Goal: Task Accomplishment & Management: Manage account settings

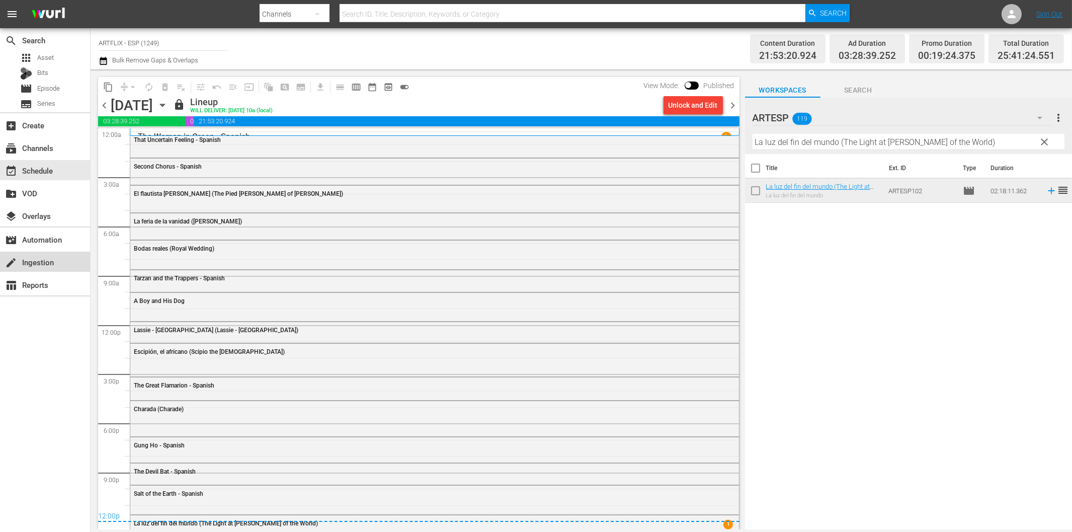
click at [45, 263] on div "create Ingestion" at bounding box center [28, 260] width 56 height 9
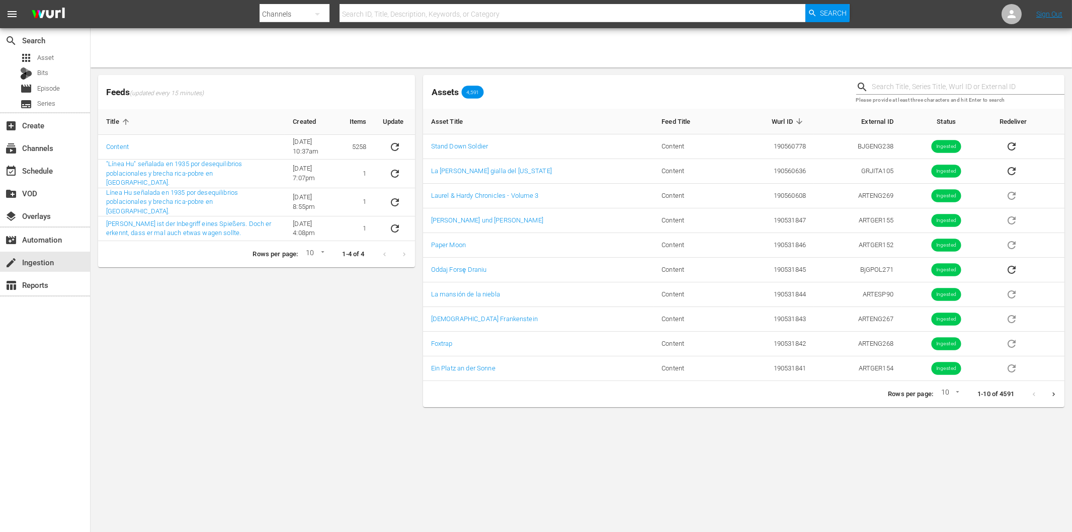
click at [268, 318] on div "Feeds (updated every 15 minutes) Title Created Items Update Content 6/8/22 @ 10…" at bounding box center [256, 241] width 325 height 340
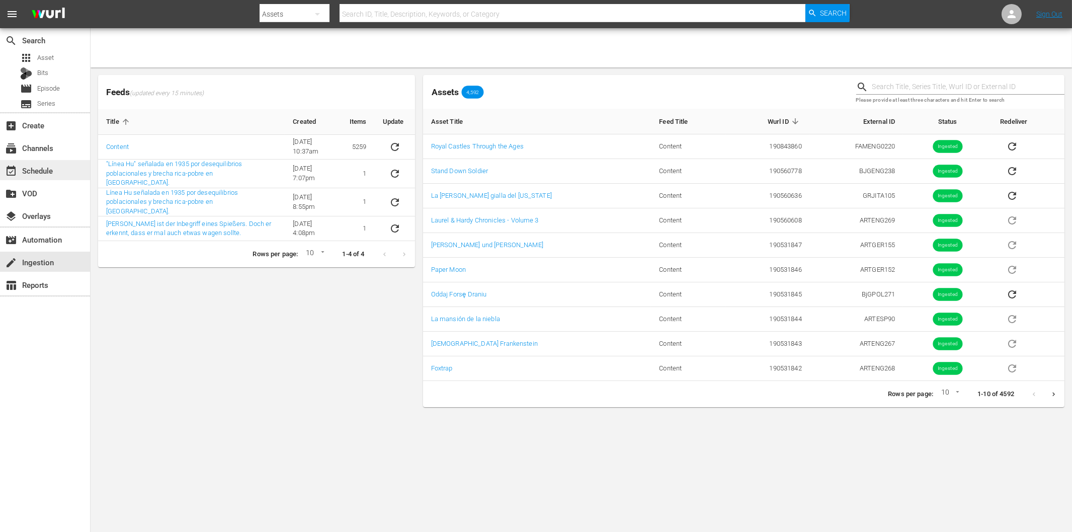
click at [47, 165] on div "event_available Schedule" at bounding box center [28, 169] width 56 height 9
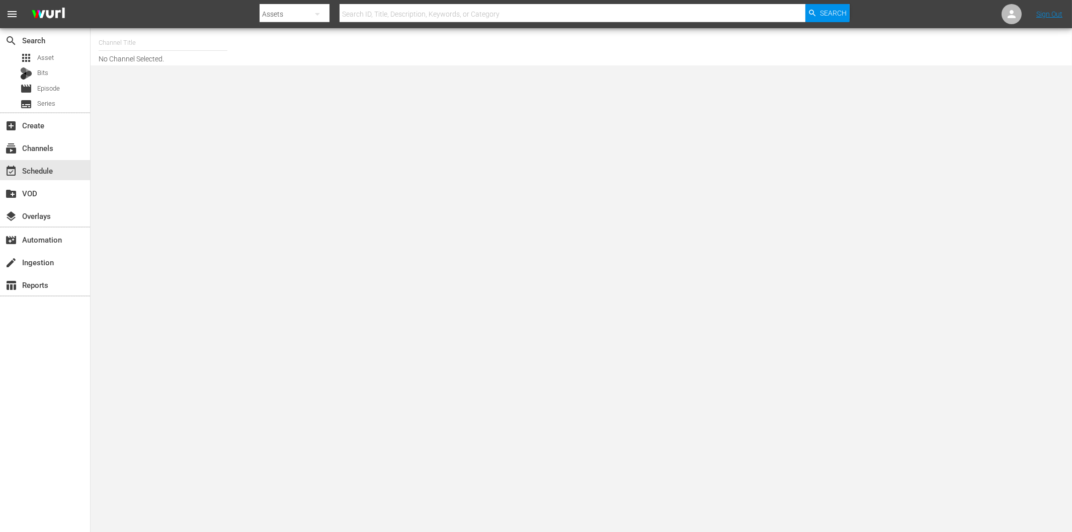
click at [122, 42] on input "text" at bounding box center [163, 43] width 129 height 24
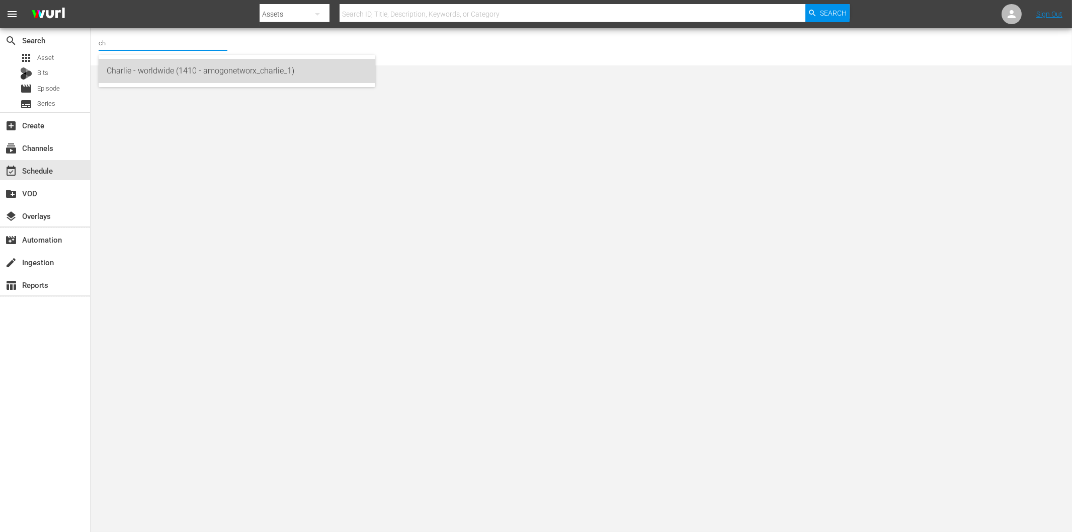
click at [132, 64] on div "Charlie - worldwide (1410 - amogonetworx_charlie_1)" at bounding box center [237, 71] width 261 height 24
type input "Charlie - worldwide (1410 - amogonetworx_charlie_1)"
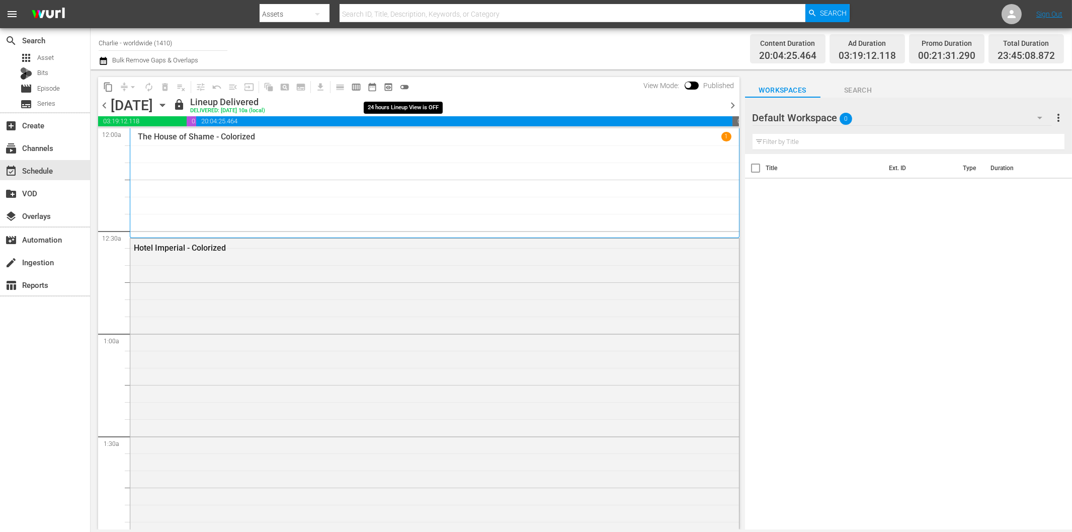
click at [400, 88] on span "toggle_off" at bounding box center [405, 87] width 10 height 10
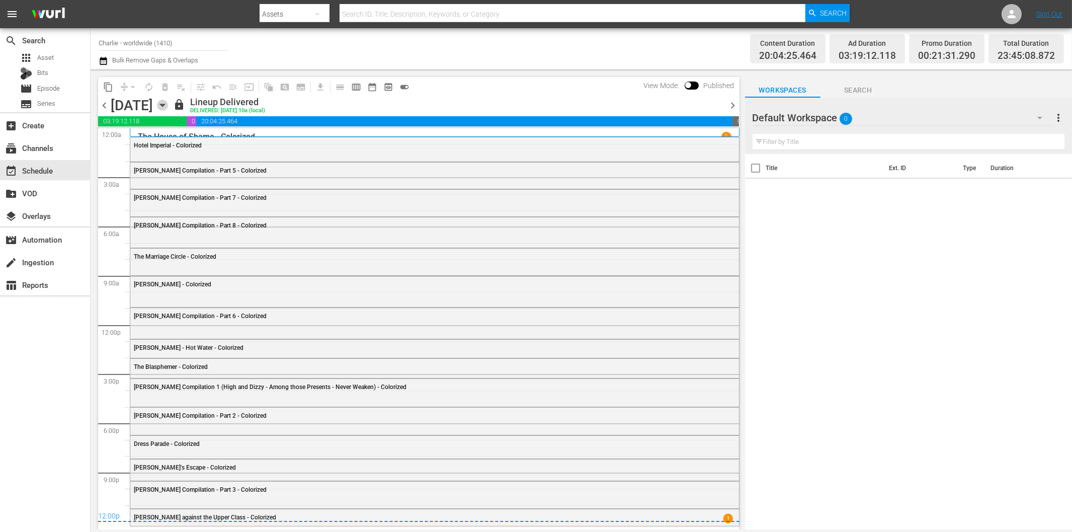
click at [165, 106] on icon "button" at bounding box center [162, 105] width 5 height 3
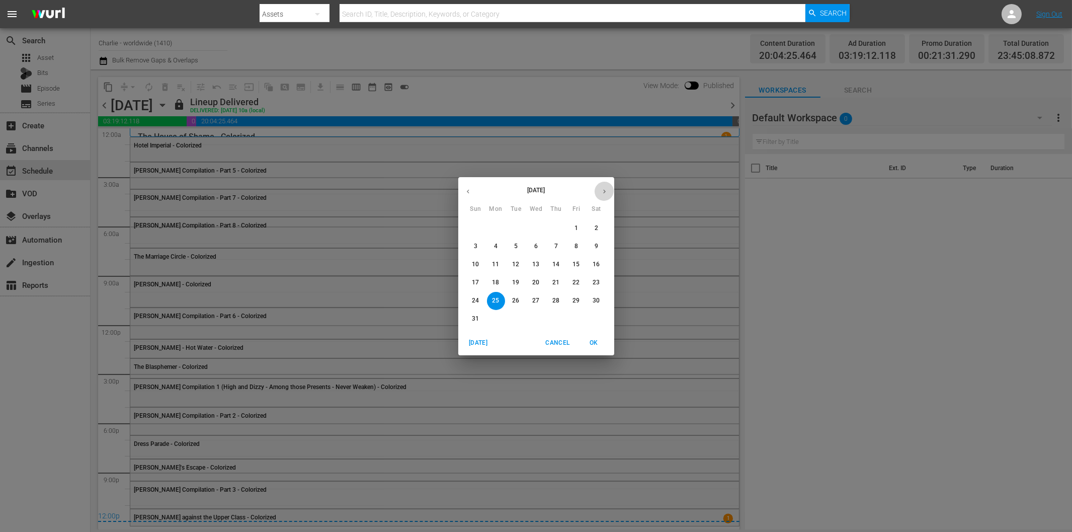
click at [602, 192] on icon "button" at bounding box center [605, 192] width 8 height 8
click at [494, 261] on p "15" at bounding box center [495, 264] width 7 height 9
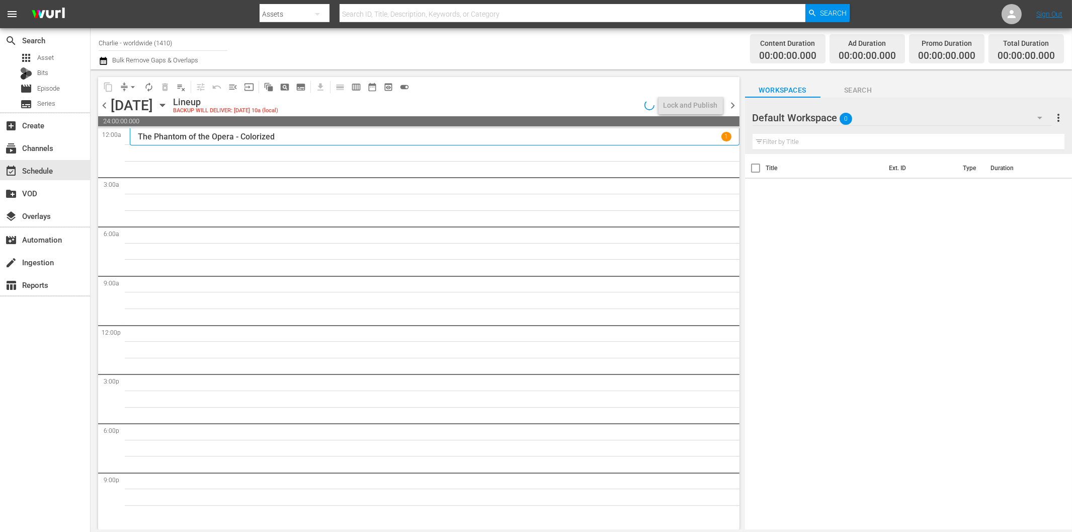
drag, startPoint x: 103, startPoint y: 106, endPoint x: 194, endPoint y: 114, distance: 91.4
click at [103, 106] on span "chevron_left" at bounding box center [104, 105] width 13 height 13
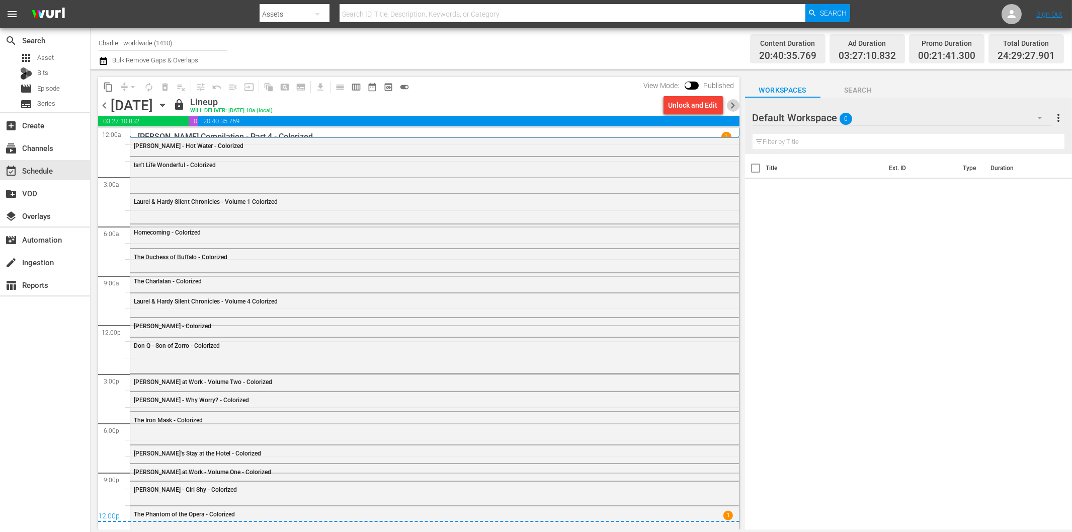
click at [733, 103] on span "chevron_right" at bounding box center [733, 105] width 13 height 13
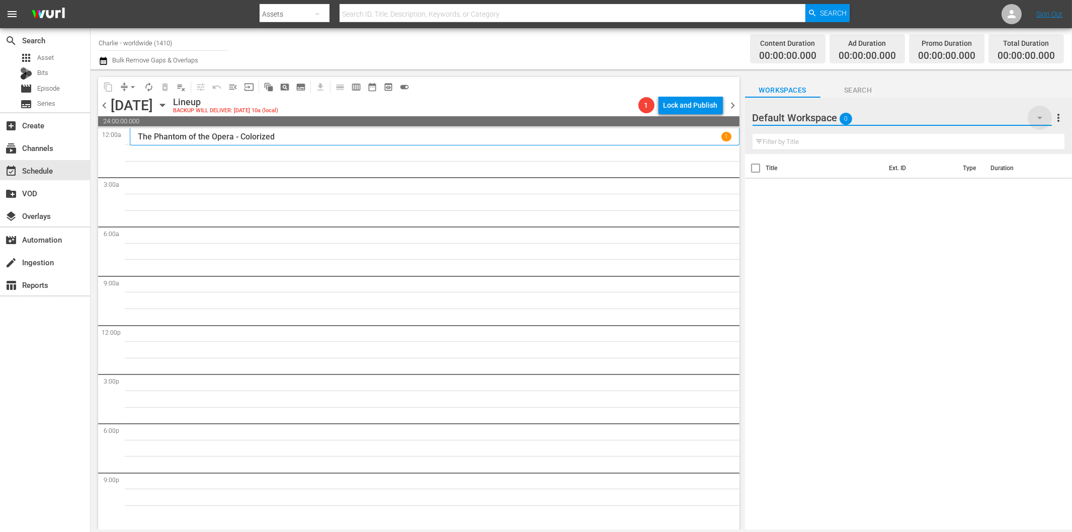
click at [1040, 117] on icon "button" at bounding box center [1040, 118] width 12 height 12
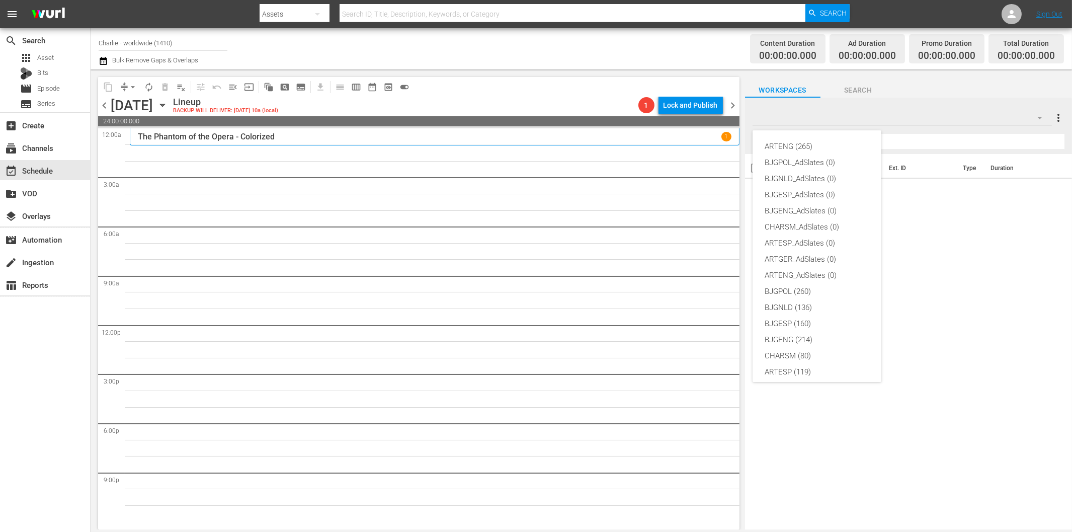
scroll to position [38, 0]
click at [811, 257] on div "BJGPOL (260)" at bounding box center [817, 254] width 105 height 16
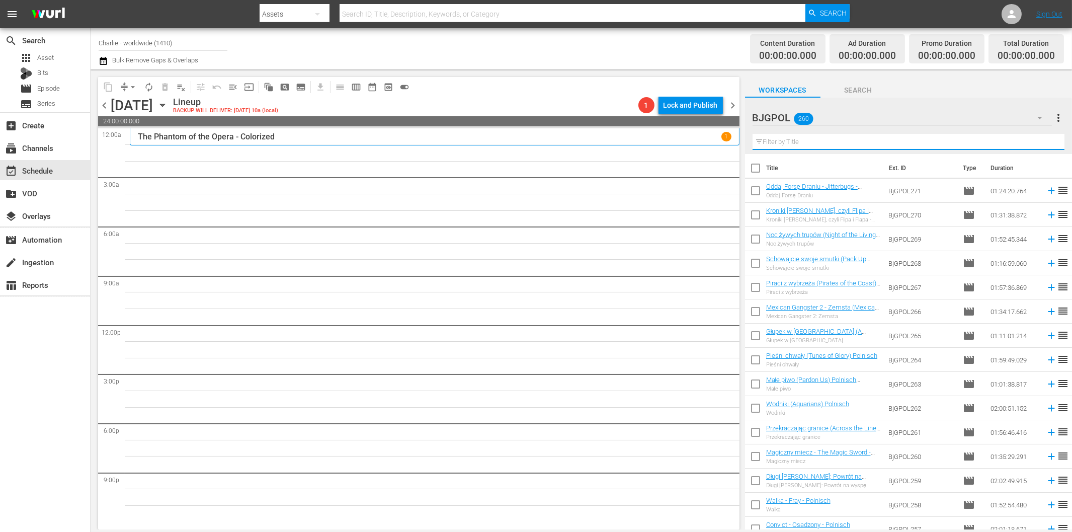
click at [799, 142] on input "text" at bounding box center [909, 142] width 312 height 16
paste input "Survive or Die"
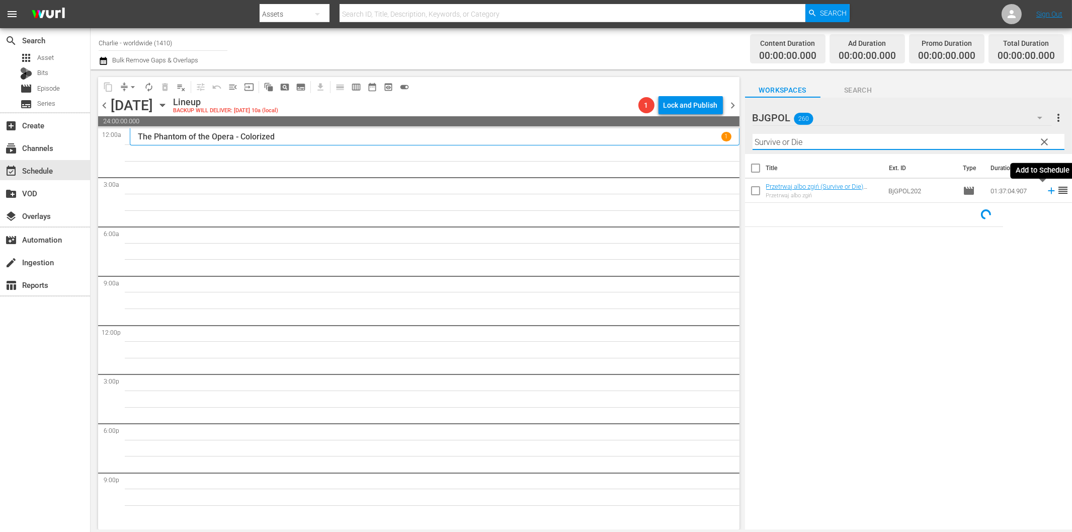
click at [1046, 192] on icon at bounding box center [1051, 190] width 11 height 11
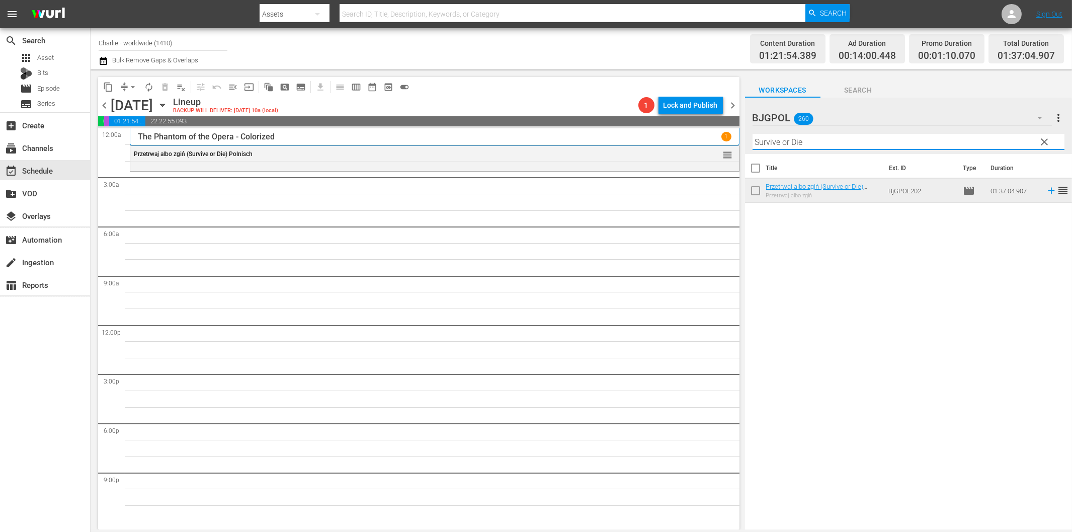
click at [777, 147] on input "Survive or Die" at bounding box center [909, 142] width 312 height 16
paste input "Kingdom of Dust"
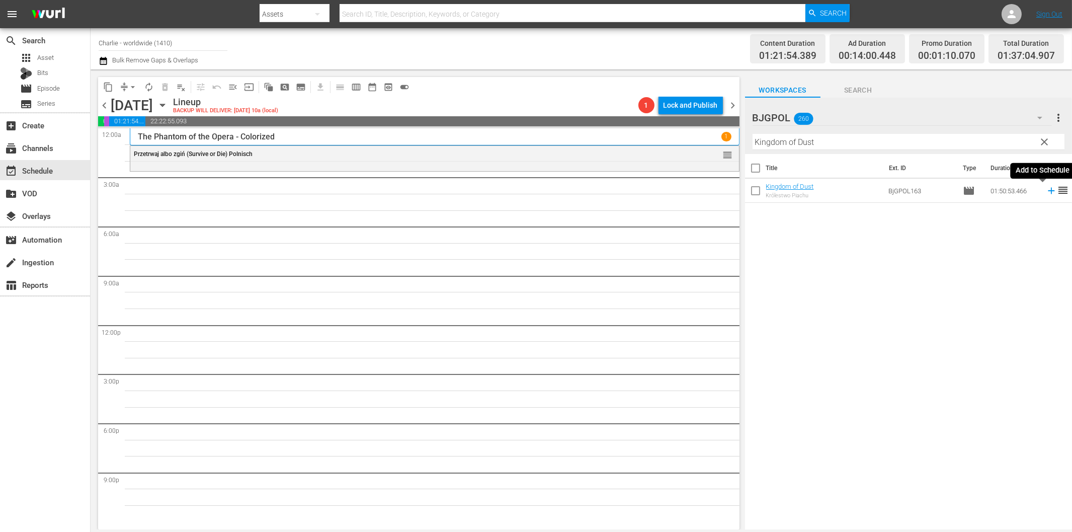
drag, startPoint x: 1041, startPoint y: 188, endPoint x: 1034, endPoint y: 188, distance: 6.5
click at [1046, 188] on icon at bounding box center [1051, 190] width 11 height 11
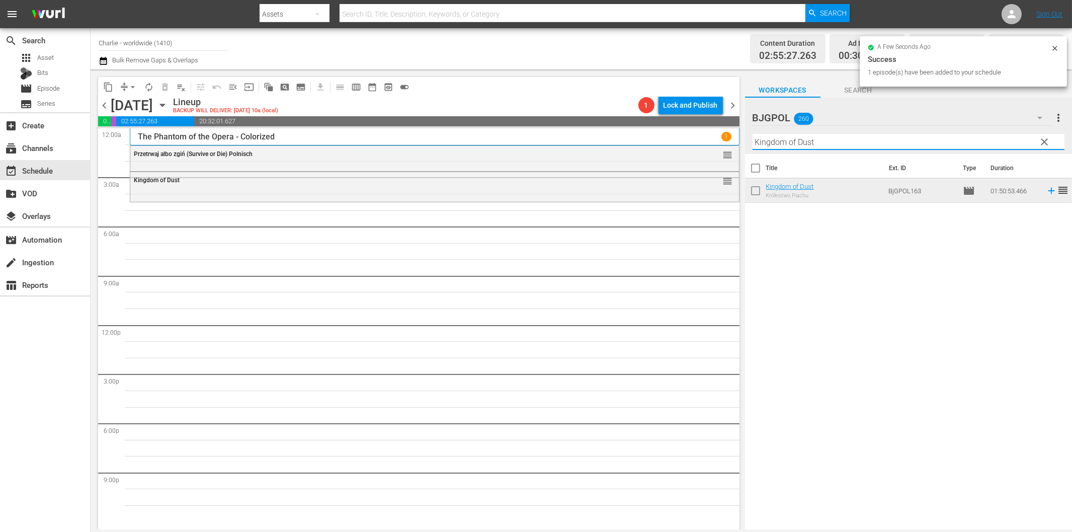
drag, startPoint x: 826, startPoint y: 141, endPoint x: 837, endPoint y: 146, distance: 12.2
click at [827, 141] on input "Kingdom of Dust" at bounding box center [909, 142] width 312 height 16
paste input "[PERSON_NAME]'s Diaries"
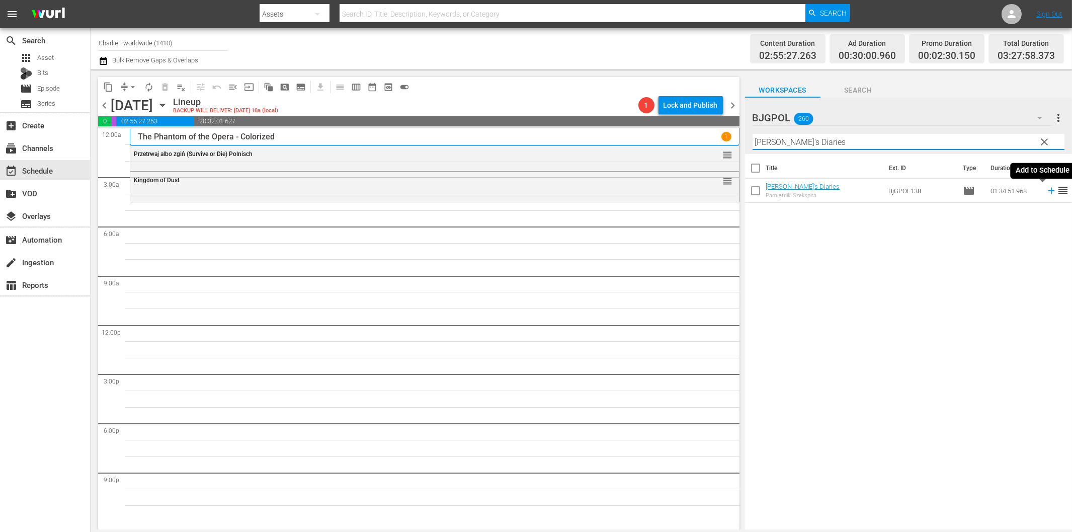
click at [1048, 189] on icon at bounding box center [1051, 191] width 7 height 7
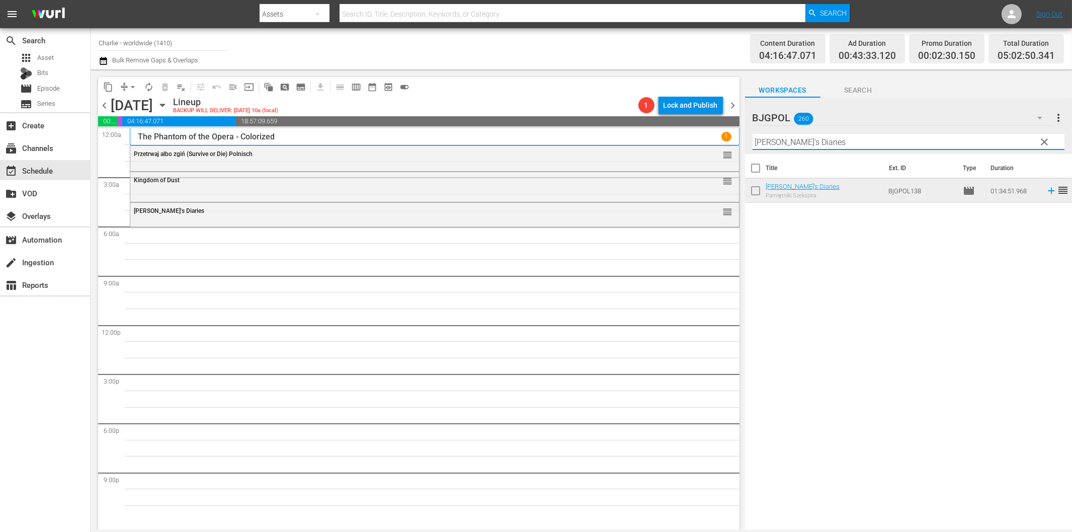
click at [845, 139] on input "[PERSON_NAME]'s Diaries" at bounding box center [909, 142] width 312 height 16
paste input "Without Warrant"
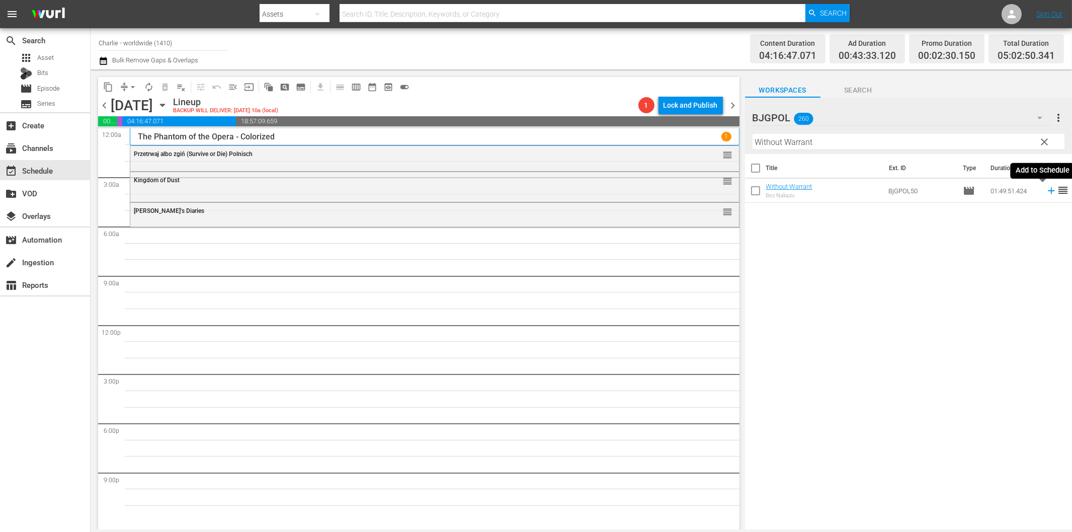
click at [1046, 192] on icon at bounding box center [1051, 190] width 11 height 11
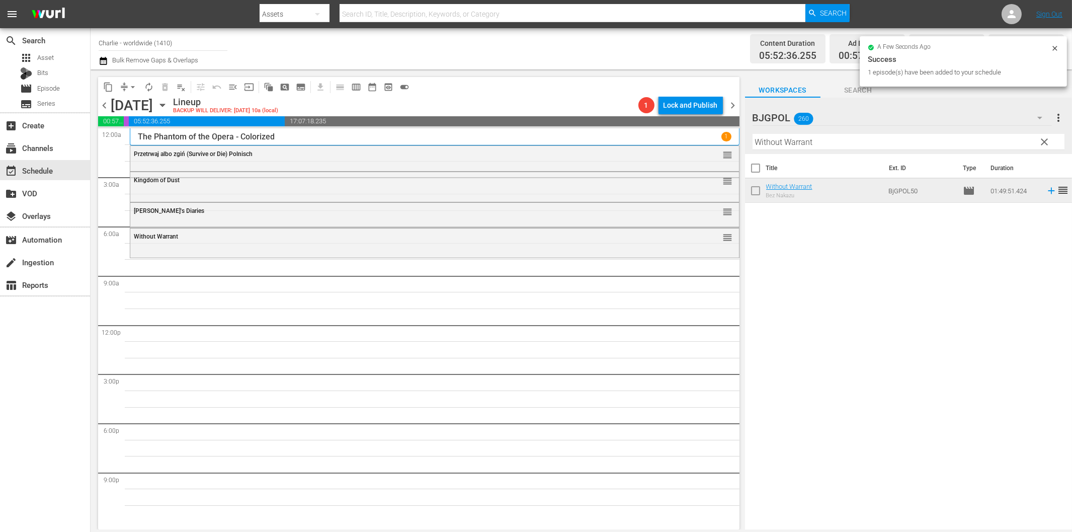
click at [792, 147] on input "Without Warrant" at bounding box center [909, 142] width 312 height 16
paste input "Across the Line – Polnisch"
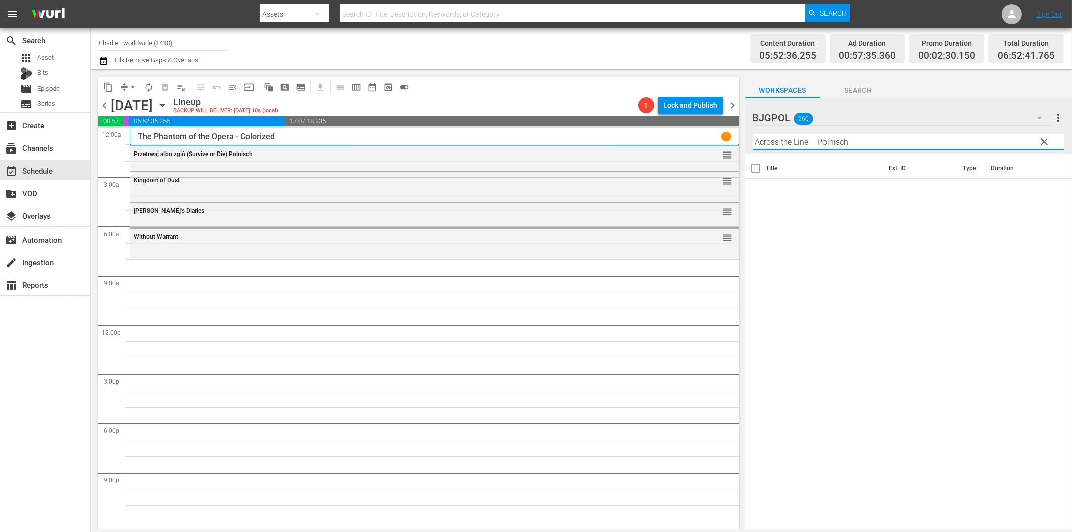
drag, startPoint x: 811, startPoint y: 140, endPoint x: 947, endPoint y: 154, distance: 137.6
click at [947, 149] on div "Filter by Title Across the Line – Polnisch" at bounding box center [909, 142] width 312 height 24
drag, startPoint x: 1042, startPoint y: 190, endPoint x: 1033, endPoint y: 190, distance: 8.6
click at [1048, 190] on icon at bounding box center [1051, 191] width 7 height 7
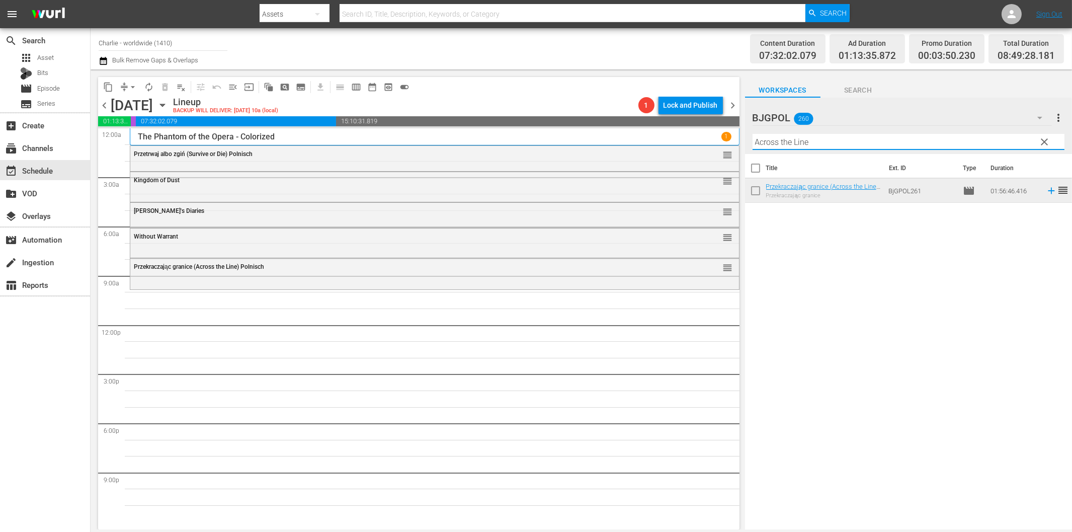
click at [815, 142] on input "Across the Line" at bounding box center [909, 142] width 312 height 16
paste input "Blissfully Unmarried"
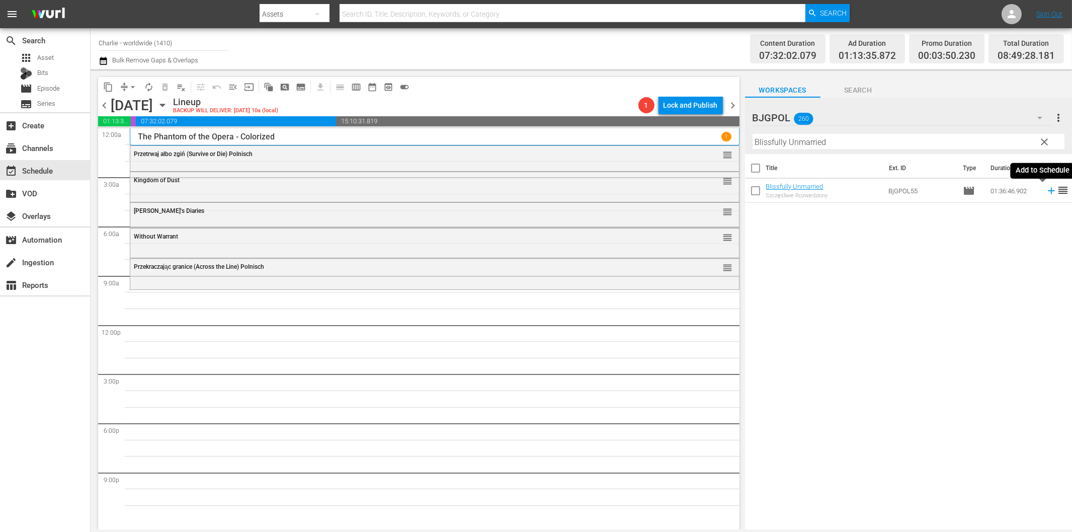
click at [1048, 190] on icon at bounding box center [1051, 191] width 7 height 7
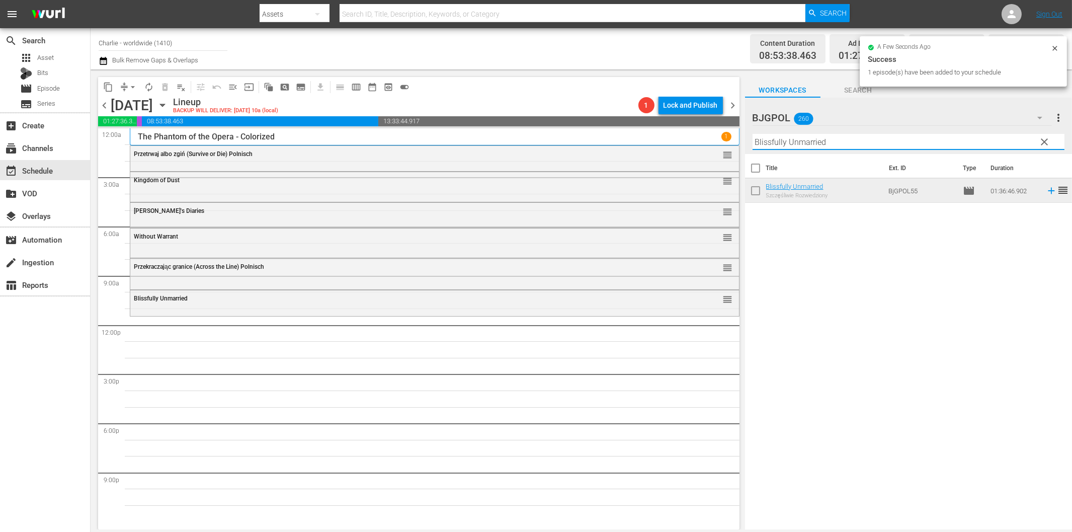
click at [813, 144] on input "Blissfully Unmarried" at bounding box center [909, 142] width 312 height 16
paste input "American Sophomore"
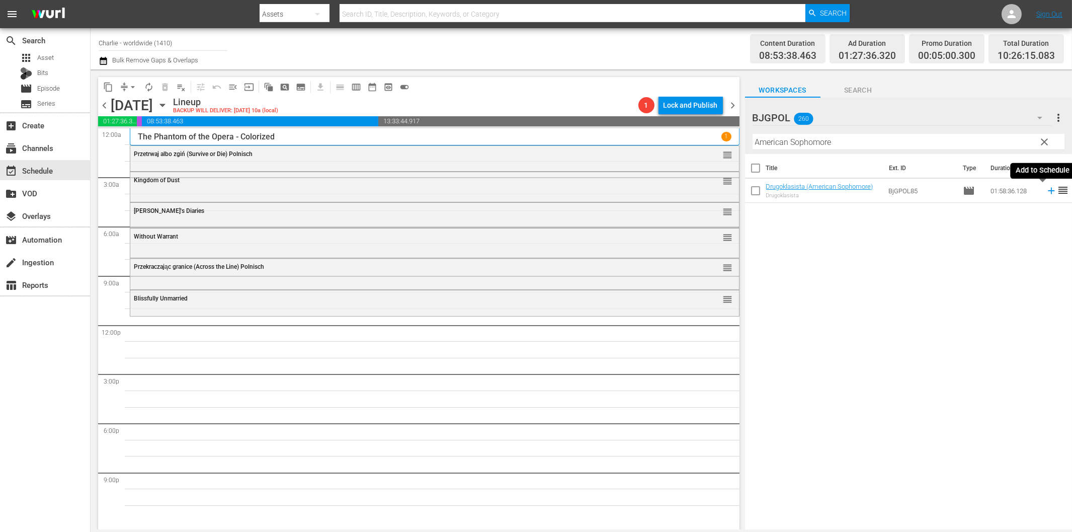
click at [1048, 190] on icon at bounding box center [1051, 191] width 7 height 7
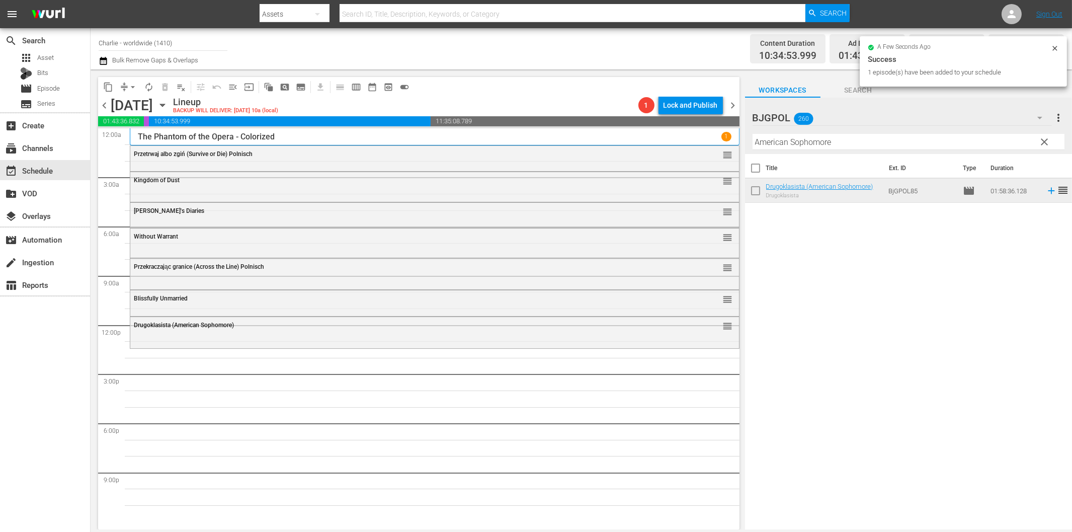
click at [782, 142] on input "American Sophomore" at bounding box center [909, 142] width 312 height 16
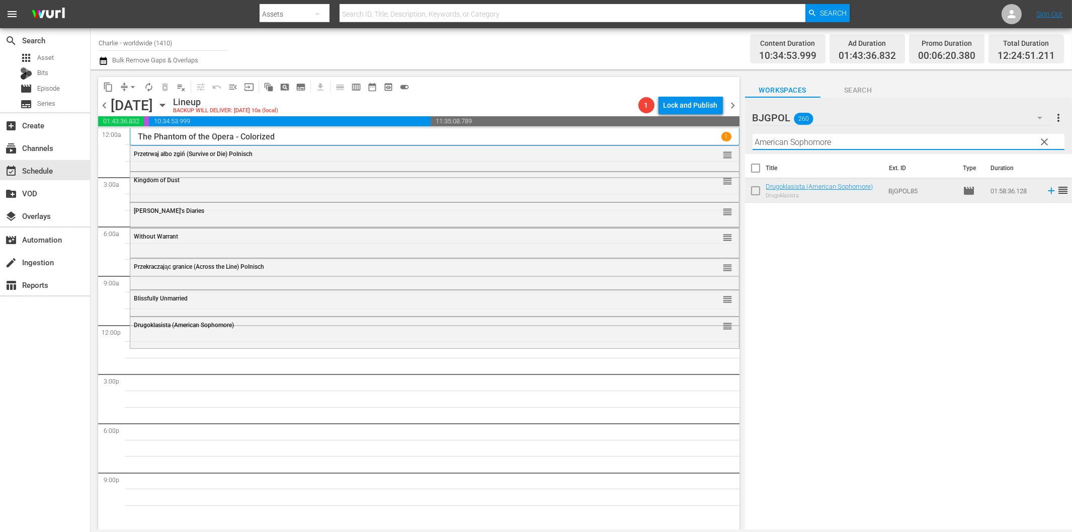
paste input "The Flying Deuces"
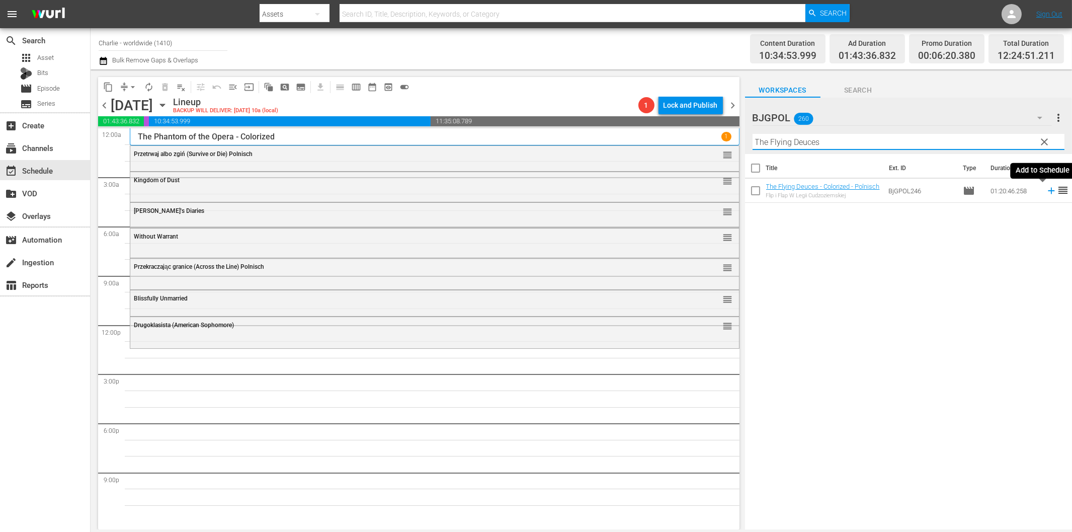
click at [1048, 191] on icon at bounding box center [1051, 191] width 7 height 7
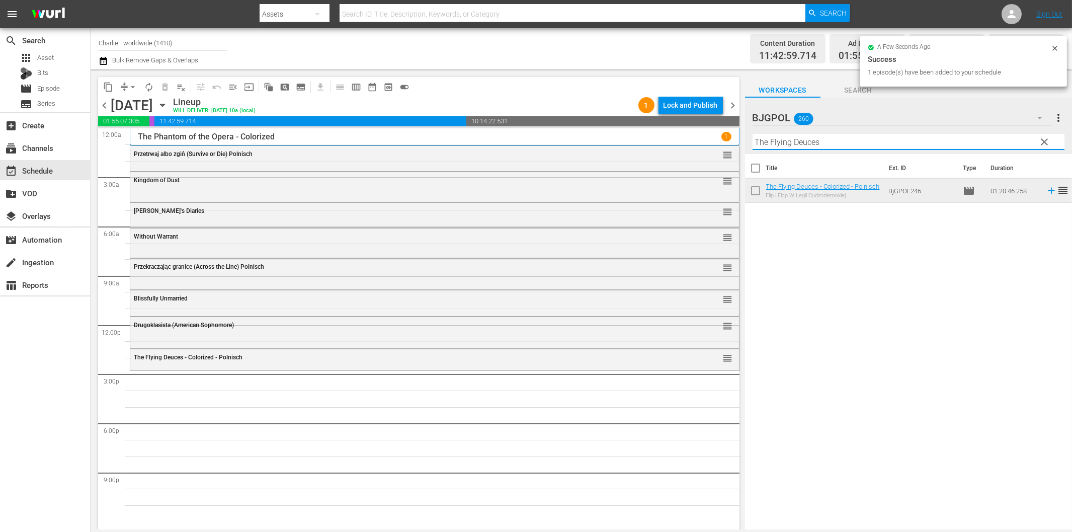
click at [791, 139] on input "The Flying Deuces" at bounding box center [909, 142] width 312 height 16
paste input "Oddaj Forsę Draniu - Jitterbugs - Polnisch"
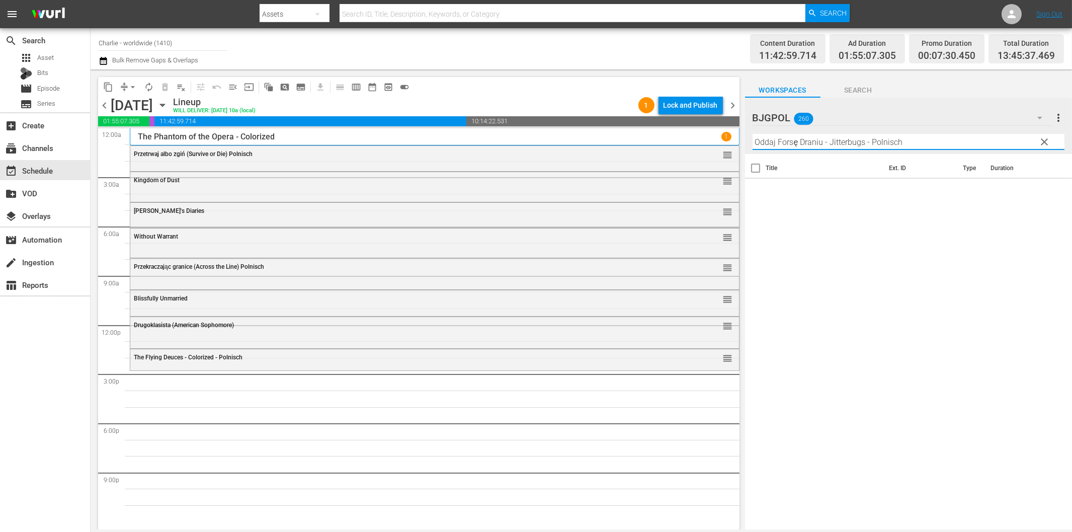
drag, startPoint x: 822, startPoint y: 137, endPoint x: 979, endPoint y: 145, distance: 157.2
click at [978, 144] on input "Oddaj Forsę Draniu - Jitterbugs - Polnisch" at bounding box center [909, 142] width 312 height 16
click at [1046, 188] on icon at bounding box center [1051, 190] width 11 height 11
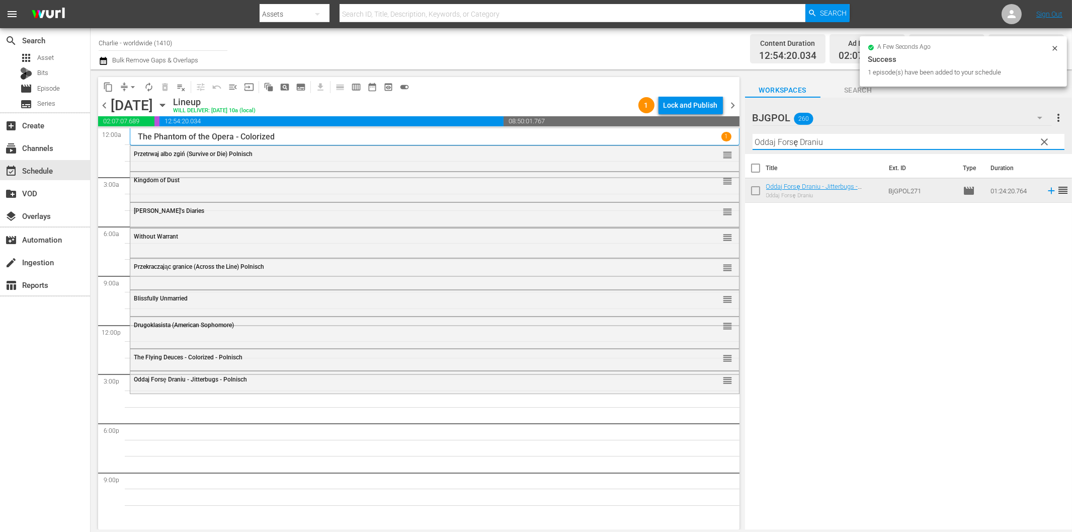
click at [816, 145] on input "Oddaj Forsę Draniu" at bounding box center [909, 142] width 312 height 16
paste input "Schowajcie swoje smutki (Pack Up Your Troubles)"
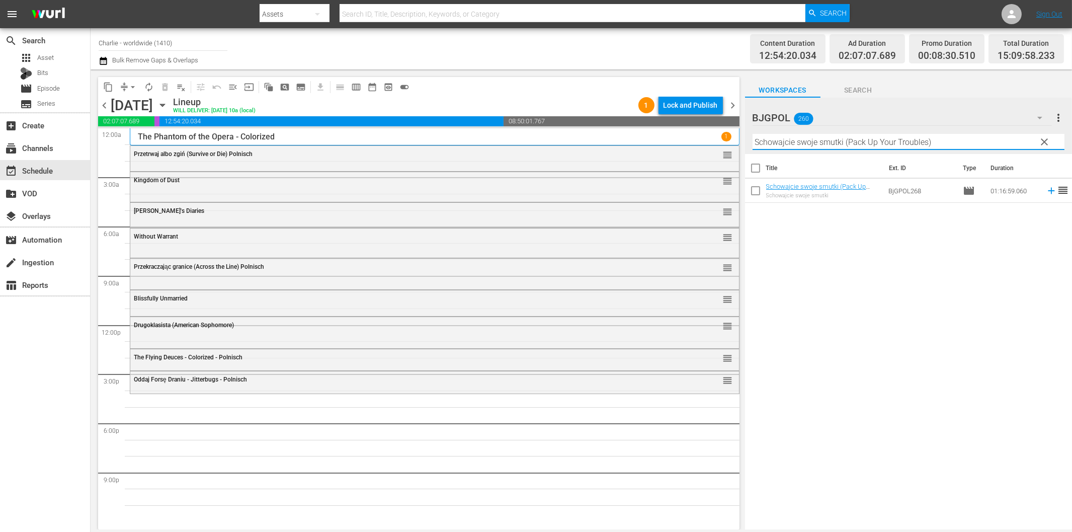
click at [1048, 192] on icon at bounding box center [1051, 191] width 7 height 7
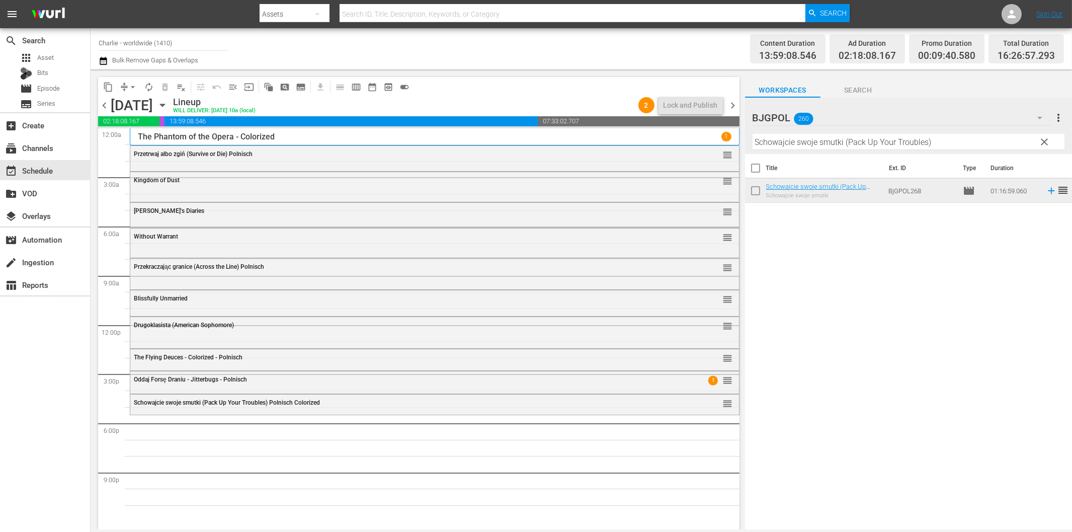
click at [818, 146] on input "Schowajcie swoje smutki (Pack Up Your Troubles)" at bounding box center [909, 142] width 312 height 16
paste input "A Different Sun"
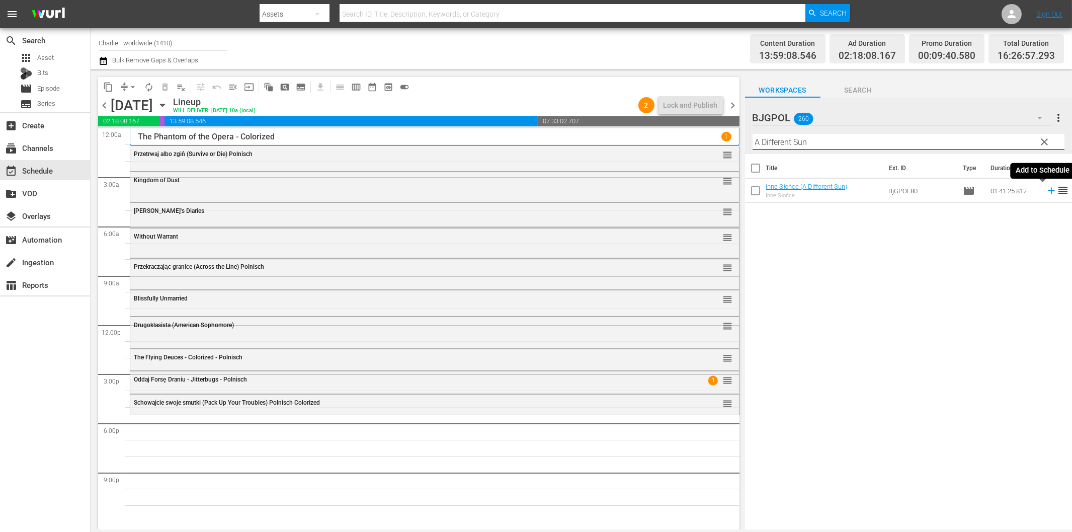
click at [1048, 192] on icon at bounding box center [1051, 191] width 7 height 7
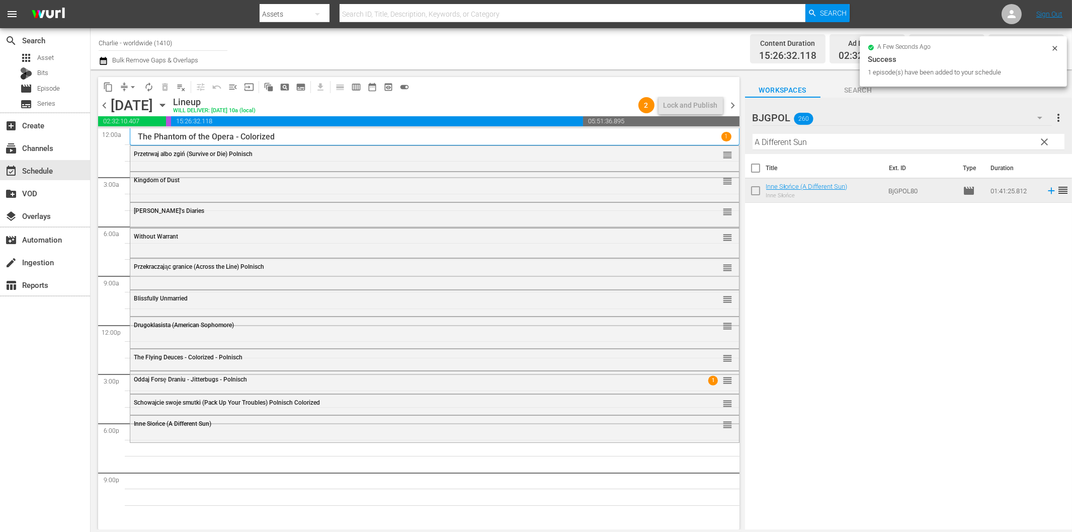
click at [831, 141] on input "A Different Sun" at bounding box center [909, 142] width 312 height 16
paste input "Gold Fools"
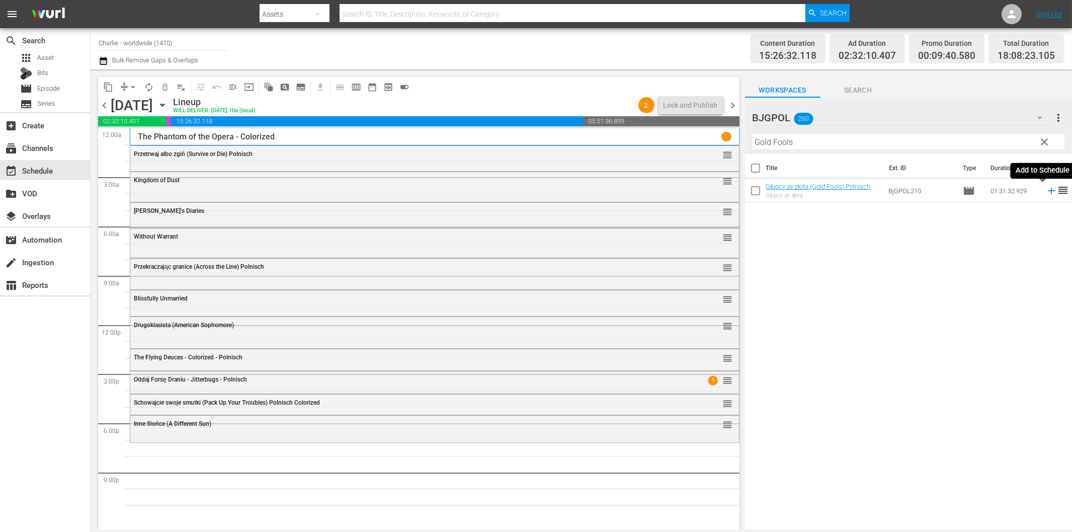
click at [1046, 189] on icon at bounding box center [1051, 190] width 11 height 11
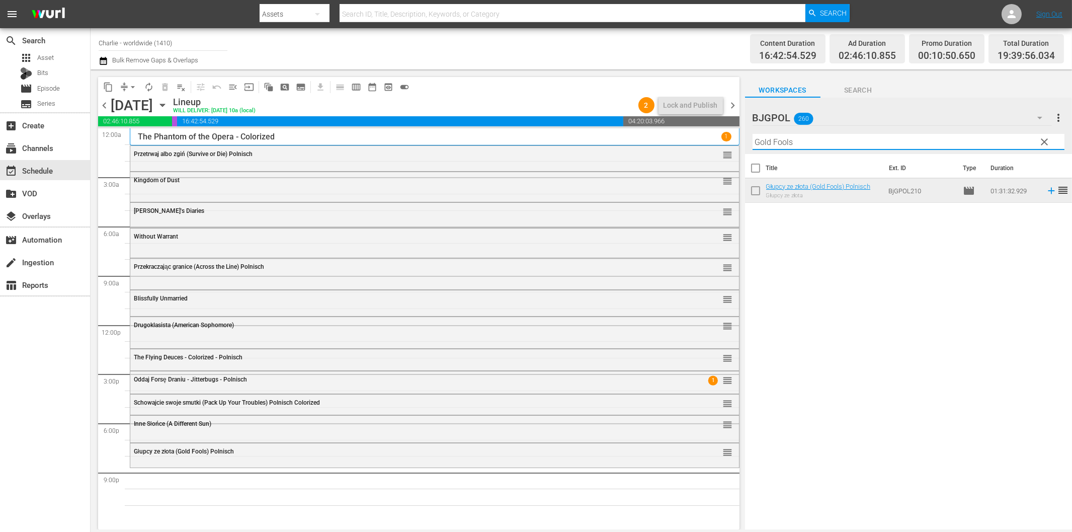
click at [770, 142] on input "Gold Fools" at bounding box center [909, 142] width 312 height 16
paste input "Stretch Mark"
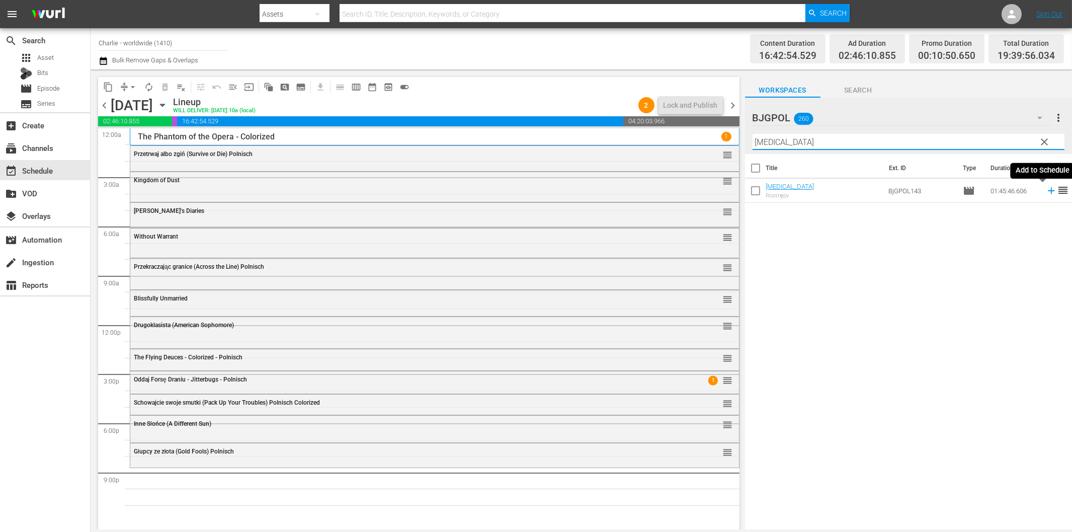
drag, startPoint x: 1040, startPoint y: 191, endPoint x: 998, endPoint y: 198, distance: 42.4
click at [1046, 192] on icon at bounding box center [1051, 190] width 11 height 11
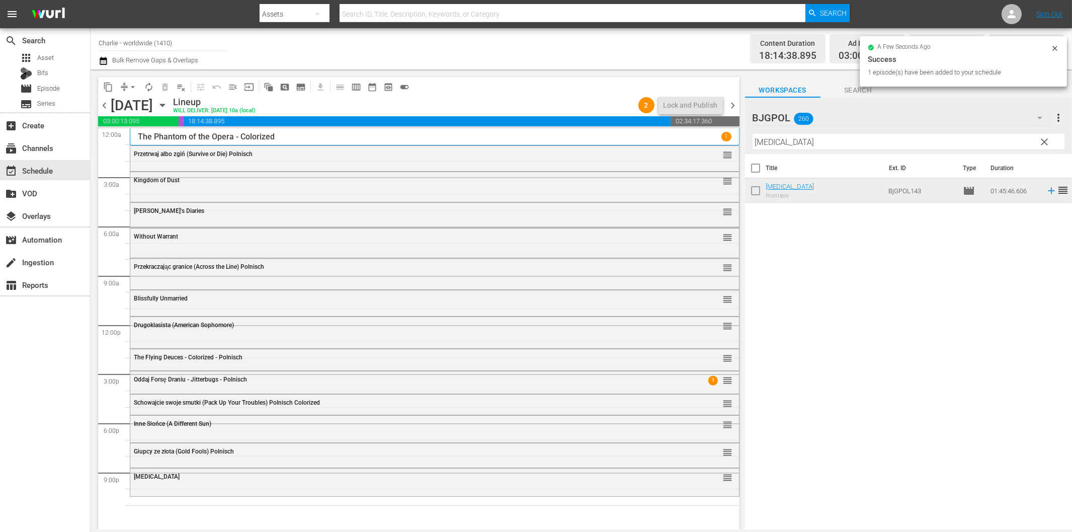
click at [878, 144] on input "[MEDICAL_DATA]" at bounding box center [909, 142] width 312 height 16
paste input "Fire Island"
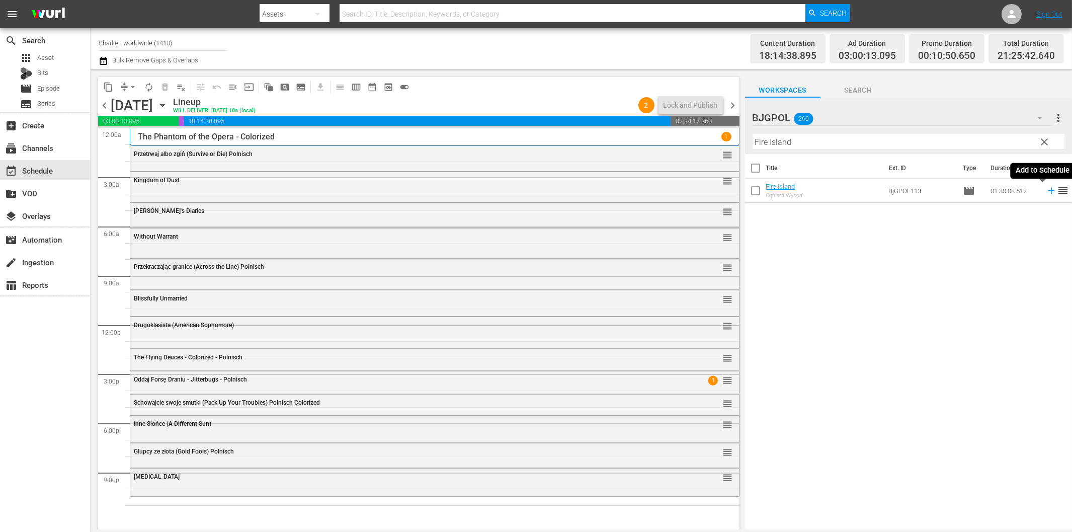
click at [1046, 193] on icon at bounding box center [1051, 190] width 11 height 11
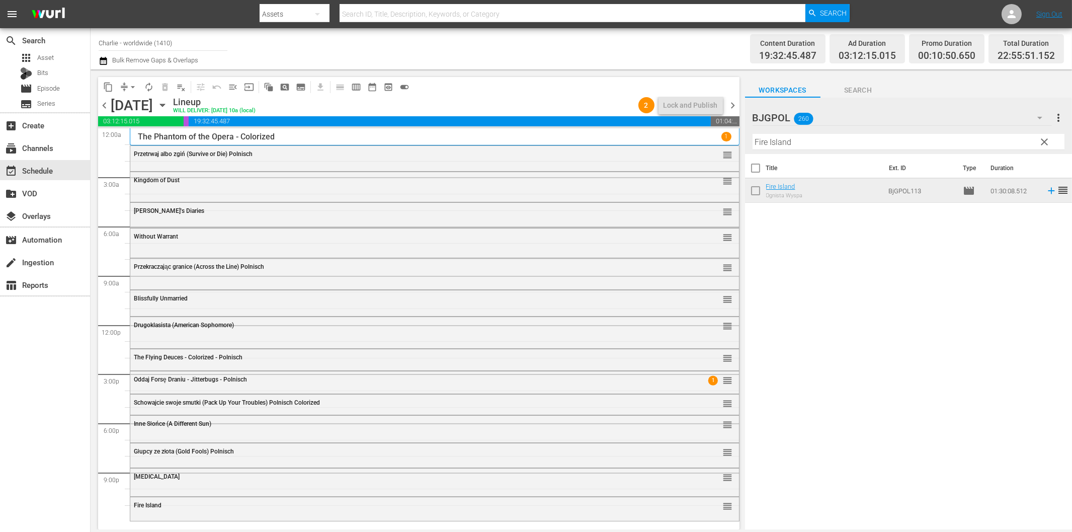
click at [876, 140] on input "Fire Island" at bounding box center [909, 142] width 312 height 16
paste input "Mary White"
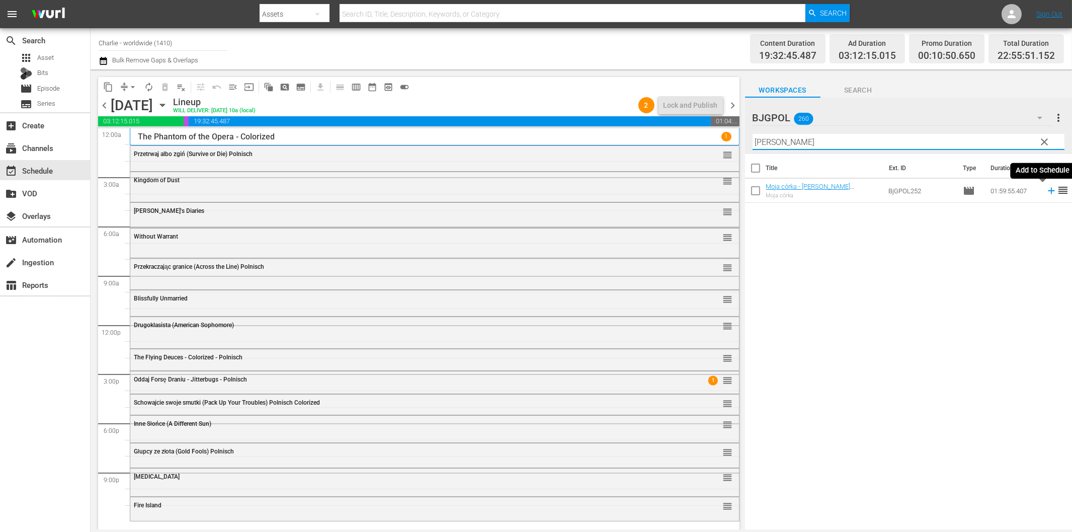
click at [1046, 192] on icon at bounding box center [1051, 190] width 11 height 11
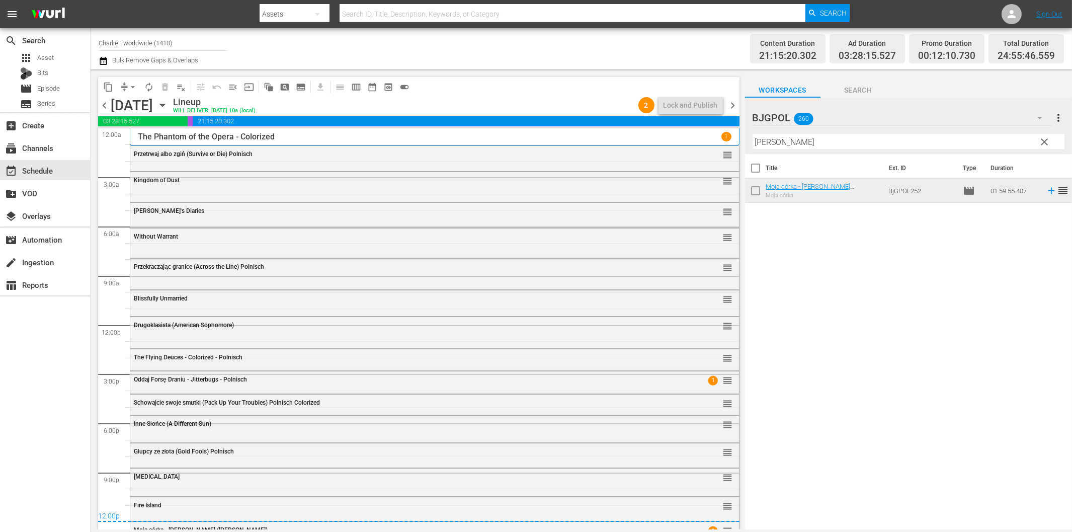
drag, startPoint x: 735, startPoint y: 106, endPoint x: 800, endPoint y: 141, distance: 74.3
click at [735, 106] on span "chevron_right" at bounding box center [733, 105] width 13 height 13
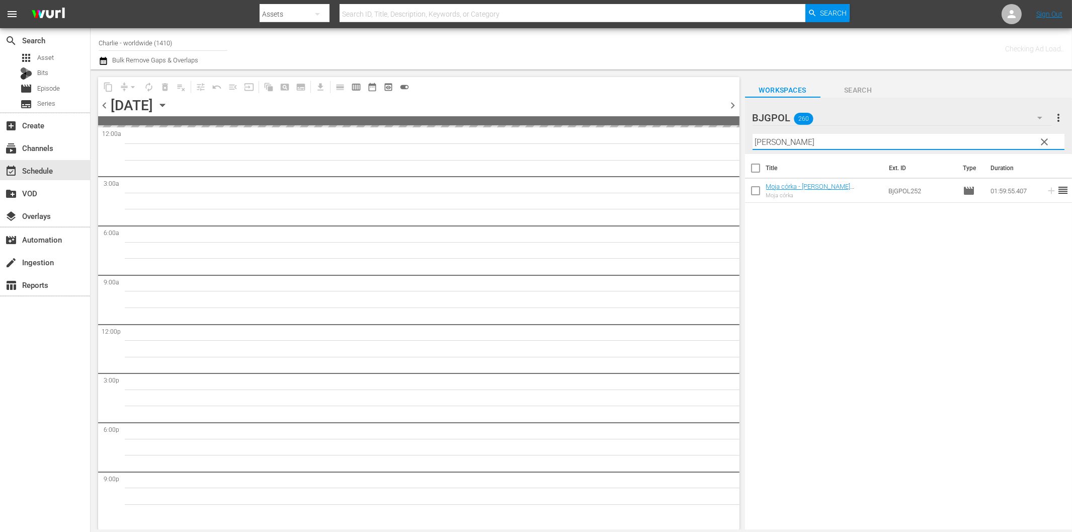
click at [801, 141] on input "Mary White" at bounding box center [909, 142] width 312 height 16
paste input "Smalltown"
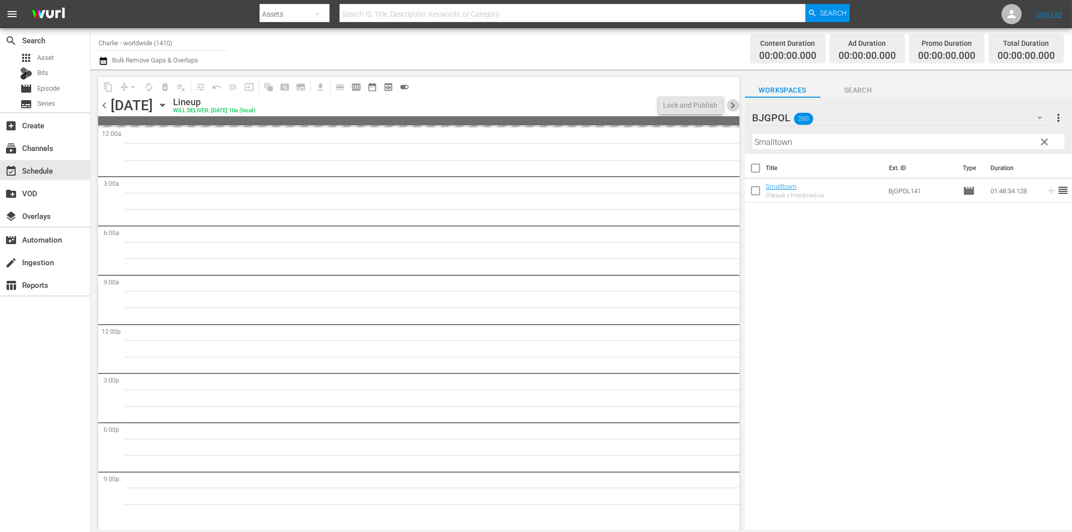
click at [733, 101] on span "chevron_right" at bounding box center [733, 105] width 13 height 13
click at [102, 103] on span "chevron_left" at bounding box center [104, 105] width 13 height 13
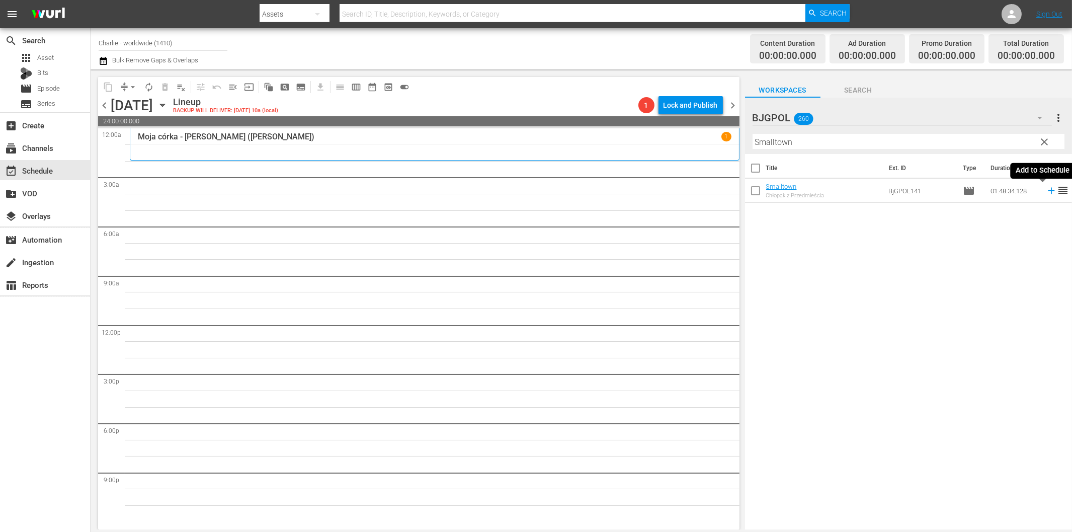
click at [1046, 190] on icon at bounding box center [1051, 190] width 11 height 11
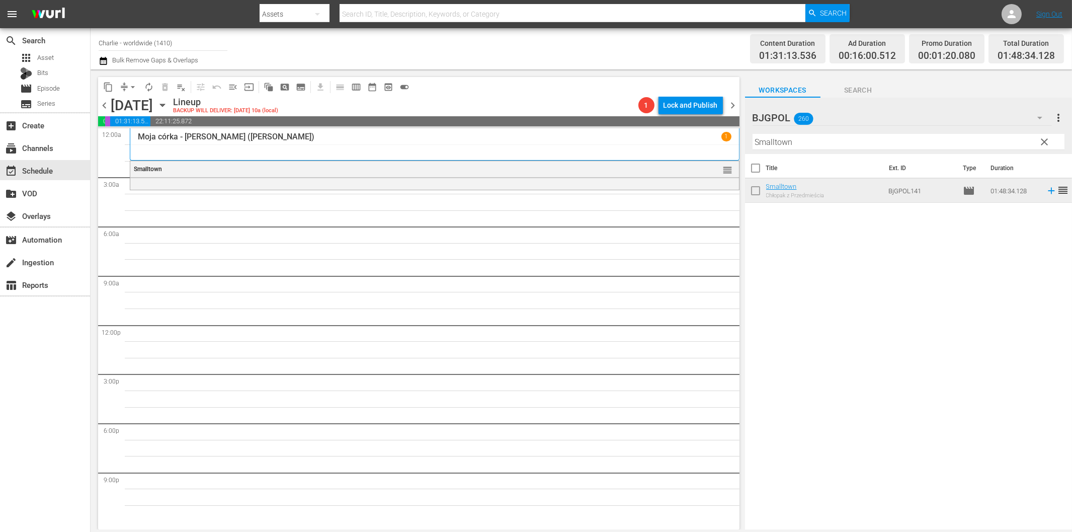
click at [799, 143] on input "Smalltown" at bounding box center [909, 142] width 312 height 16
paste input "Heroes Don't Come Home"
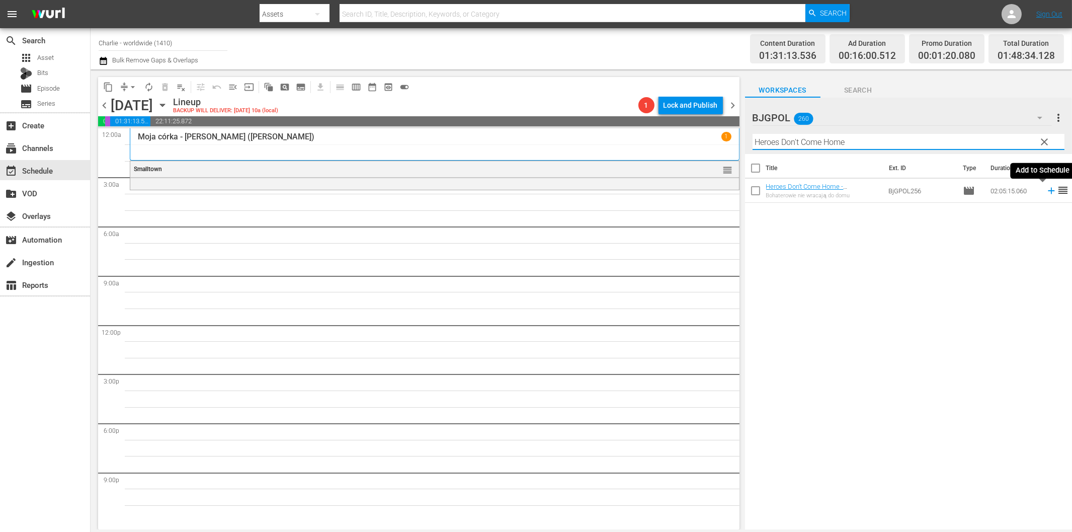
click at [1046, 190] on icon at bounding box center [1051, 190] width 11 height 11
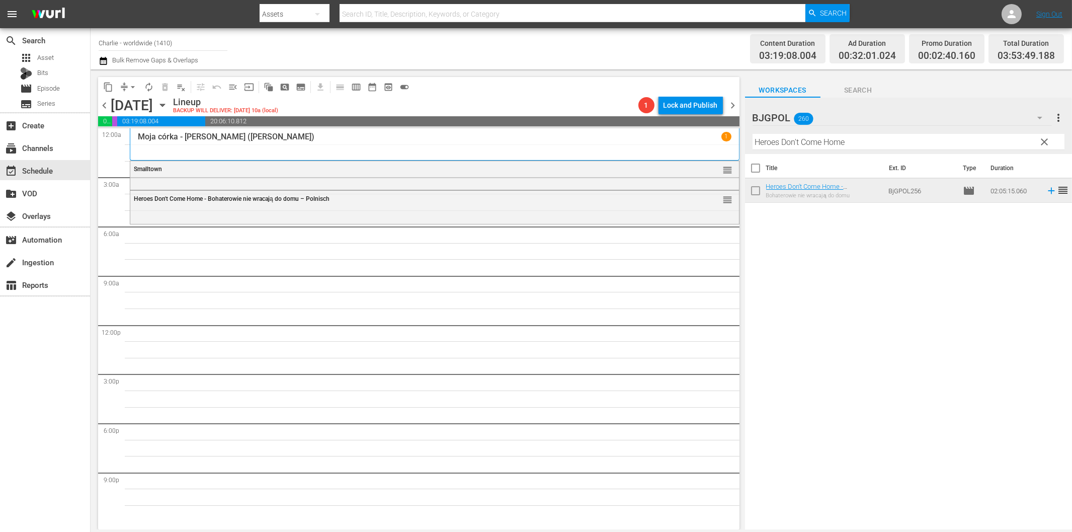
click at [770, 139] on input "Heroes Don't Come Home" at bounding box center [909, 142] width 312 height 16
paste input "Outlawed"
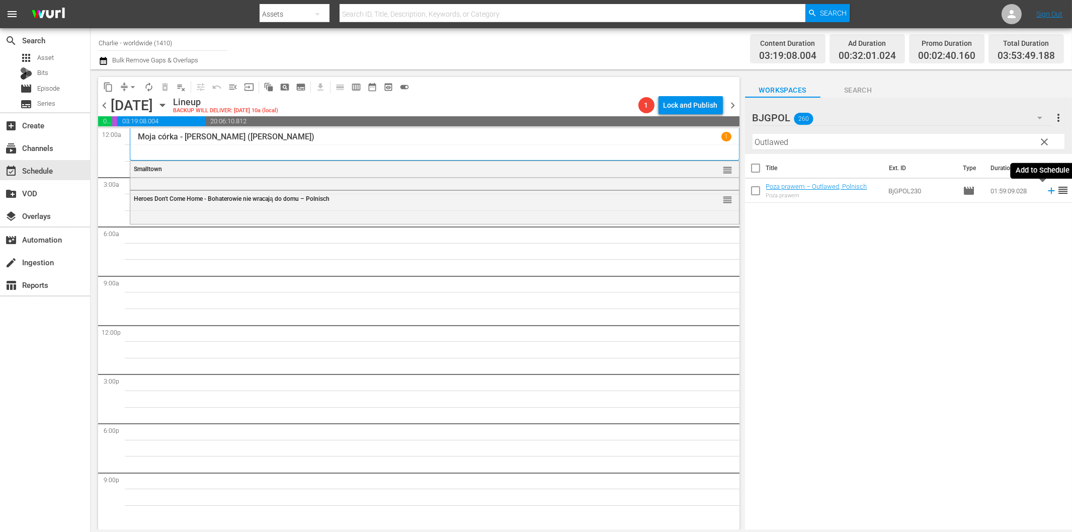
click at [1046, 190] on icon at bounding box center [1051, 190] width 11 height 11
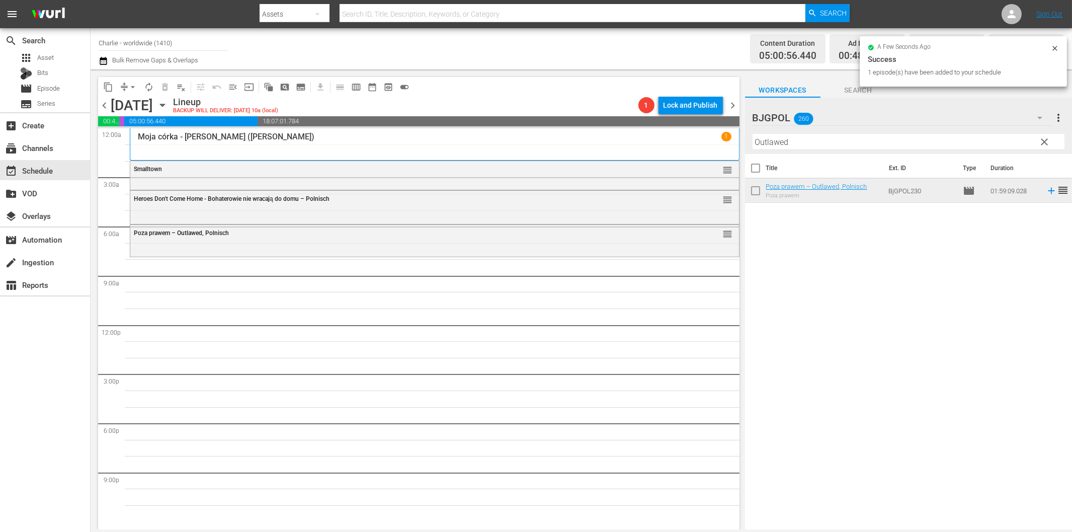
click at [796, 143] on input "Outlawed" at bounding box center [909, 142] width 312 height 16
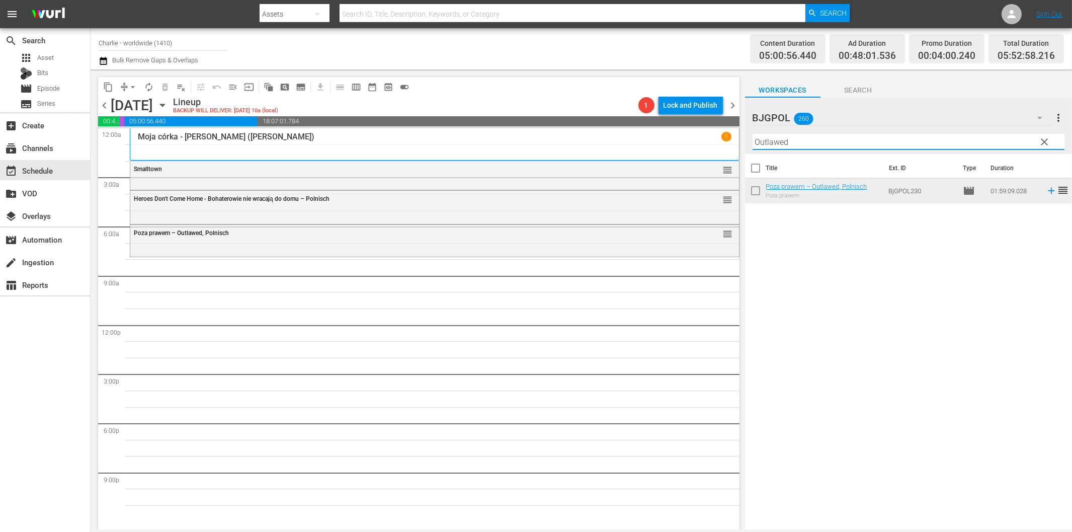
paste input "FAT BOY CHRONICLES"
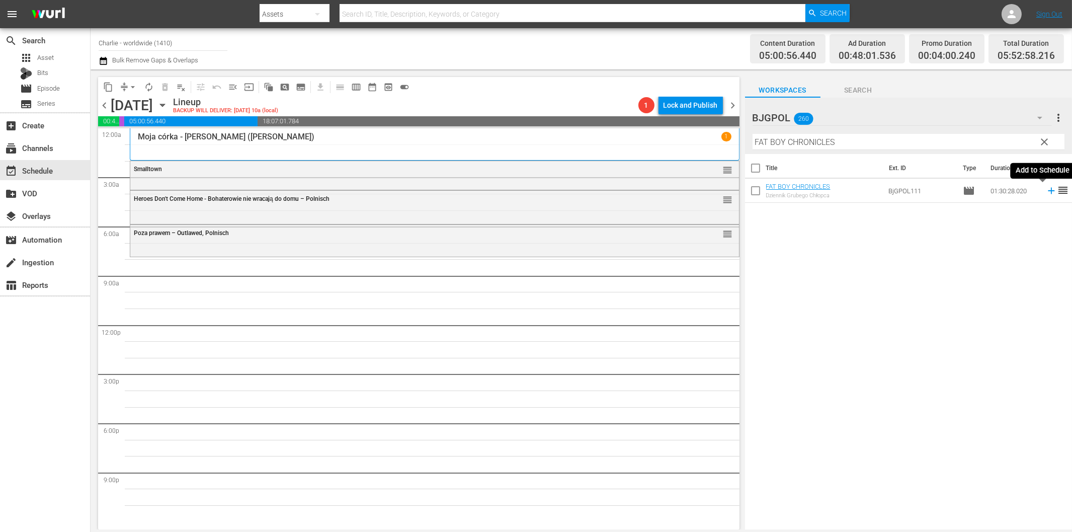
click at [1046, 192] on icon at bounding box center [1051, 190] width 11 height 11
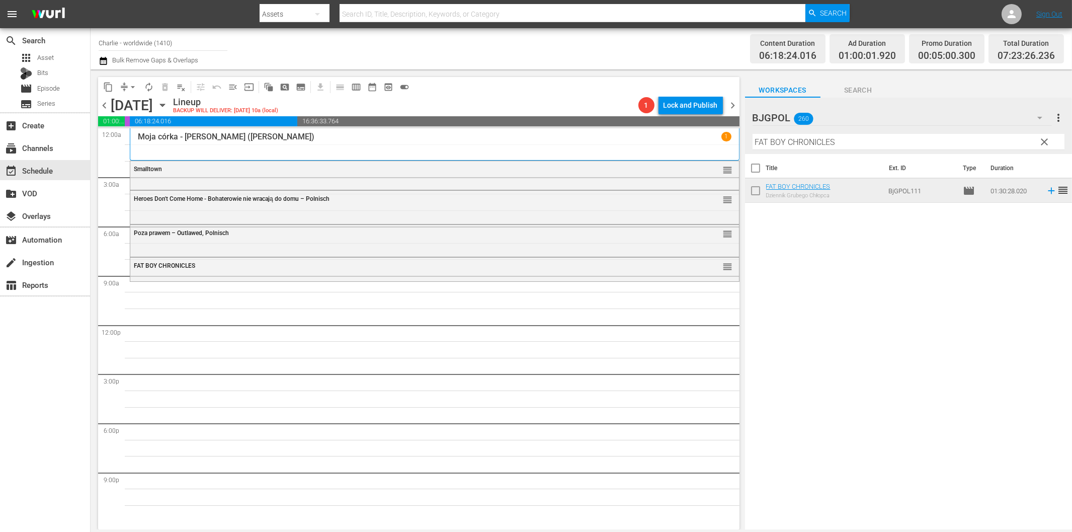
click at [815, 142] on input "FAT BOY CHRONICLES" at bounding box center [909, 142] width 312 height 16
paste input "The Congressman"
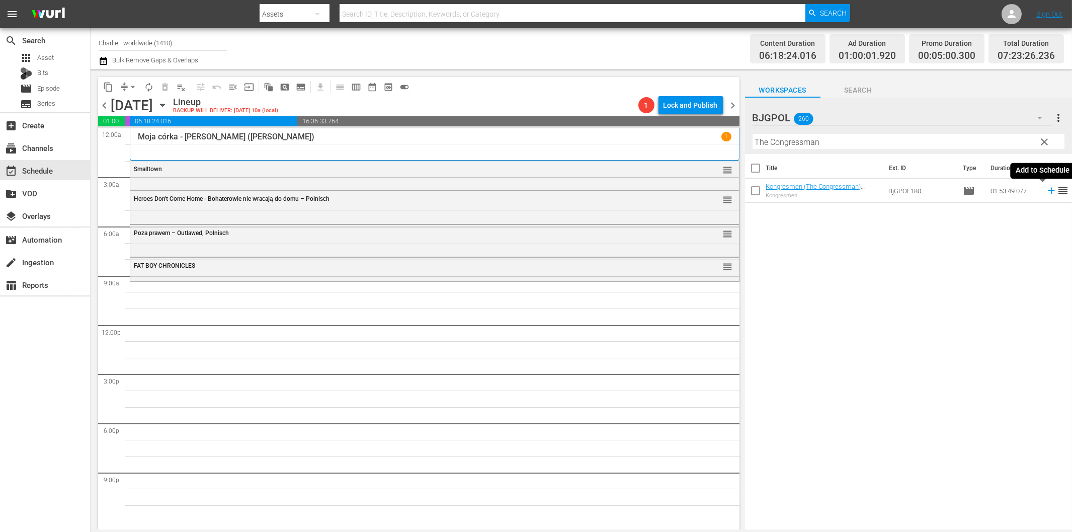
click at [1046, 189] on icon at bounding box center [1051, 190] width 11 height 11
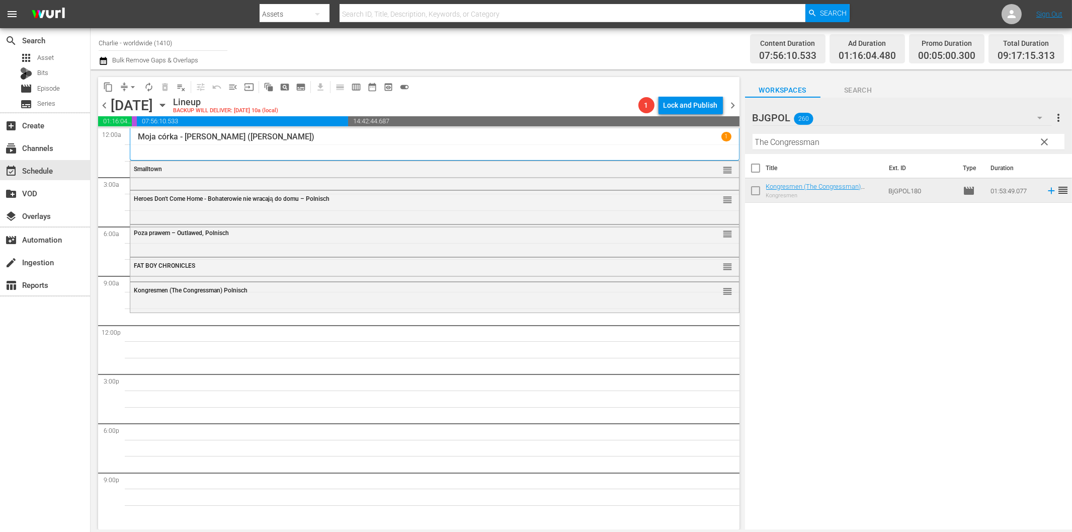
drag, startPoint x: 791, startPoint y: 141, endPoint x: 832, endPoint y: 141, distance: 40.8
click at [796, 141] on input "The Congressman" at bounding box center [909, 142] width 312 height 16
paste input "Pieśni chwały (Tunes of Glory)"
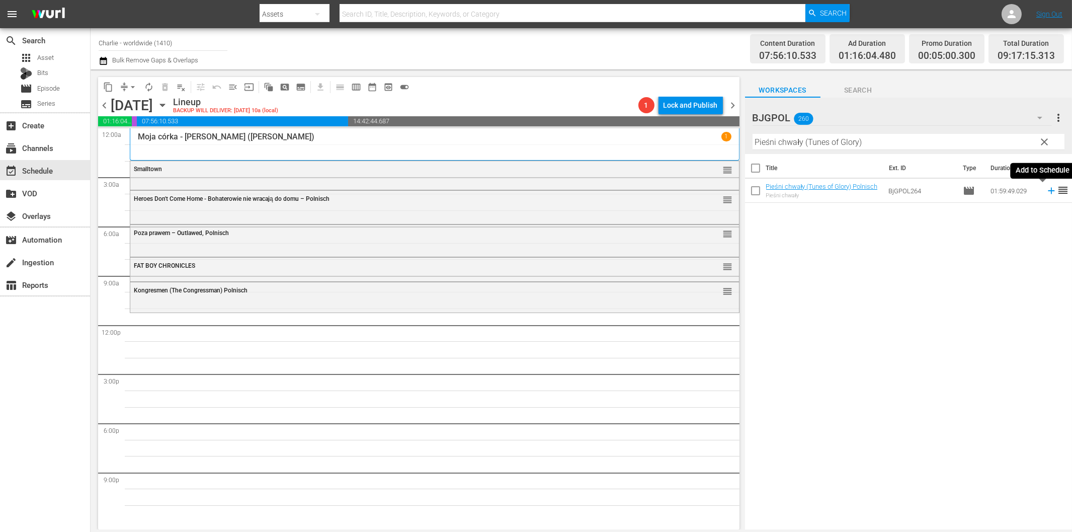
drag, startPoint x: 1043, startPoint y: 190, endPoint x: 1022, endPoint y: 193, distance: 20.4
click at [1046, 190] on icon at bounding box center [1051, 190] width 11 height 11
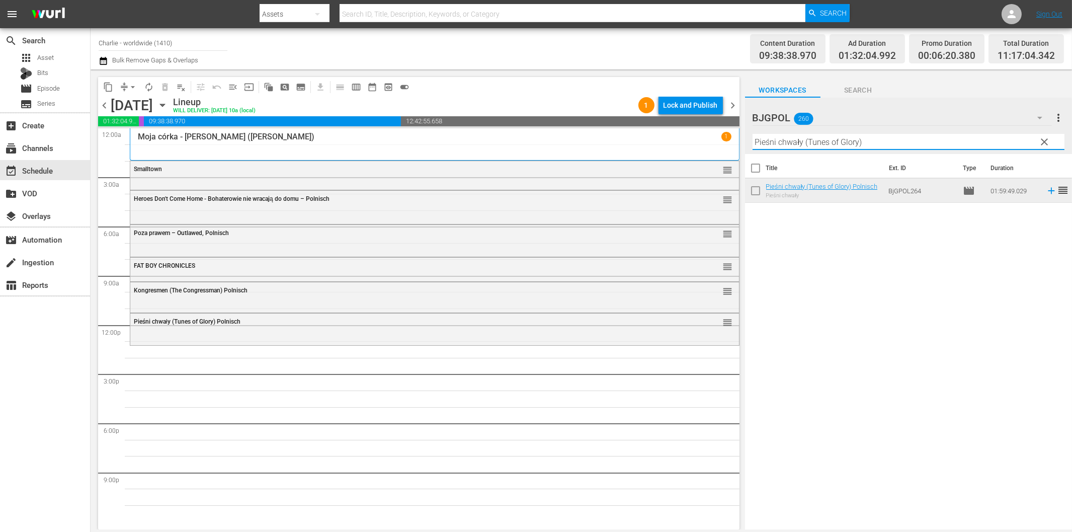
click at [810, 141] on input "Pieśni chwały (Tunes of Glory)" at bounding box center [909, 142] width 312 height 16
paste input "Albert, R.N."
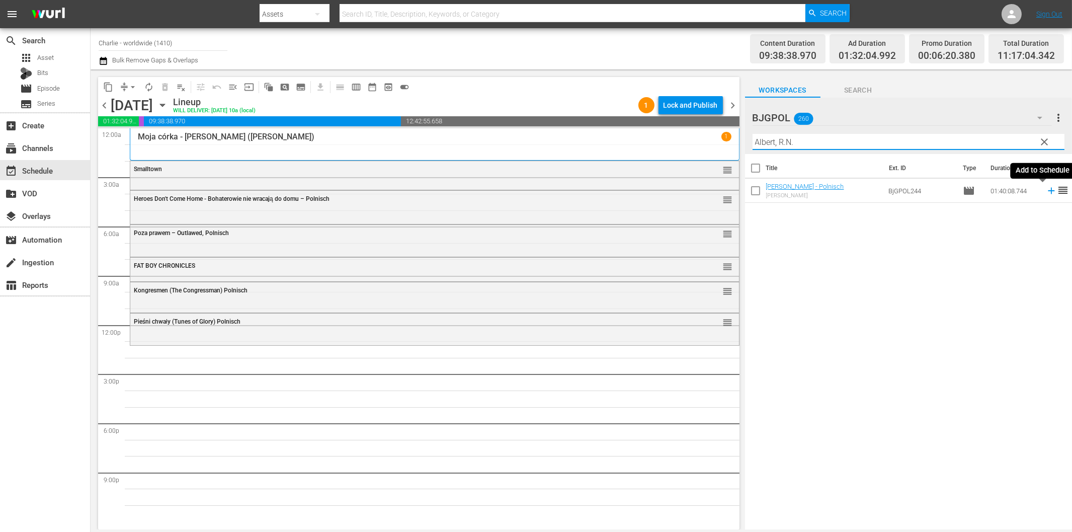
click at [1048, 191] on icon at bounding box center [1051, 191] width 7 height 7
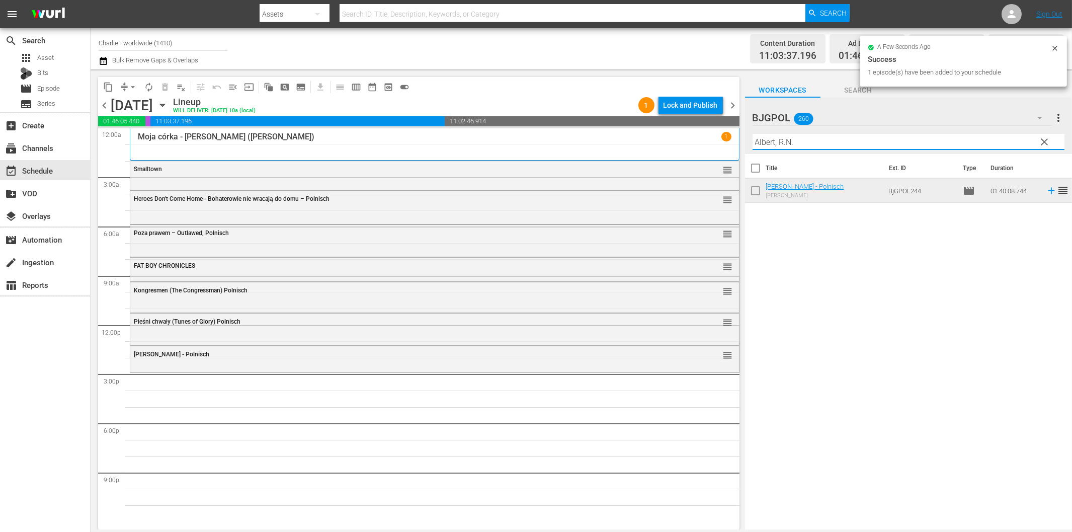
click at [821, 141] on input "Albert, R.N." at bounding box center [909, 142] width 312 height 16
paste input "Sand Angels"
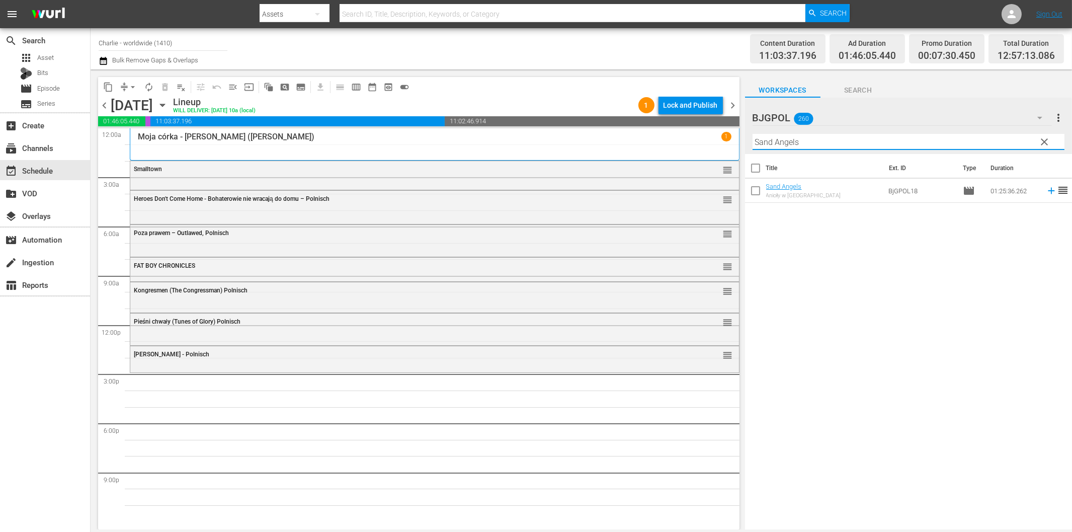
click at [1046, 193] on icon at bounding box center [1051, 190] width 11 height 11
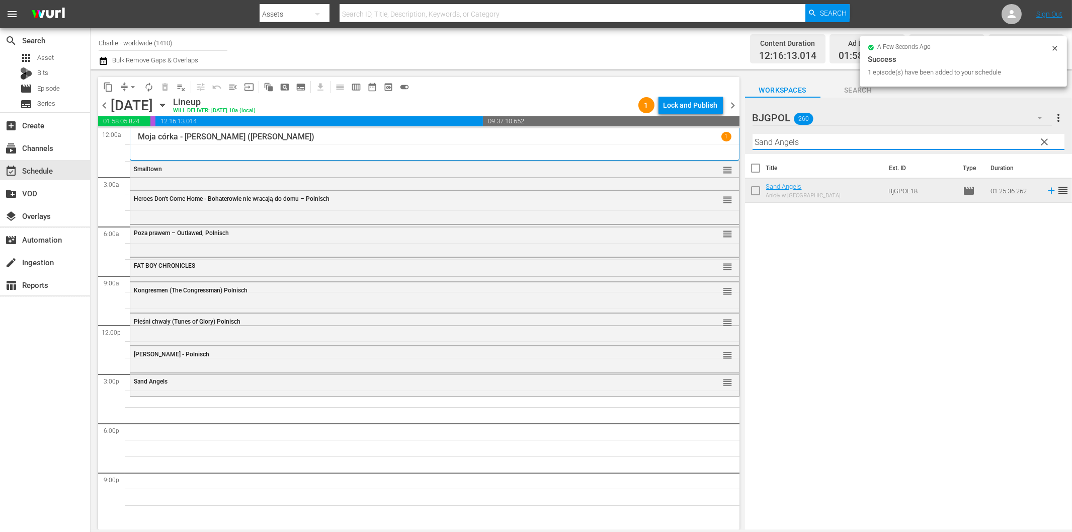
click at [785, 148] on input "Sand Angels" at bounding box center [909, 142] width 312 height 16
paste input "Get Rich Free"
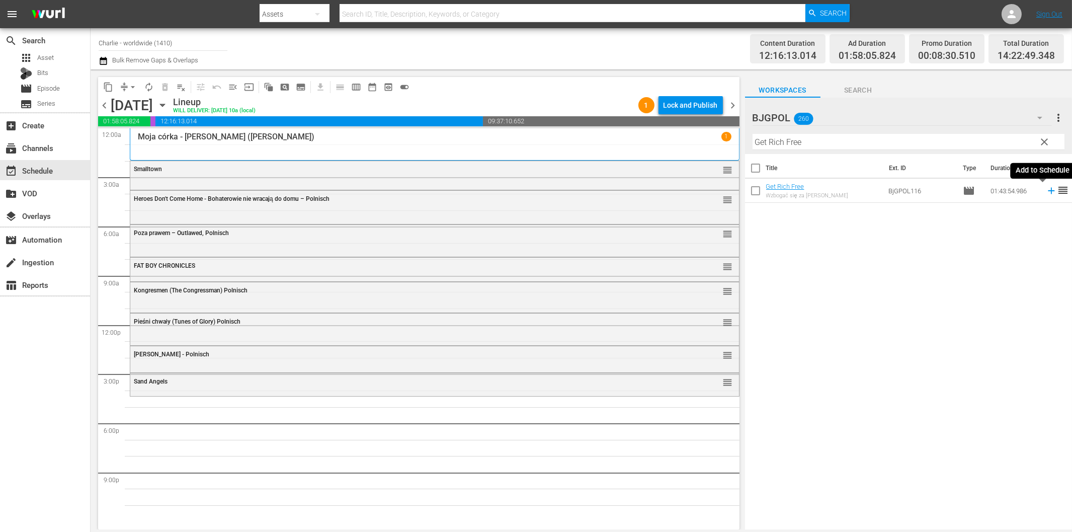
click at [1048, 190] on icon at bounding box center [1051, 191] width 7 height 7
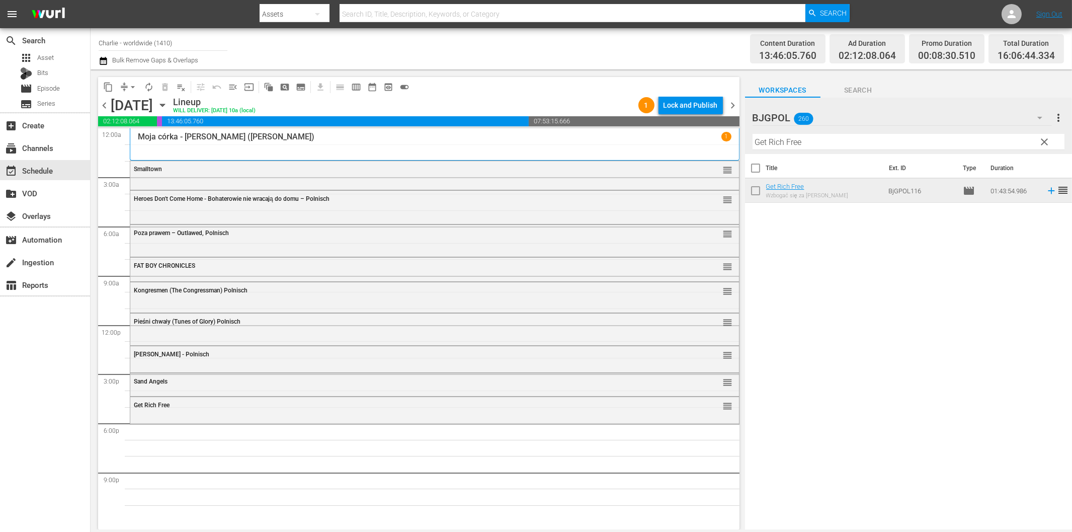
click at [874, 139] on input "Get Rich Free" at bounding box center [909, 142] width 312 height 16
paste input "At the [GEOGRAPHIC_DATA]"
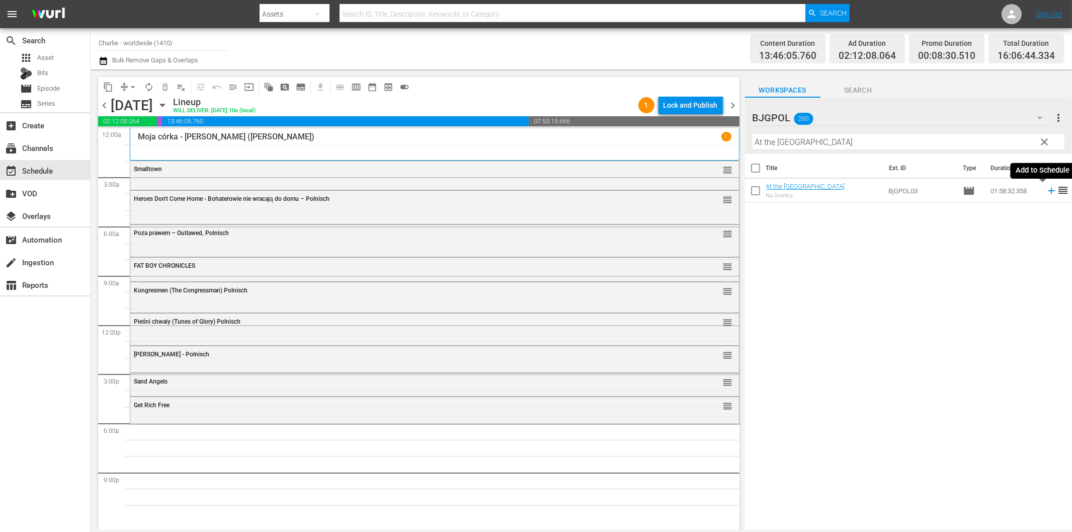
click at [1046, 194] on icon at bounding box center [1051, 190] width 11 height 11
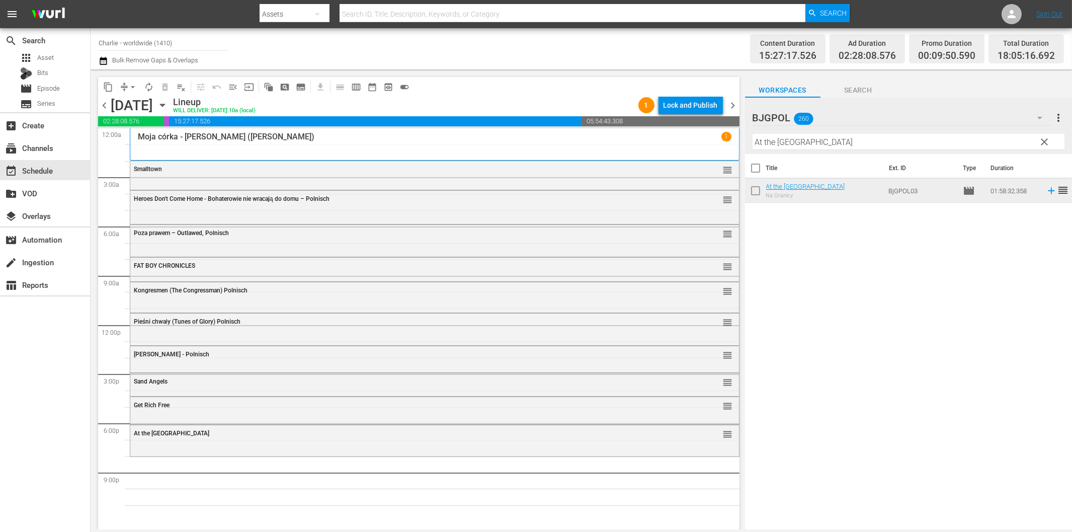
click at [766, 142] on input "At the [GEOGRAPHIC_DATA]" at bounding box center [909, 142] width 312 height 16
paste input "Stunt Games"
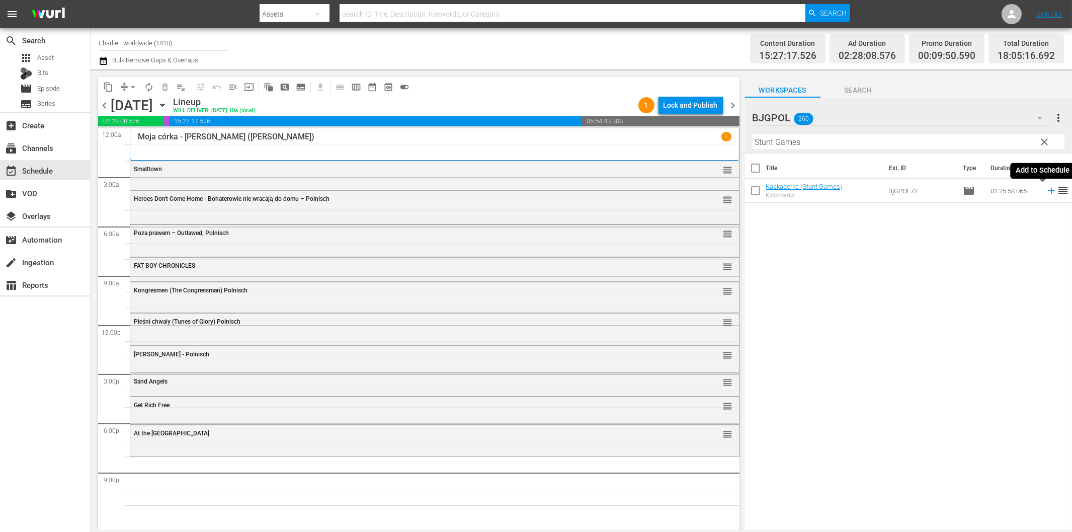
click at [1046, 189] on icon at bounding box center [1051, 190] width 11 height 11
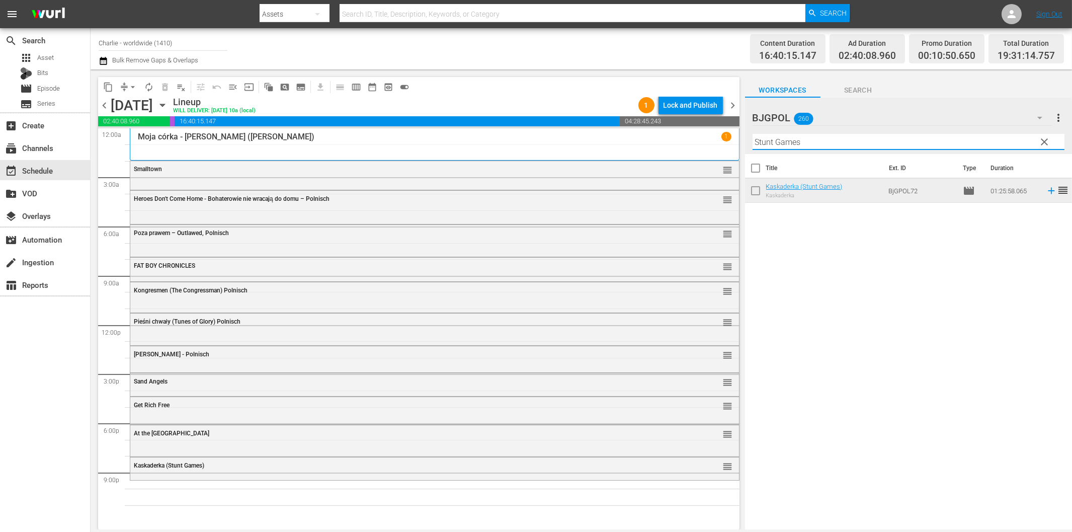
click at [879, 144] on input "Stunt Games" at bounding box center [909, 142] width 312 height 16
paste input "American Rescue Squad"
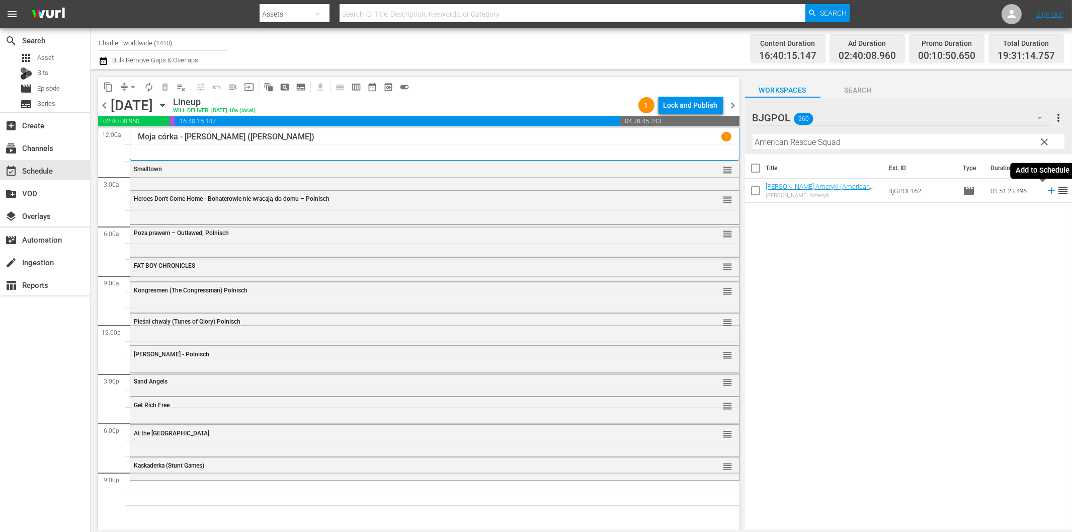
click at [1046, 192] on icon at bounding box center [1051, 190] width 11 height 11
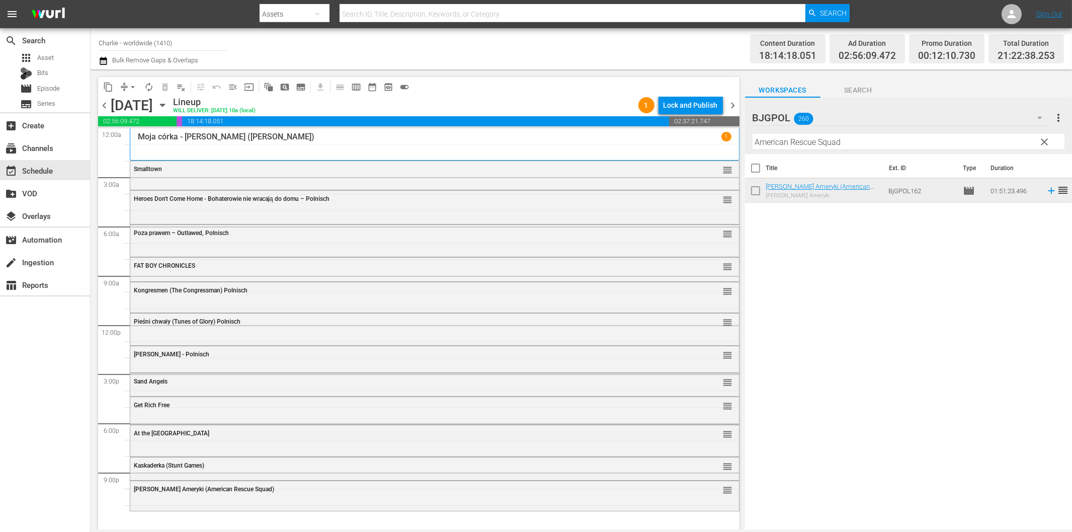
click at [919, 137] on input "American Rescue Squad" at bounding box center [909, 142] width 312 height 16
paste input "Brush With Danger"
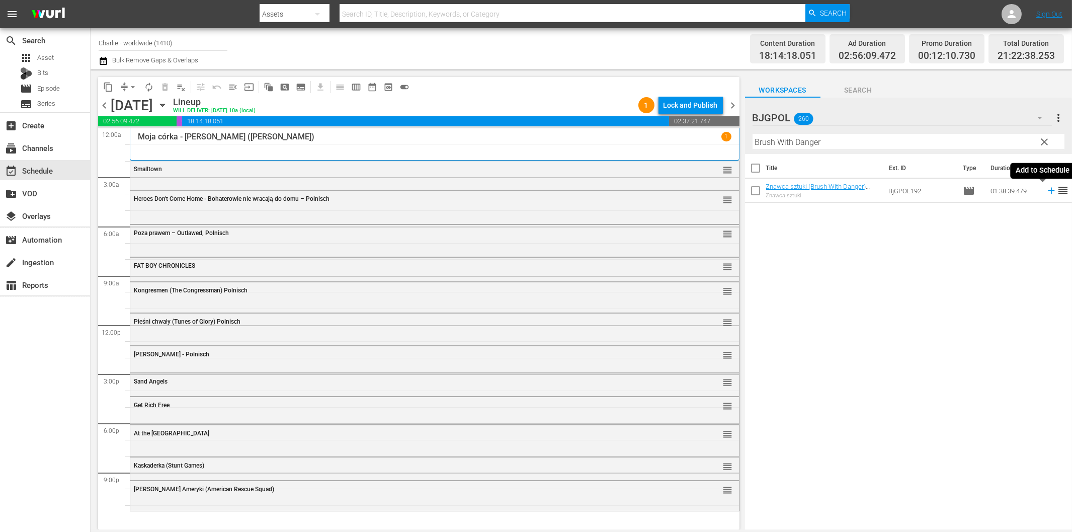
click at [1046, 192] on icon at bounding box center [1051, 190] width 11 height 11
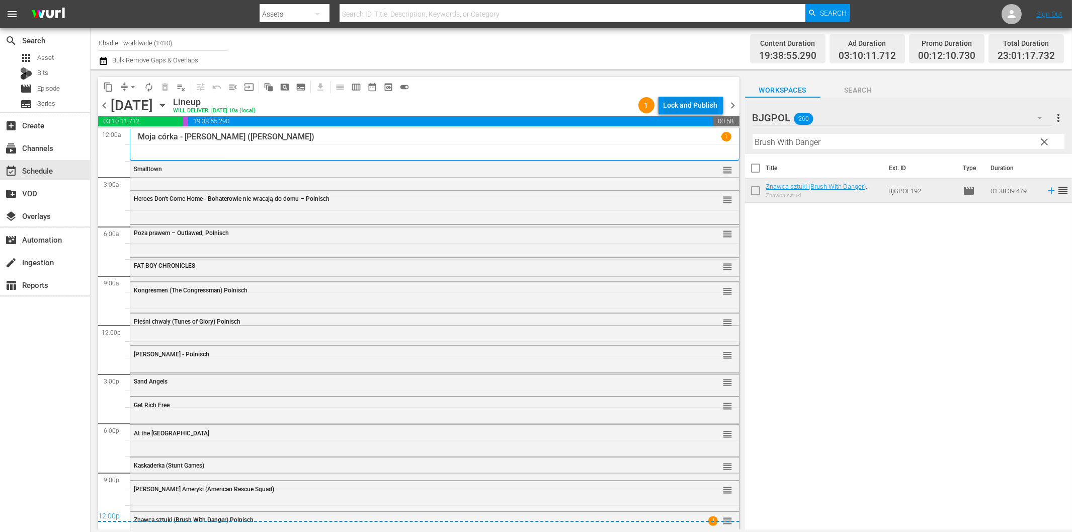
click at [696, 103] on div "Lock and Publish" at bounding box center [691, 105] width 54 height 18
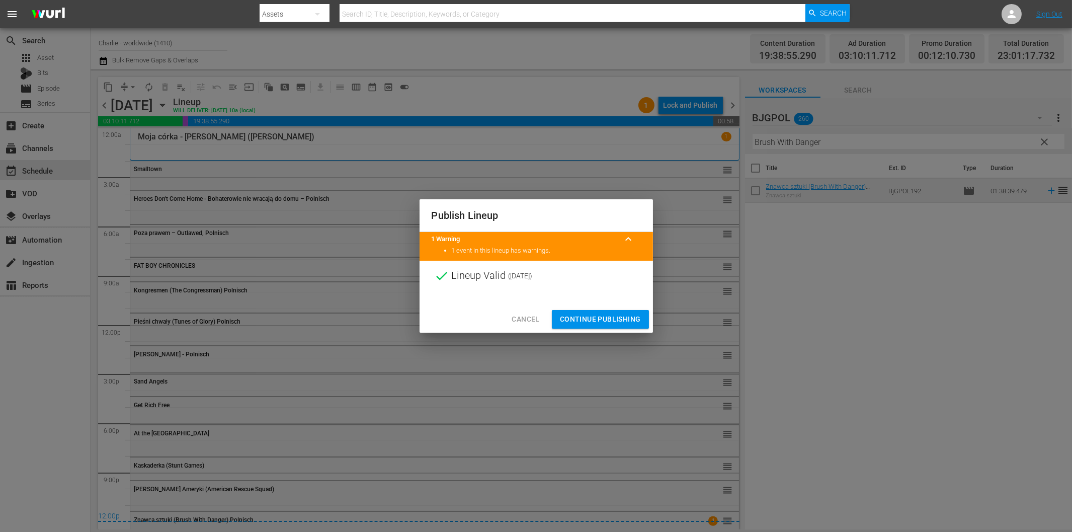
click at [607, 315] on span "Continue Publishing" at bounding box center [600, 319] width 81 height 13
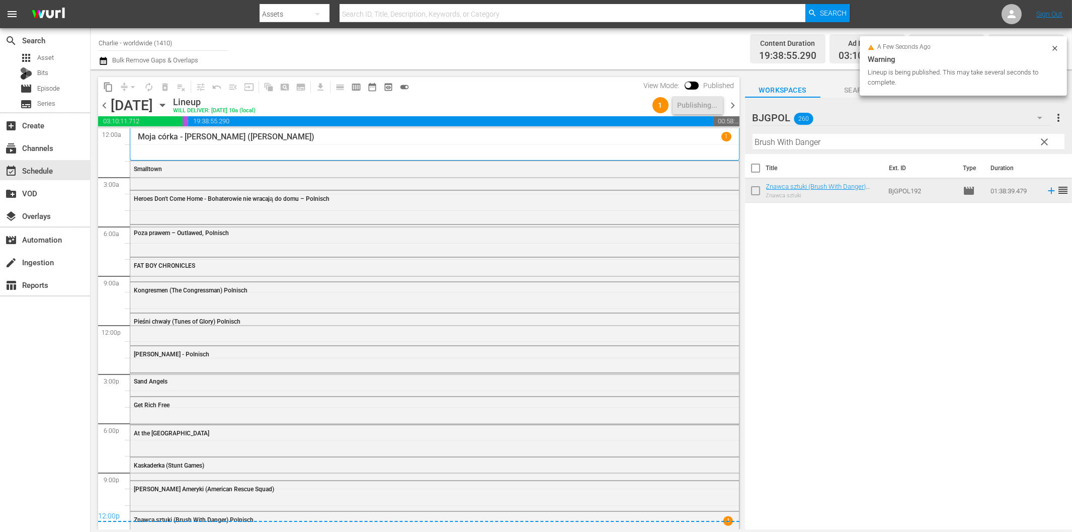
click at [733, 109] on span "chevron_right" at bounding box center [733, 105] width 13 height 13
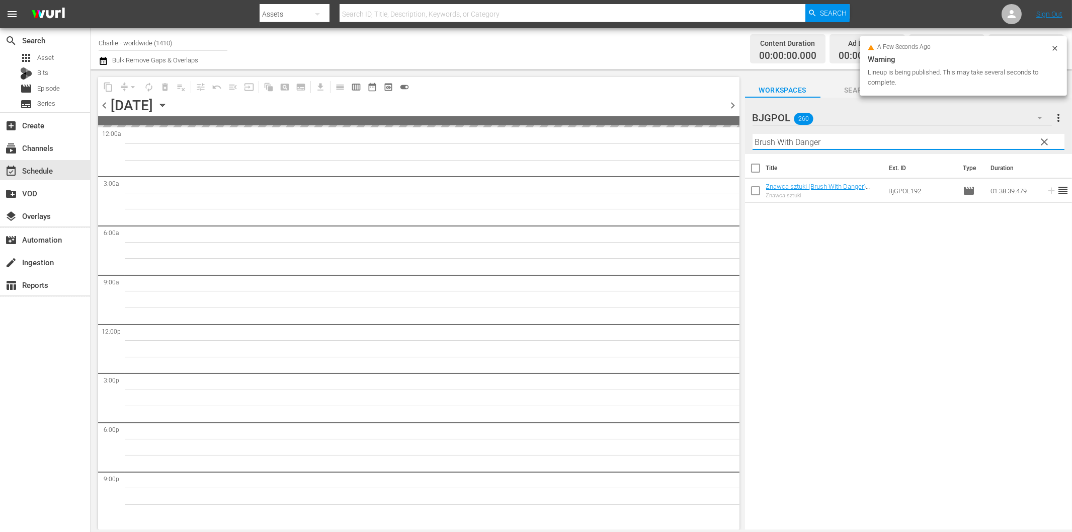
click at [784, 142] on input "Brush With Danger" at bounding box center [909, 142] width 312 height 16
paste input "Dark by [PERSON_NAME]"
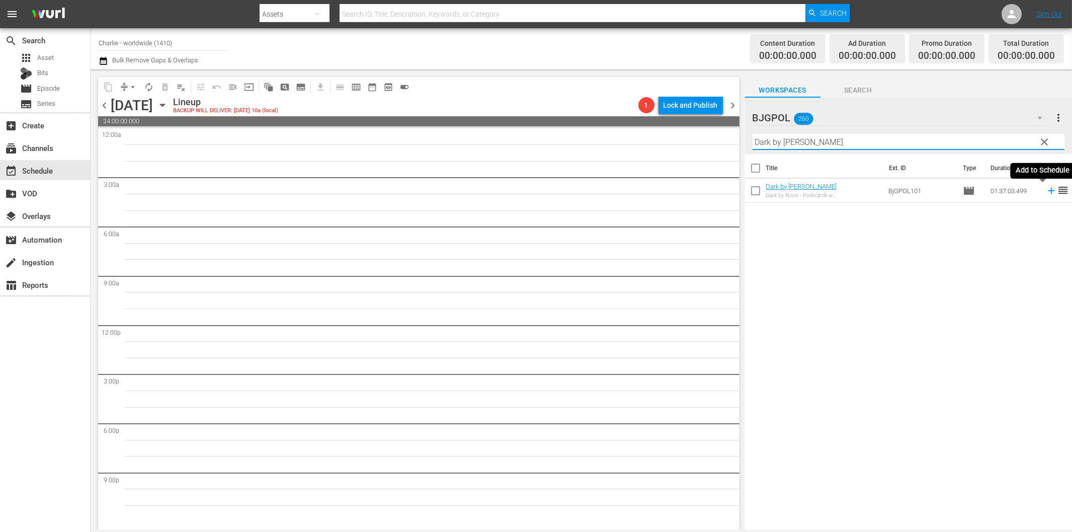
click at [1046, 192] on icon at bounding box center [1051, 190] width 11 height 11
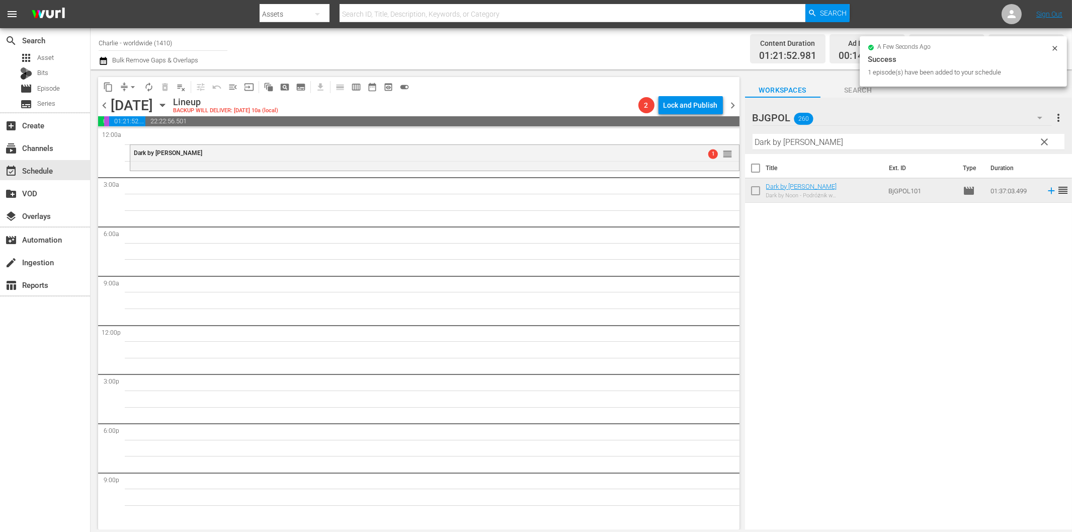
click at [822, 140] on input "Dark by [PERSON_NAME]" at bounding box center [909, 142] width 312 height 16
paste input "Taught In Cold Blood"
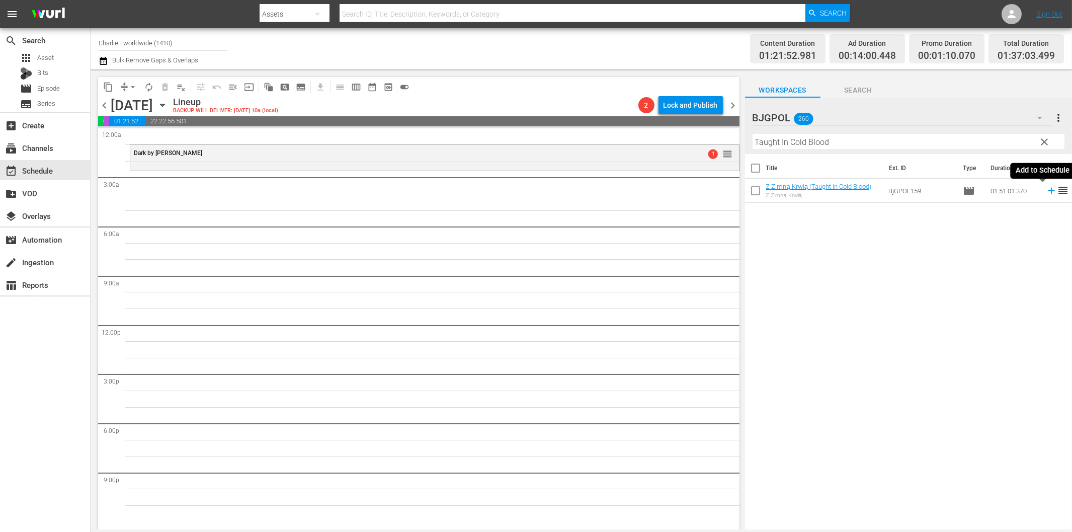
click at [1046, 193] on icon at bounding box center [1051, 190] width 11 height 11
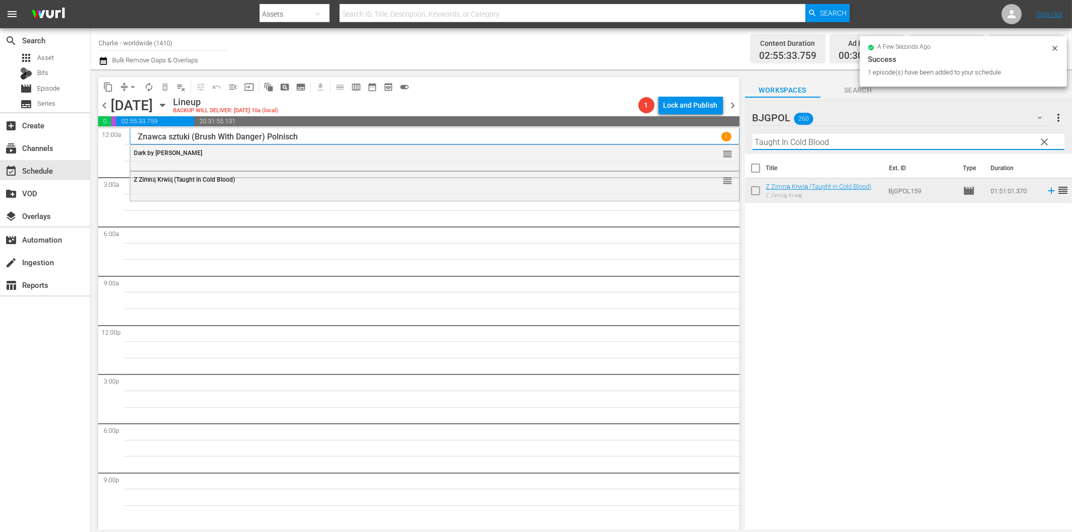
click at [916, 143] on input "Taught In Cold Blood" at bounding box center [909, 142] width 312 height 16
paste input "Battle B-Boy"
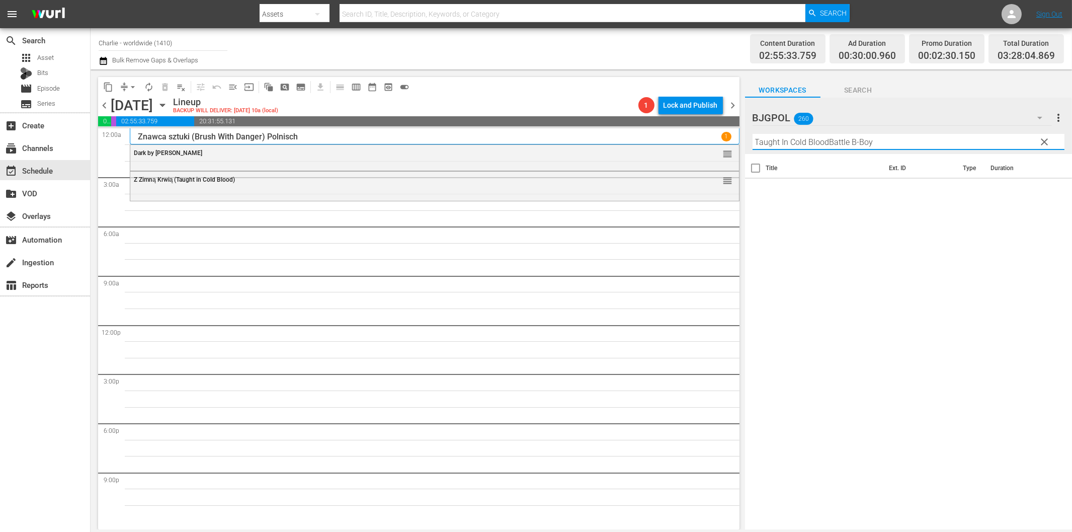
paste input "text"
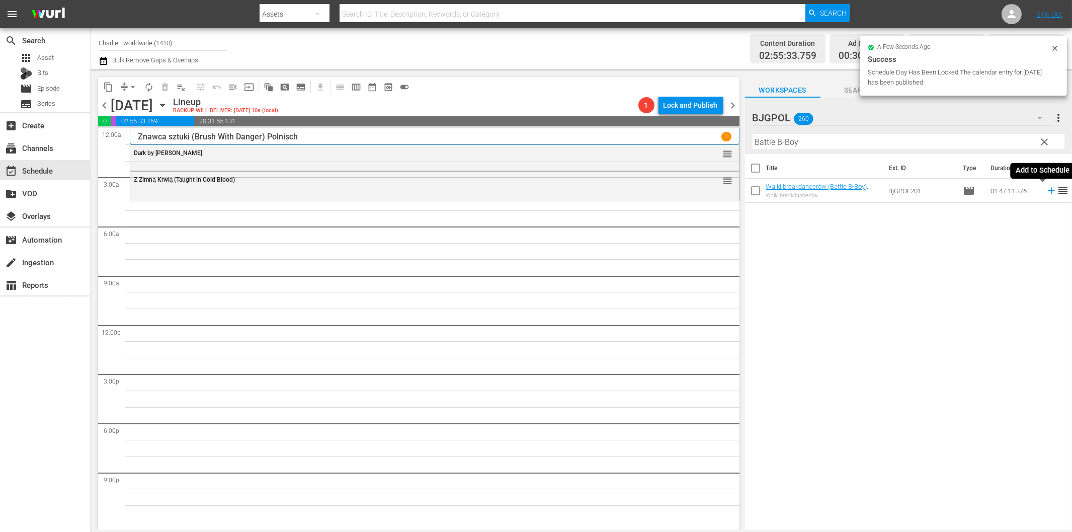
click at [1046, 192] on icon at bounding box center [1051, 190] width 11 height 11
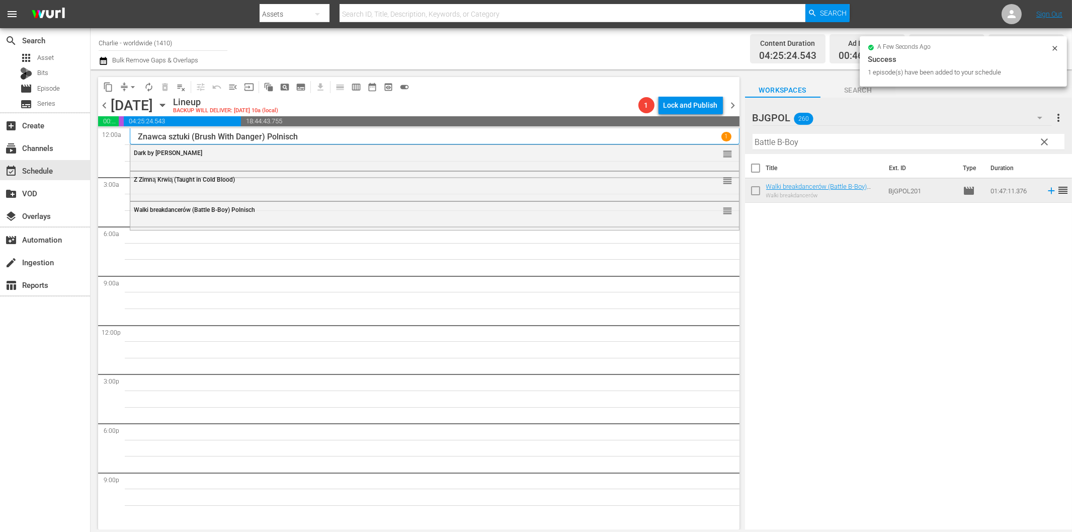
click at [801, 149] on hr at bounding box center [909, 149] width 312 height 1
click at [803, 143] on input "Battle B-Boy" at bounding box center [909, 142] width 312 height 16
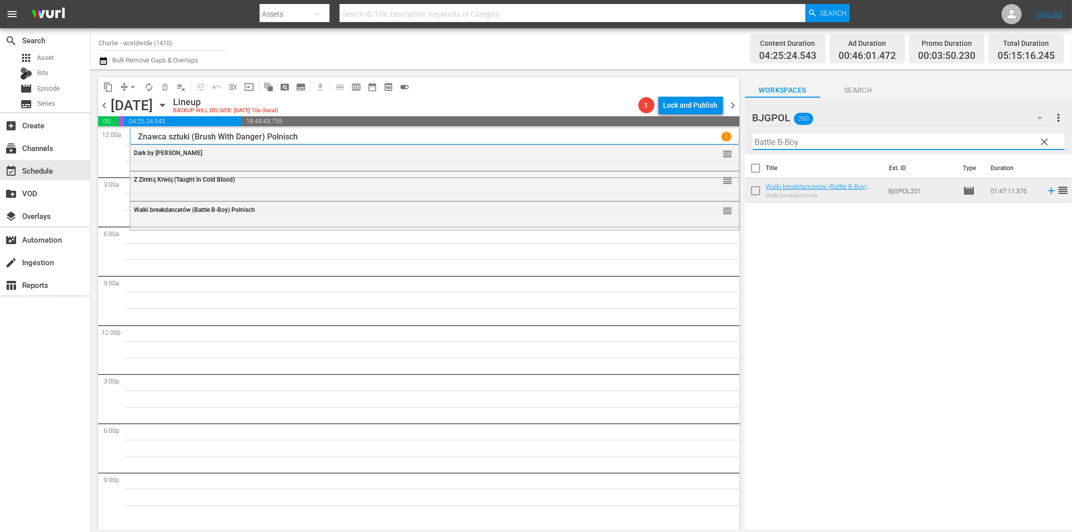
paste input "Subject 36"
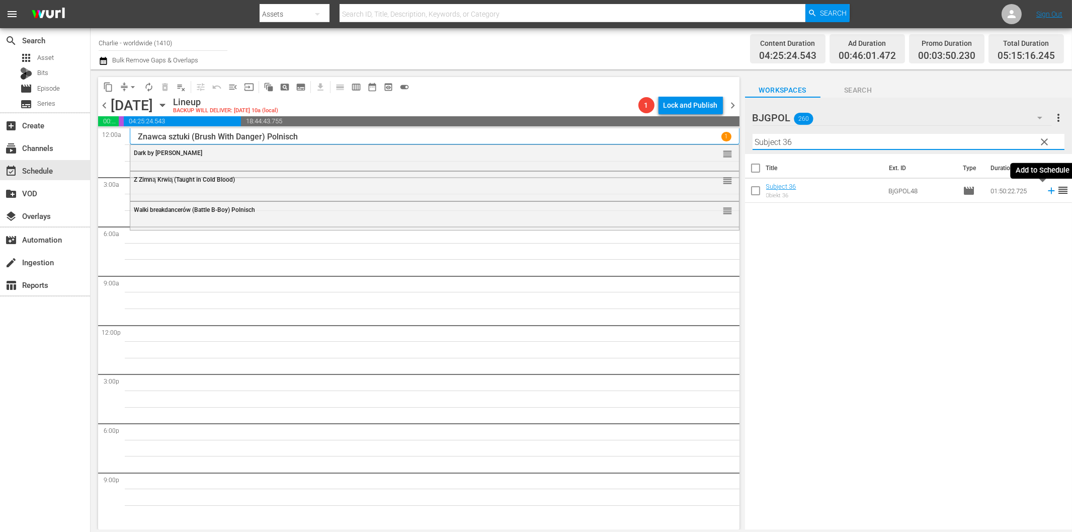
click at [1046, 193] on icon at bounding box center [1051, 190] width 11 height 11
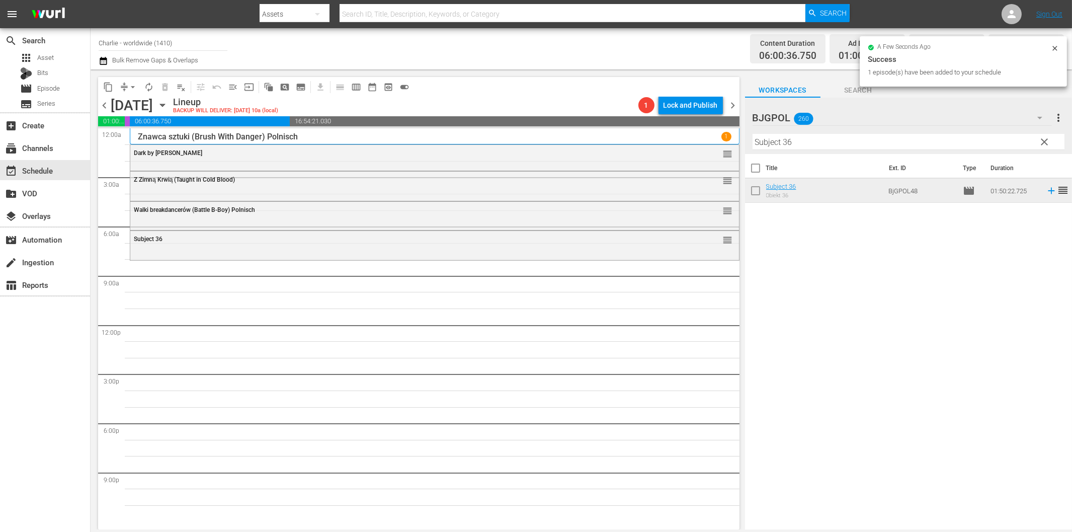
click at [799, 144] on input "Subject 36" at bounding box center [909, 142] width 312 height 16
paste input "Light of Mine"
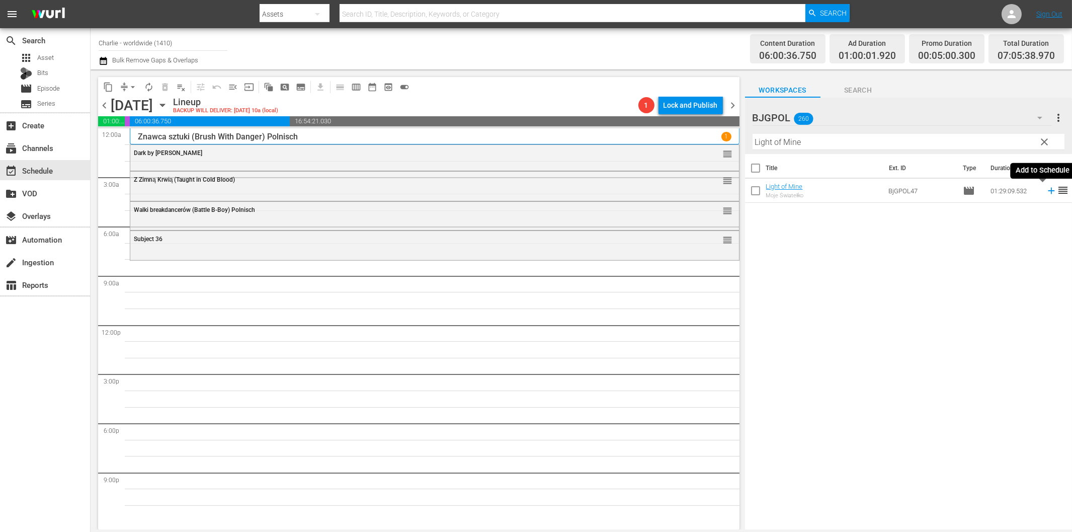
click at [1048, 191] on icon at bounding box center [1051, 191] width 7 height 7
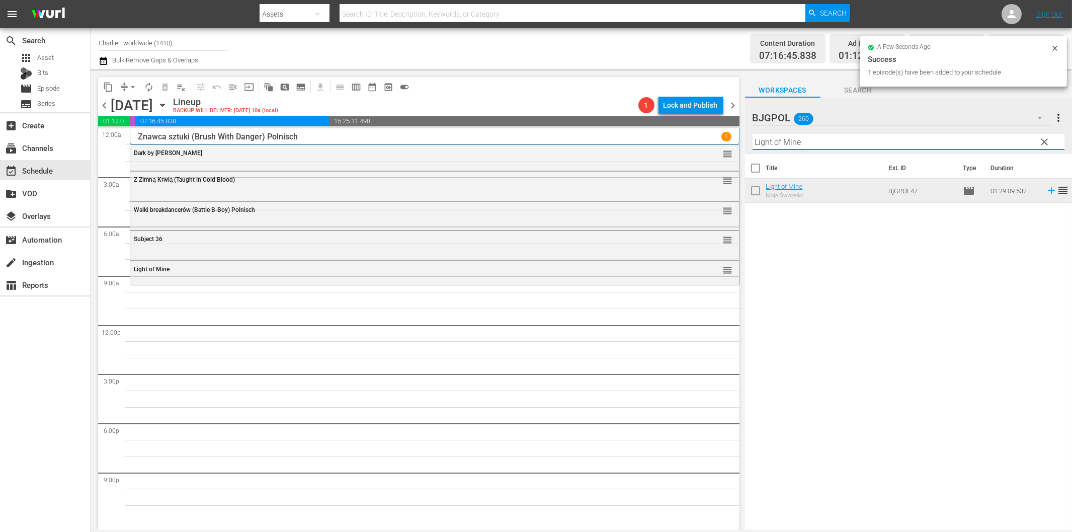
click at [783, 148] on input "Light of Mine" at bounding box center [909, 142] width 312 height 16
paste input "[PERSON_NAME] and the Trappers"
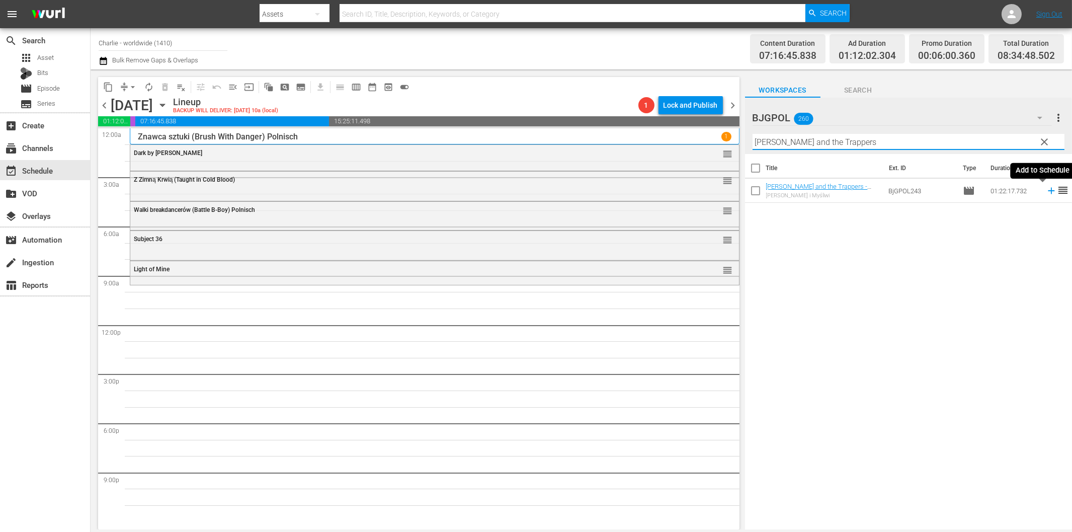
click at [1046, 192] on icon at bounding box center [1051, 190] width 11 height 11
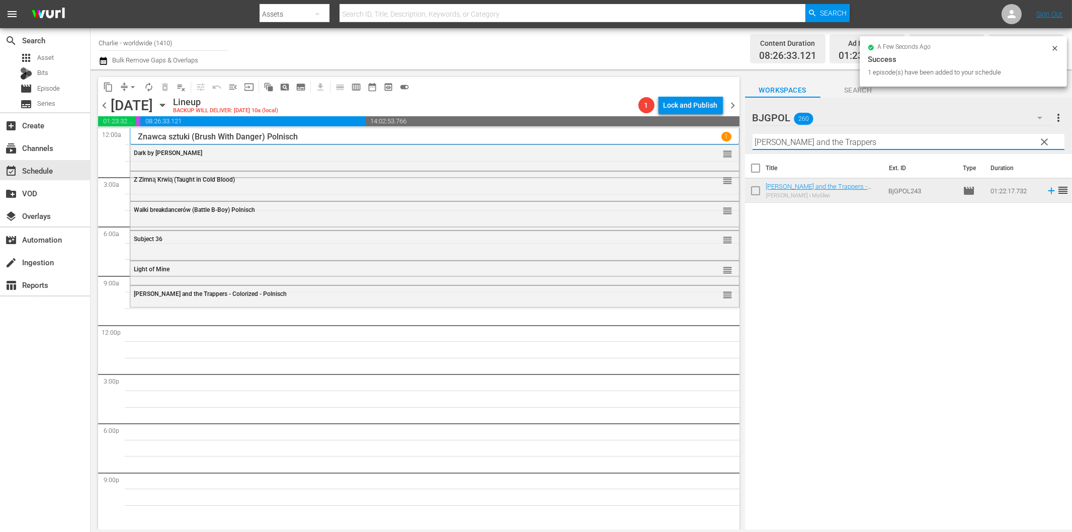
drag, startPoint x: 805, startPoint y: 142, endPoint x: 834, endPoint y: 151, distance: 29.9
click at [806, 142] on input "[PERSON_NAME] and the Trappers" at bounding box center [909, 142] width 312 height 16
paste input "he Hardest Thing"
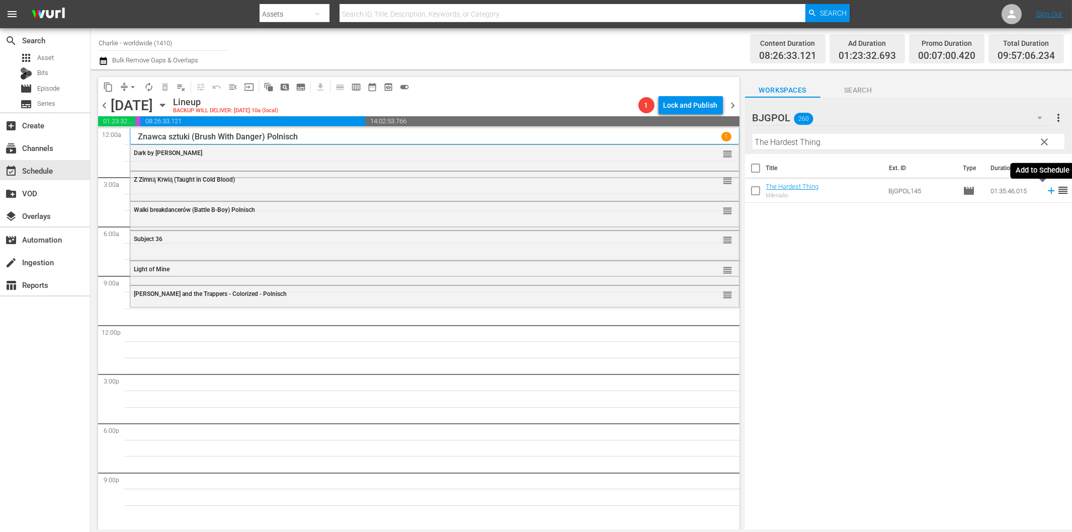
click at [1046, 190] on icon at bounding box center [1051, 190] width 11 height 11
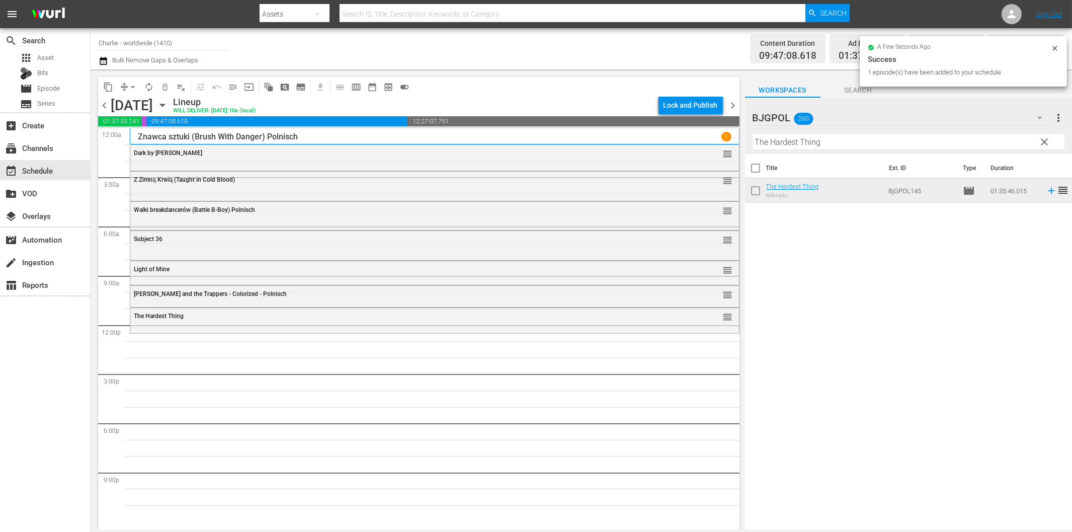
click at [828, 146] on input "The Hardest Thing" at bounding box center [909, 142] width 312 height 16
paste input "Black Swan"
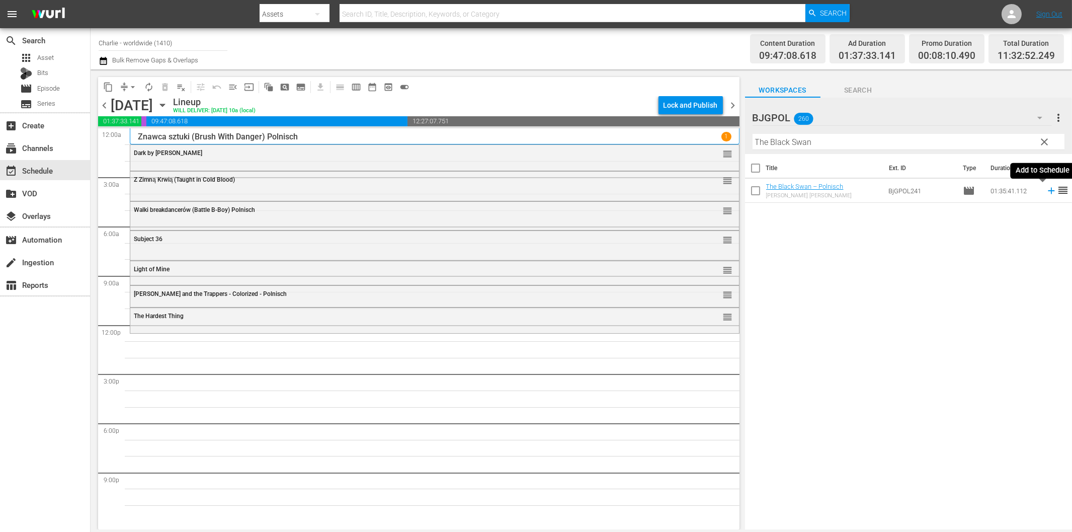
click at [1046, 190] on icon at bounding box center [1051, 190] width 11 height 11
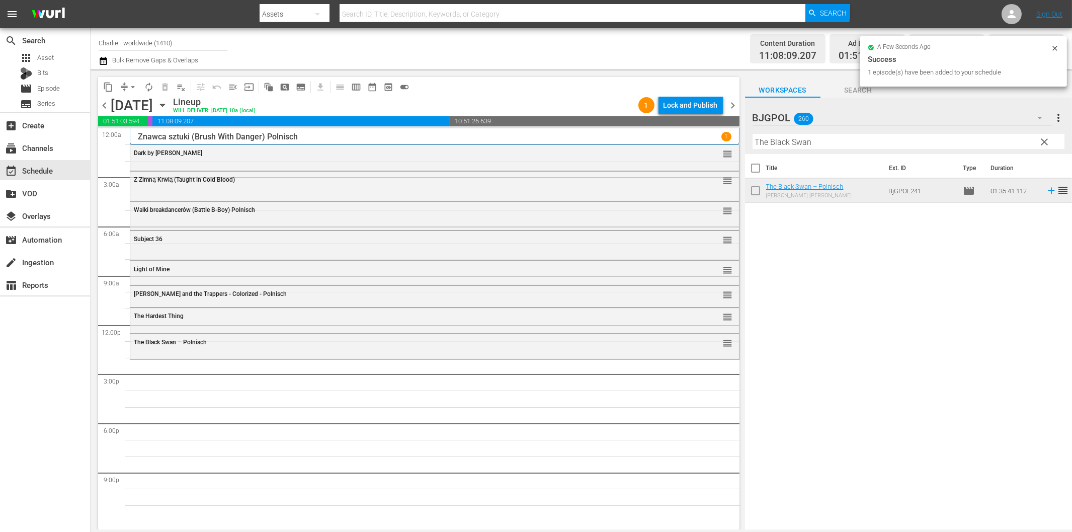
click at [854, 147] on input "The Black Swan" at bounding box center [909, 142] width 312 height 16
paste input "[PERSON_NAME]"
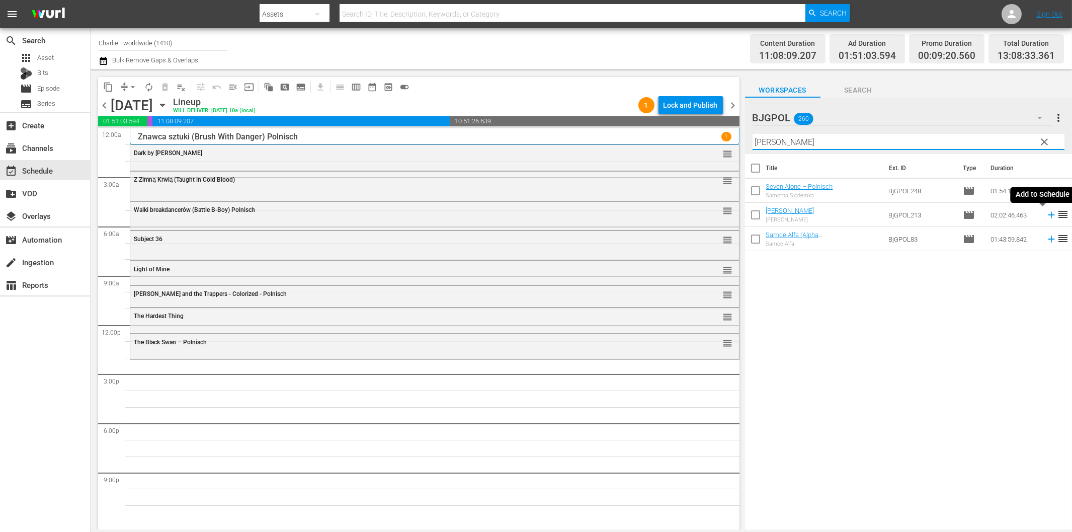
click at [1046, 213] on icon at bounding box center [1051, 214] width 11 height 11
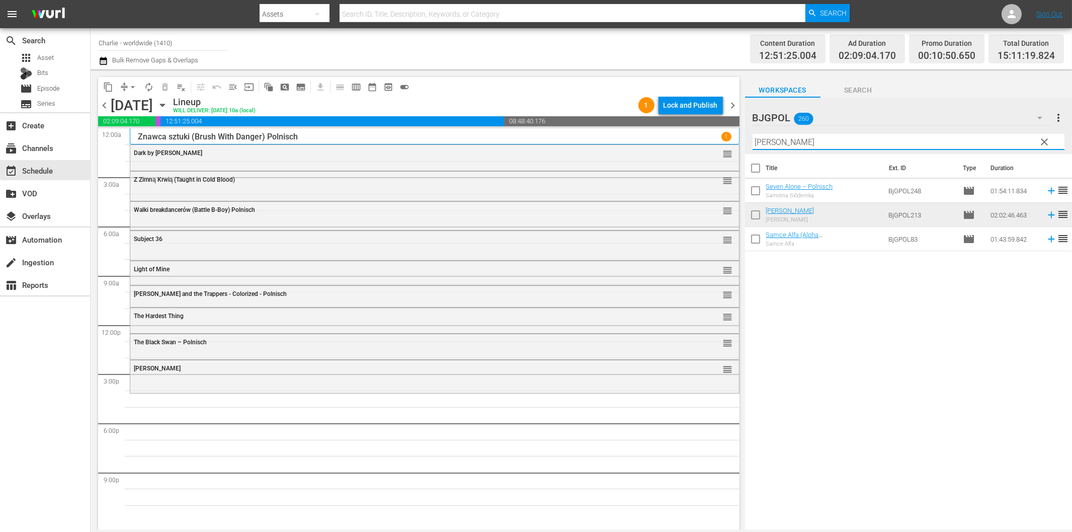
click at [866, 147] on input "[PERSON_NAME]" at bounding box center [909, 142] width 312 height 16
paste input "Love Is Blind"
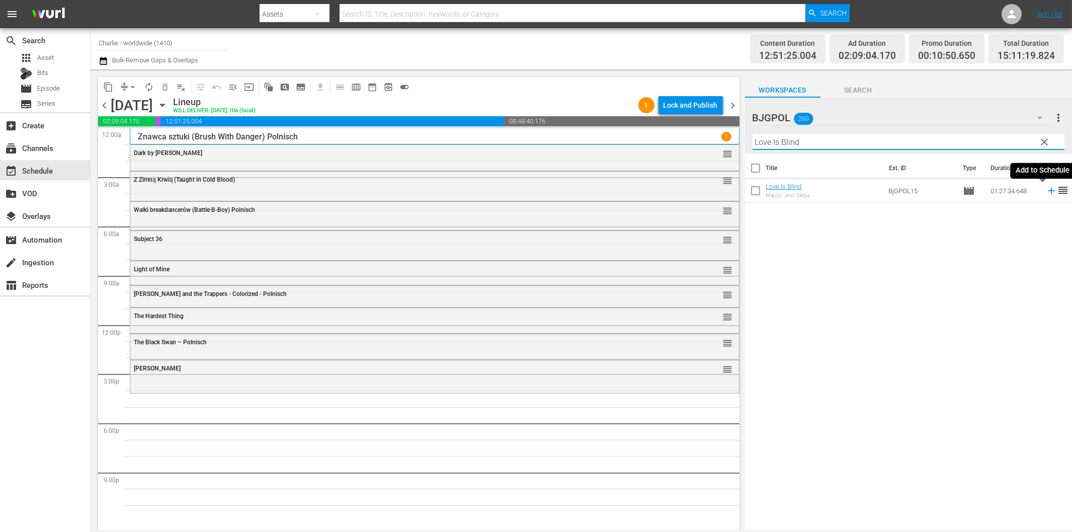
click at [1046, 189] on icon at bounding box center [1051, 190] width 11 height 11
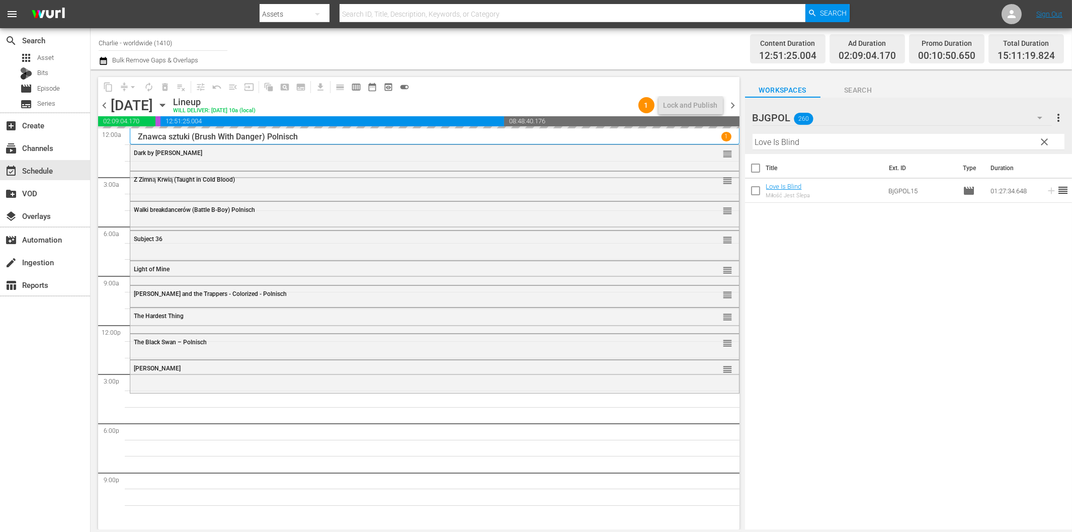
drag, startPoint x: -374, startPoint y: 320, endPoint x: -455, endPoint y: 323, distance: 81.1
click at [0, 323] on html "menu Search By Assets Search ID, Title, Description, Keywords, or Category Sear…" at bounding box center [536, 266] width 1072 height 532
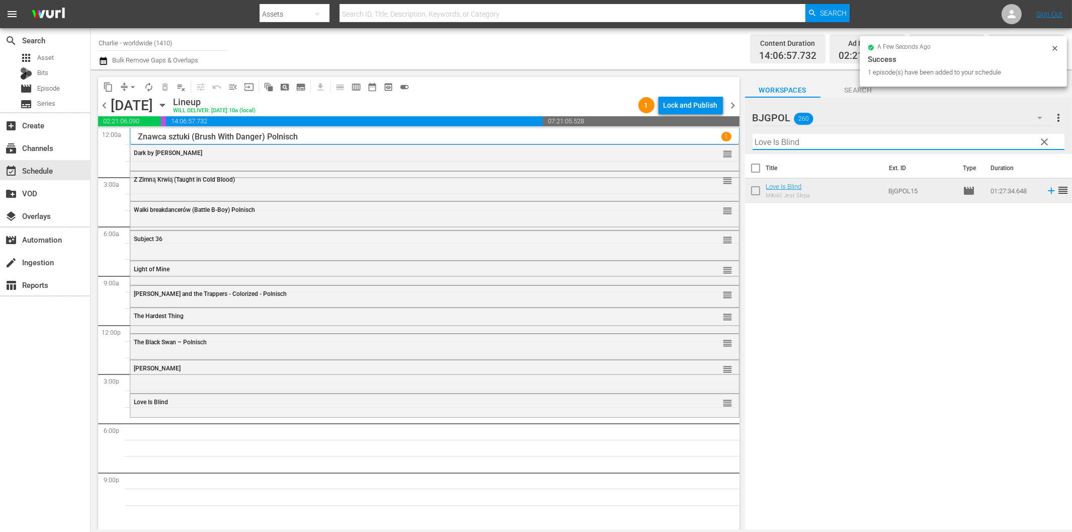
click at [786, 139] on input "Love Is Blind" at bounding box center [909, 142] width 312 height 16
paste input "Shadows In The Sun"
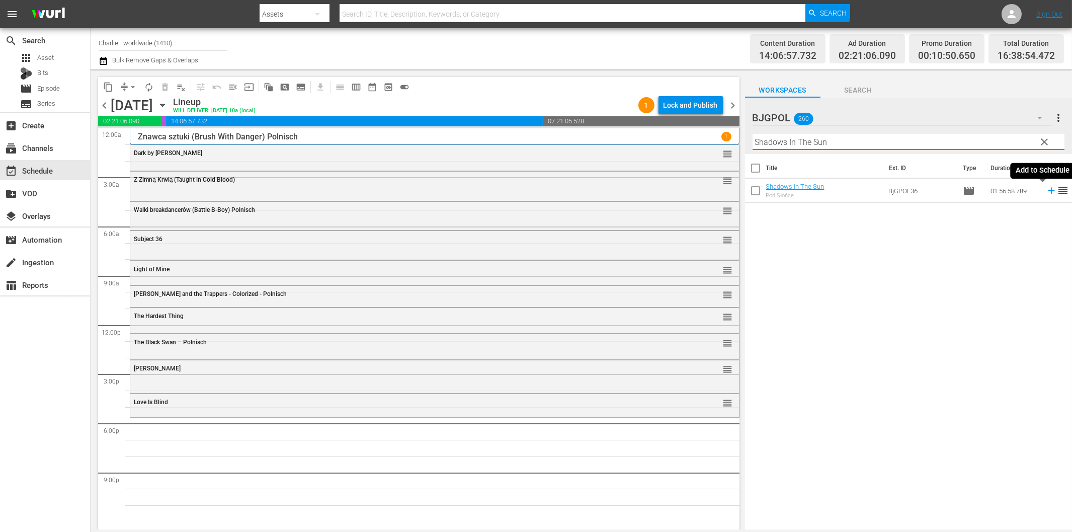
click at [1046, 189] on icon at bounding box center [1051, 190] width 11 height 11
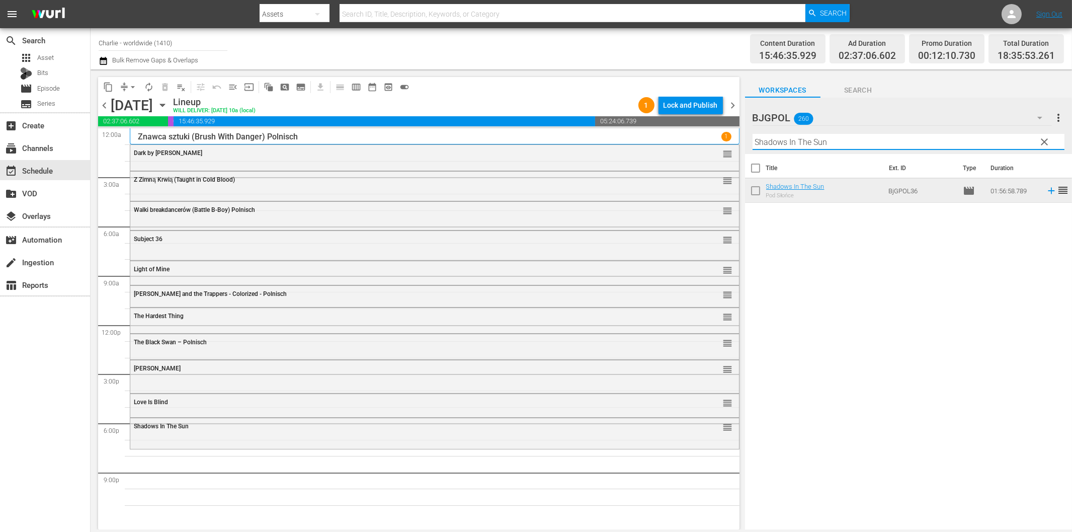
click at [889, 145] on input "Shadows In The Sun" at bounding box center [909, 142] width 312 height 16
paste input "Executor"
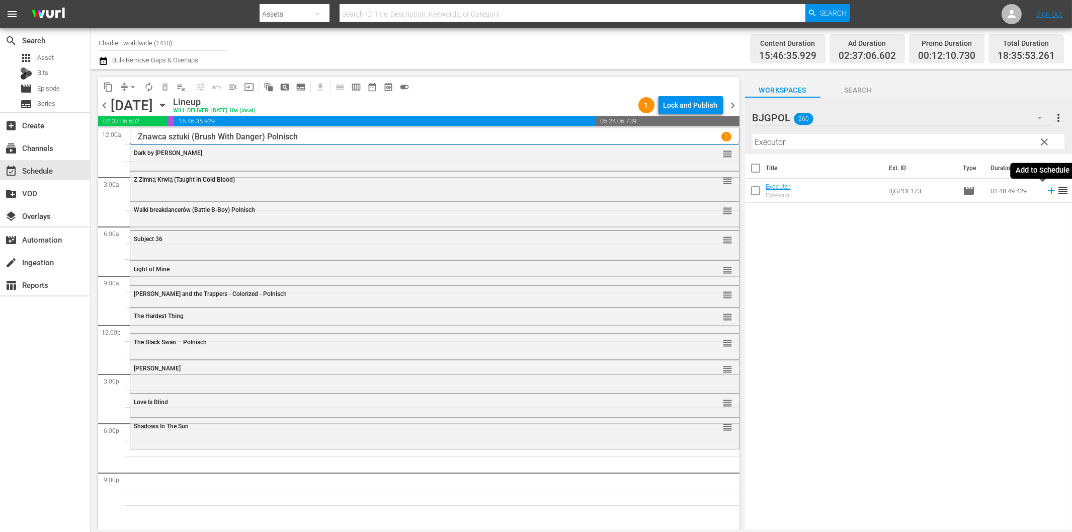
click at [1046, 192] on icon at bounding box center [1051, 190] width 11 height 11
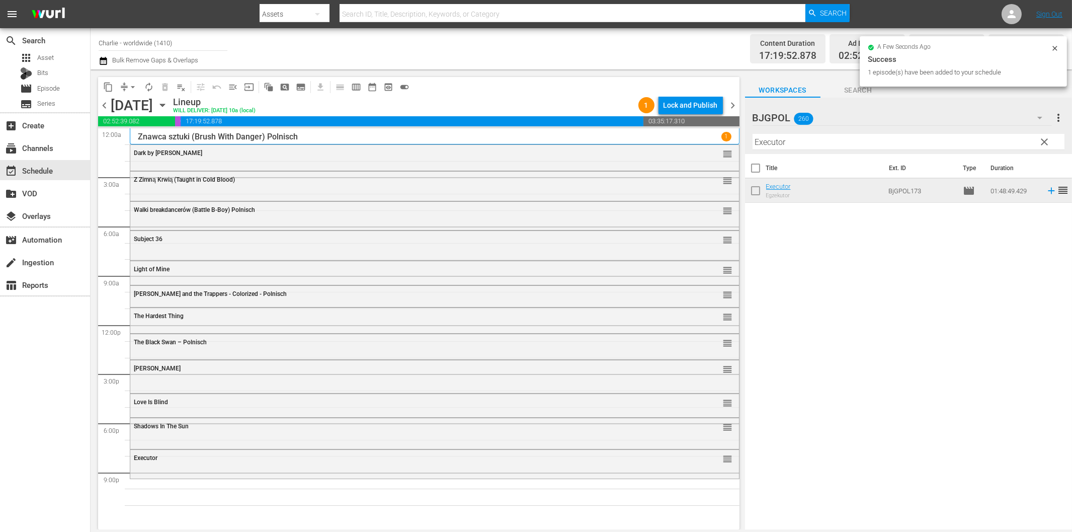
click at [886, 143] on input "Executor" at bounding box center [909, 142] width 312 height 16
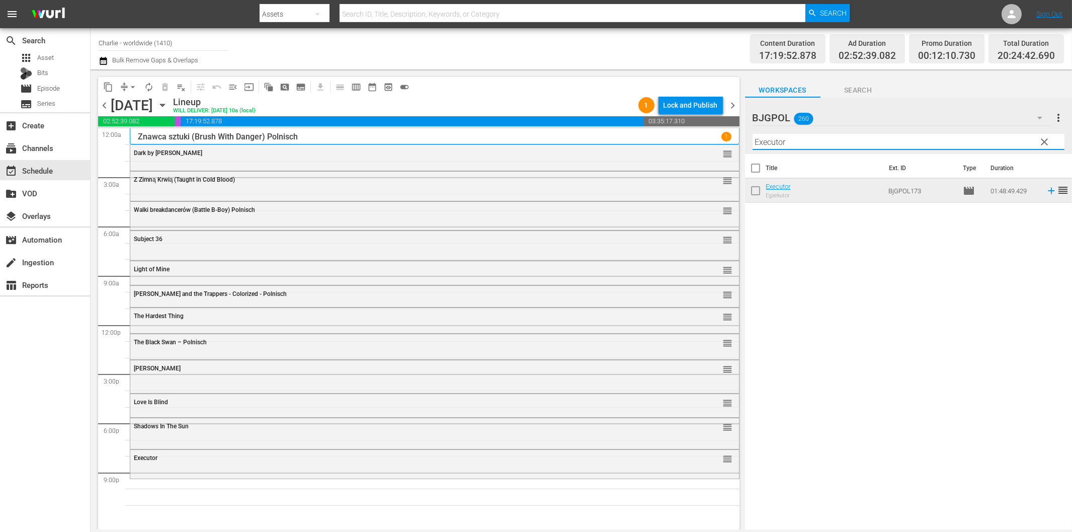
paste input "Creature in the [PERSON_NAME]"
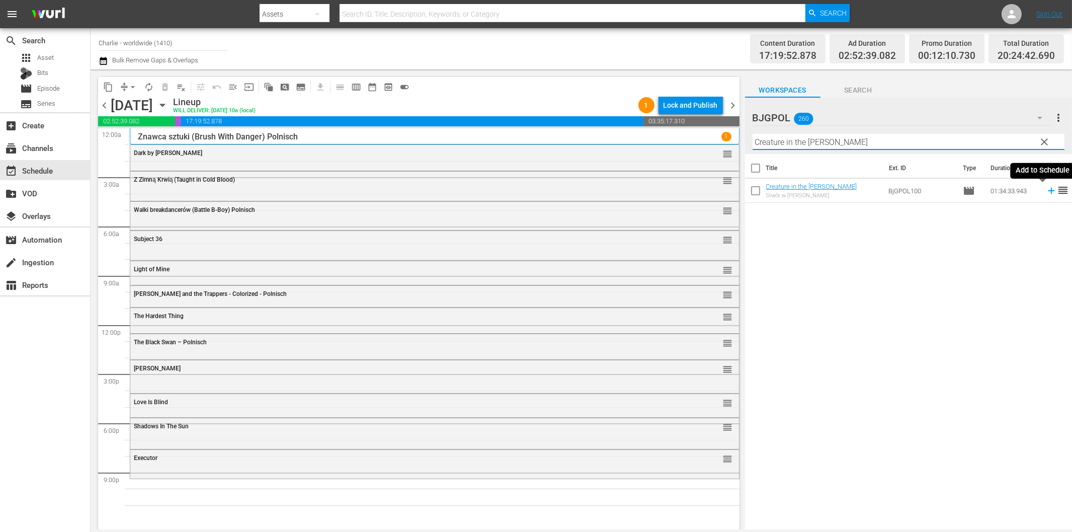
click at [1048, 193] on icon at bounding box center [1051, 191] width 7 height 7
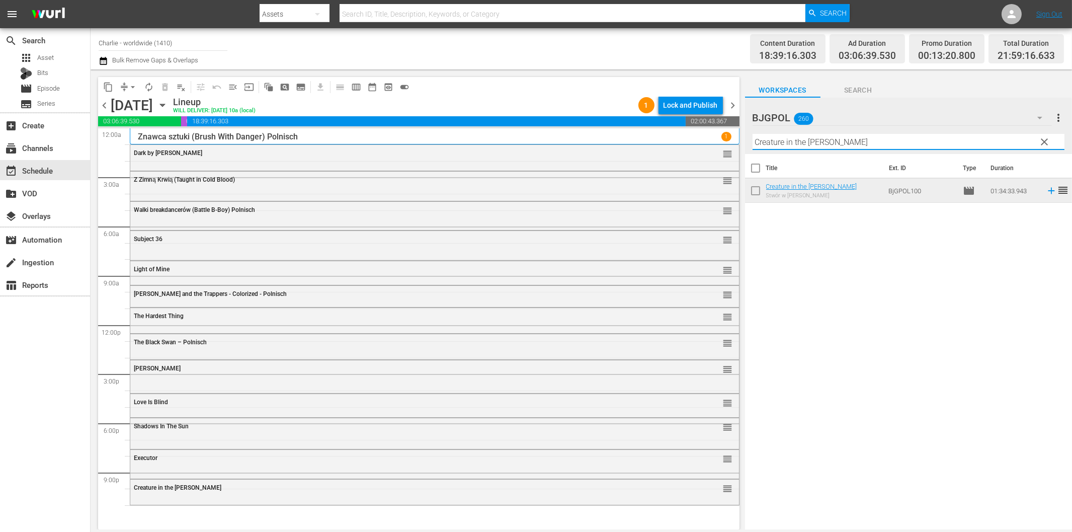
click at [811, 142] on input "Creature in the [PERSON_NAME]" at bounding box center [909, 142] width 312 height 16
paste input "Dead On Arrival"
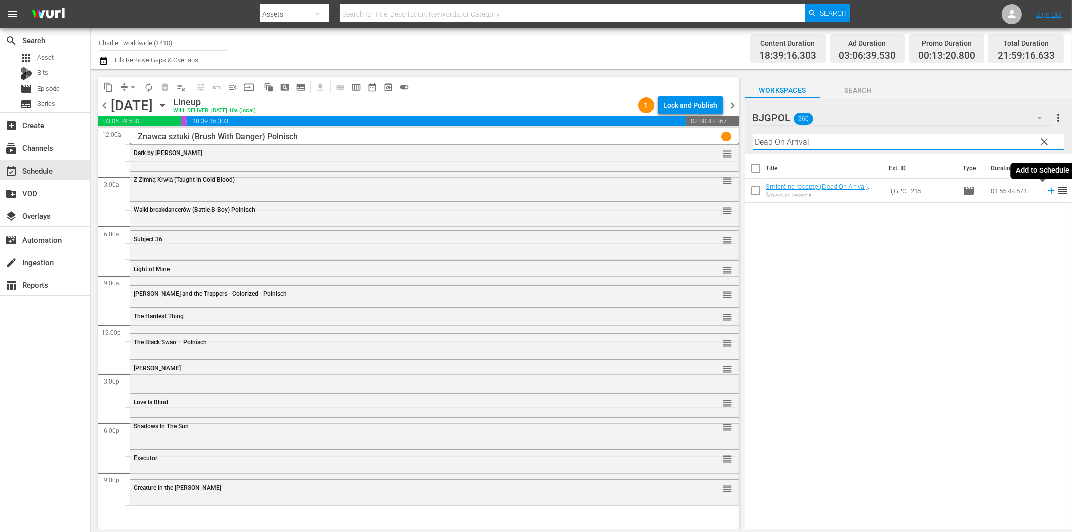
click at [1046, 190] on icon at bounding box center [1051, 190] width 11 height 11
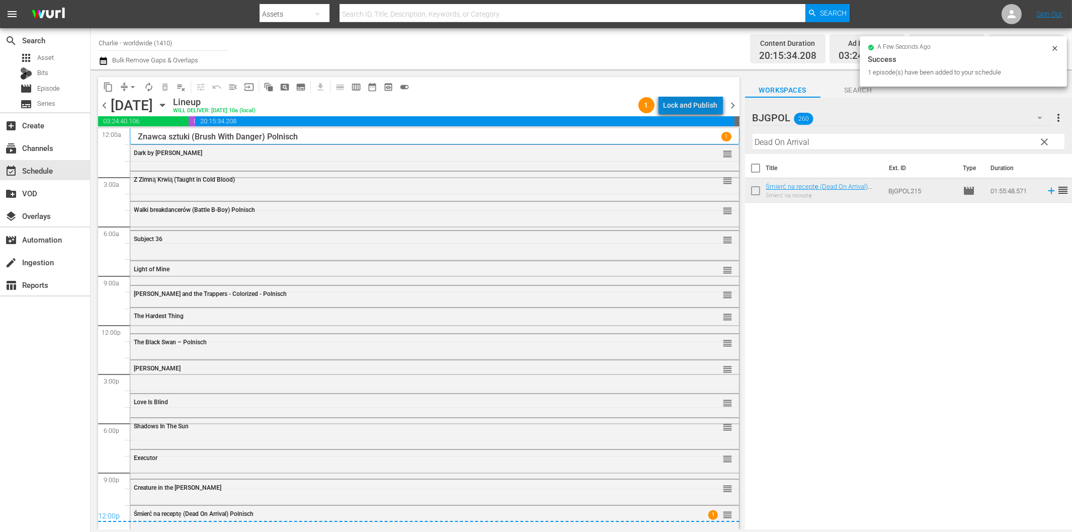
click at [708, 107] on div "Lock and Publish" at bounding box center [691, 105] width 54 height 18
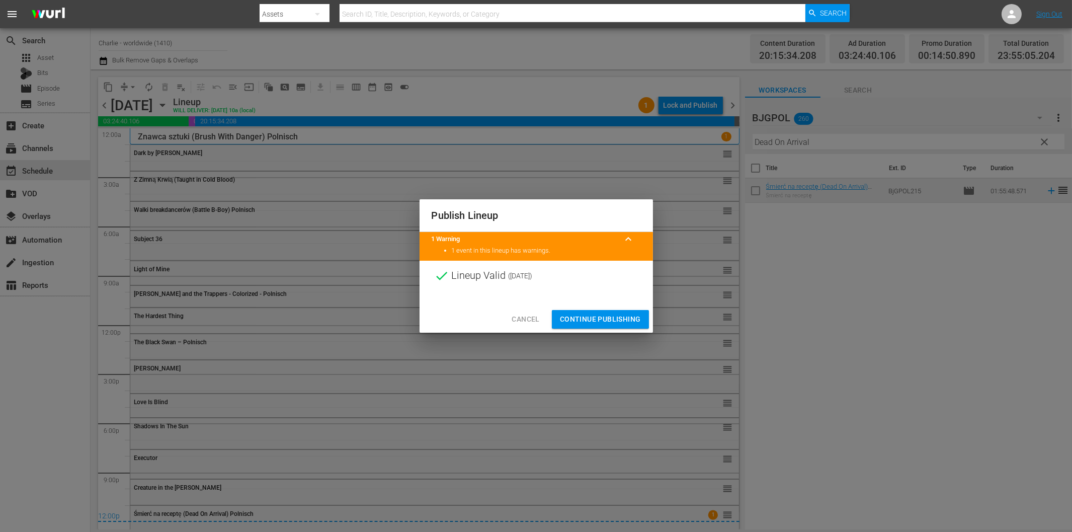
click at [614, 319] on span "Continue Publishing" at bounding box center [600, 319] width 81 height 13
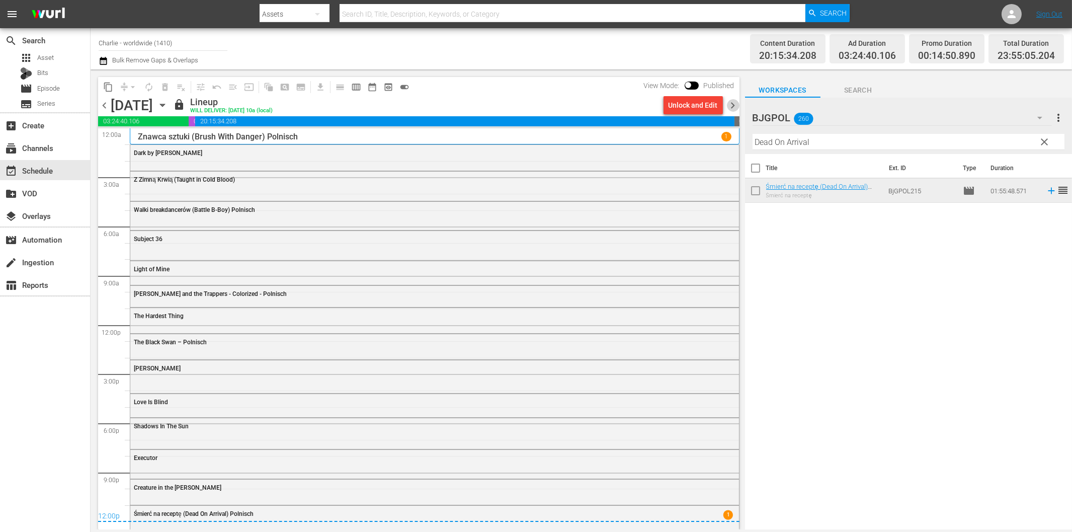
click at [735, 101] on span "chevron_right" at bounding box center [733, 105] width 13 height 13
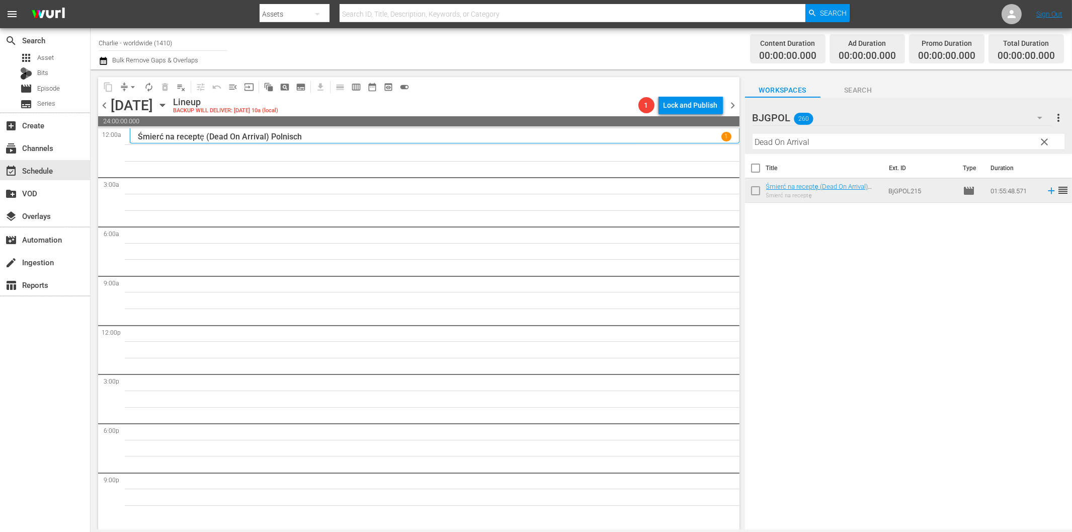
click at [773, 147] on input "Dead On Arrival" at bounding box center [909, 142] width 312 height 16
paste input "Cloned"
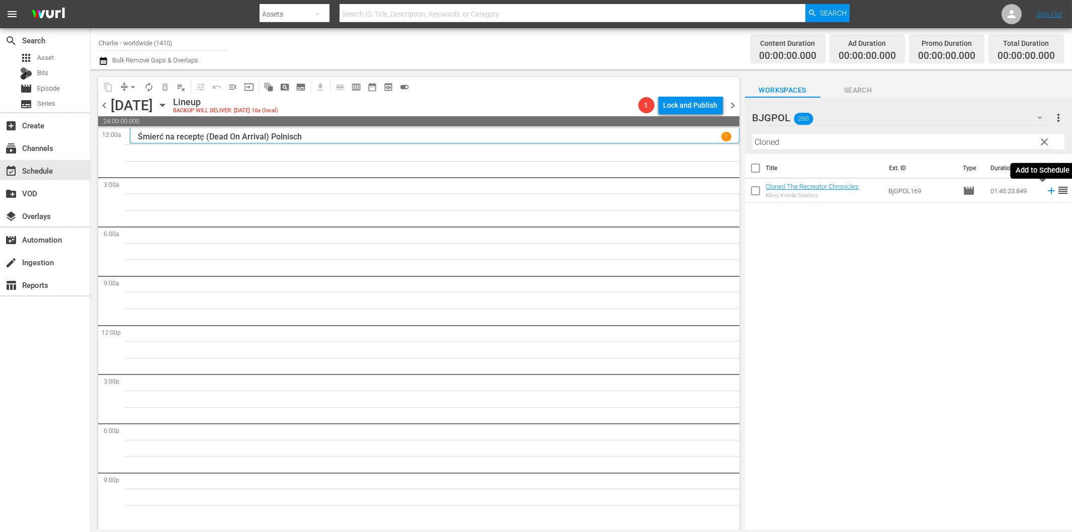
drag, startPoint x: 1042, startPoint y: 191, endPoint x: 952, endPoint y: 196, distance: 89.7
click at [1046, 192] on icon at bounding box center [1051, 190] width 11 height 11
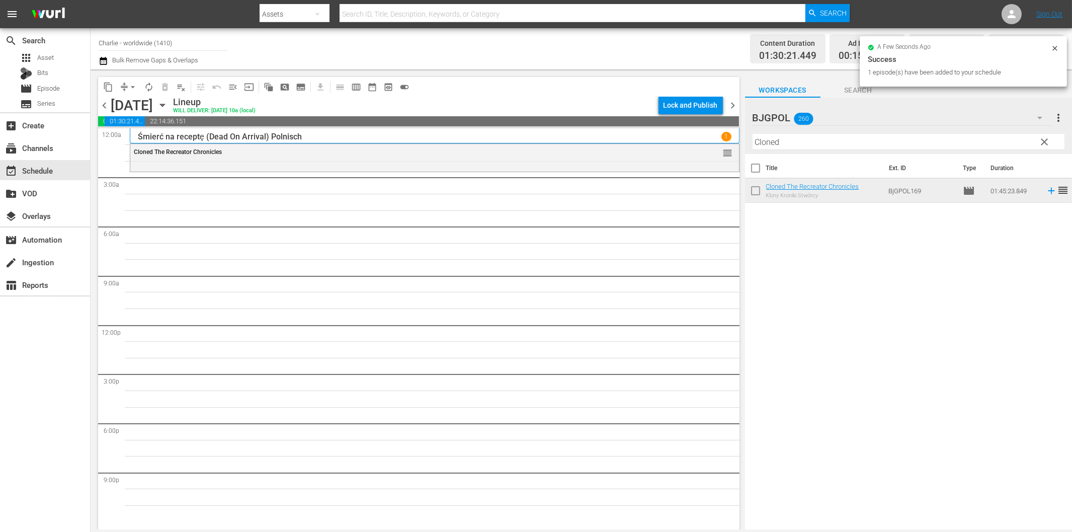
click at [856, 145] on input "Cloned" at bounding box center [909, 142] width 312 height 16
paste input "Independence Wars"
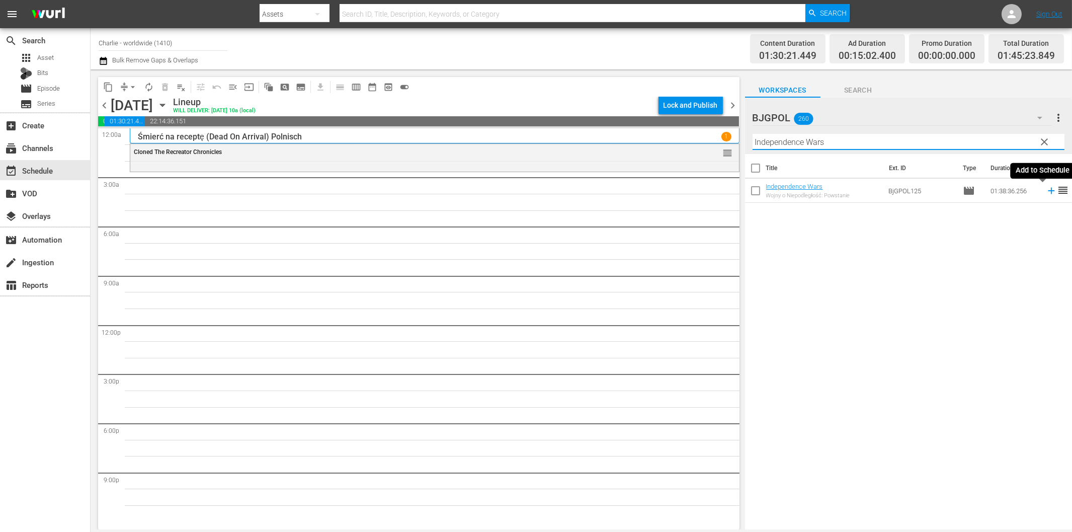
click at [1048, 191] on icon at bounding box center [1051, 191] width 7 height 7
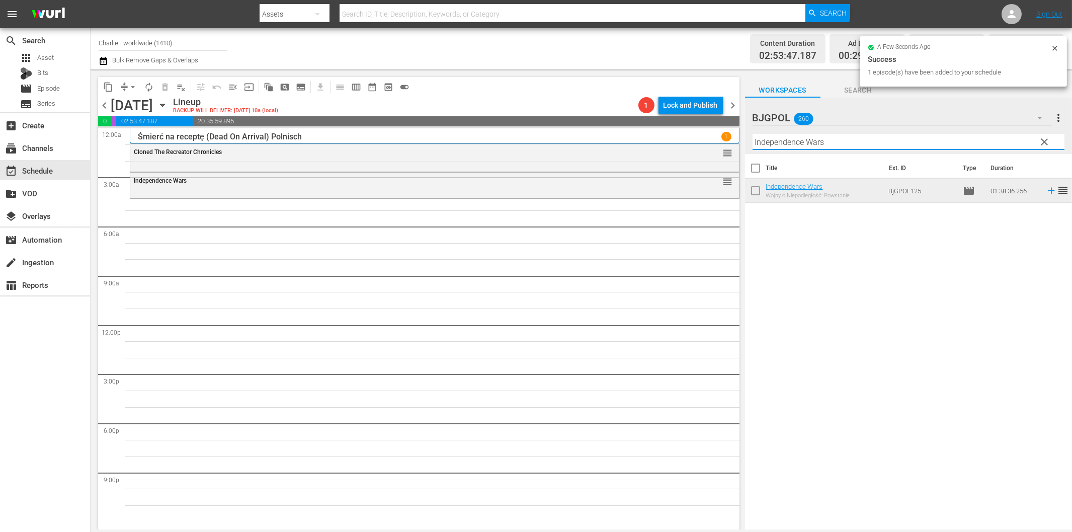
click at [799, 142] on input "Independence Wars" at bounding box center [909, 142] width 312 height 16
paste input "Doom Box"
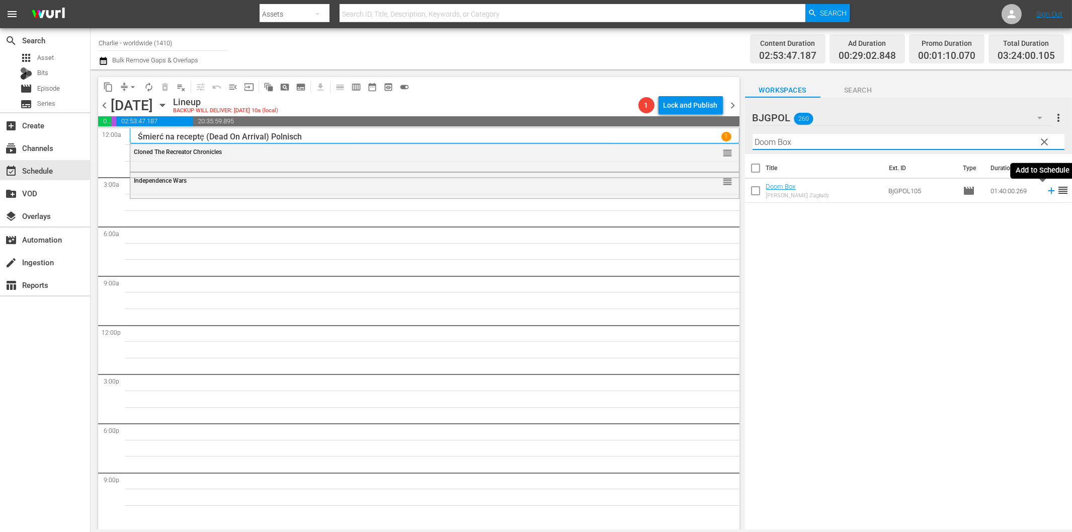
click at [1046, 193] on icon at bounding box center [1051, 190] width 11 height 11
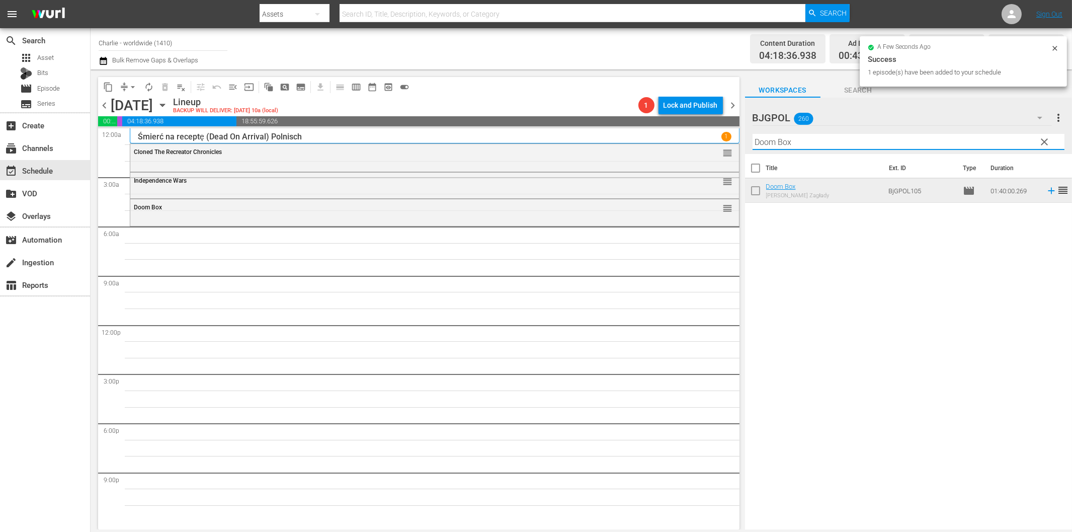
drag, startPoint x: 760, startPoint y: 143, endPoint x: 768, endPoint y: 154, distance: 13.7
click at [760, 144] on input "Doom Box" at bounding box center [909, 142] width 312 height 16
paste input "Clarity"
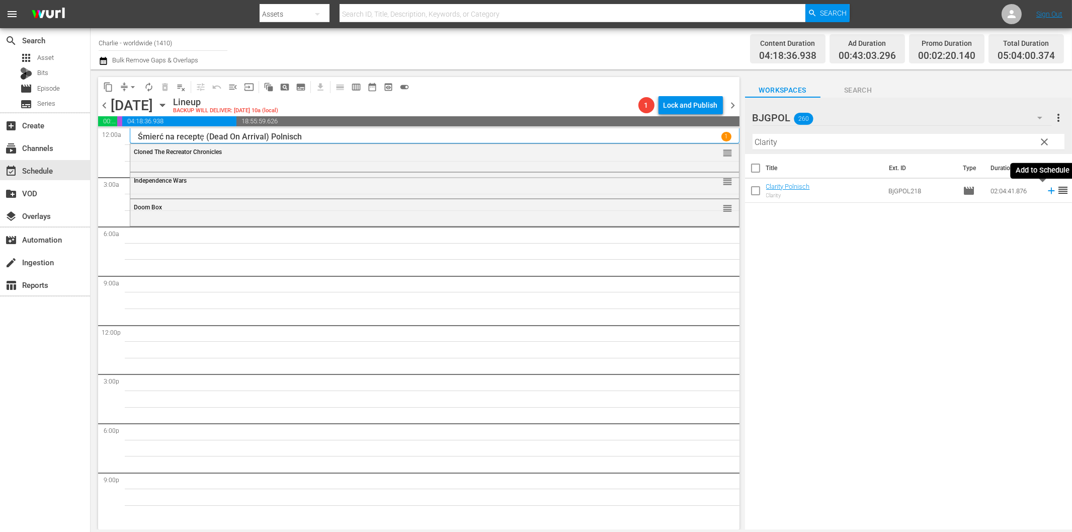
click at [1048, 191] on icon at bounding box center [1051, 191] width 7 height 7
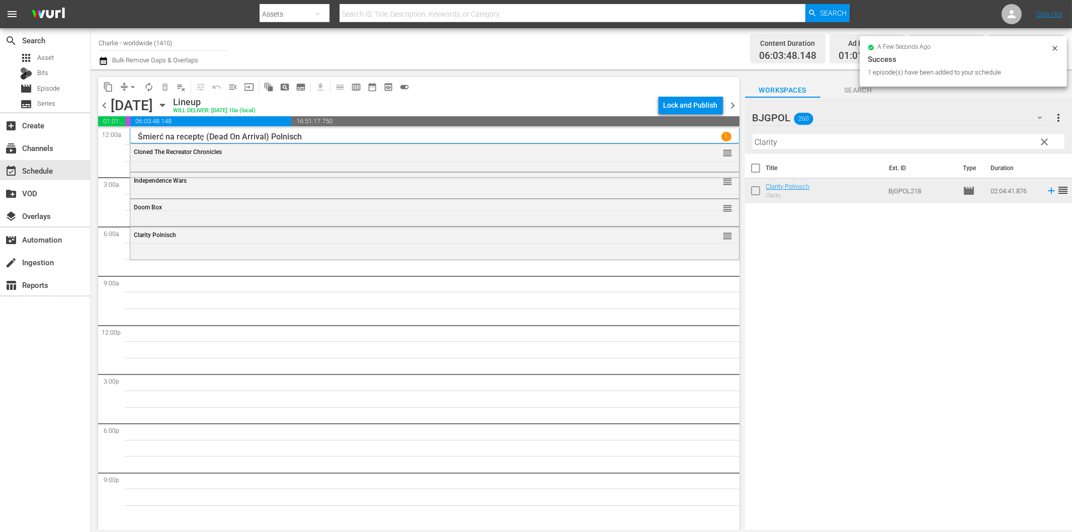
click at [778, 140] on input "Clarity" at bounding box center [909, 142] width 312 height 16
paste input "No Letting Go"
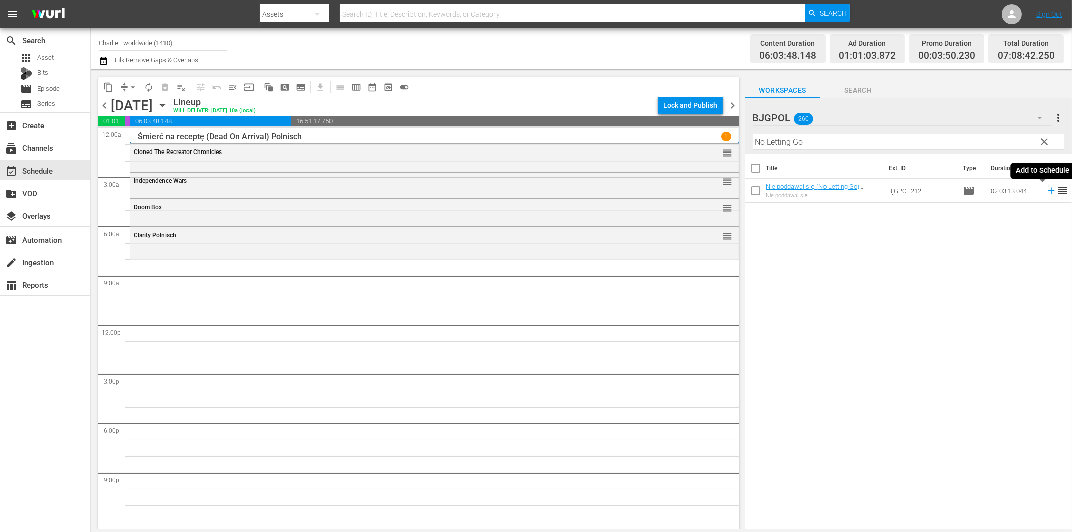
click at [1046, 192] on icon at bounding box center [1051, 190] width 11 height 11
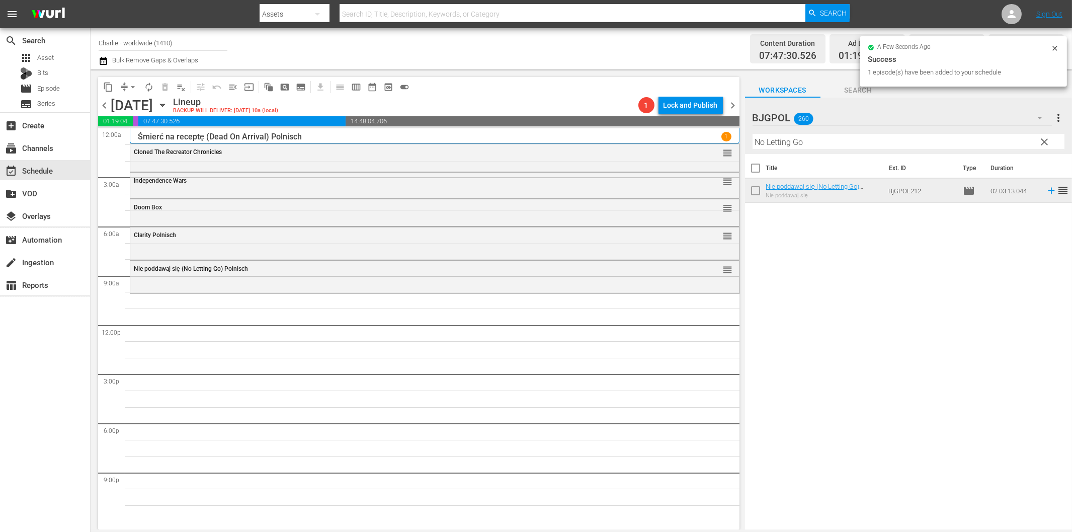
click at [770, 141] on input "No Letting Go" at bounding box center [909, 142] width 312 height 16
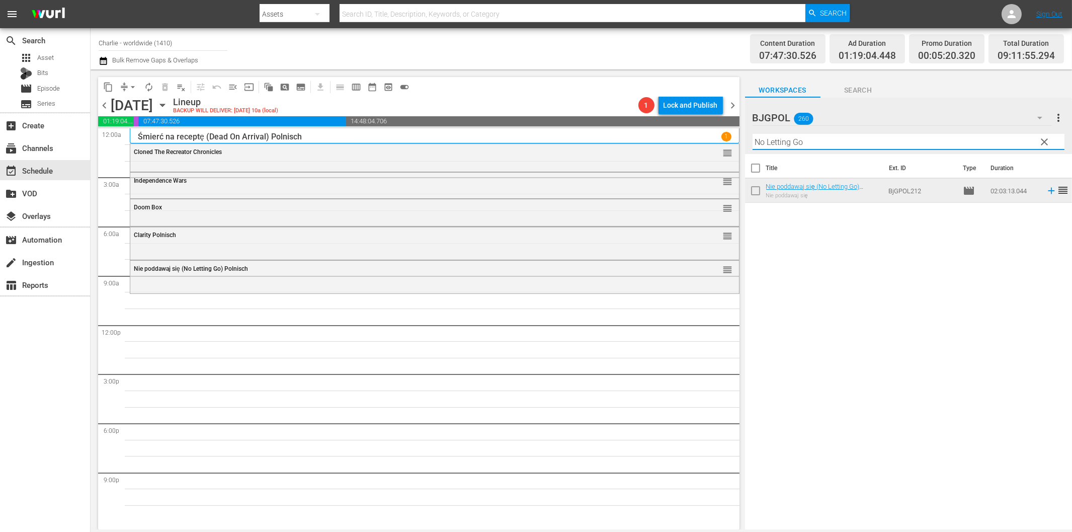
paste input "Finding Hope"
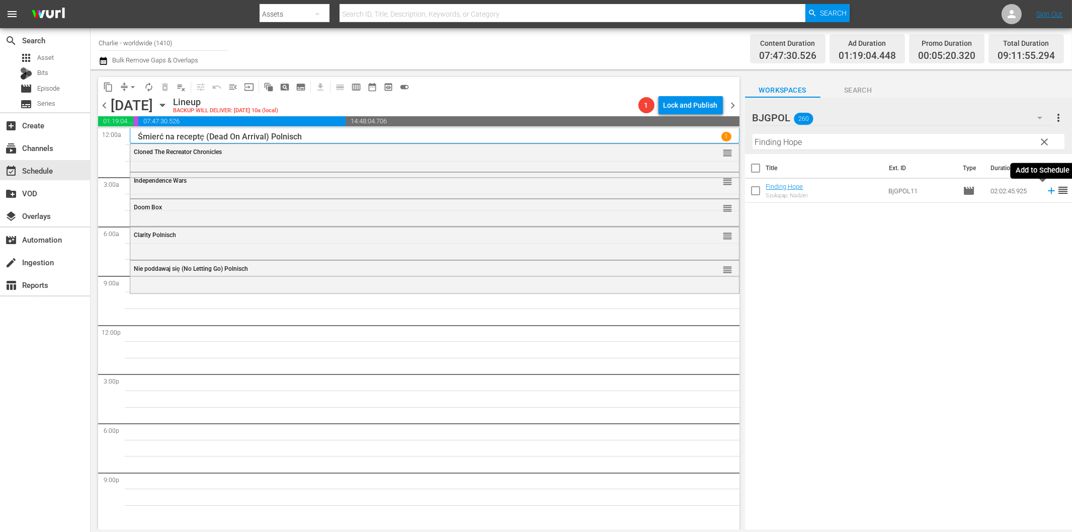
click at [1046, 189] on icon at bounding box center [1051, 190] width 11 height 11
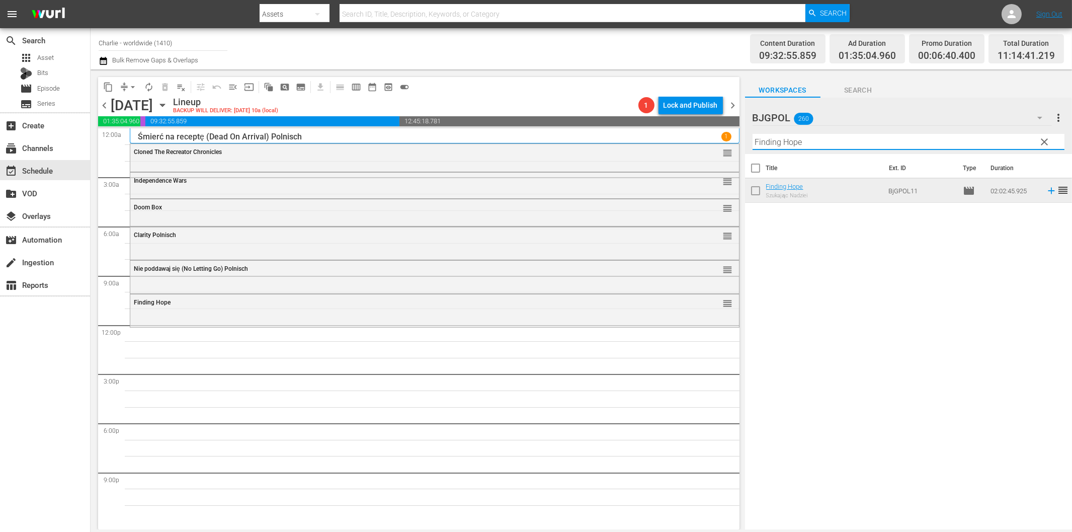
click at [794, 137] on input "Finding Hope" at bounding box center [909, 142] width 312 height 16
paste input "Bathing Franky"
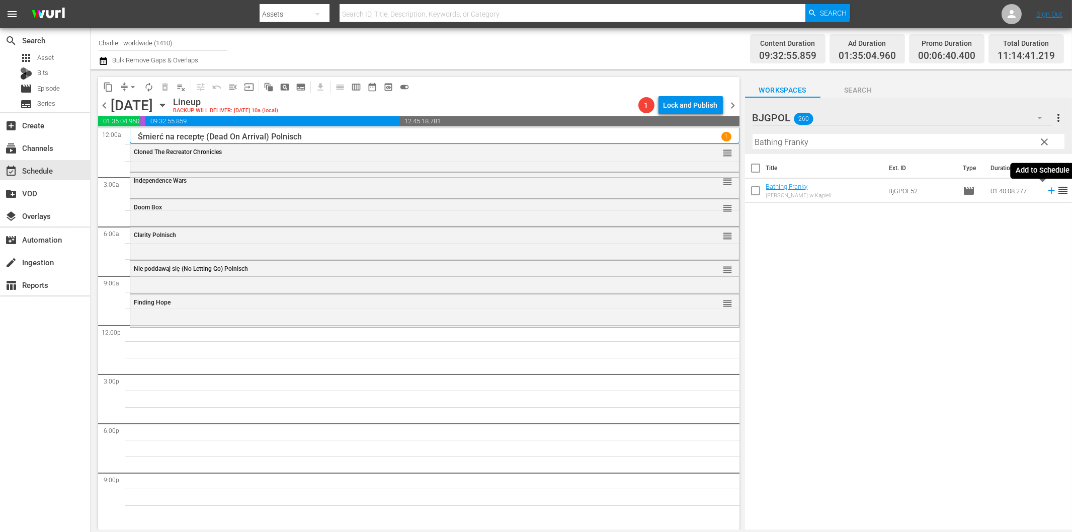
click at [1048, 189] on icon at bounding box center [1051, 191] width 7 height 7
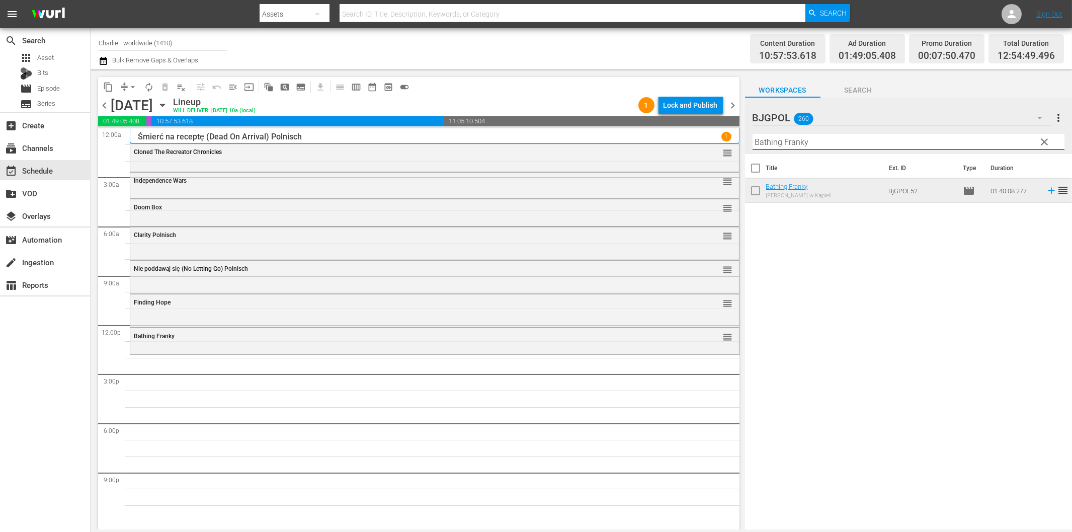
click at [846, 145] on input "Bathing Franky" at bounding box center [909, 142] width 312 height 16
paste input "A Year and Change"
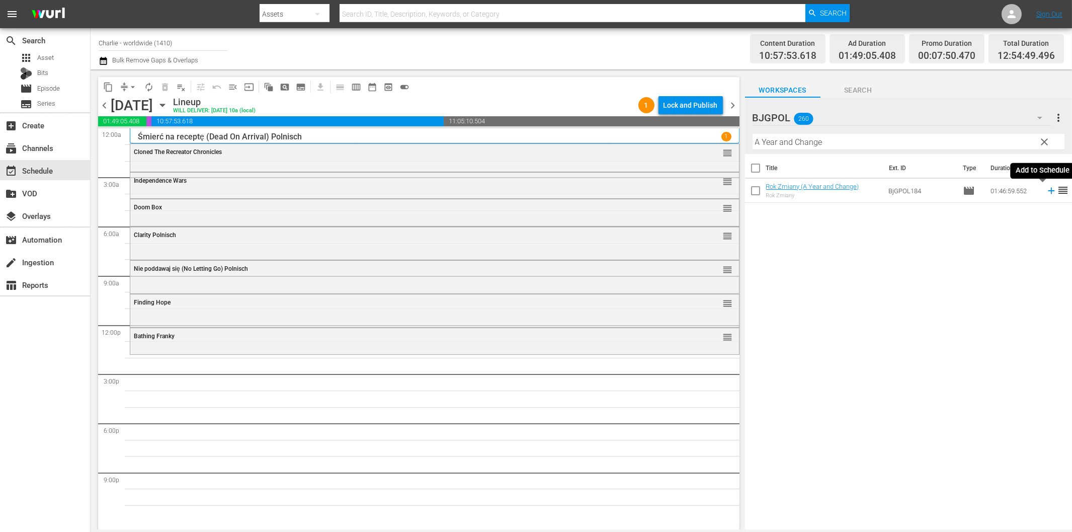
click at [1046, 193] on icon at bounding box center [1051, 190] width 11 height 11
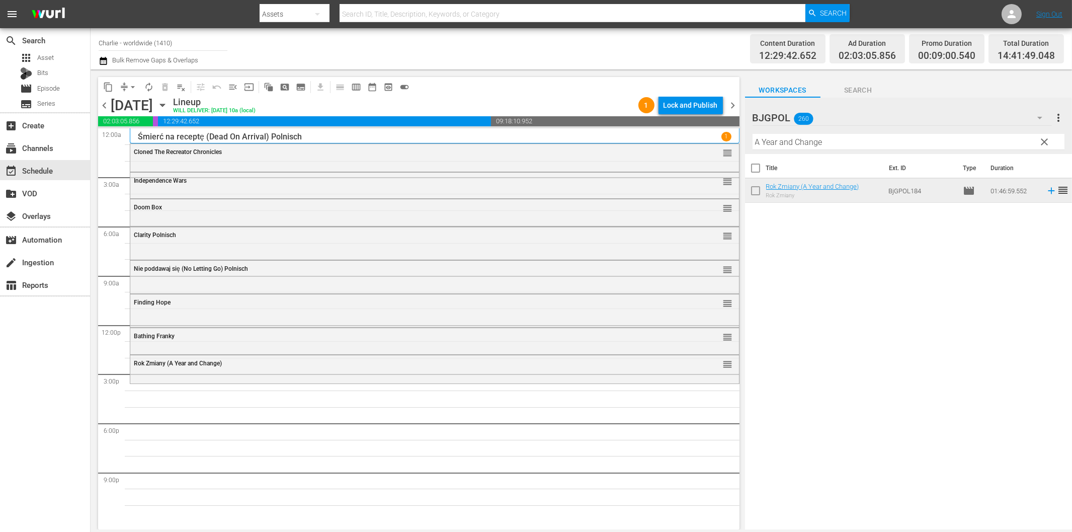
click at [778, 146] on input "A Year and Change" at bounding box center [909, 142] width 312 height 16
paste input "ll Roads Lead Hom"
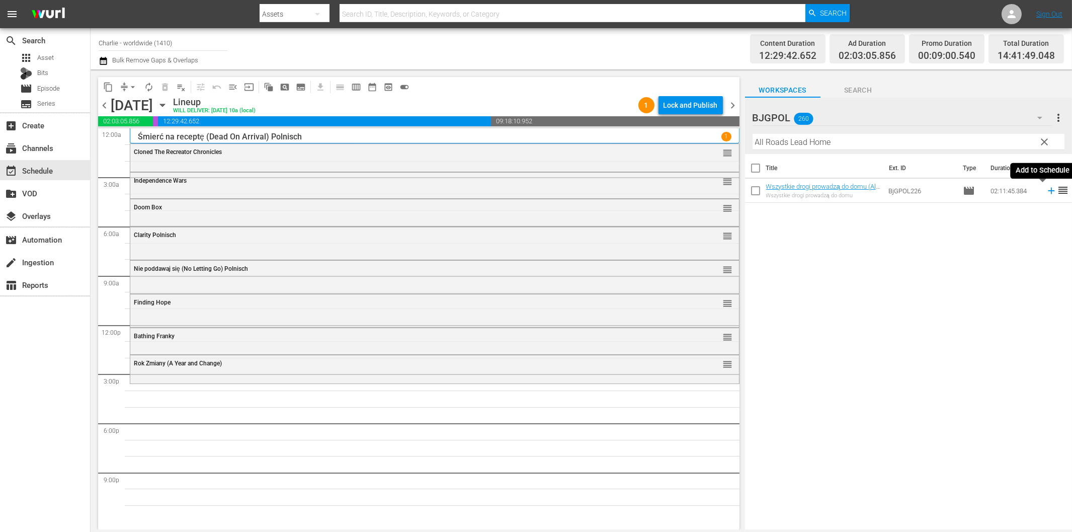
click at [1046, 189] on icon at bounding box center [1051, 190] width 11 height 11
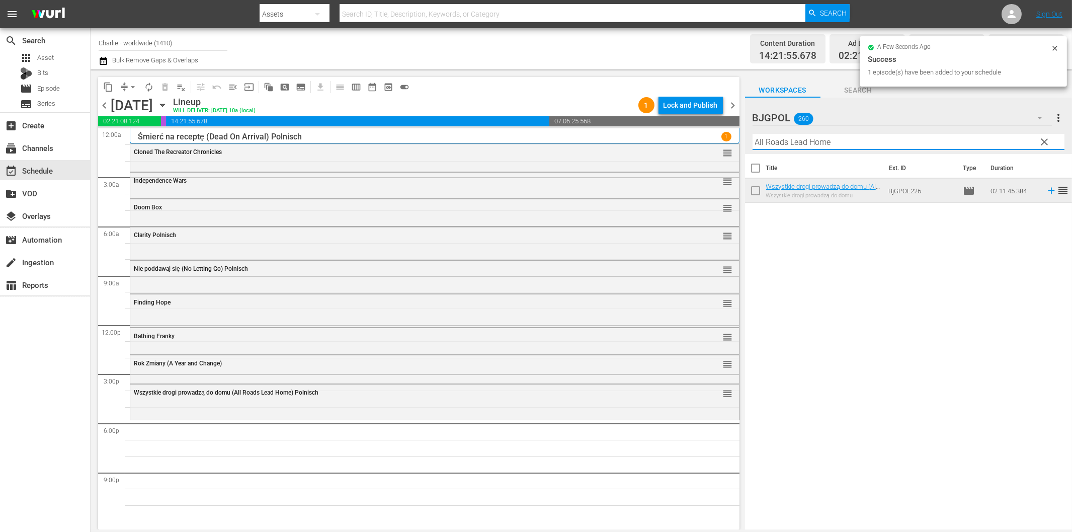
click at [803, 139] on input "All Roads Lead Home" at bounding box center [909, 142] width 312 height 16
paste input "Living with the Dead - A Love Story"
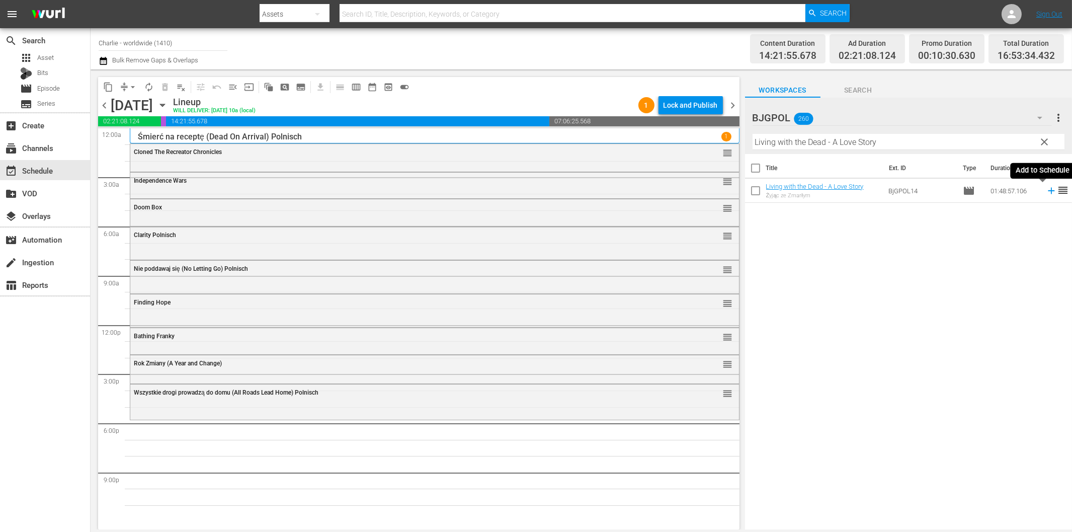
click at [1046, 193] on icon at bounding box center [1051, 190] width 11 height 11
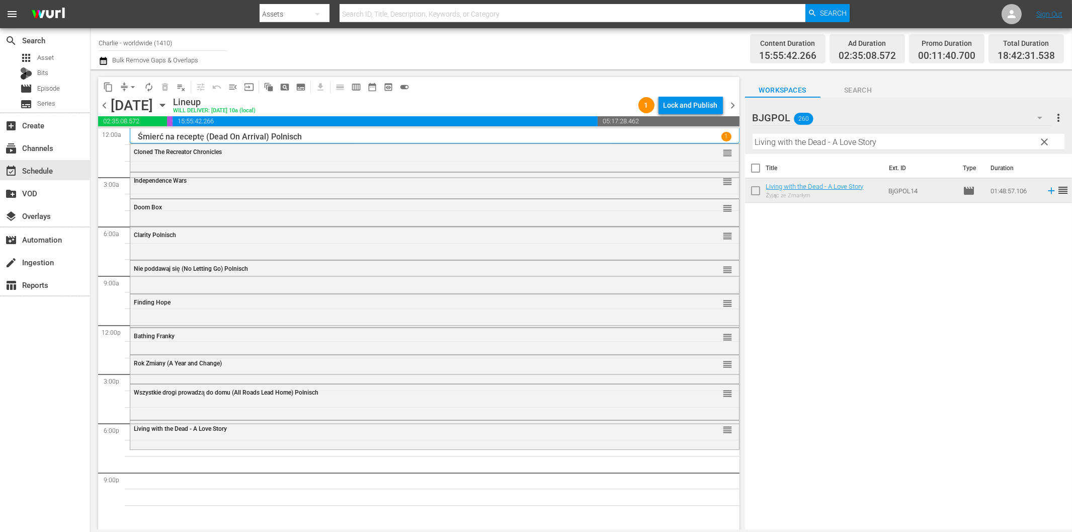
click at [945, 134] on input "Living with the Dead - A Love Story" at bounding box center [909, 142] width 312 height 16
paste input "[US_STATE] Stories"
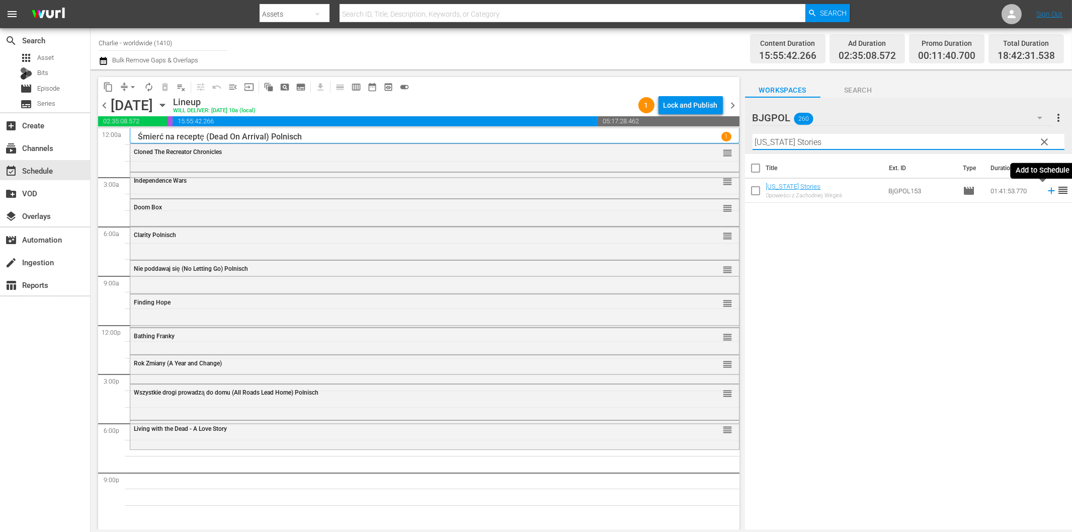
drag, startPoint x: 1043, startPoint y: 190, endPoint x: 1025, endPoint y: 190, distance: 18.1
click at [1048, 191] on icon at bounding box center [1051, 191] width 7 height 7
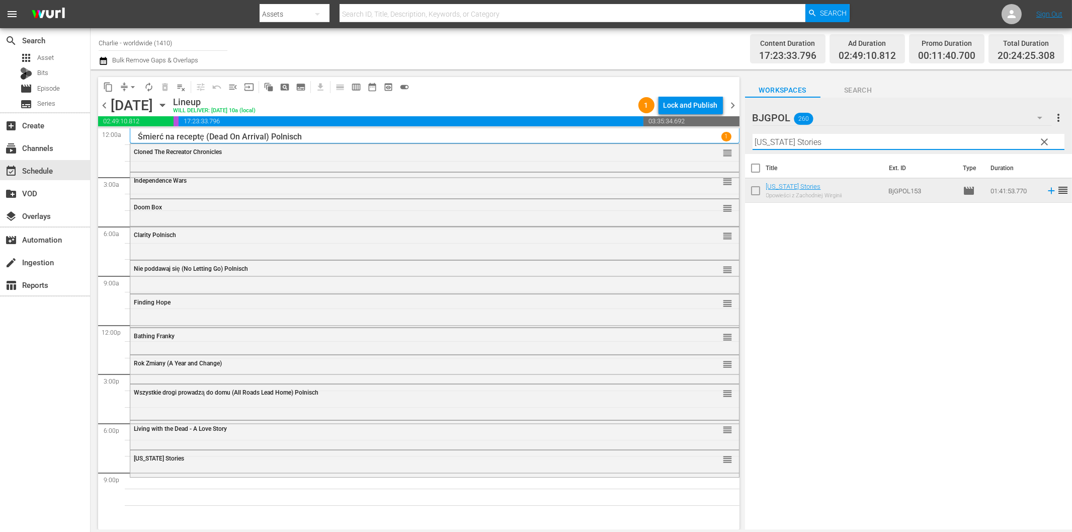
click at [852, 145] on input "[US_STATE] Stories" at bounding box center [909, 142] width 312 height 16
paste input "Beverly Hills Bandit"
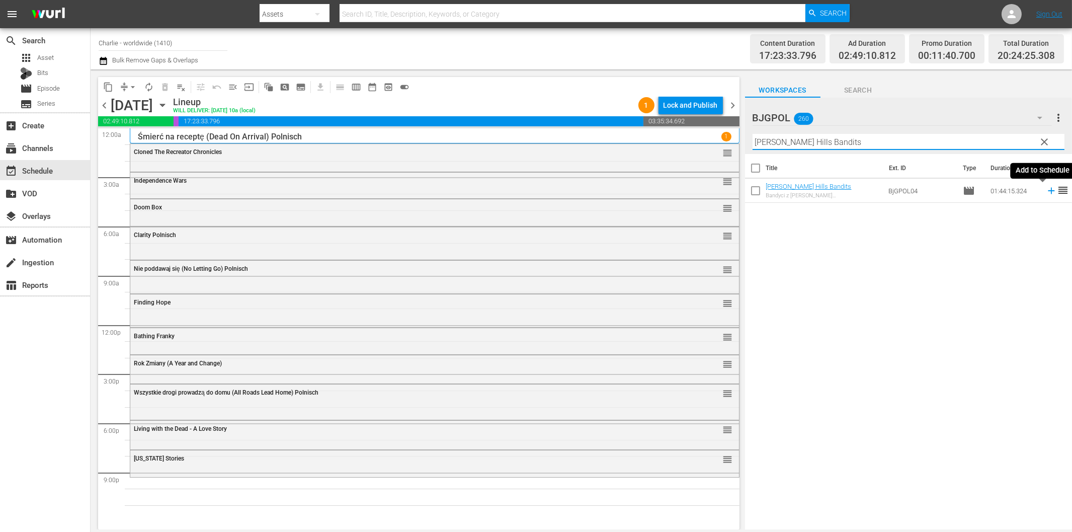
click at [1048, 191] on icon at bounding box center [1051, 191] width 7 height 7
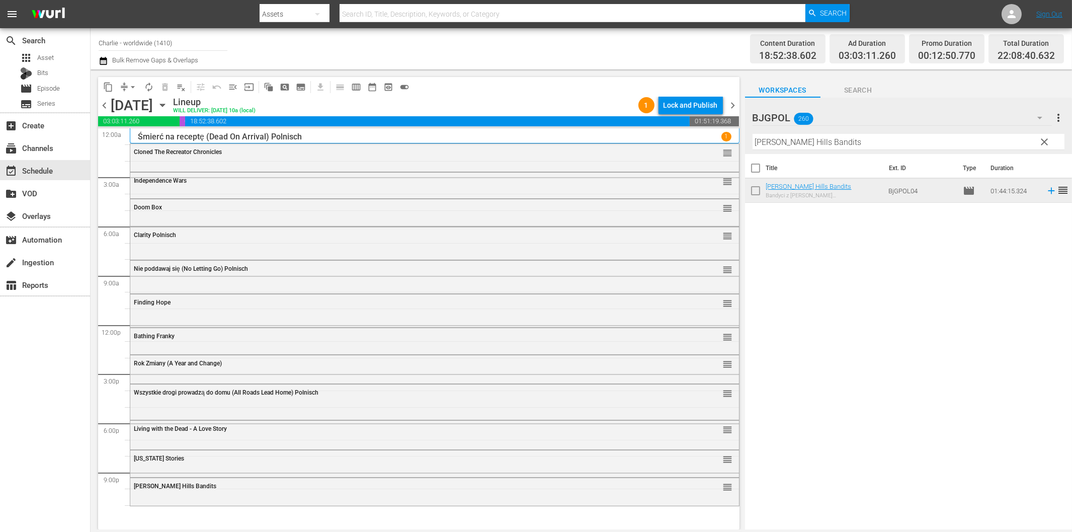
click at [864, 142] on input "[PERSON_NAME] Hills Bandits" at bounding box center [909, 142] width 312 height 16
paste input "Alien vs. Alien"
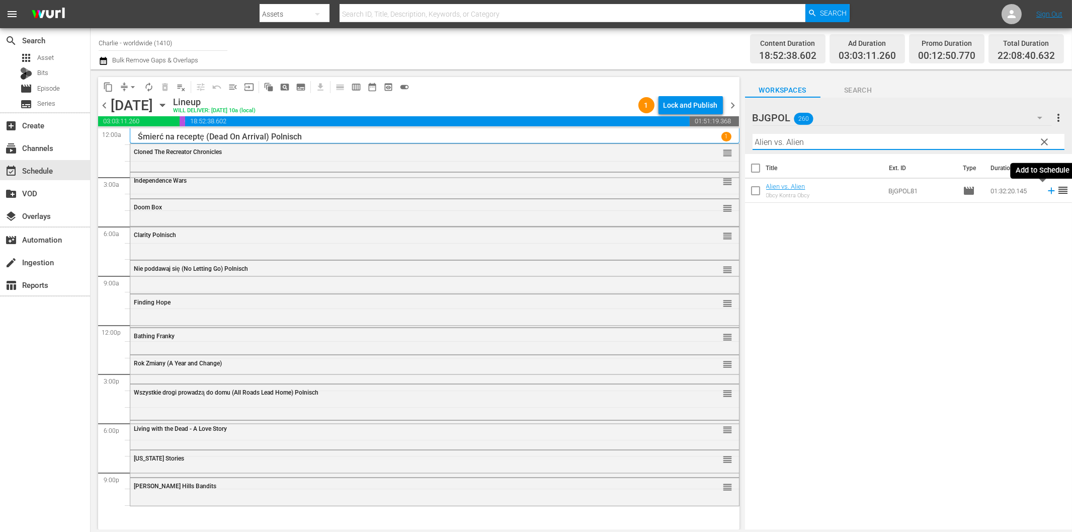
click at [1046, 194] on icon at bounding box center [1051, 190] width 11 height 11
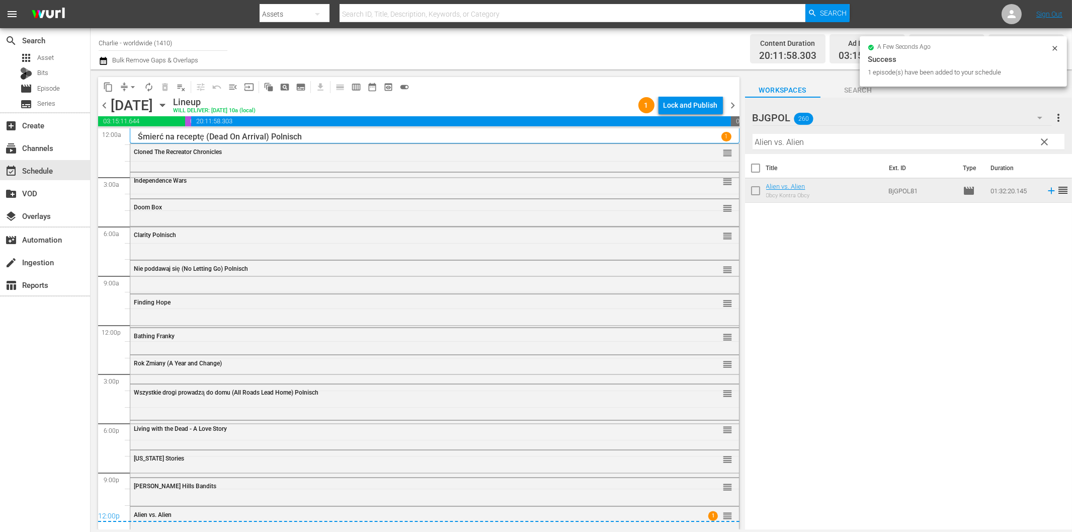
click at [701, 106] on div "Lock and Publish" at bounding box center [691, 105] width 54 height 18
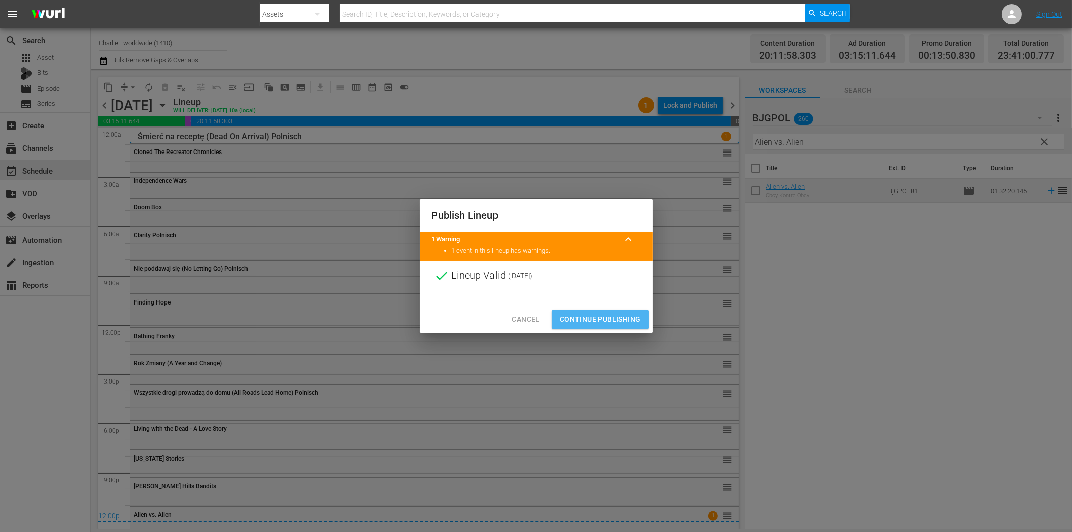
click at [615, 314] on span "Continue Publishing" at bounding box center [600, 319] width 81 height 13
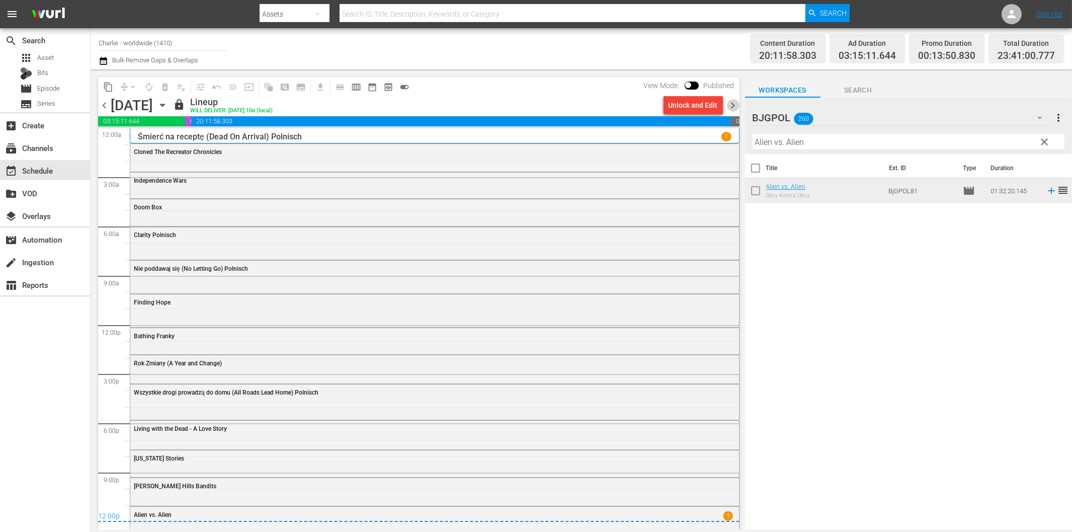
click at [735, 104] on span "chevron_right" at bounding box center [733, 105] width 13 height 13
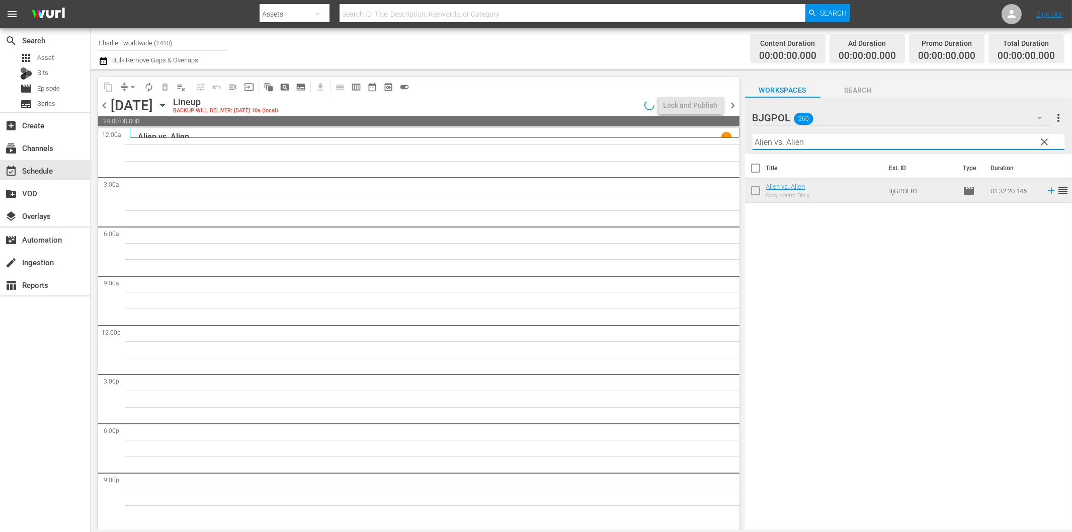
click at [779, 142] on input "Alien vs. Alien" at bounding box center [909, 142] width 312 height 16
paste input "Wake of the Red Witch"
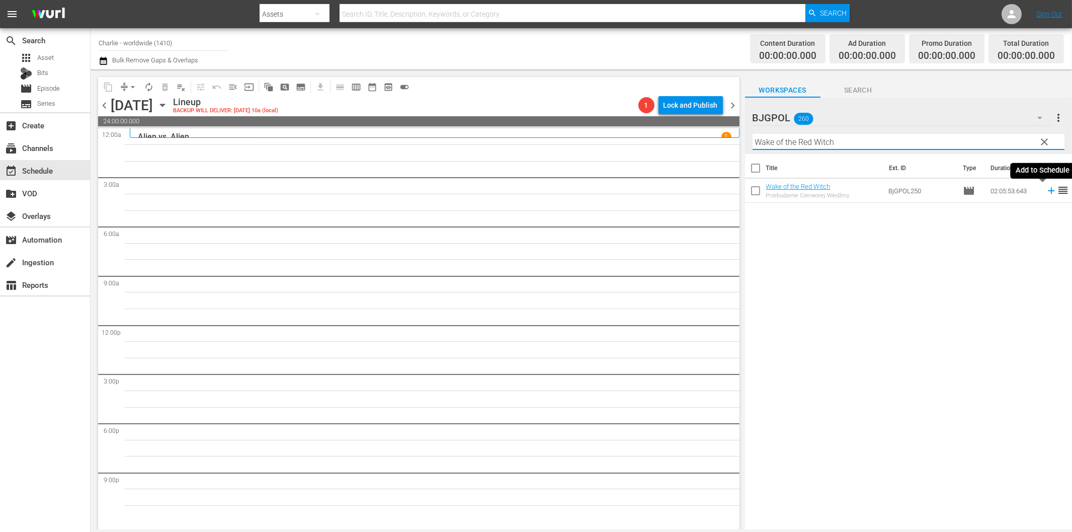
click at [1046, 191] on icon at bounding box center [1051, 190] width 11 height 11
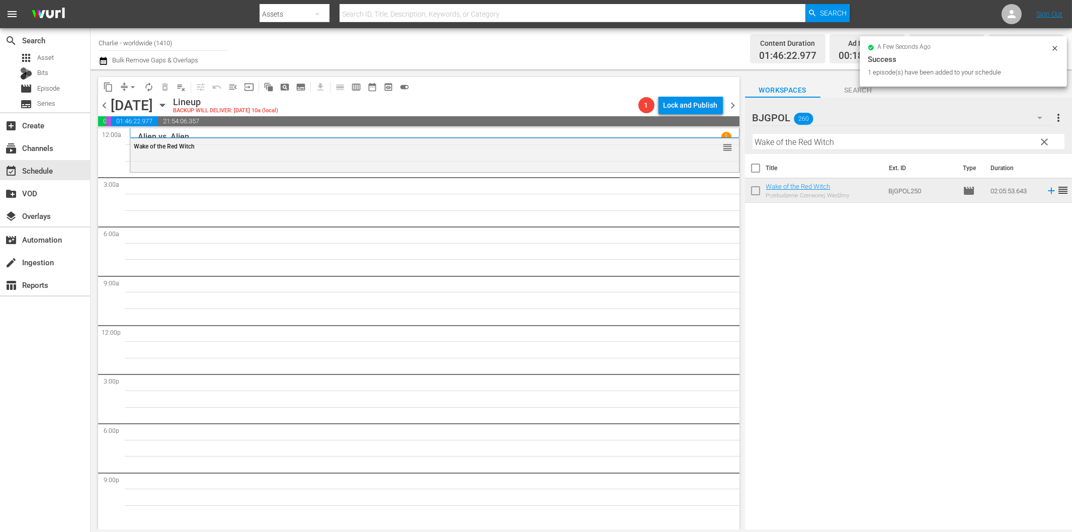
click at [806, 140] on input "Wake of the Red Witch" at bounding box center [909, 142] width 312 height 16
paste input "Bad People"
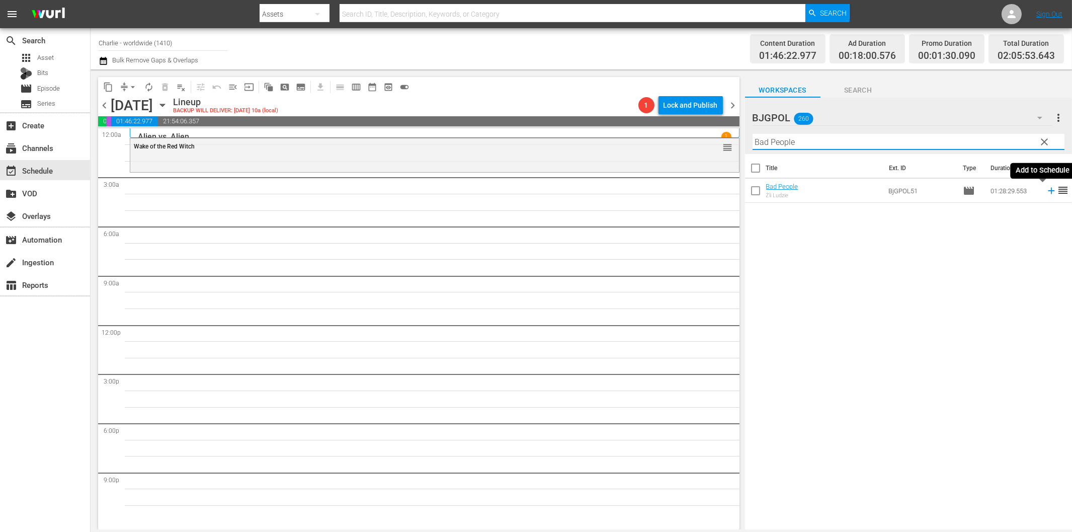
drag, startPoint x: 1043, startPoint y: 190, endPoint x: 1028, endPoint y: 193, distance: 14.3
click at [1048, 190] on icon at bounding box center [1051, 191] width 7 height 7
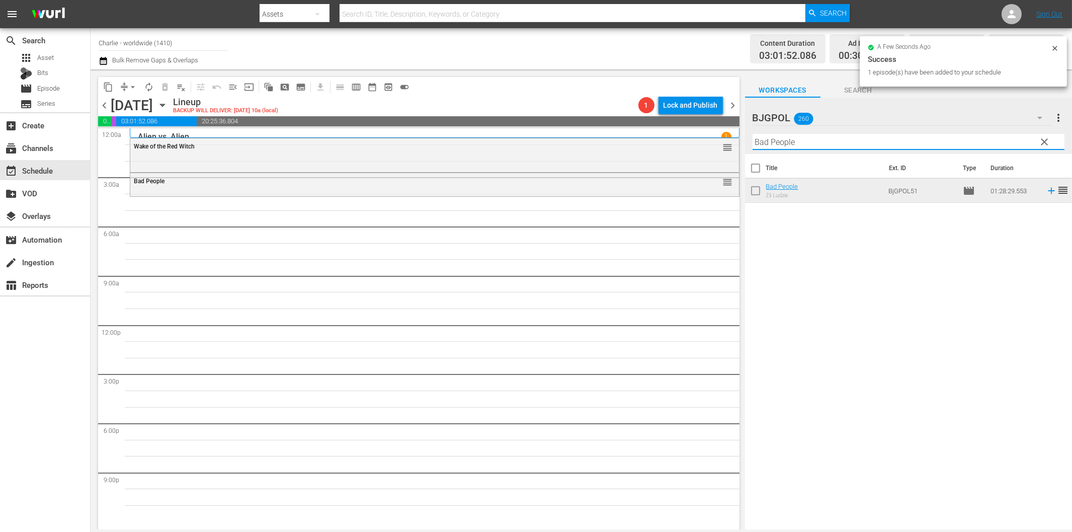
click at [784, 146] on input "Bad People" at bounding box center [909, 142] width 312 height 16
paste input "Closer to God - Jessica's Journey"
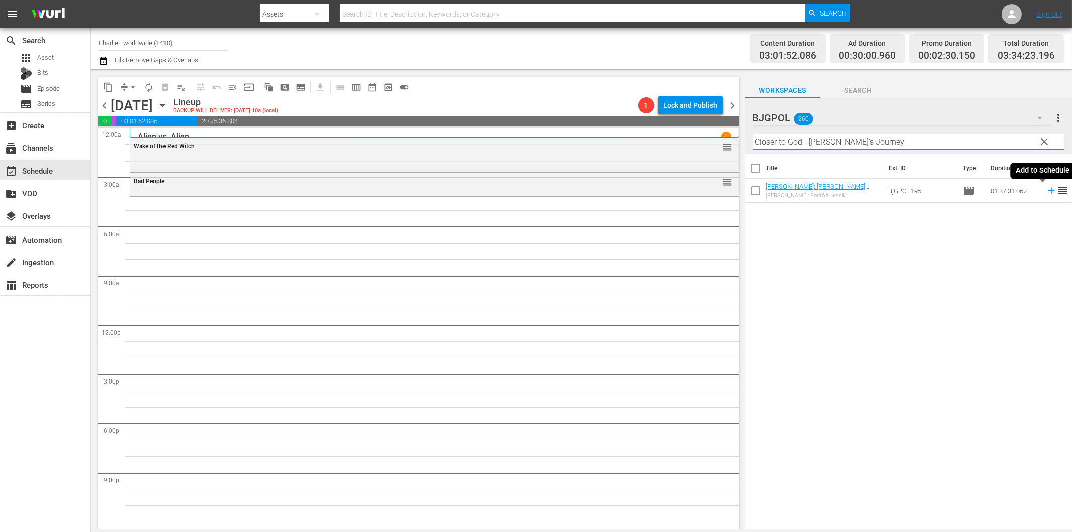
click at [1046, 189] on icon at bounding box center [1051, 190] width 11 height 11
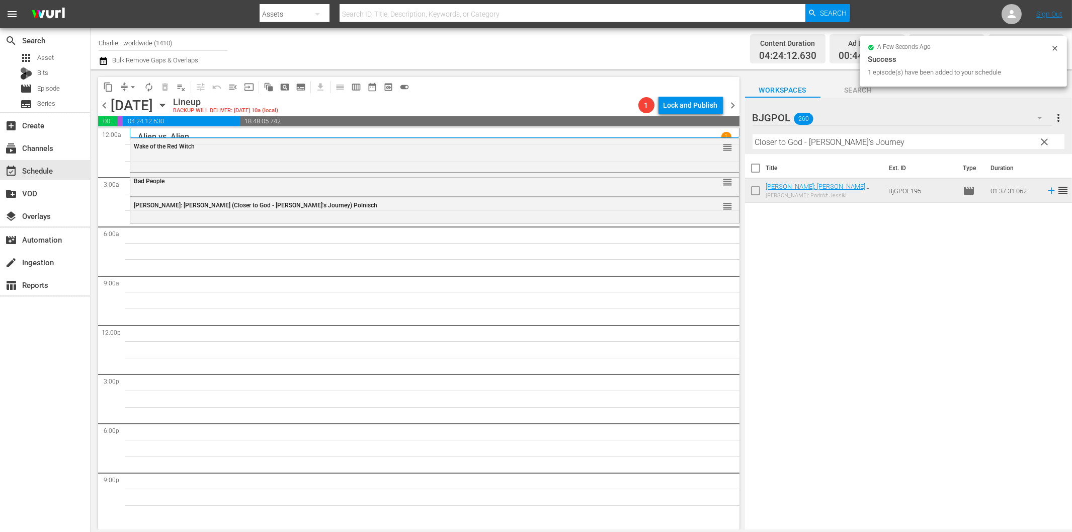
click at [777, 145] on input "Closer to God - Jessica's Journey" at bounding box center [909, 142] width 312 height 16
paste input "ainAbel"
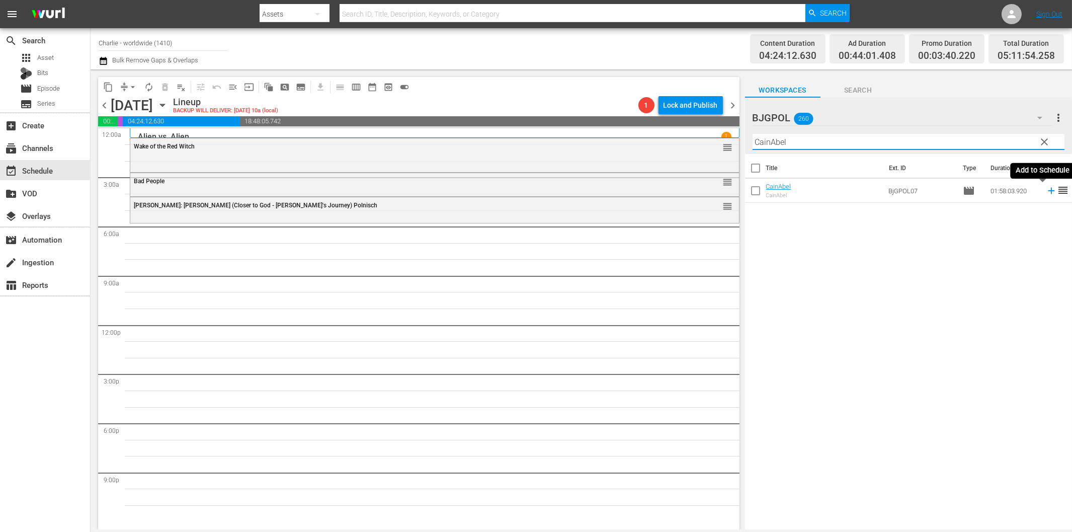
click at [1046, 192] on icon at bounding box center [1051, 190] width 11 height 11
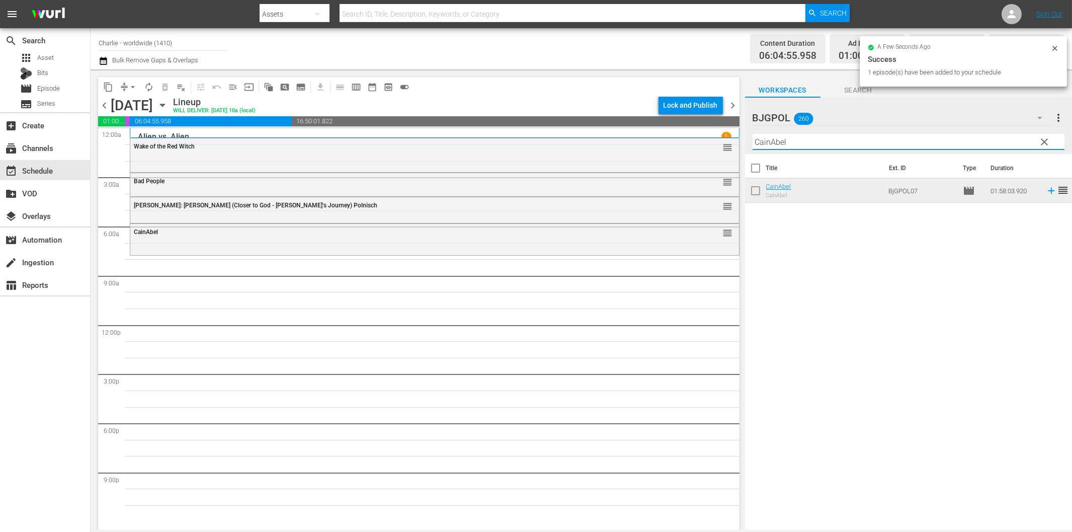
click at [769, 140] on input "CainAbel" at bounding box center [909, 142] width 312 height 16
paste input "All in Time"
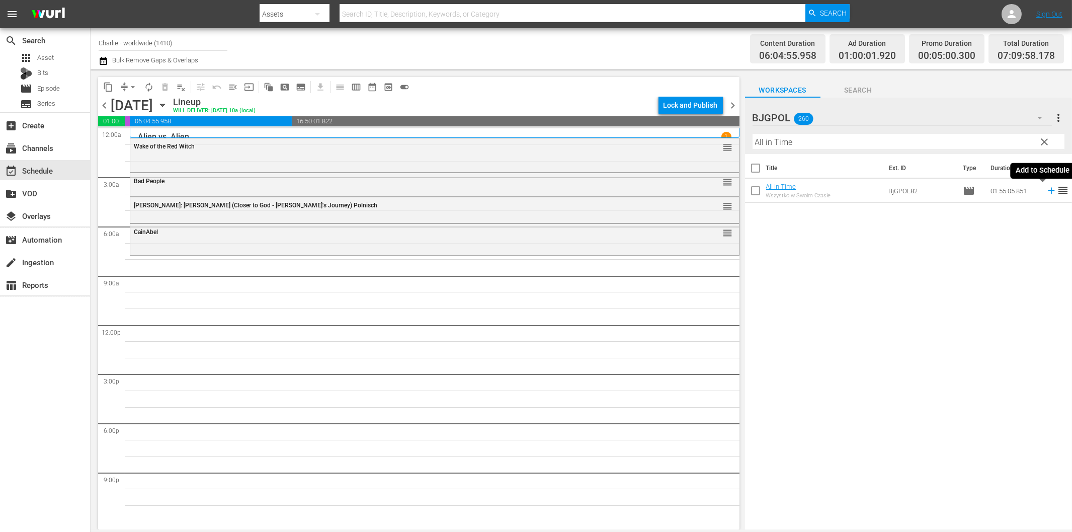
click at [1048, 190] on icon at bounding box center [1051, 191] width 7 height 7
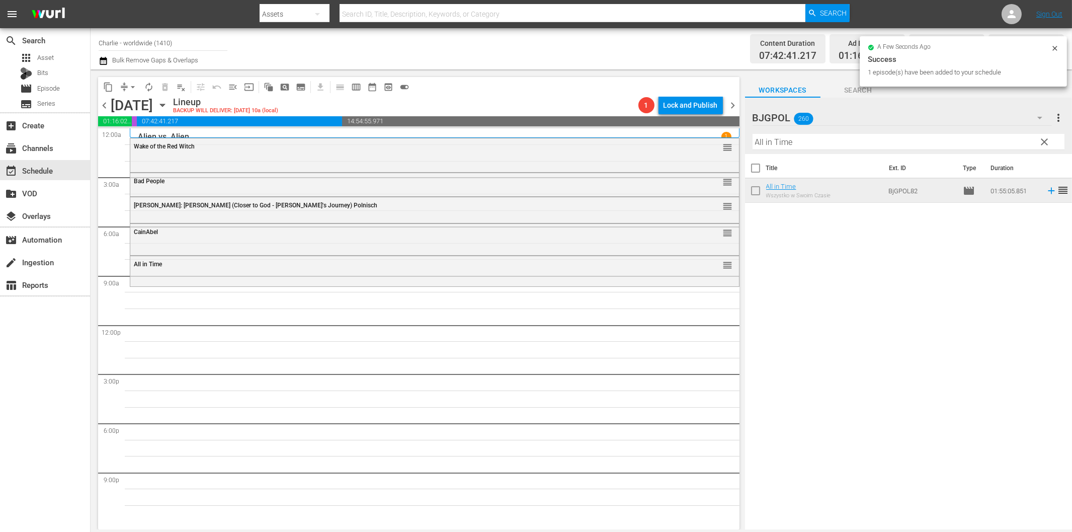
click at [806, 141] on input "All in Time" at bounding box center [909, 142] width 312 height 16
paste input "Tandem Hearts"
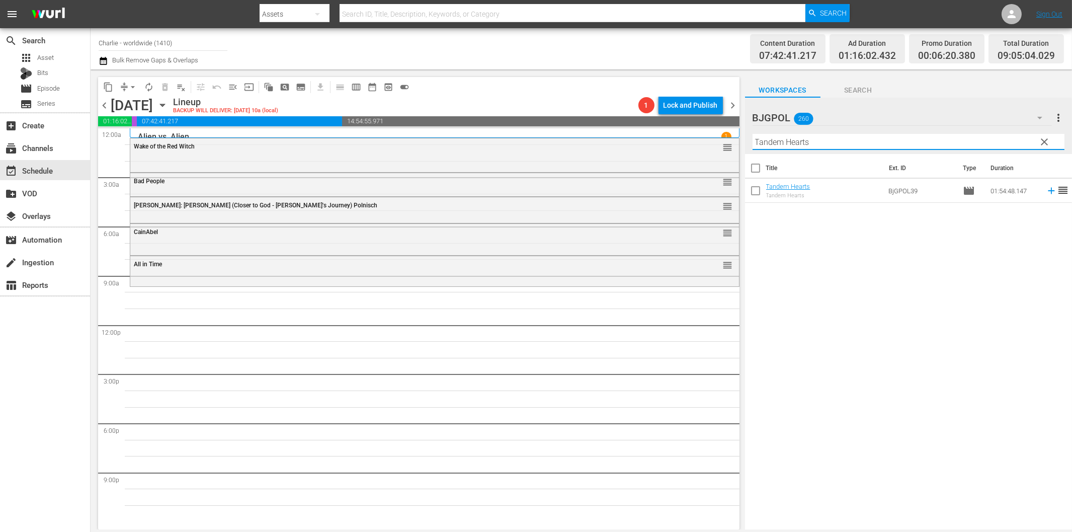
click at [1048, 190] on icon at bounding box center [1051, 191] width 7 height 7
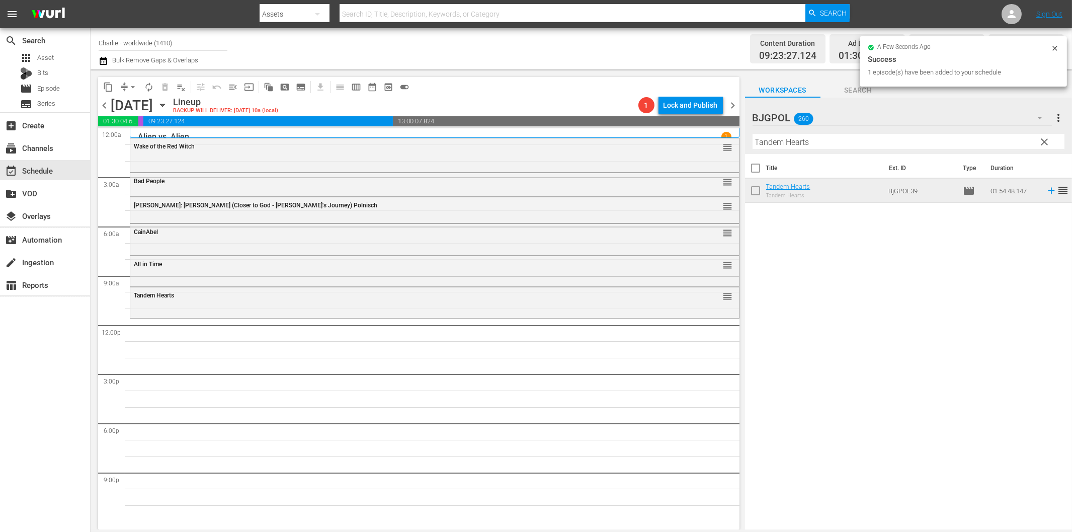
click at [842, 141] on input "Tandem Hearts" at bounding box center [909, 142] width 312 height 16
paste input "Check Point"
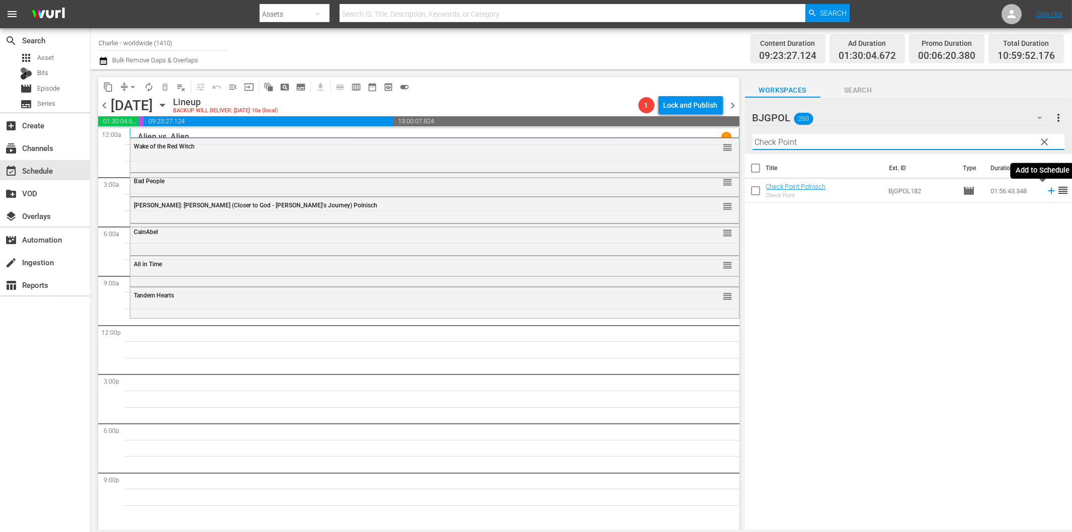
click at [1048, 190] on icon at bounding box center [1051, 191] width 7 height 7
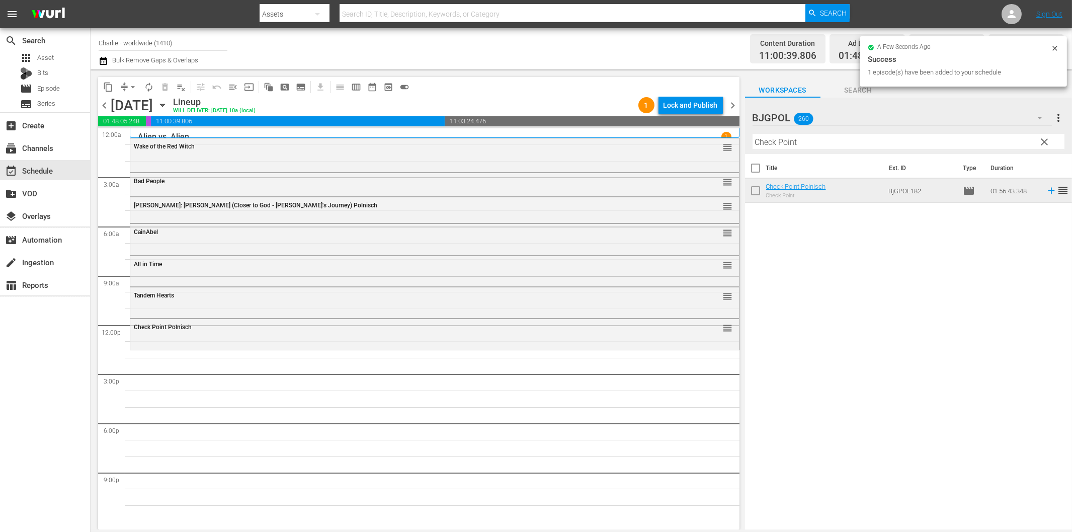
click at [780, 142] on input "Check Point" at bounding box center [909, 142] width 312 height 16
paste input "Heaven Help Us!"
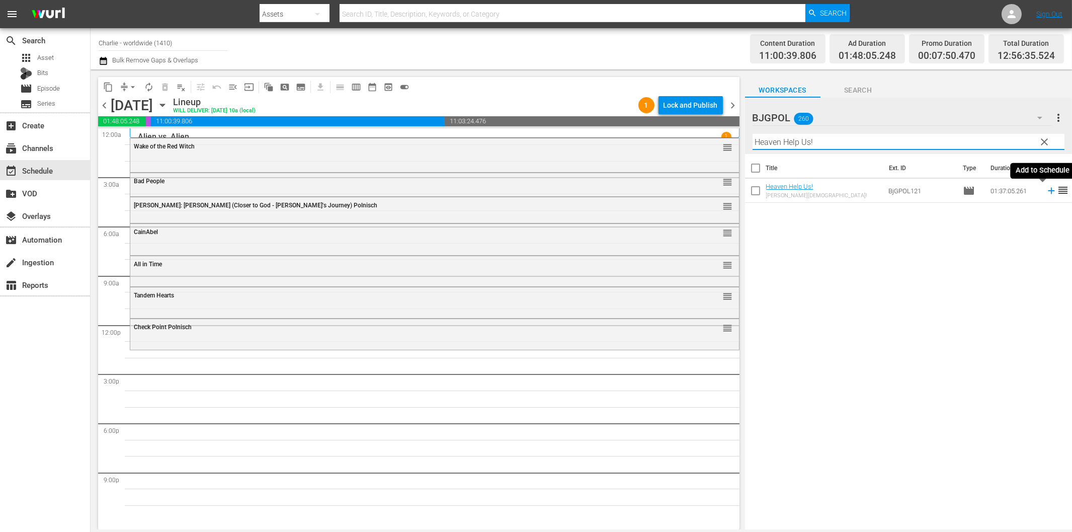
click at [1046, 190] on icon at bounding box center [1051, 190] width 11 height 11
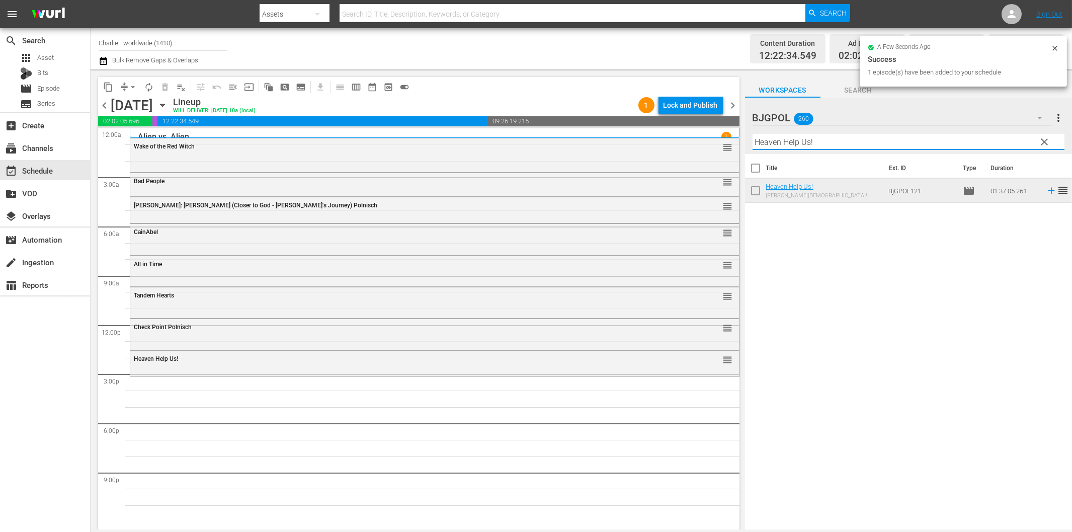
click at [837, 144] on input "Heaven Help Us!" at bounding box center [909, 142] width 312 height 16
paste input "Piraci z wybrzeża (Pirates of the Coast)"
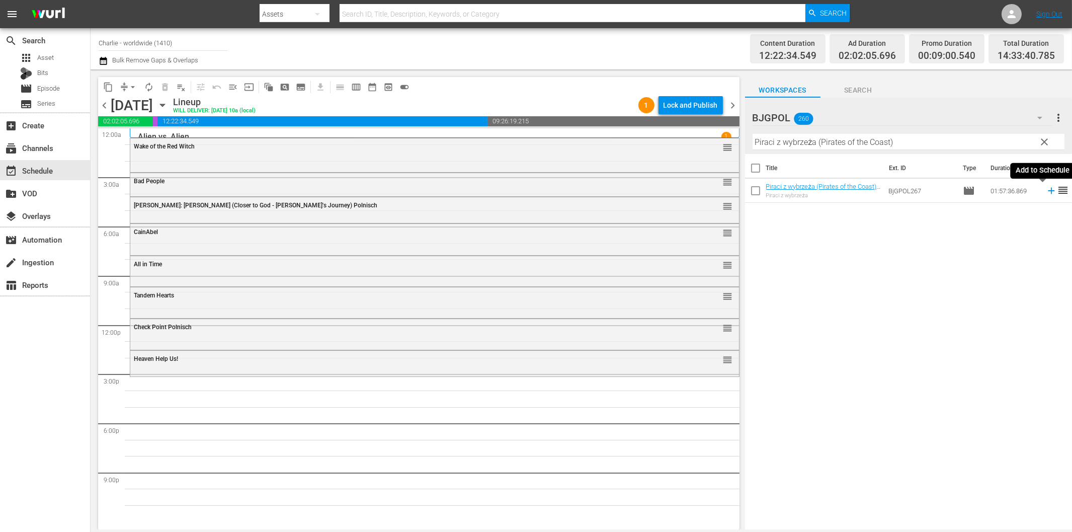
drag, startPoint x: 1045, startPoint y: 188, endPoint x: 1037, endPoint y: 189, distance: 8.6
click at [1046, 188] on icon at bounding box center [1051, 190] width 11 height 11
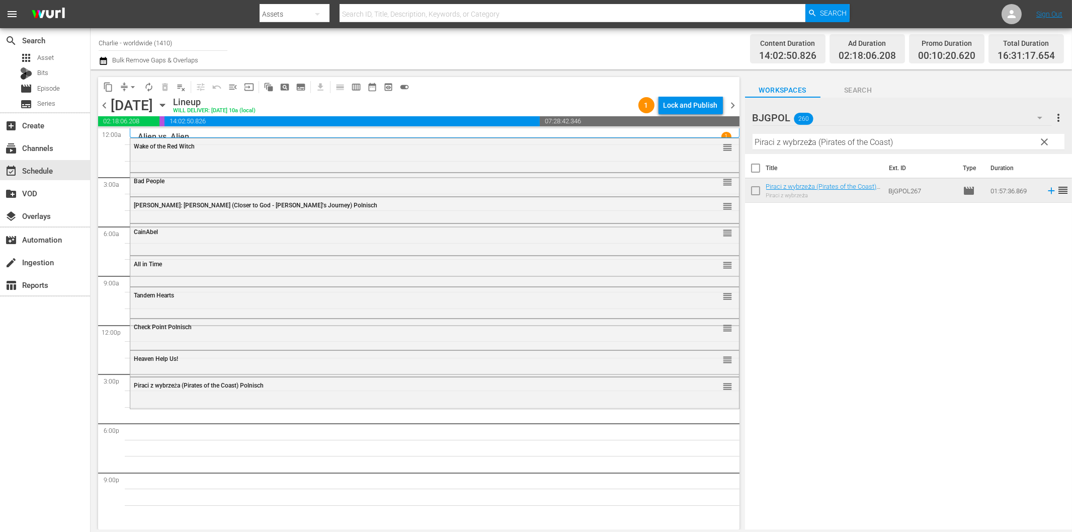
click at [791, 138] on input "Piraci z wybrzeża (Pirates of the Coast)" at bounding box center [909, 142] width 312 height 16
paste input "Convict"
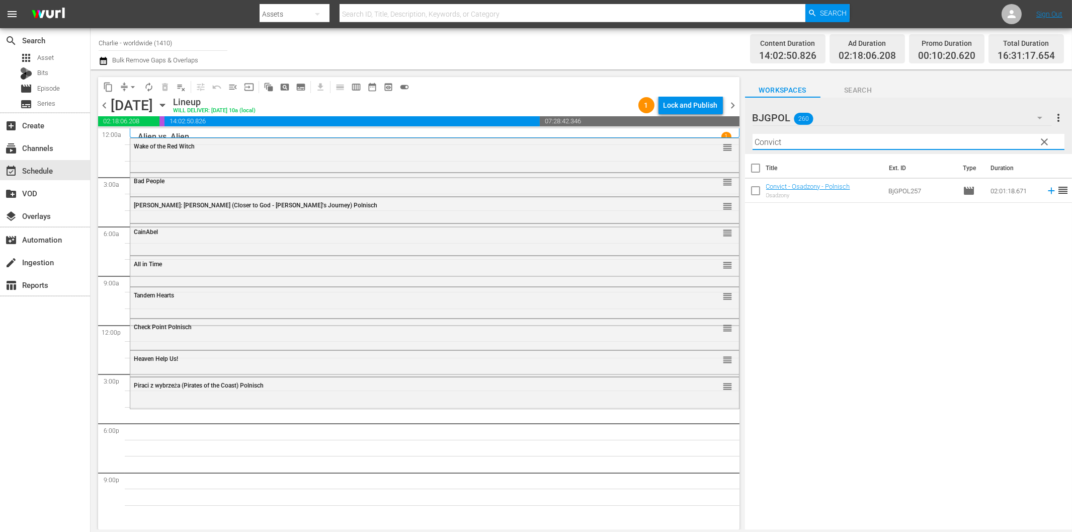
click at [1048, 190] on icon at bounding box center [1051, 191] width 7 height 7
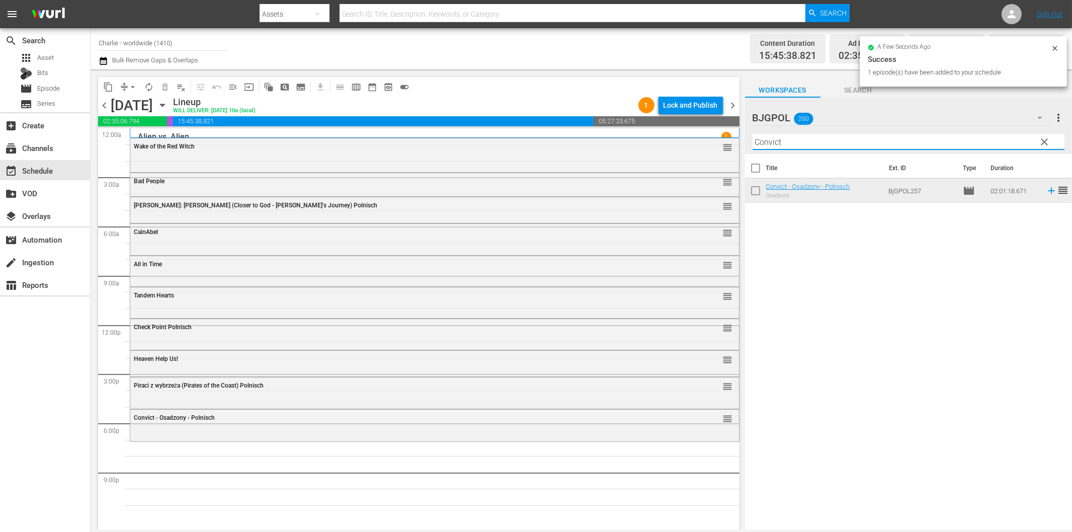
click at [827, 139] on input "Convict" at bounding box center [909, 142] width 312 height 16
paste input "Kansas City Confidential"
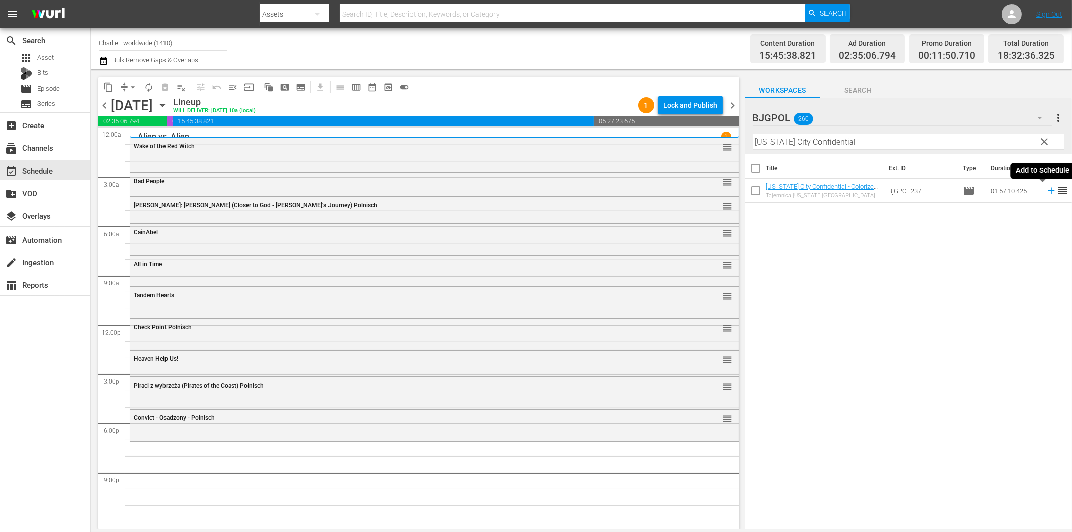
drag, startPoint x: 1043, startPoint y: 190, endPoint x: 1027, endPoint y: 195, distance: 16.9
click at [1048, 190] on icon at bounding box center [1051, 191] width 7 height 7
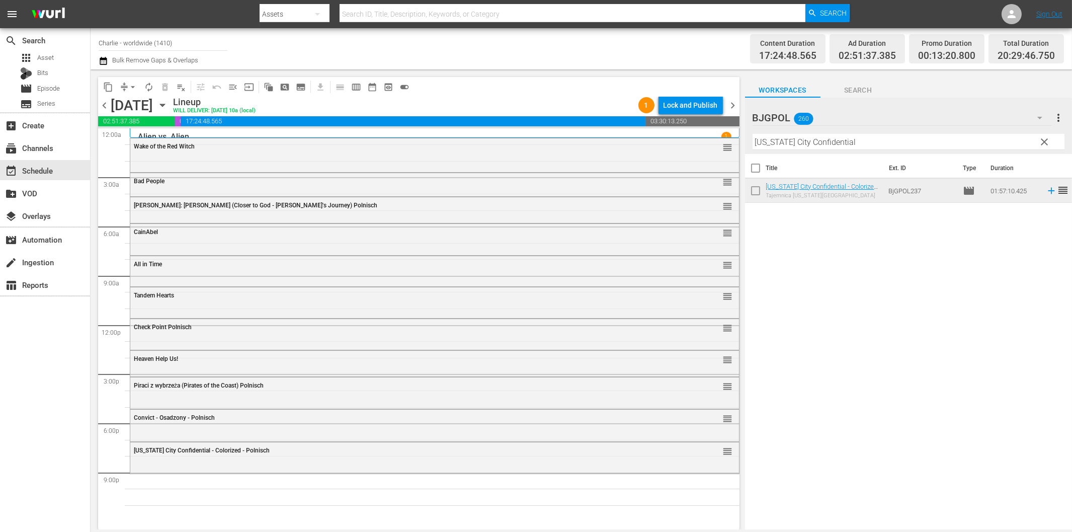
click at [948, 143] on input "Kansas City Confidential" at bounding box center [909, 142] width 312 height 16
paste input "In Tranzit"
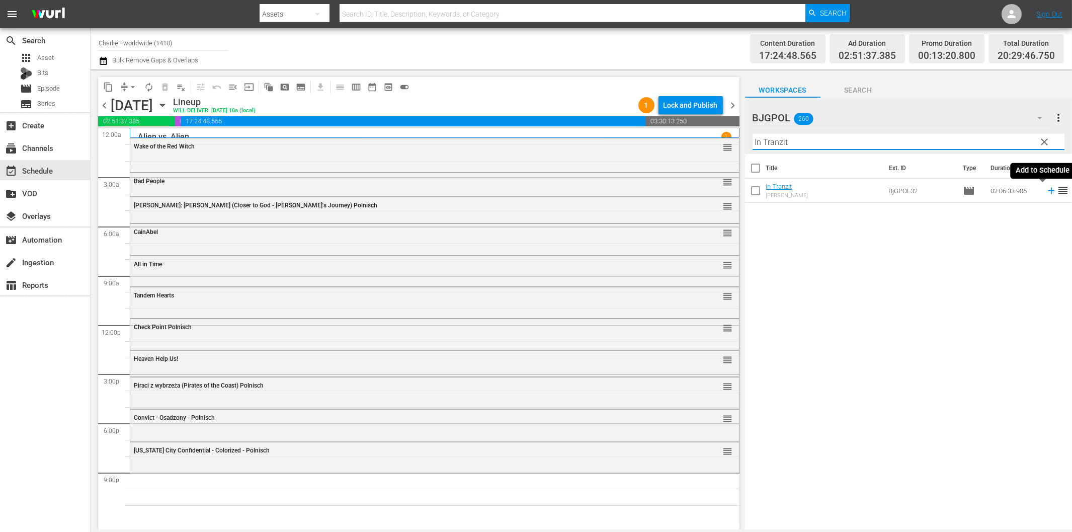
click at [1046, 190] on icon at bounding box center [1051, 190] width 11 height 11
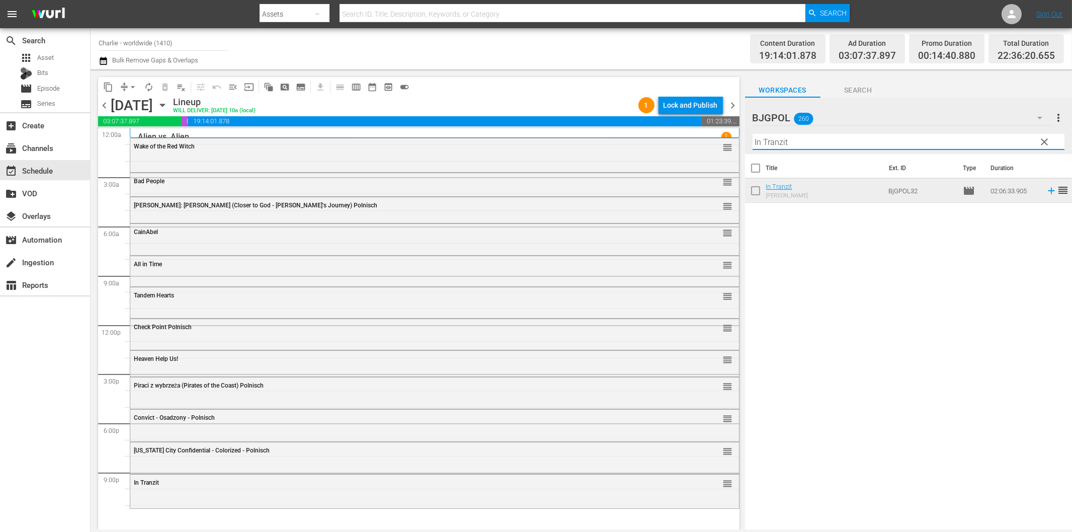
click at [778, 139] on input "In Tranzit" at bounding box center [909, 142] width 312 height 16
paste input "Chapter 27"
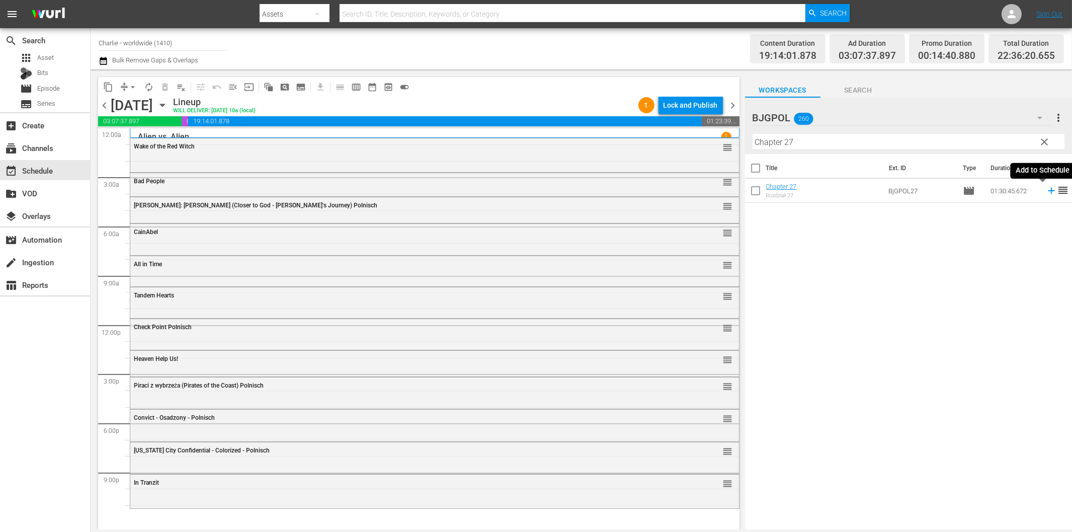
click at [1047, 191] on icon at bounding box center [1051, 190] width 11 height 11
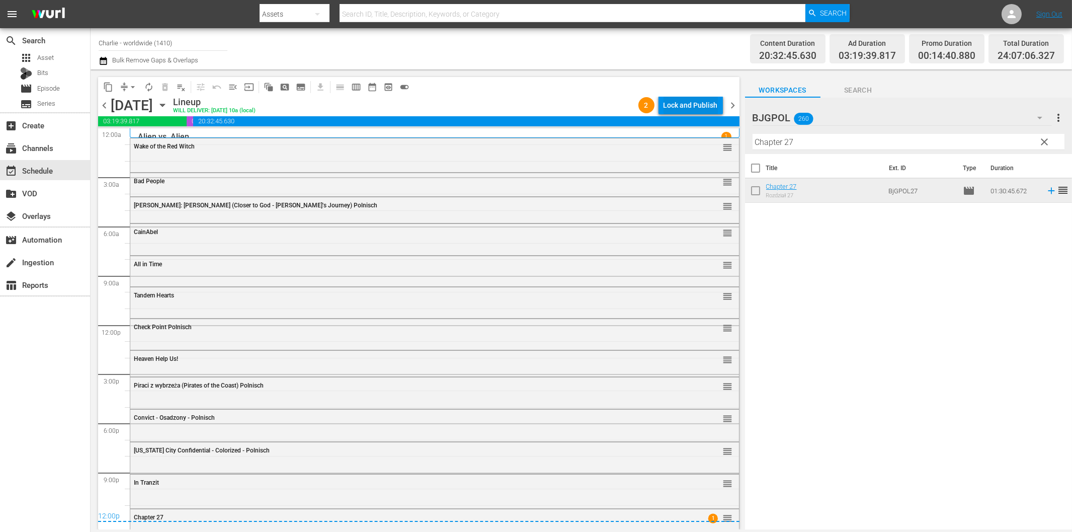
click at [704, 105] on div "Lock and Publish" at bounding box center [691, 105] width 54 height 18
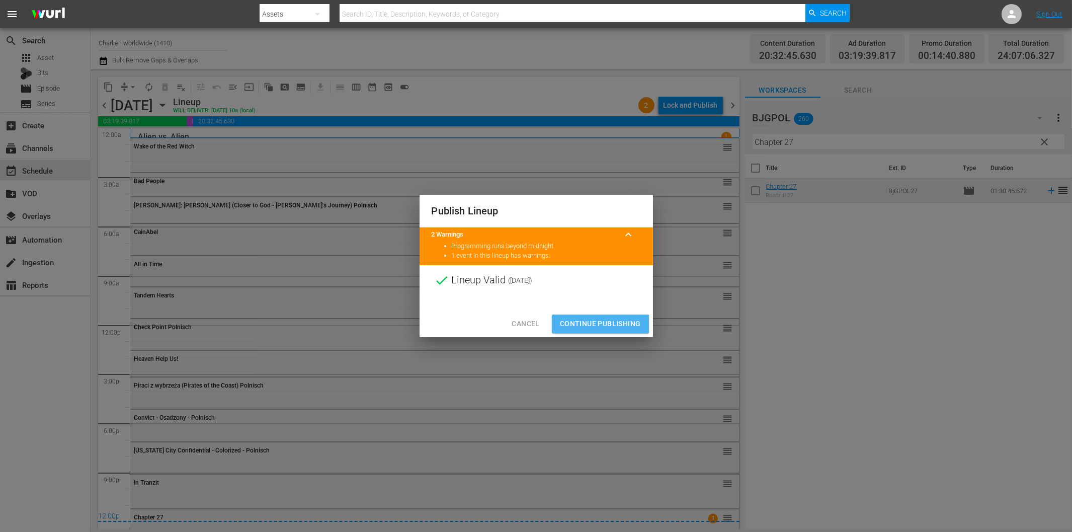
click at [605, 326] on span "Continue Publishing" at bounding box center [600, 323] width 81 height 13
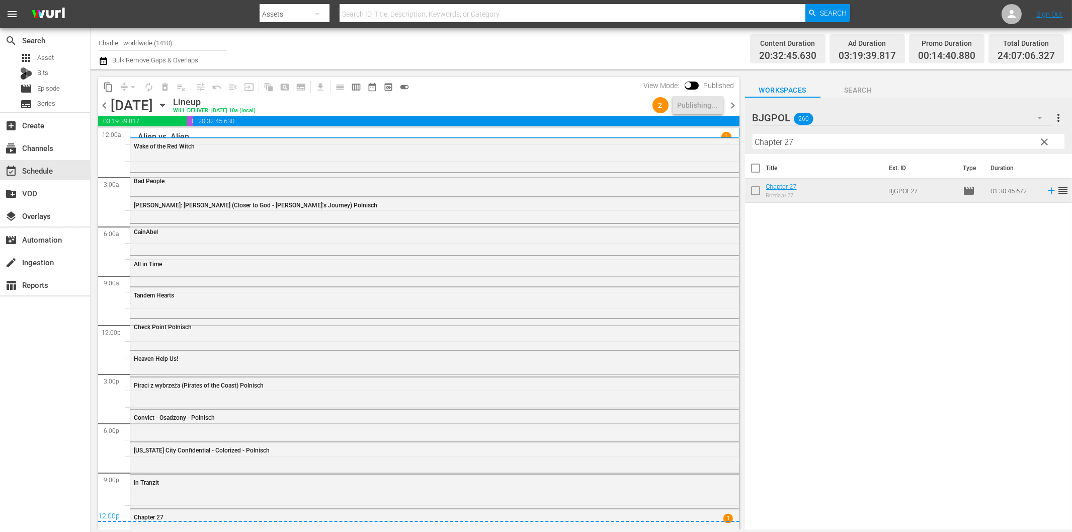
click at [735, 104] on span "chevron_right" at bounding box center [733, 105] width 13 height 13
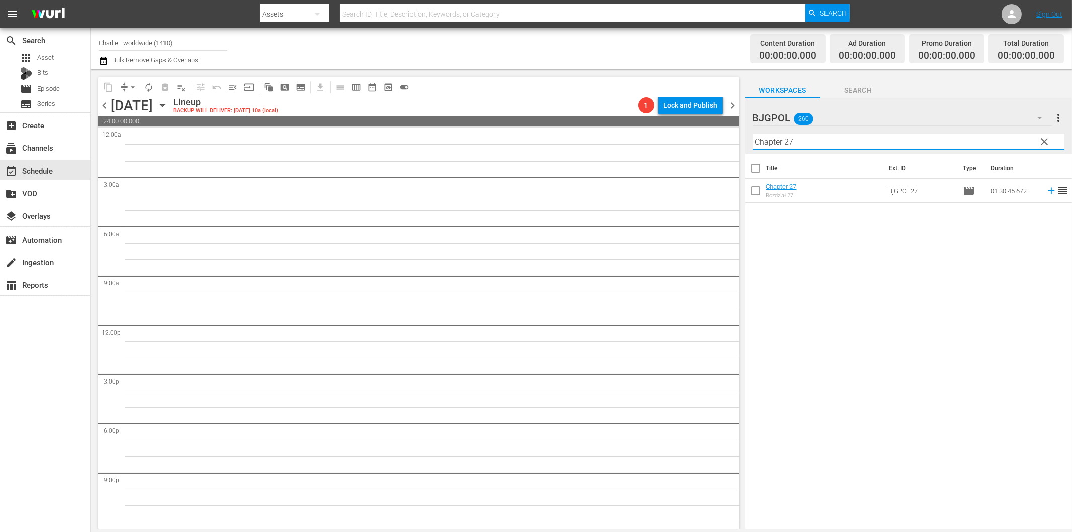
click at [818, 141] on input "Chapter 27" at bounding box center [909, 142] width 312 height 16
paste input "The Shattering"
click at [1046, 192] on icon at bounding box center [1051, 190] width 11 height 11
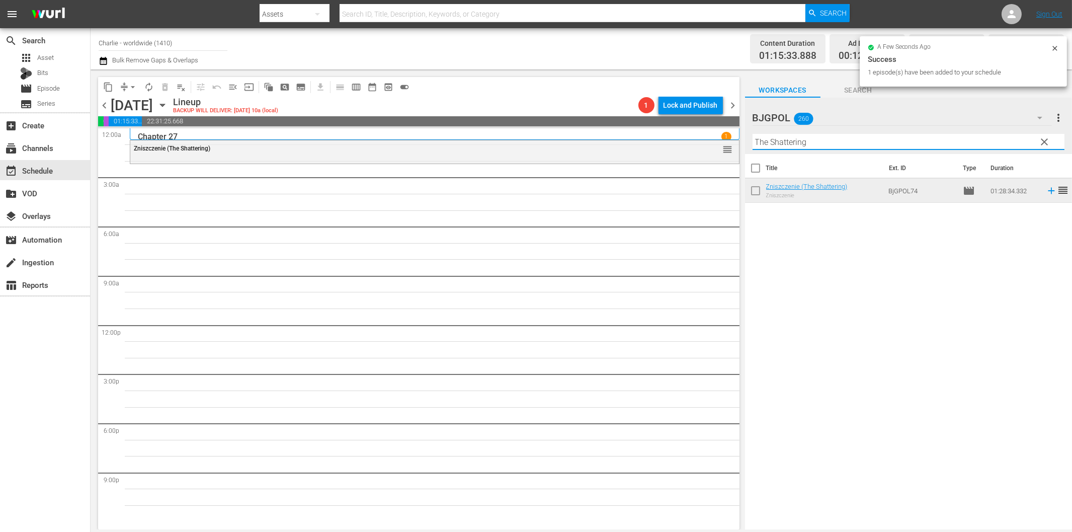
click at [817, 142] on input "The Shattering" at bounding box center [909, 142] width 312 height 16
paste input "Brute Sanity"
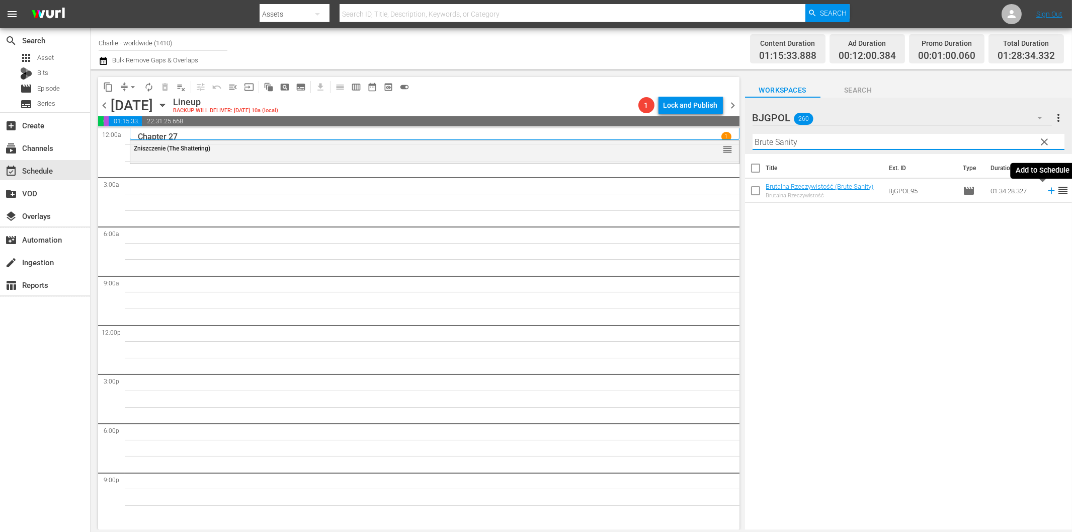
drag, startPoint x: 1042, startPoint y: 192, endPoint x: 1029, endPoint y: 193, distance: 12.7
click at [1046, 192] on icon at bounding box center [1051, 190] width 11 height 11
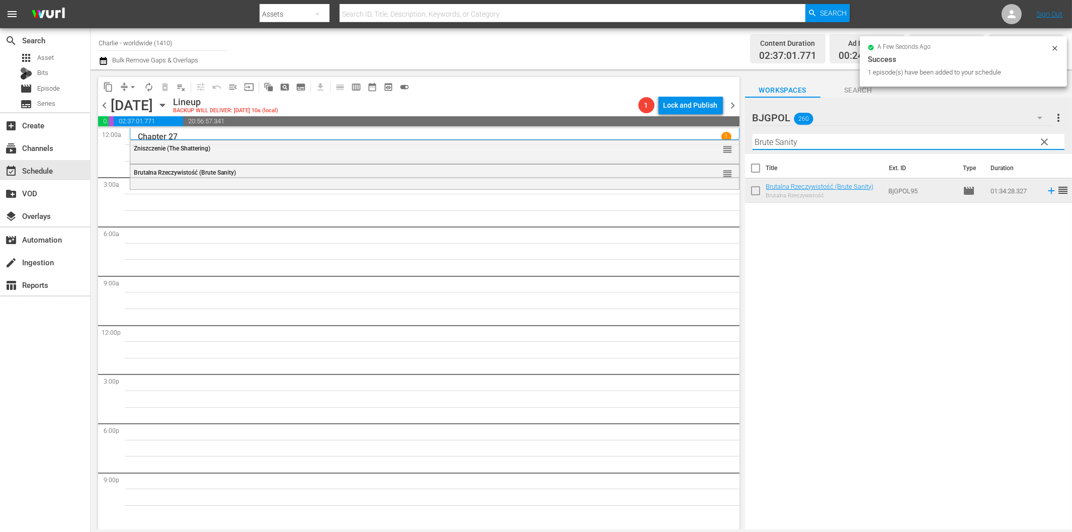
click at [786, 142] on input "Brute Sanity" at bounding box center [909, 142] width 312 height 16
paste input "Octopus Pot"
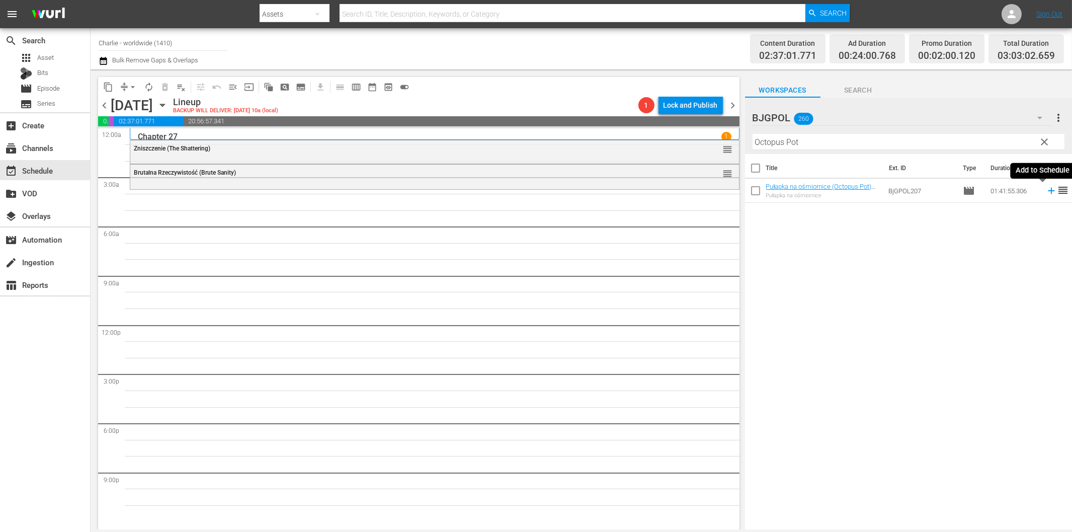
drag, startPoint x: 1046, startPoint y: 188, endPoint x: 1025, endPoint y: 190, distance: 20.7
click at [1046, 188] on icon at bounding box center [1051, 190] width 11 height 11
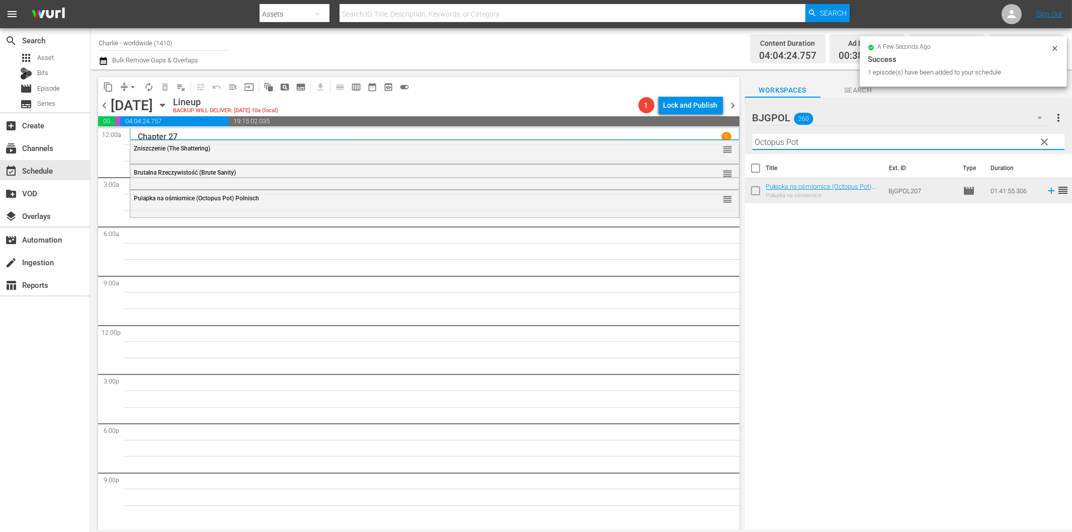
click at [798, 139] on input "Octopus Pot" at bounding box center [909, 142] width 312 height 16
paste input "Reclaiming [GEOGRAPHIC_DATA]"
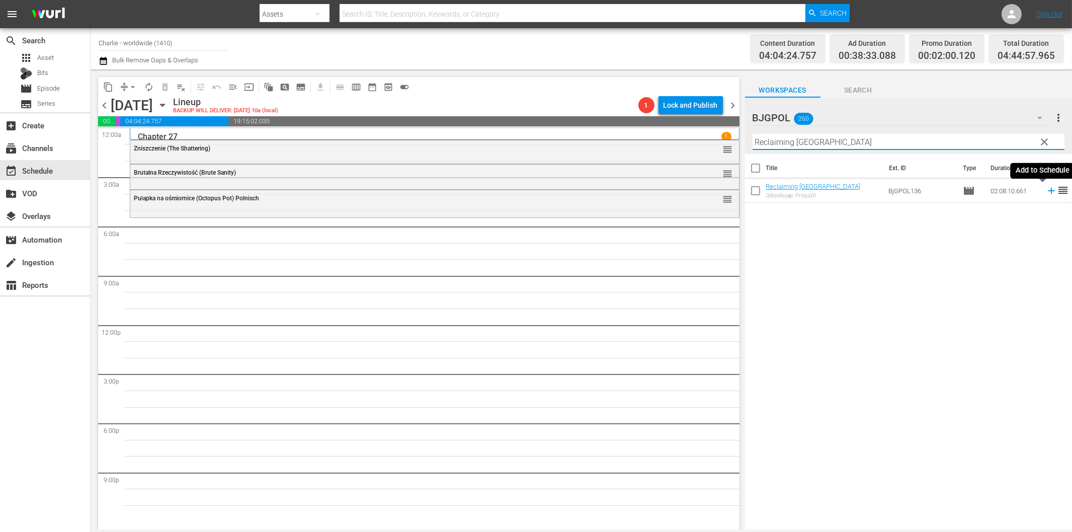
click at [1046, 190] on icon at bounding box center [1051, 190] width 11 height 11
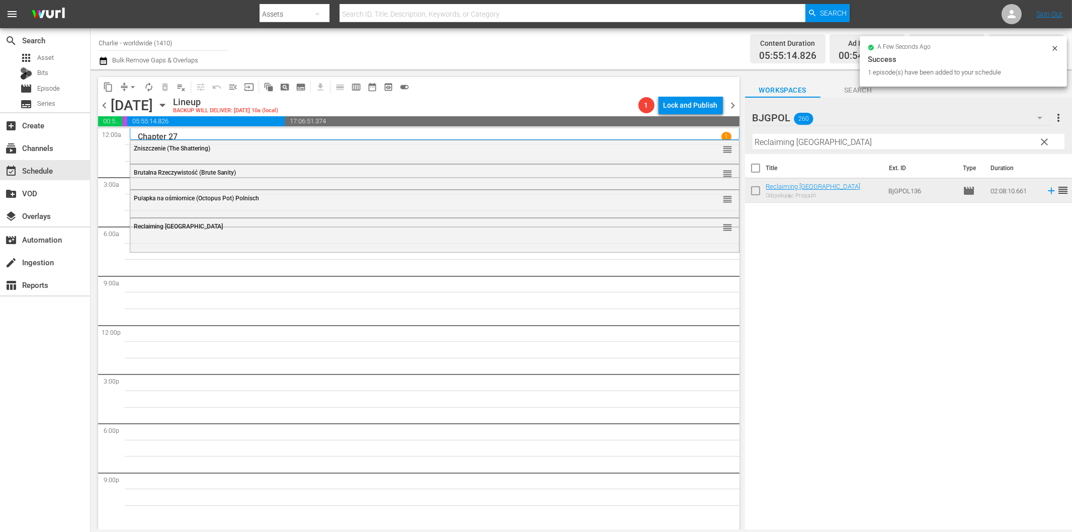
click at [794, 142] on input "Reclaiming [GEOGRAPHIC_DATA]" at bounding box center [909, 142] width 312 height 16
paste input "Injustice"
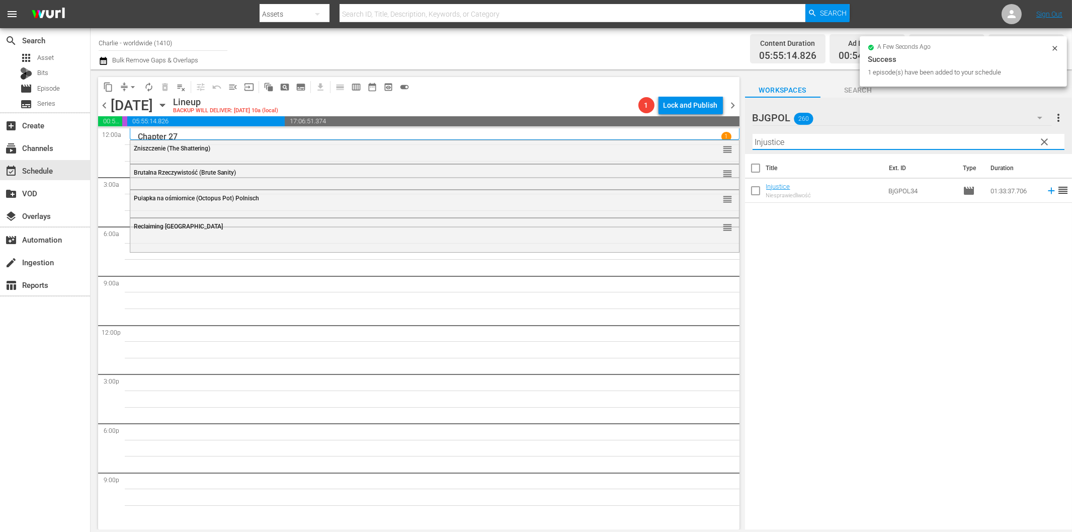
click at [1057, 192] on span "reorder" at bounding box center [1063, 190] width 12 height 12
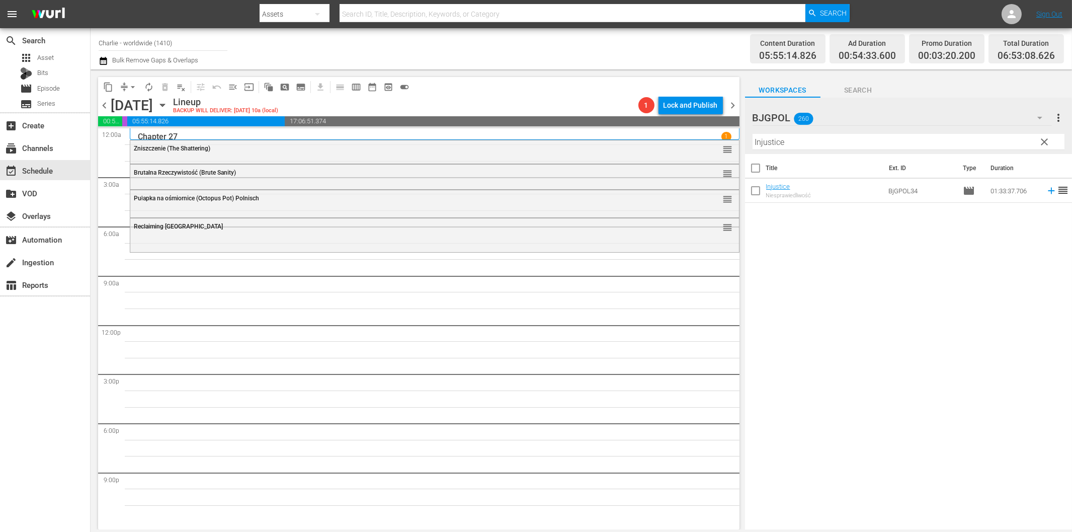
click at [1048, 189] on icon at bounding box center [1051, 191] width 7 height 7
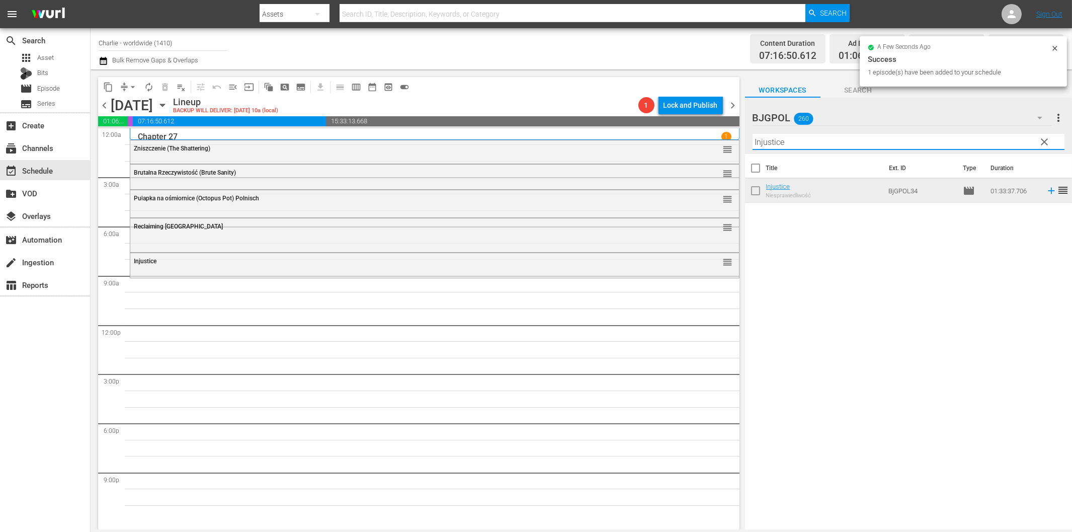
click at [852, 146] on input "Injustice" at bounding box center [909, 142] width 312 height 16
paste input "EM3"
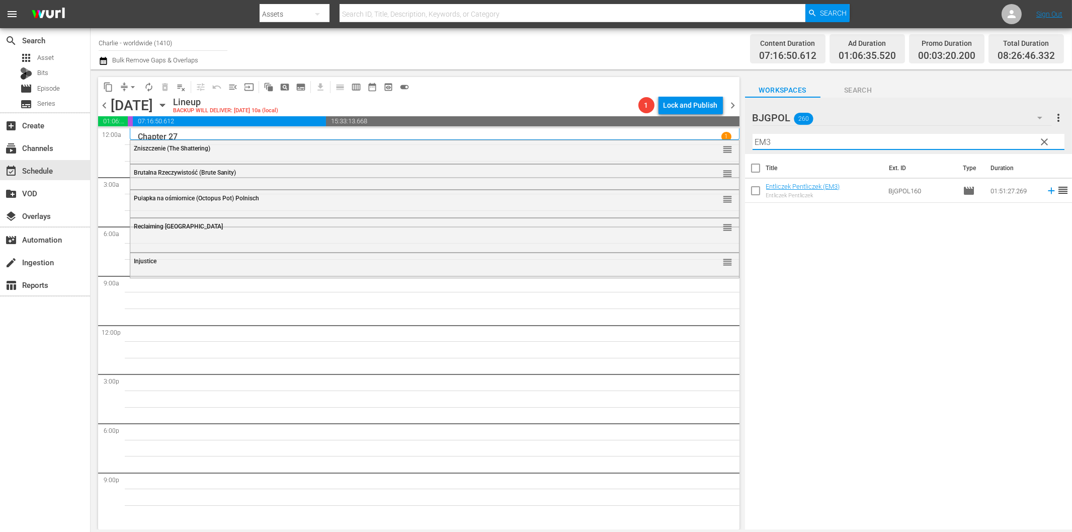
click at [1048, 190] on icon at bounding box center [1051, 191] width 7 height 7
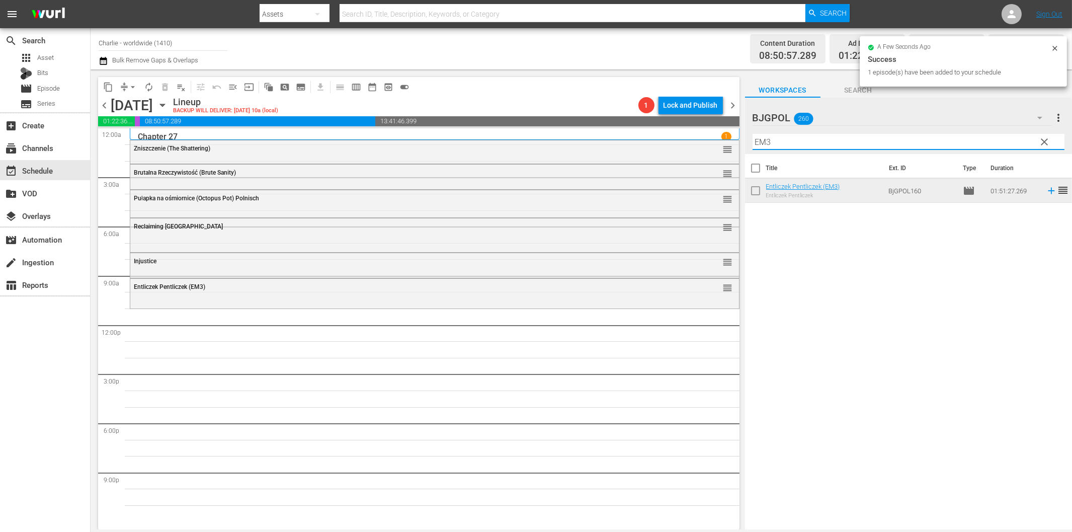
click at [781, 145] on input "EM3" at bounding box center [909, 142] width 312 height 16
paste input "Friends, Foes & Fireworks"
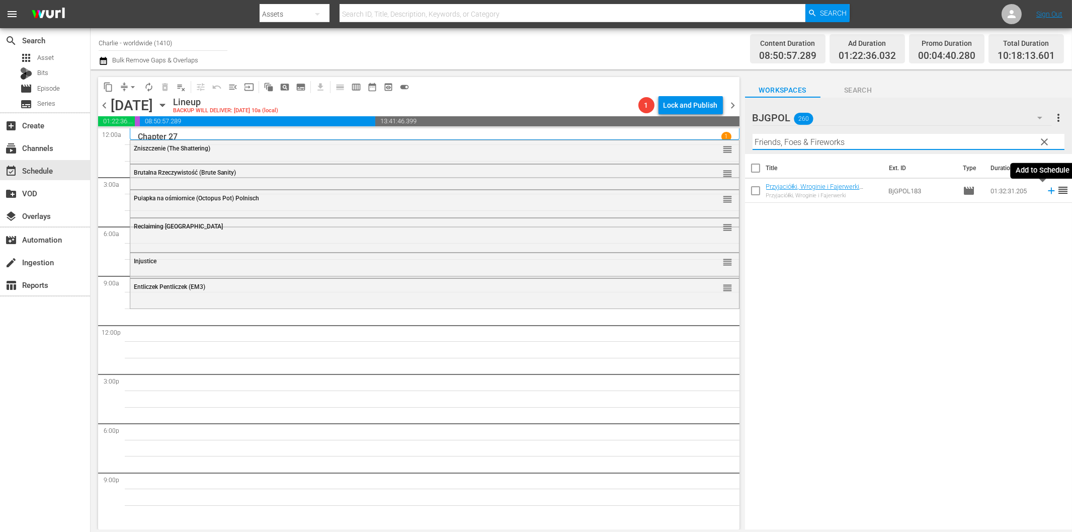
click at [1046, 192] on icon at bounding box center [1051, 190] width 11 height 11
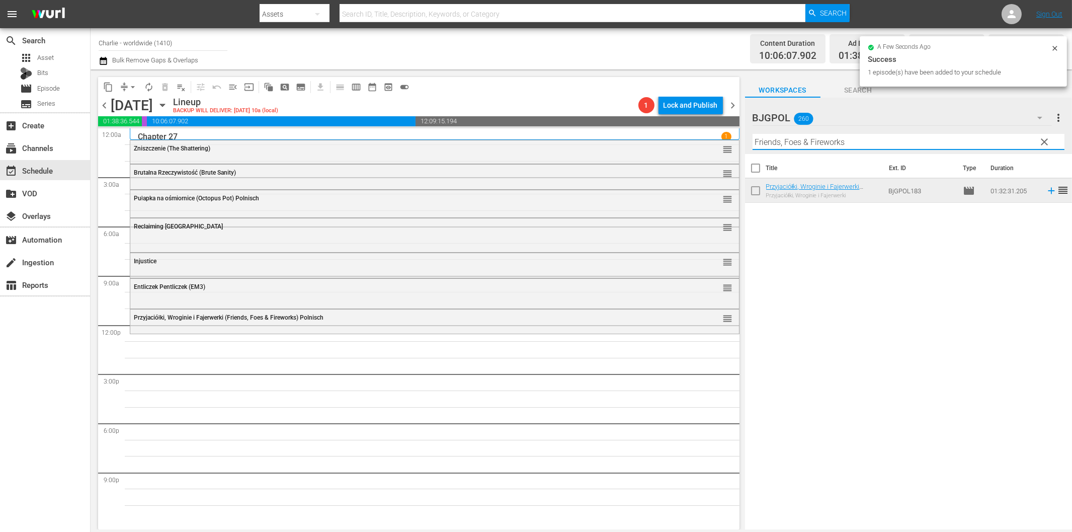
click at [799, 137] on input "Friends, Foes & Fireworks" at bounding box center [909, 142] width 312 height 16
paste input "Beauty in the Broken"
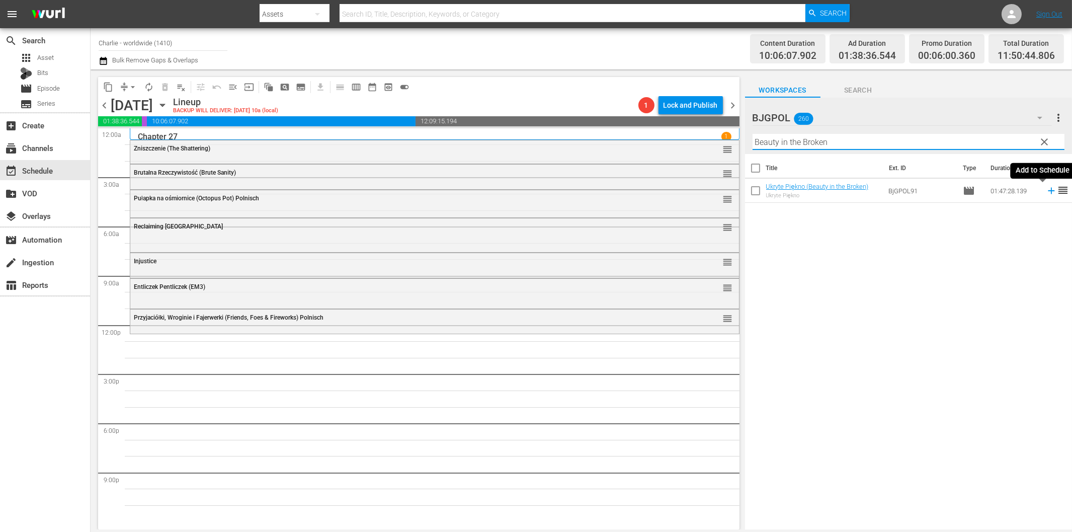
click at [1046, 192] on icon at bounding box center [1051, 190] width 11 height 11
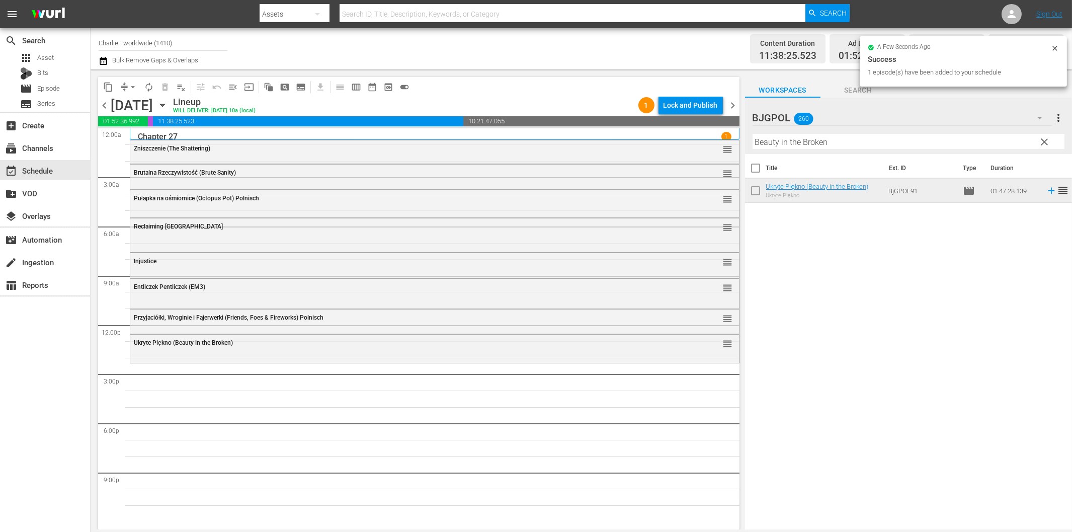
click at [787, 141] on input "Beauty in the Broken" at bounding box center [909, 142] width 312 height 16
paste input "Thick"
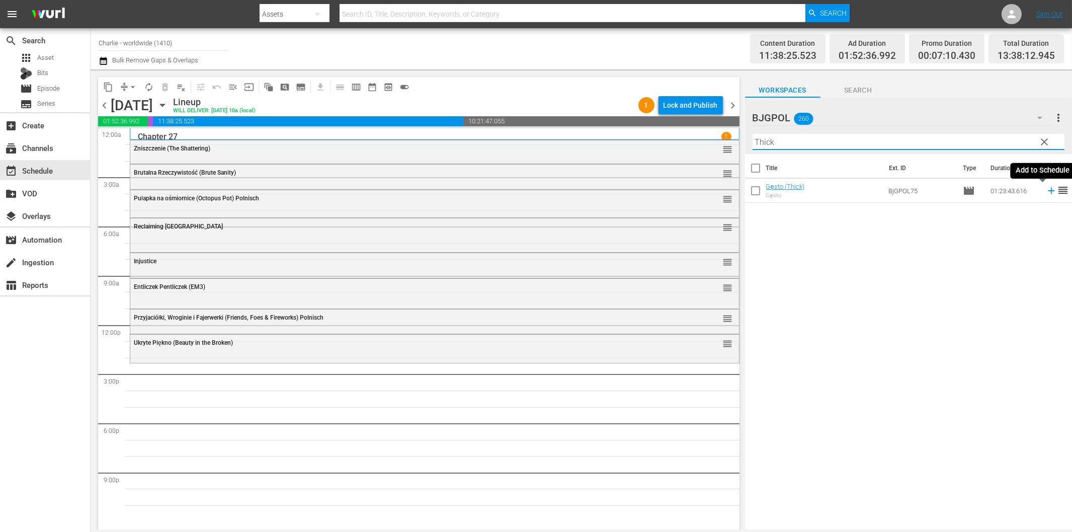
click at [1046, 192] on icon at bounding box center [1051, 190] width 11 height 11
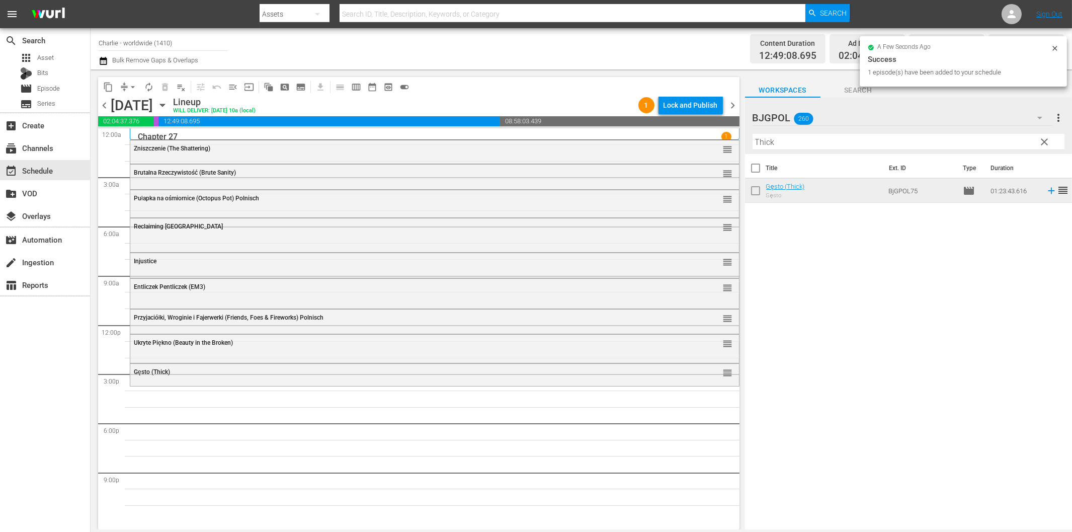
click at [862, 142] on input "Thick" at bounding box center [909, 142] width 312 height 16
paste input "A Gift Horse"
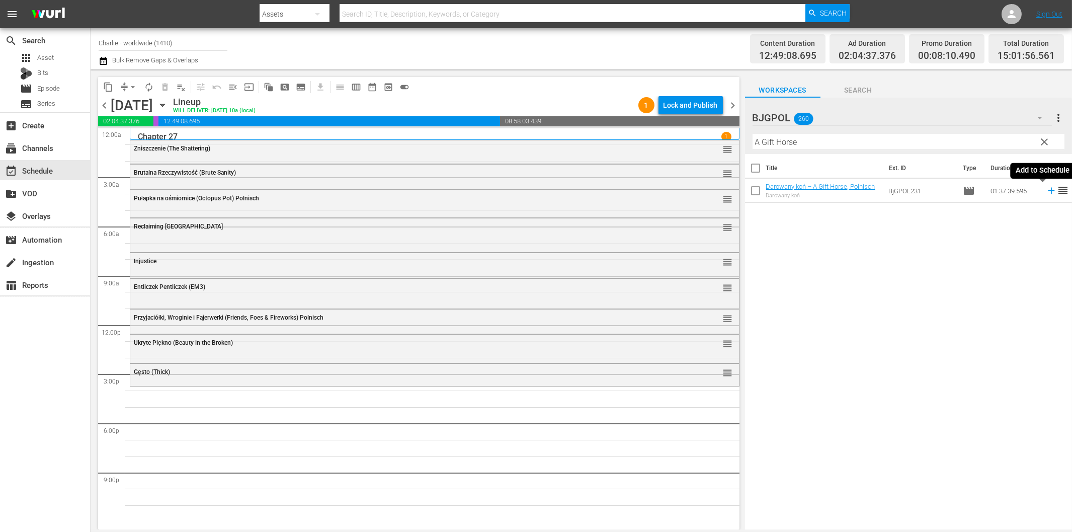
click at [1046, 193] on icon at bounding box center [1051, 190] width 11 height 11
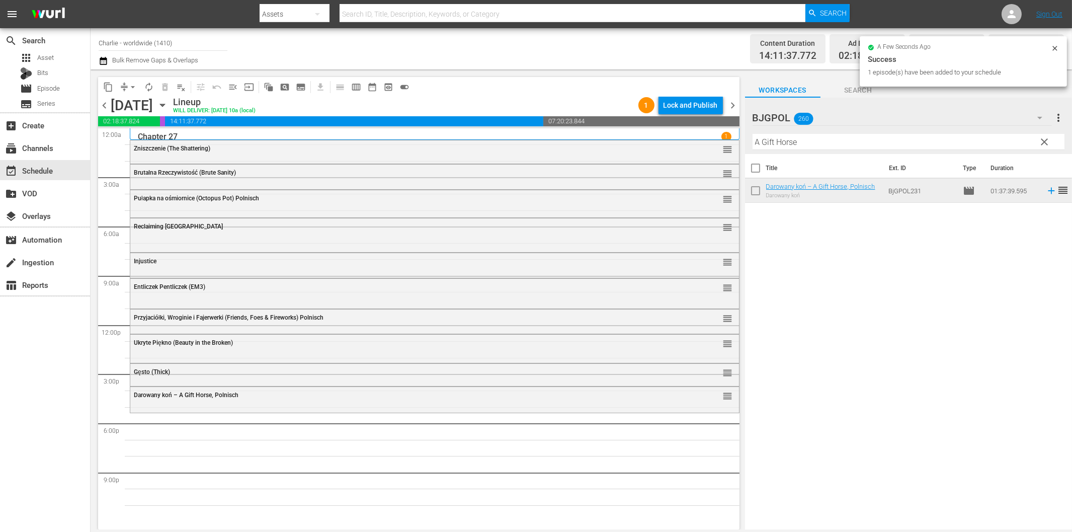
click at [783, 147] on input "A Gift Horse" at bounding box center [909, 142] width 312 height 16
paste input "pocalypse War"
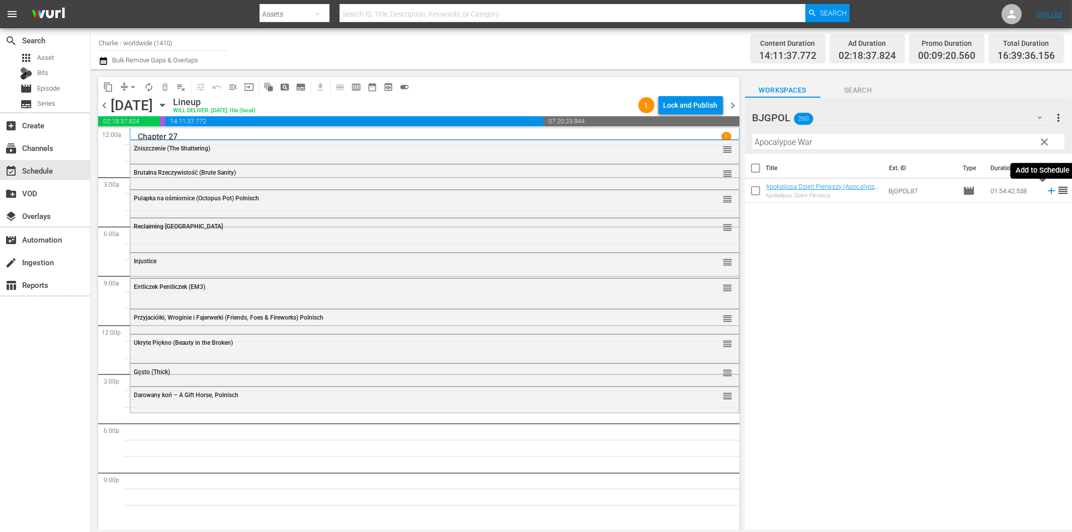
click at [1046, 189] on icon at bounding box center [1051, 190] width 11 height 11
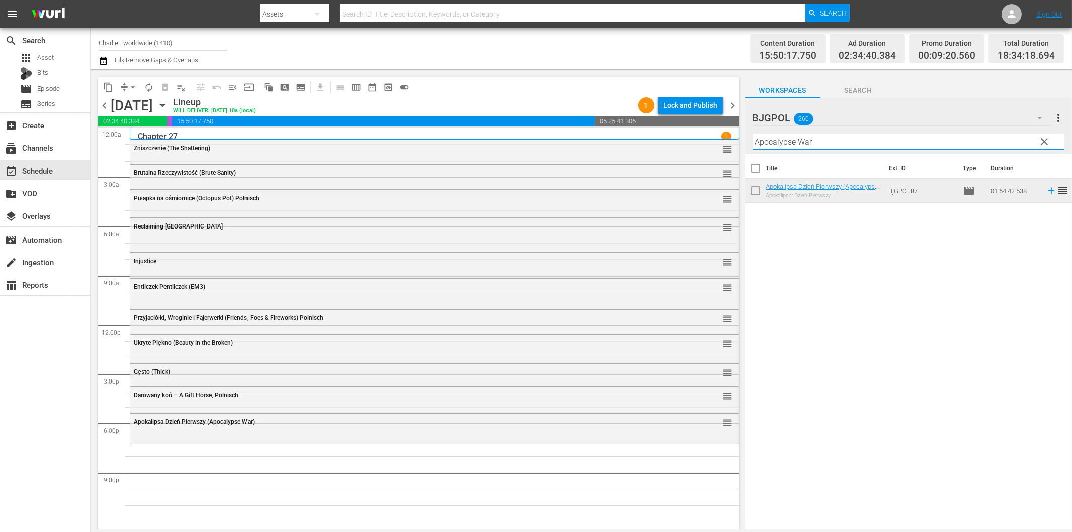
drag, startPoint x: 791, startPoint y: 140, endPoint x: 822, endPoint y: 151, distance: 32.8
click at [791, 140] on input "Apocalypse War" at bounding box center [909, 142] width 312 height 16
paste input "Out Past Dark"
paste input "text"
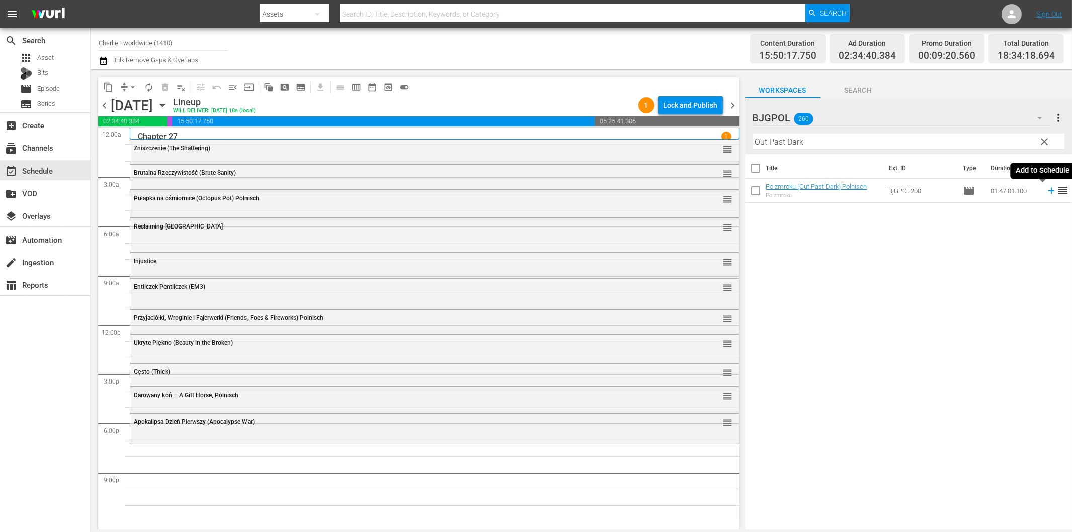
click at [1048, 189] on icon at bounding box center [1051, 191] width 7 height 7
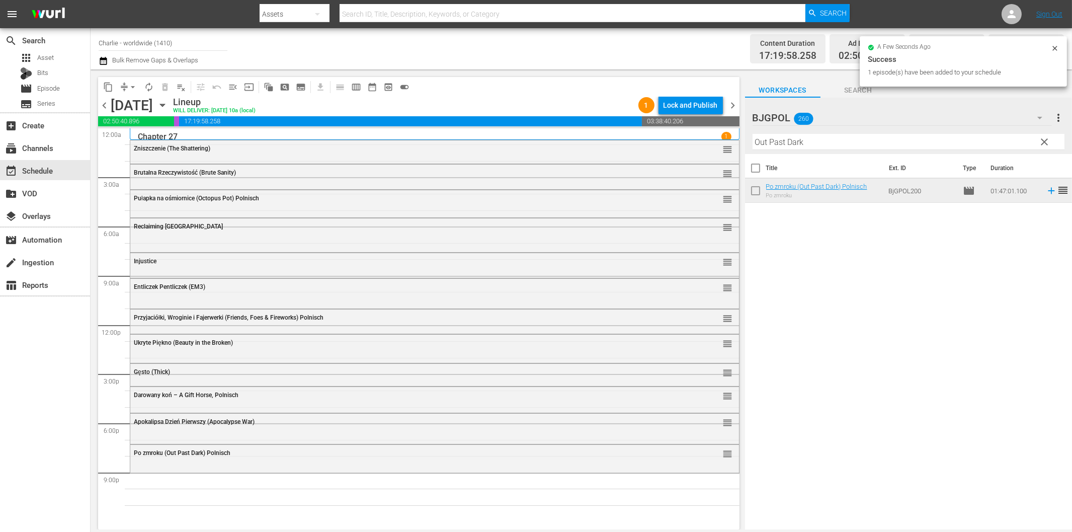
click at [848, 137] on input "Out Past Dark" at bounding box center [909, 142] width 312 height 16
paste input "Thunderstorm"
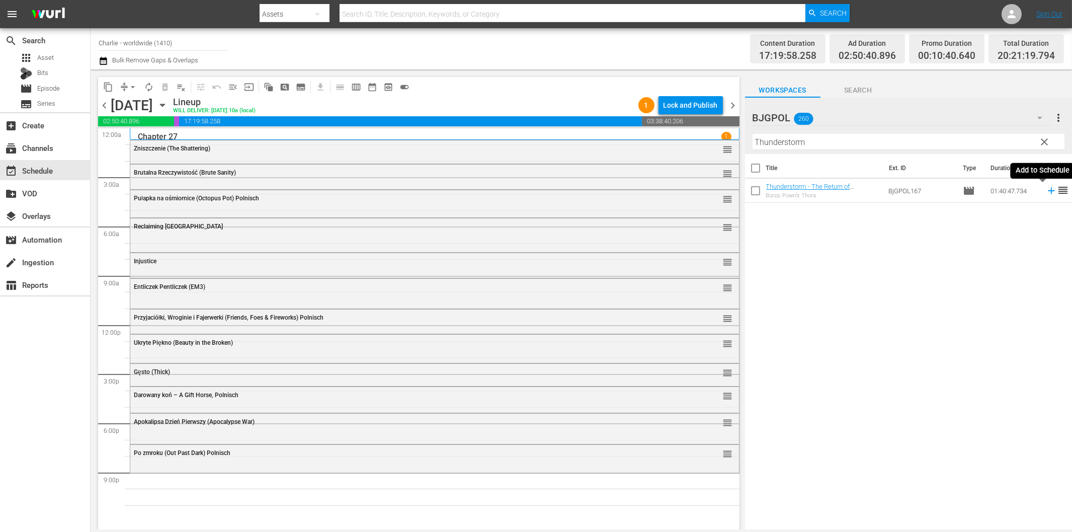
click at [1046, 190] on icon at bounding box center [1051, 190] width 11 height 11
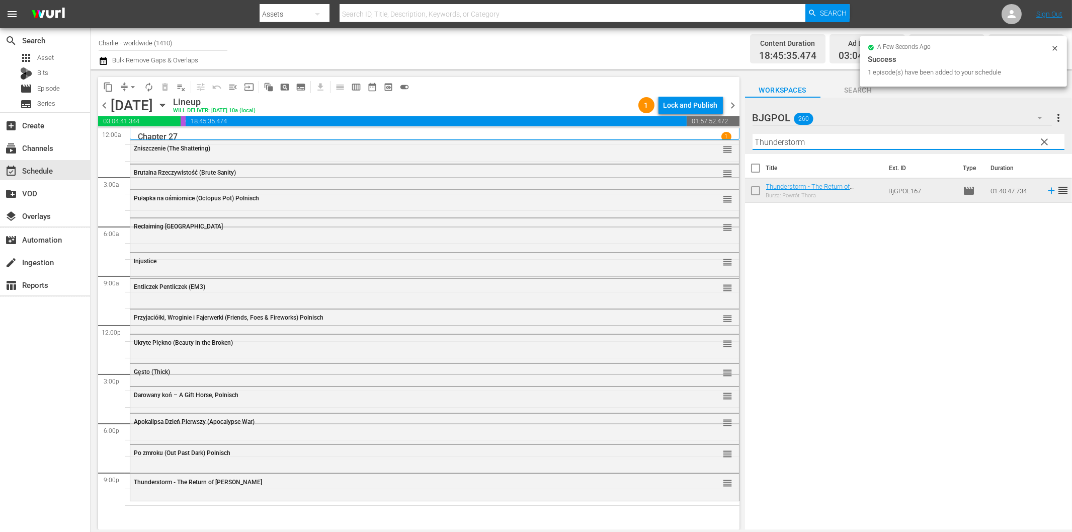
click at [856, 143] on input "Thunderstorm" at bounding box center [909, 142] width 312 height 16
paste input "Ultimate Justice"
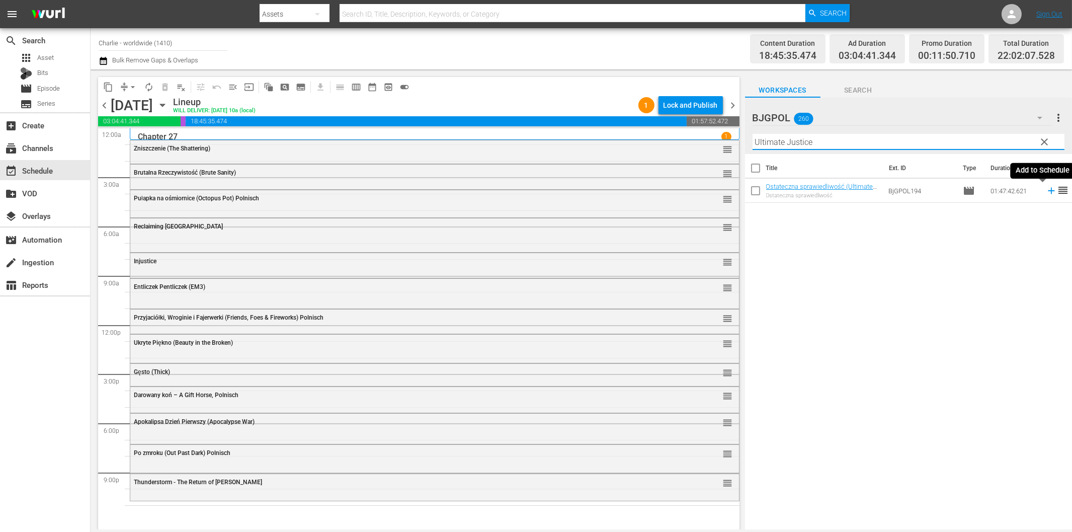
click at [1046, 192] on icon at bounding box center [1051, 190] width 11 height 11
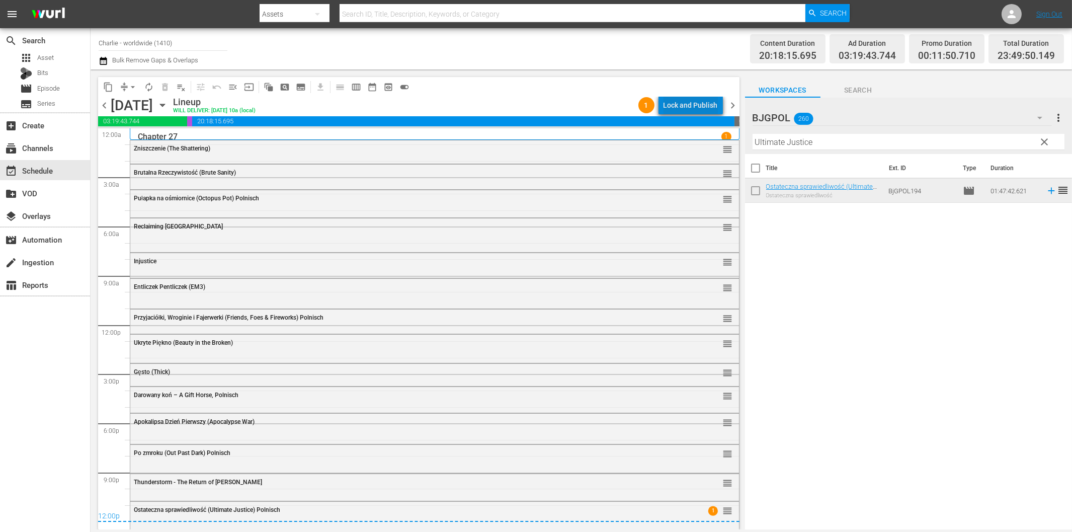
click at [702, 102] on div "Lock and Publish" at bounding box center [691, 105] width 54 height 18
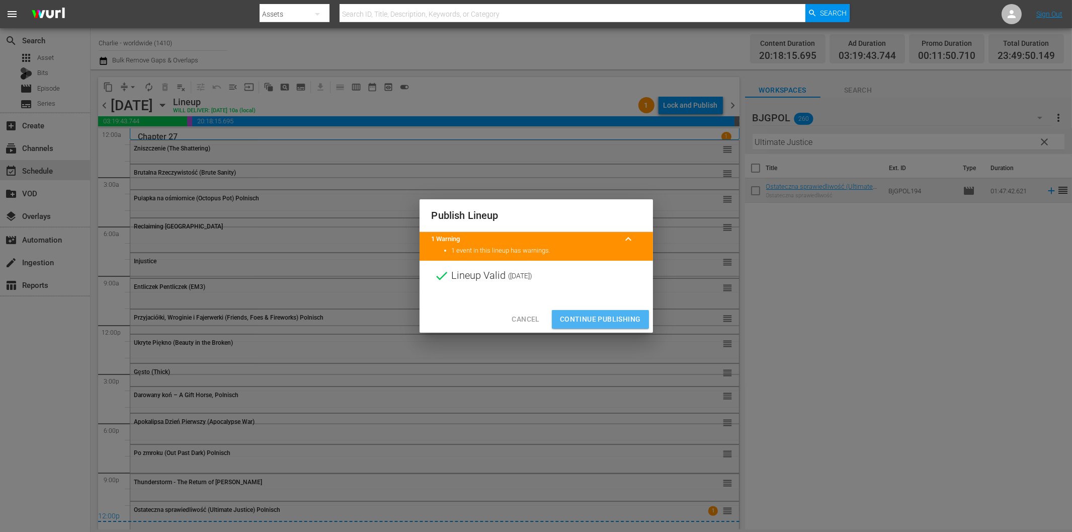
click at [635, 320] on span "Continue Publishing" at bounding box center [600, 319] width 81 height 13
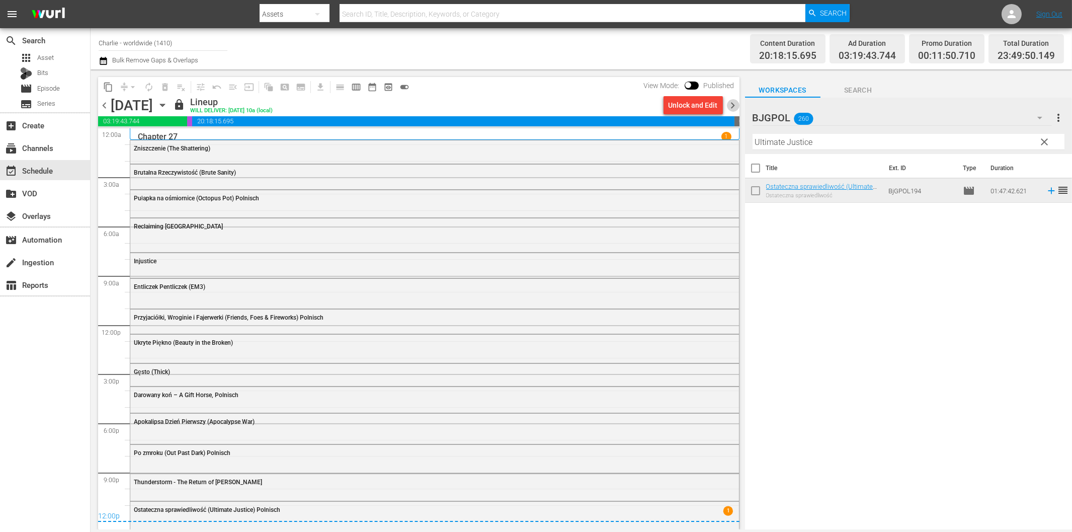
click at [732, 107] on span "chevron_right" at bounding box center [733, 105] width 13 height 13
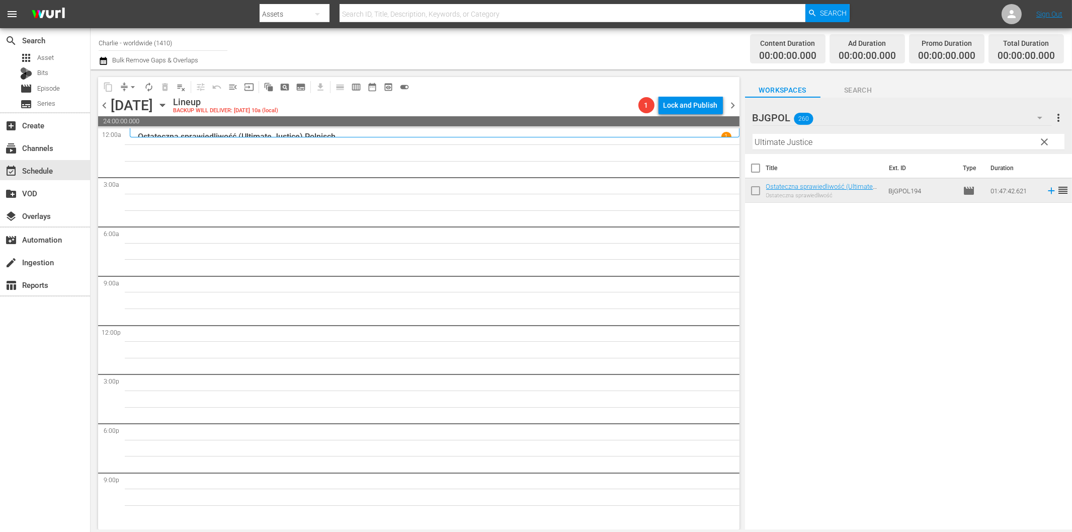
click at [832, 139] on input "Ultimate Justice" at bounding box center [909, 142] width 312 height 16
paste input "Drastic Measures"
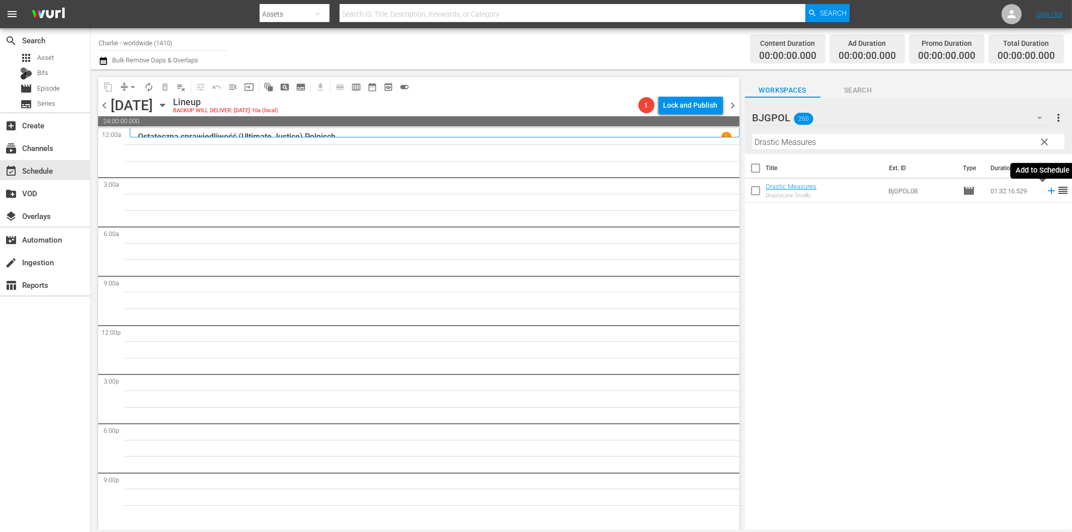
drag, startPoint x: 1043, startPoint y: 193, endPoint x: 942, endPoint y: 199, distance: 100.3
click at [1046, 193] on icon at bounding box center [1051, 190] width 11 height 11
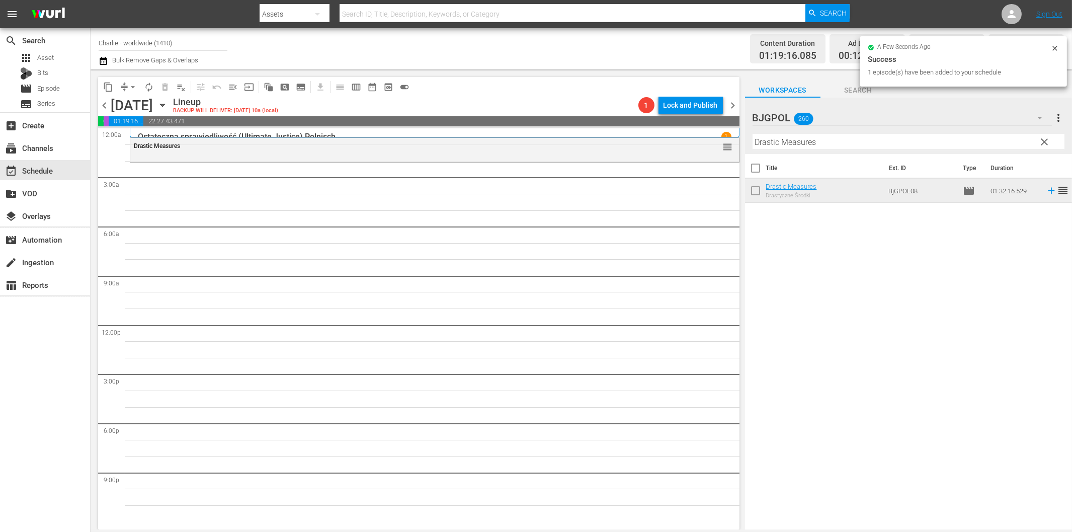
click at [815, 146] on input "Drastic Measures" at bounding box center [909, 142] width 312 height 16
paste input "Comfort"
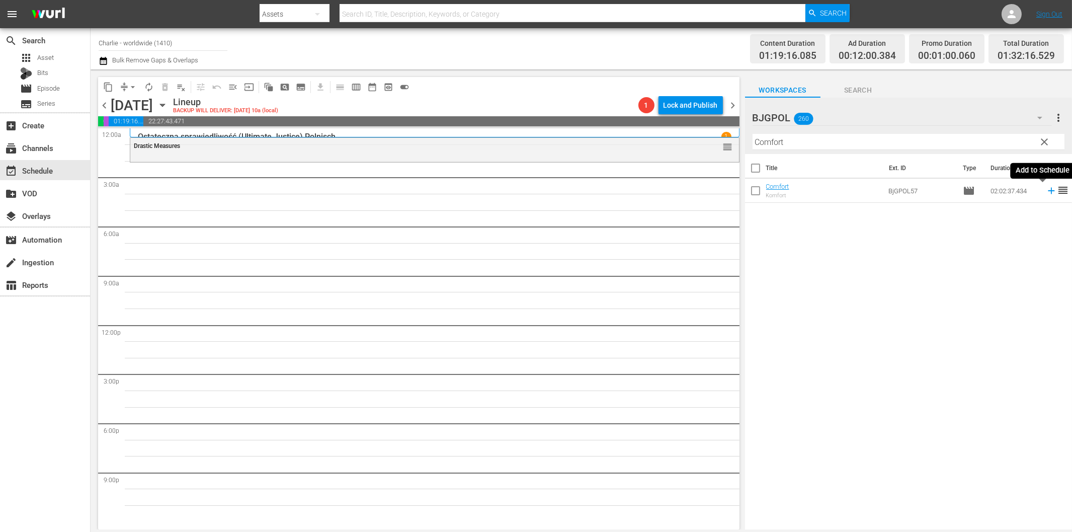
click at [1046, 189] on icon at bounding box center [1051, 190] width 11 height 11
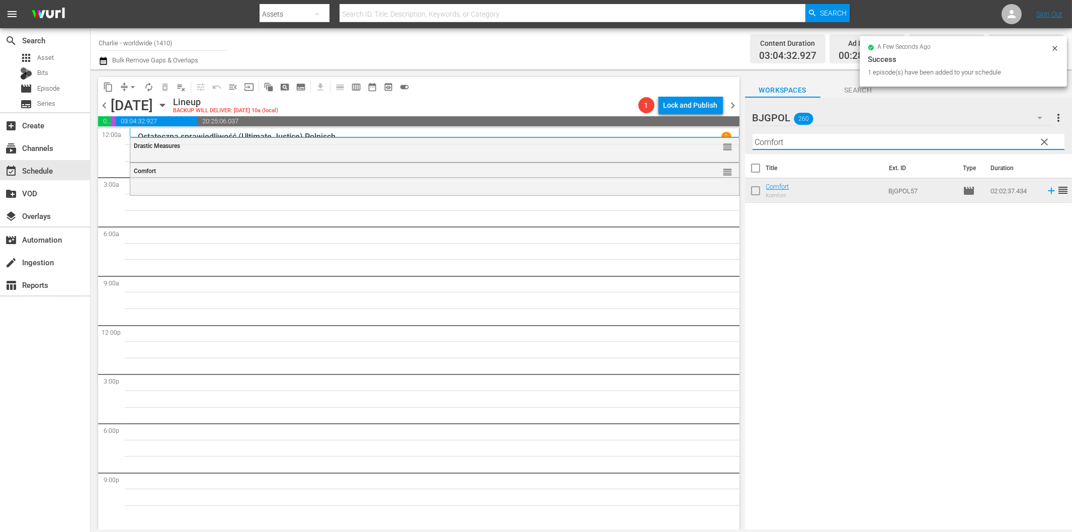
click at [846, 138] on input "Comfort" at bounding box center [909, 142] width 312 height 16
paste input "To Love Is Enemy of the Great Dull Void"
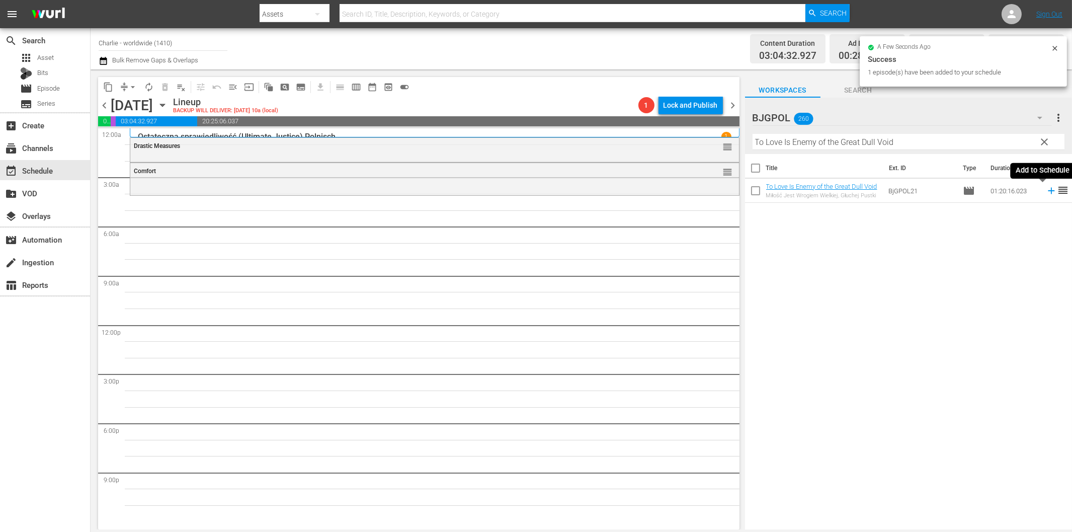
click at [1048, 190] on icon at bounding box center [1051, 191] width 7 height 7
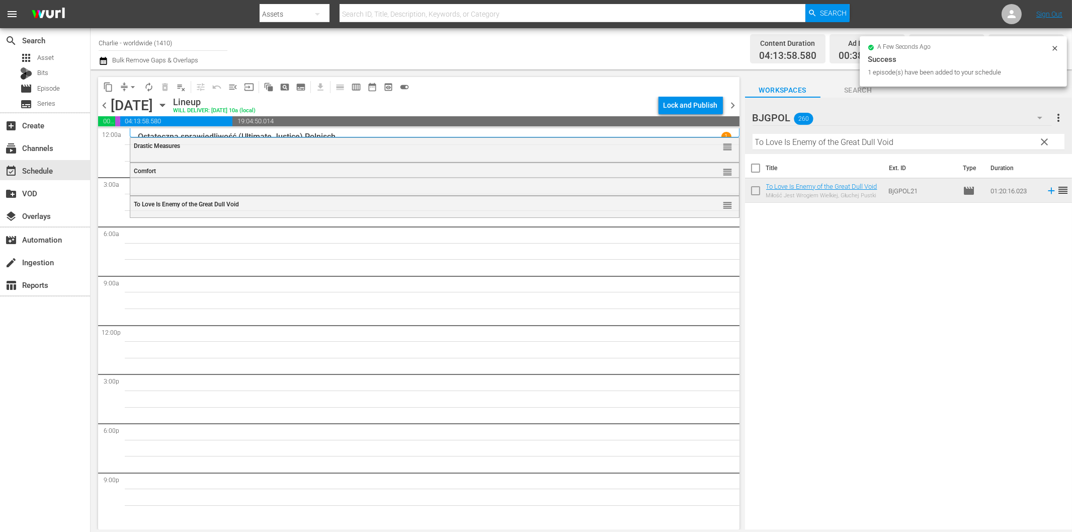
click at [805, 141] on input "To Love Is Enemy of the Great Dull Void" at bounding box center [909, 142] width 312 height 16
paste input "6 Non Smokers"
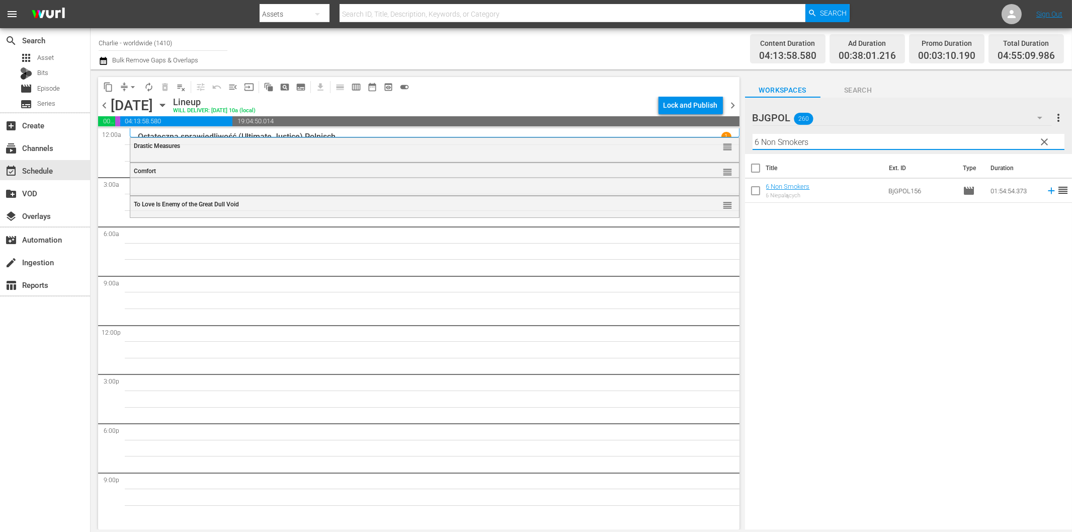
click at [960, 145] on input "6 Non Smokers" at bounding box center [909, 142] width 312 height 16
paste input "text"
click at [1046, 192] on icon at bounding box center [1051, 190] width 11 height 11
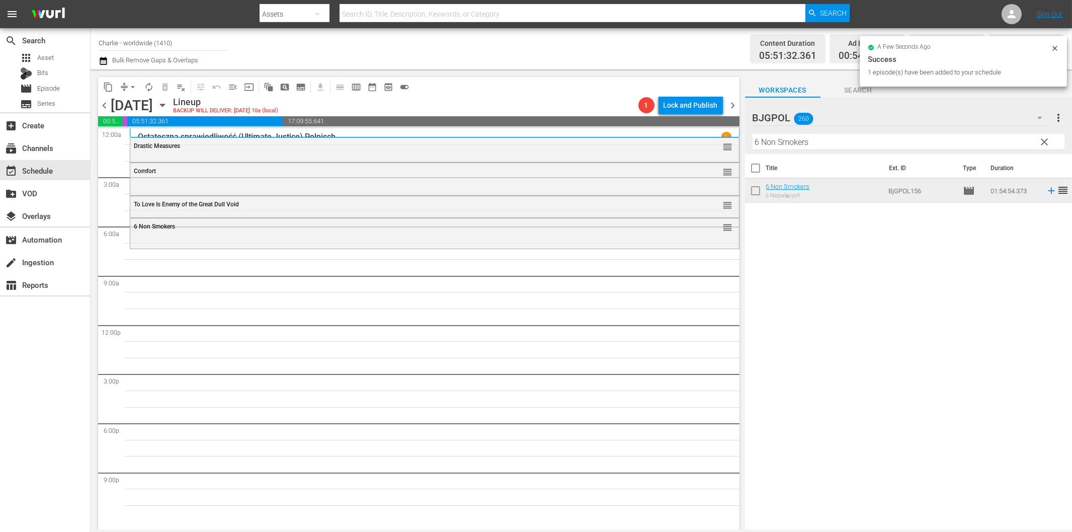
click at [808, 143] on input "6 Non Smokers" at bounding box center [909, 142] width 312 height 16
paste input "Welcome to the Men's Group"
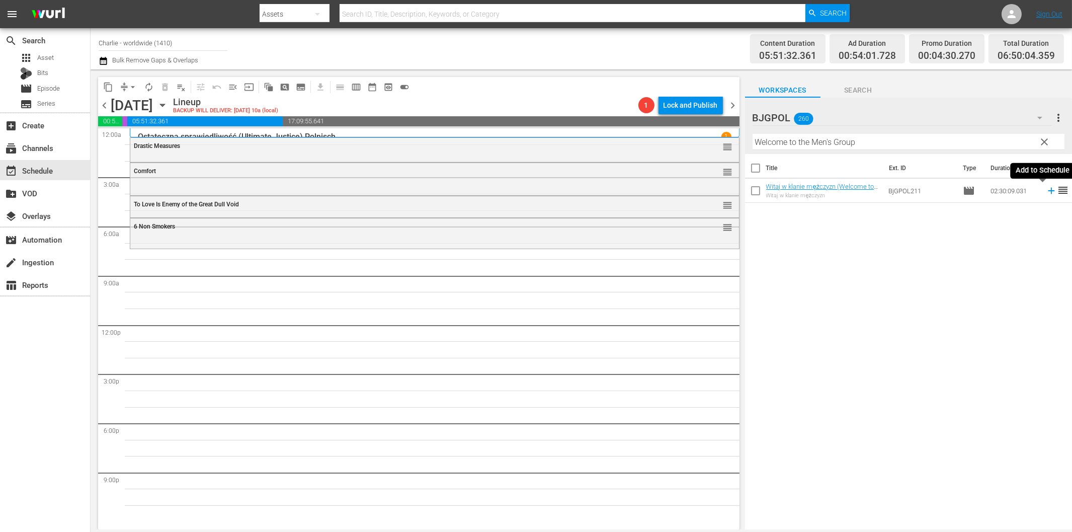
click at [1046, 192] on icon at bounding box center [1051, 190] width 11 height 11
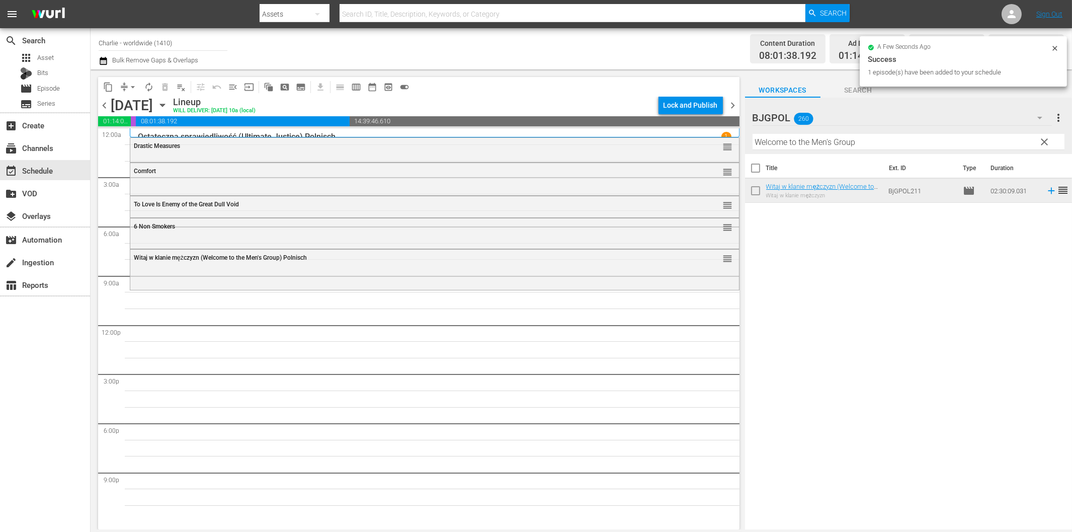
click at [921, 142] on input "Welcome to the Men's Group" at bounding box center [909, 142] width 312 height 16
paste input "[PERSON_NAME]'s Ashes"
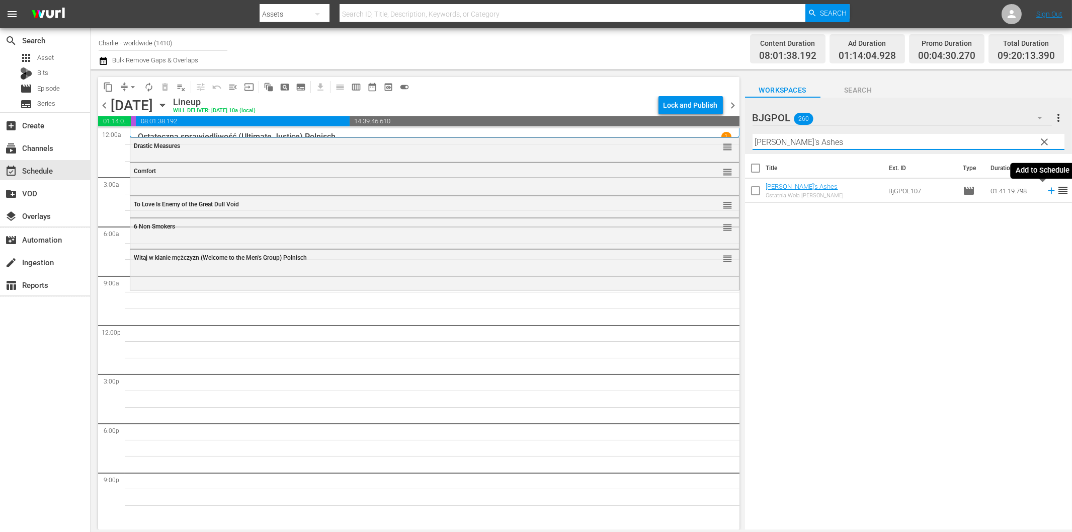
click at [1048, 193] on icon at bounding box center [1051, 191] width 7 height 7
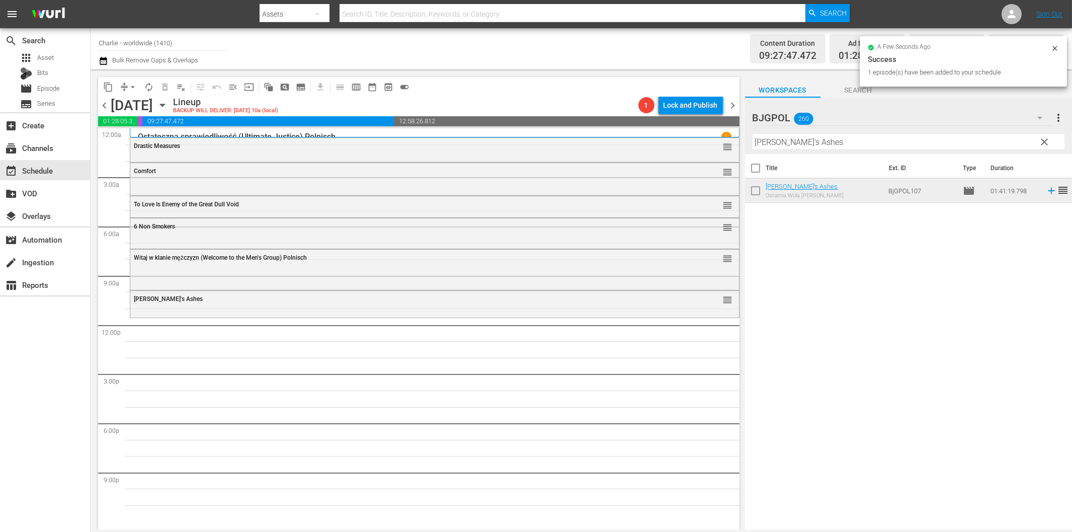
click at [813, 146] on input "[PERSON_NAME]'s Ashes" at bounding box center [909, 142] width 312 height 16
paste input "vol"
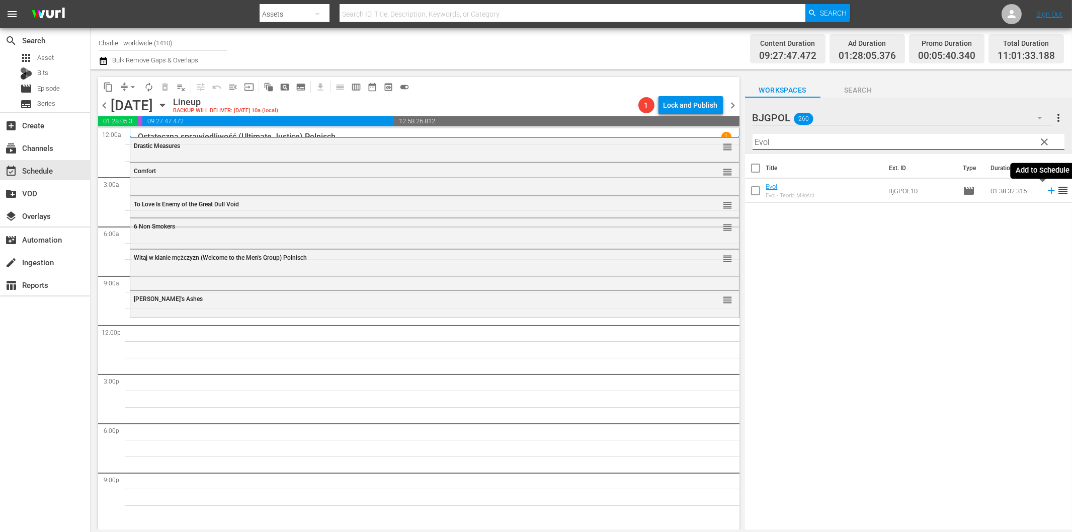
click at [1046, 193] on icon at bounding box center [1051, 190] width 11 height 11
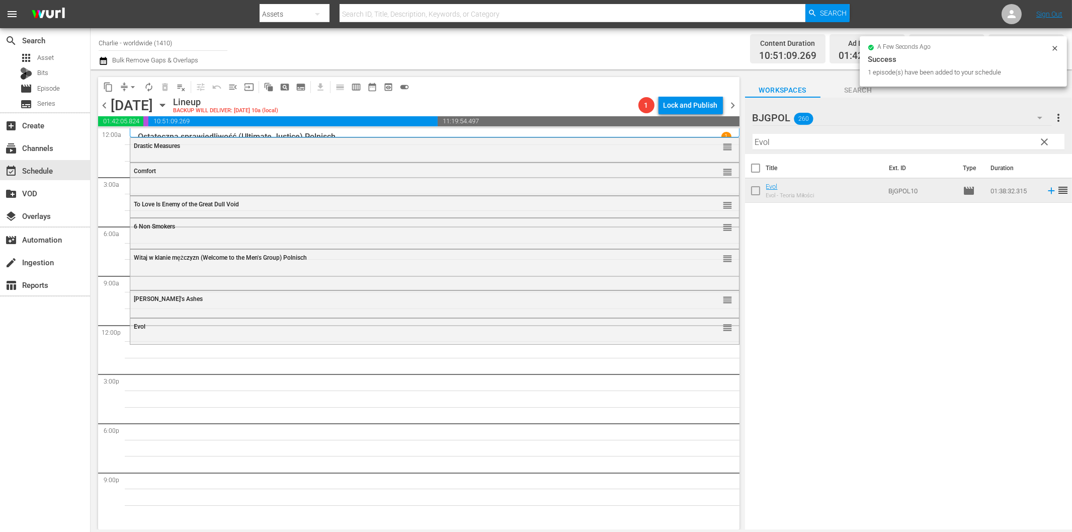
click at [805, 143] on input "Evol" at bounding box center [909, 142] width 312 height 16
paste input "Chelsea"
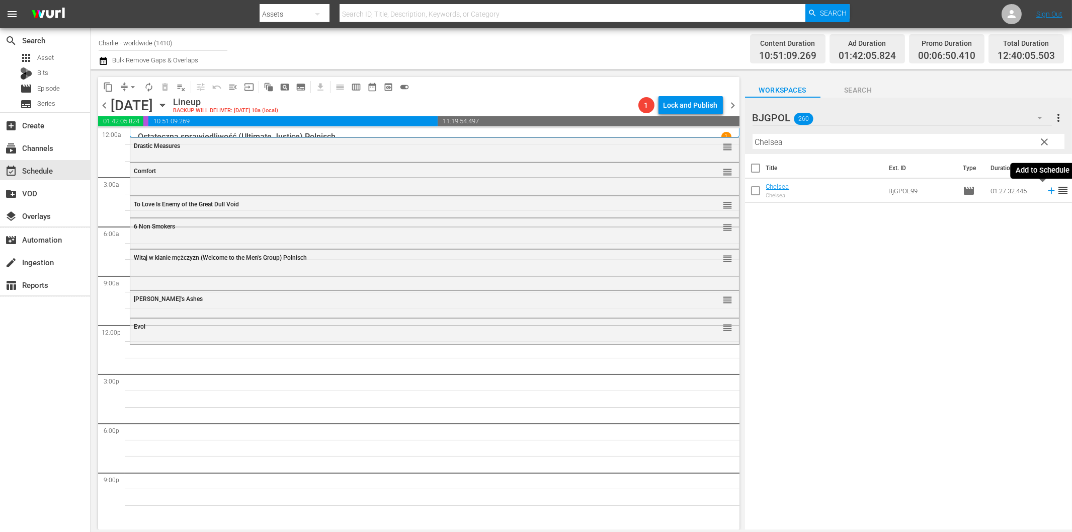
click at [1046, 193] on icon at bounding box center [1051, 190] width 11 height 11
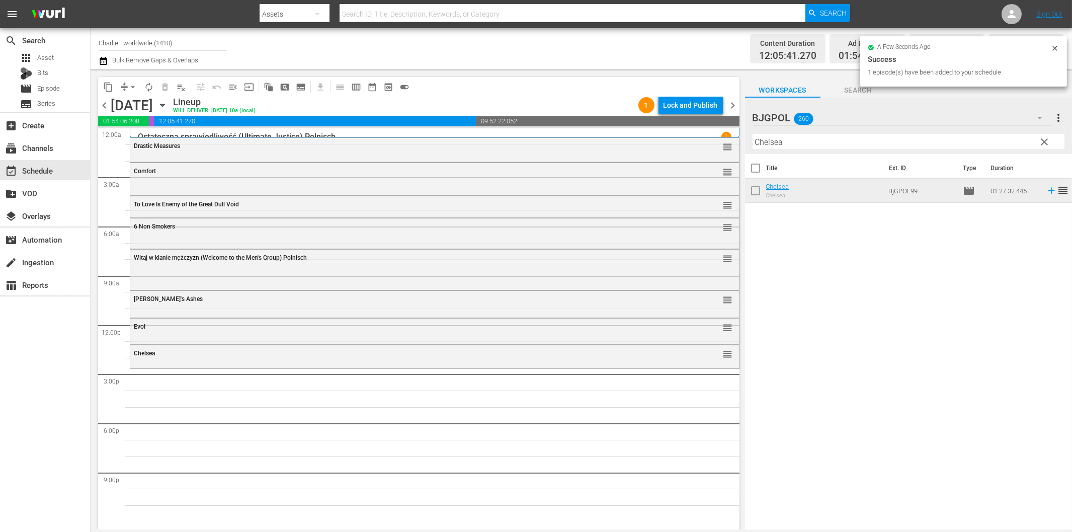
click at [772, 132] on div "Filter by Title Chelsea" at bounding box center [909, 142] width 312 height 24
click at [776, 141] on input "Chelsea" at bounding box center [909, 142] width 312 height 16
paste input "Tarzan and the Green Goddess"
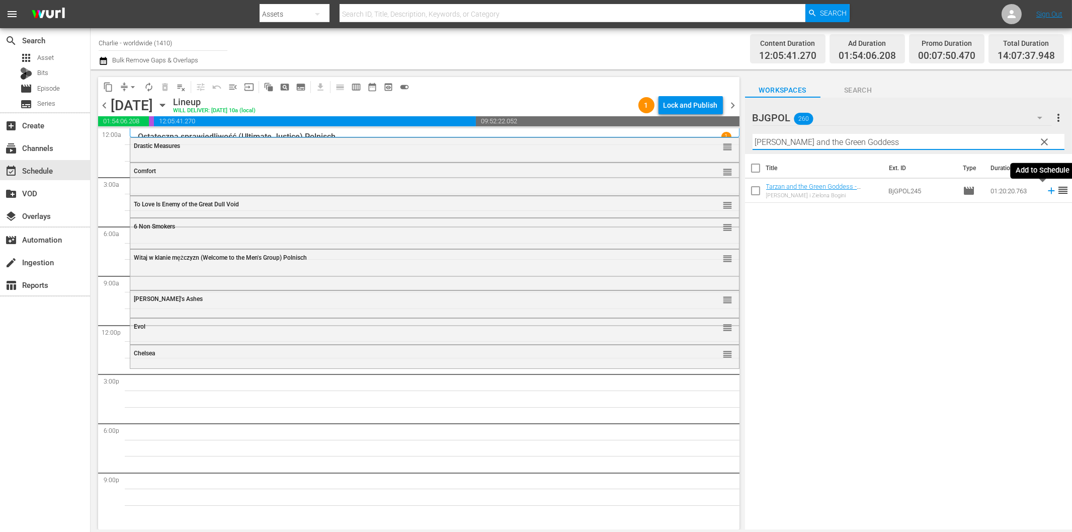
click at [1046, 192] on icon at bounding box center [1051, 190] width 11 height 11
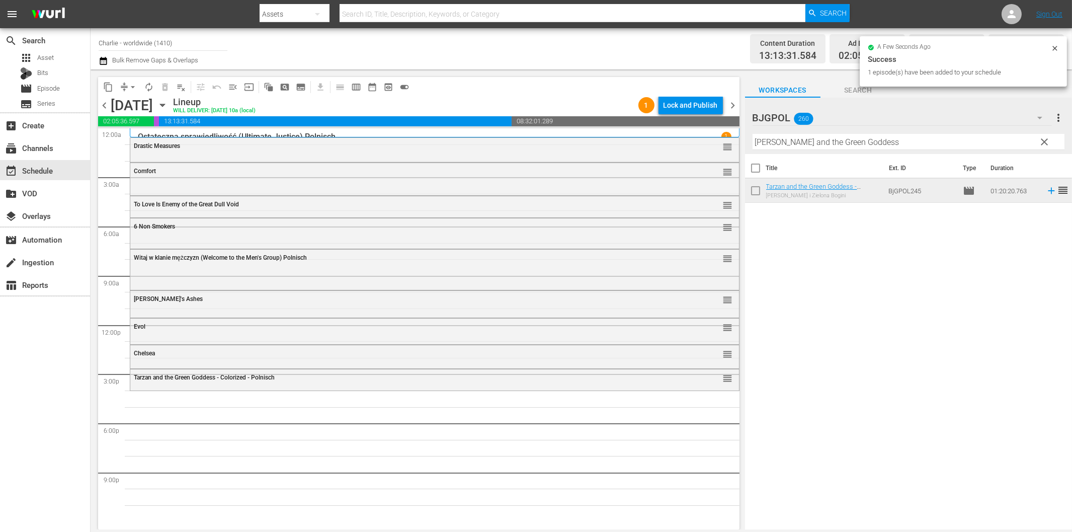
click at [789, 142] on input "Tarzan and the Green Goddess" at bounding box center [909, 142] width 312 height 16
paste input "Family of Four"
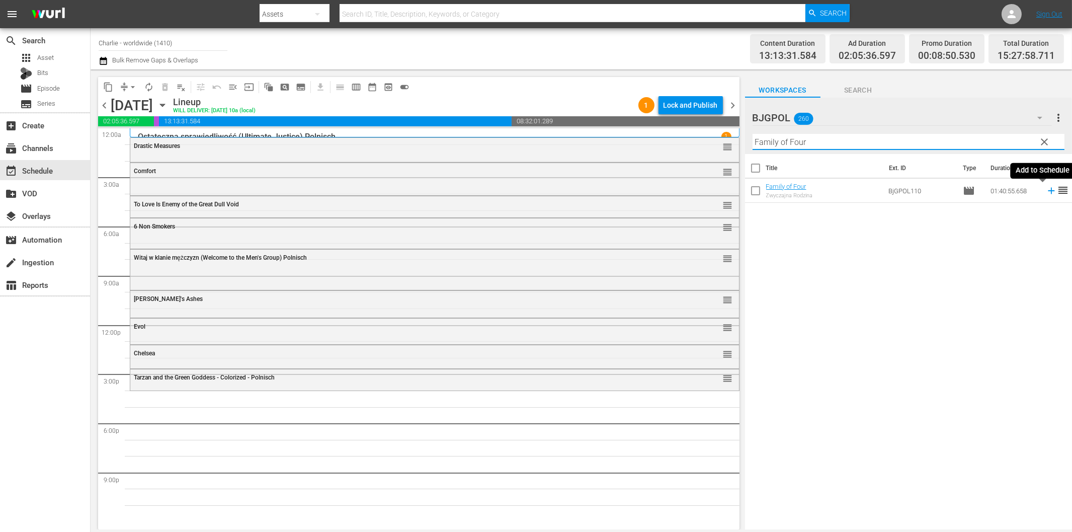
drag, startPoint x: 1043, startPoint y: 190, endPoint x: 1038, endPoint y: 194, distance: 6.1
click at [1048, 191] on icon at bounding box center [1051, 191] width 7 height 7
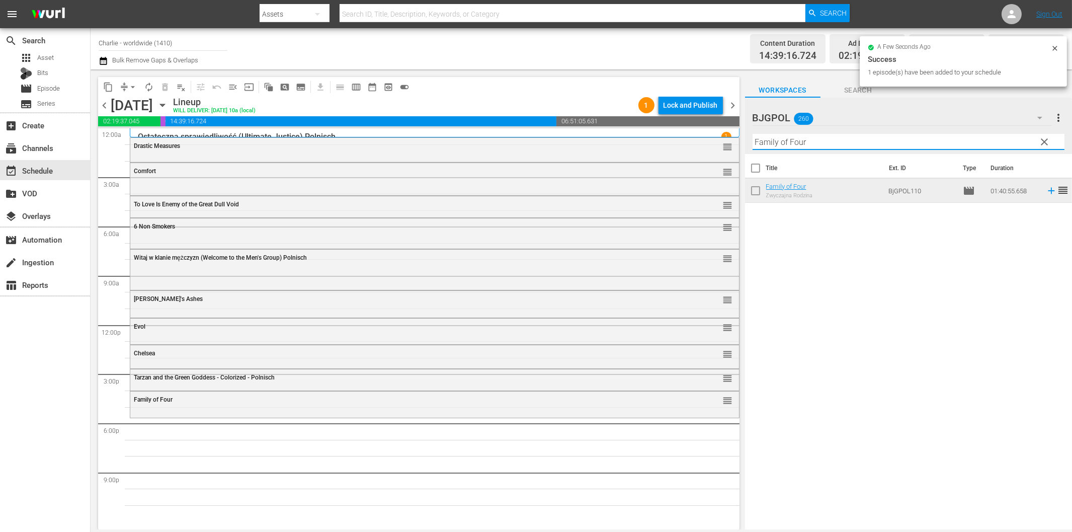
click at [808, 138] on input "Family of Four" at bounding box center [909, 142] width 312 height 16
paste input "Szczyt Druida – Druid Peak"
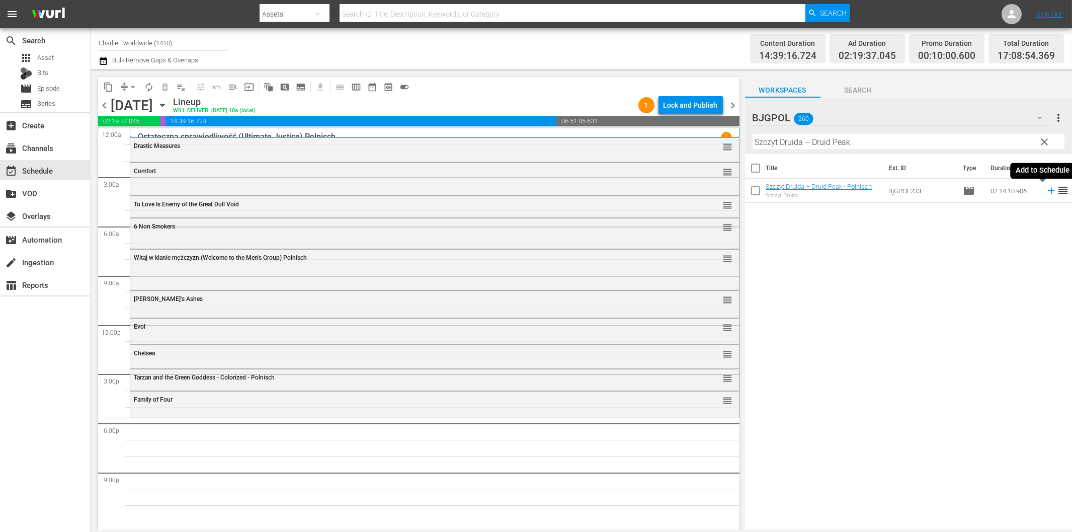
click at [1046, 192] on icon at bounding box center [1051, 190] width 11 height 11
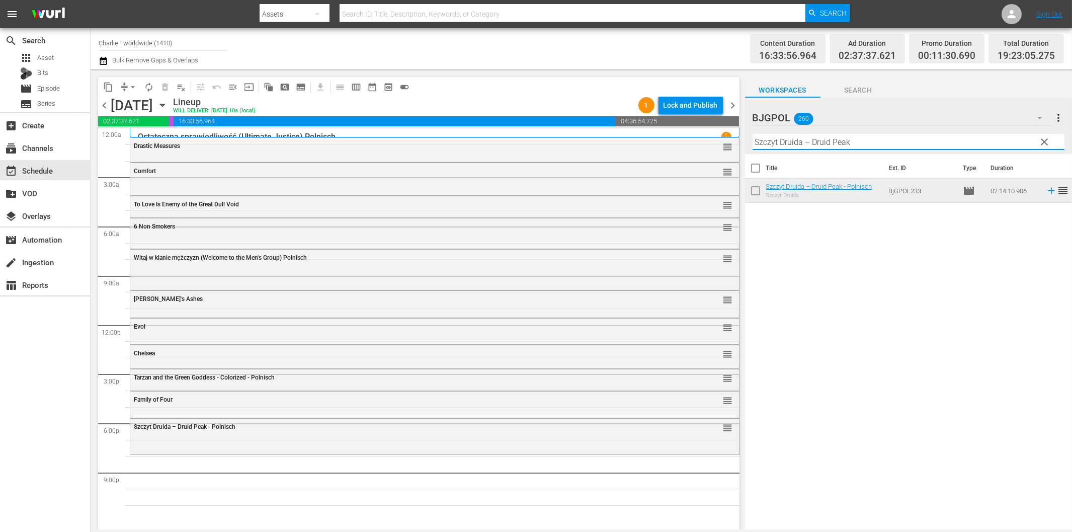
click at [786, 144] on input "Szczyt Druida – Druid Peak" at bounding box center [909, 142] width 312 height 16
paste input "Relentless Justice"
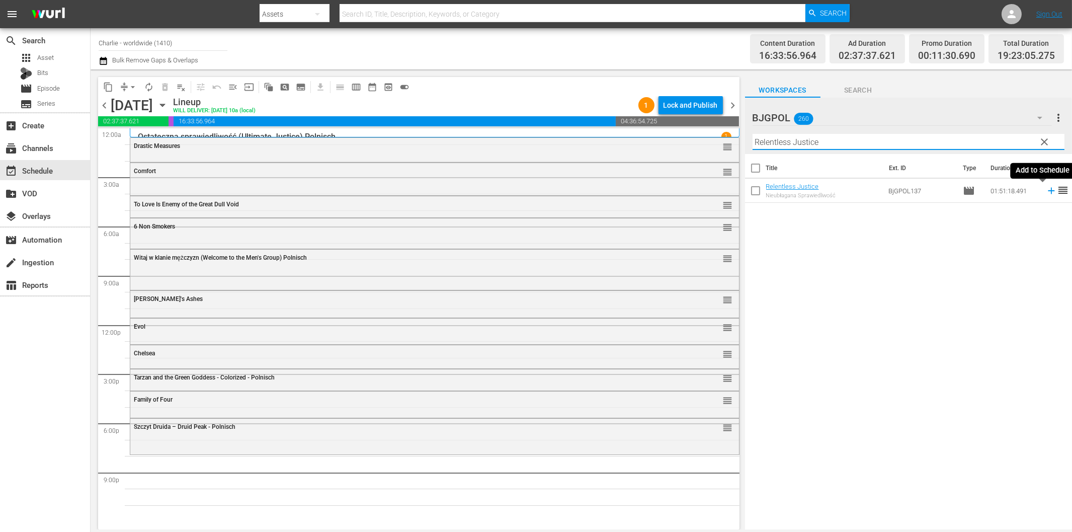
click at [1046, 192] on icon at bounding box center [1051, 190] width 11 height 11
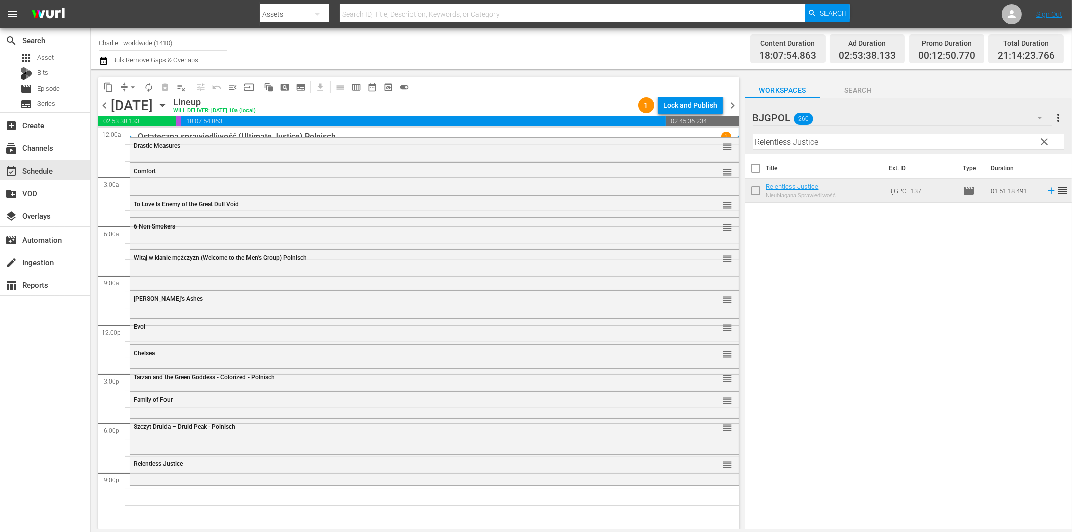
click at [818, 147] on input "Relentless Justice" at bounding box center [909, 142] width 312 height 16
paste input "A Murder Of Innocen"
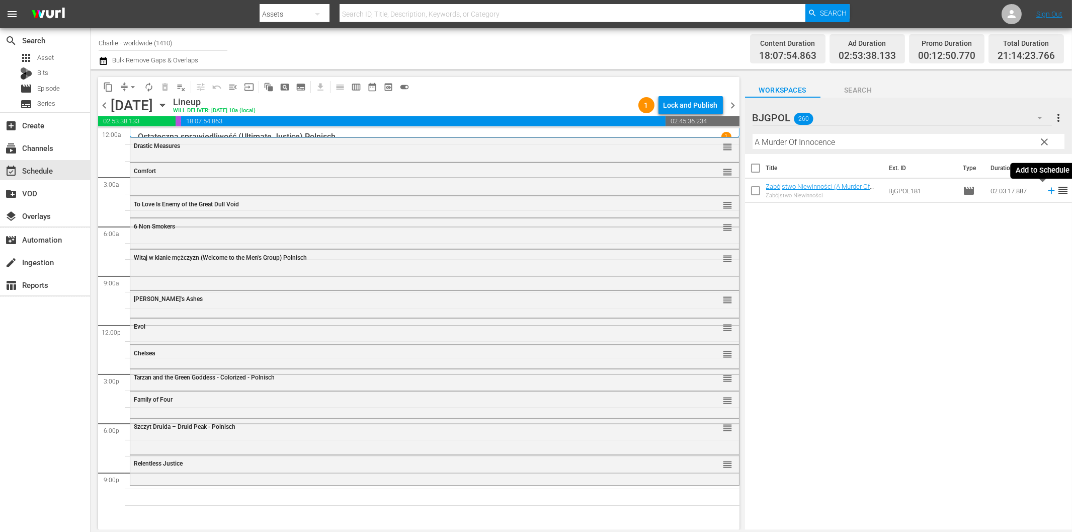
click at [1046, 188] on icon at bounding box center [1051, 190] width 11 height 11
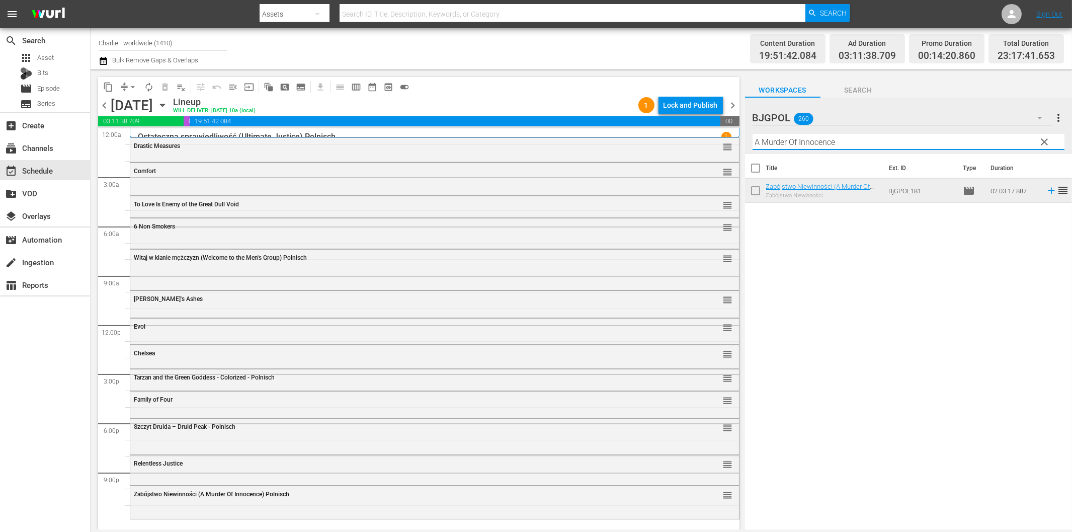
click at [852, 145] on input "A Murder Of Innocence" at bounding box center [909, 142] width 312 height 16
paste input "Boone - The Bounty Hunter"
type input "Boone - The Bounty Hunter"
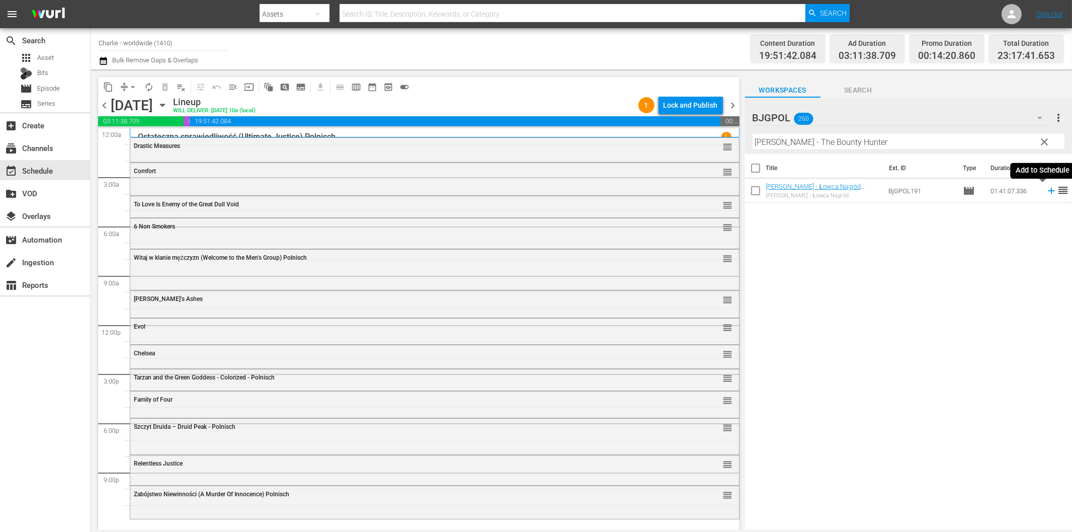
click at [1046, 194] on icon at bounding box center [1051, 190] width 11 height 11
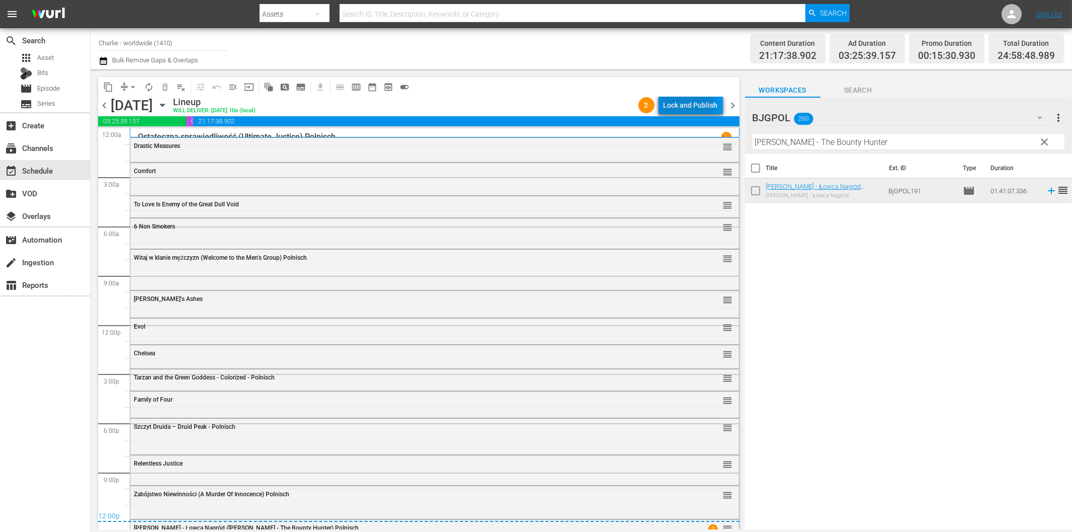
click at [681, 104] on div "Lock and Publish" at bounding box center [691, 105] width 54 height 18
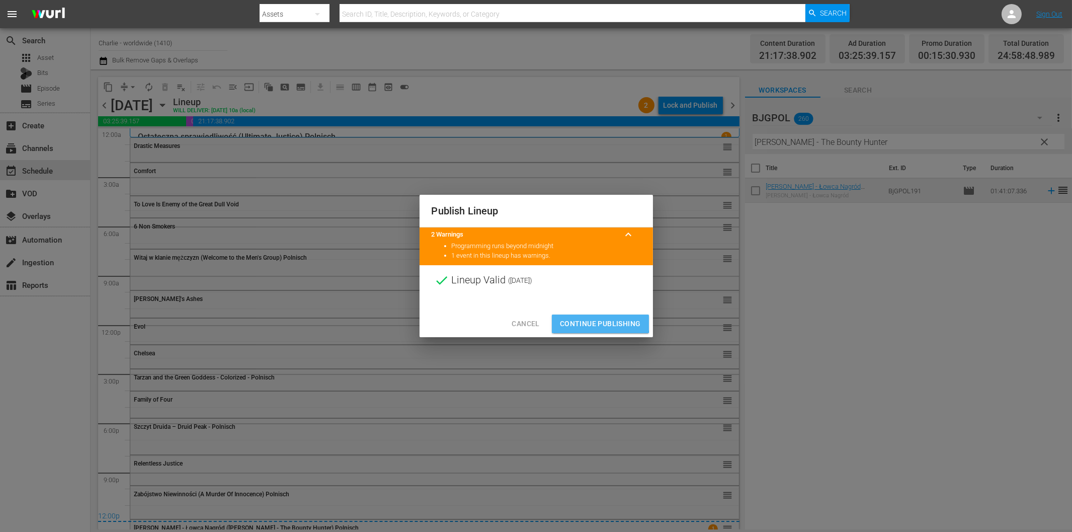
click at [598, 323] on span "Continue Publishing" at bounding box center [600, 323] width 81 height 13
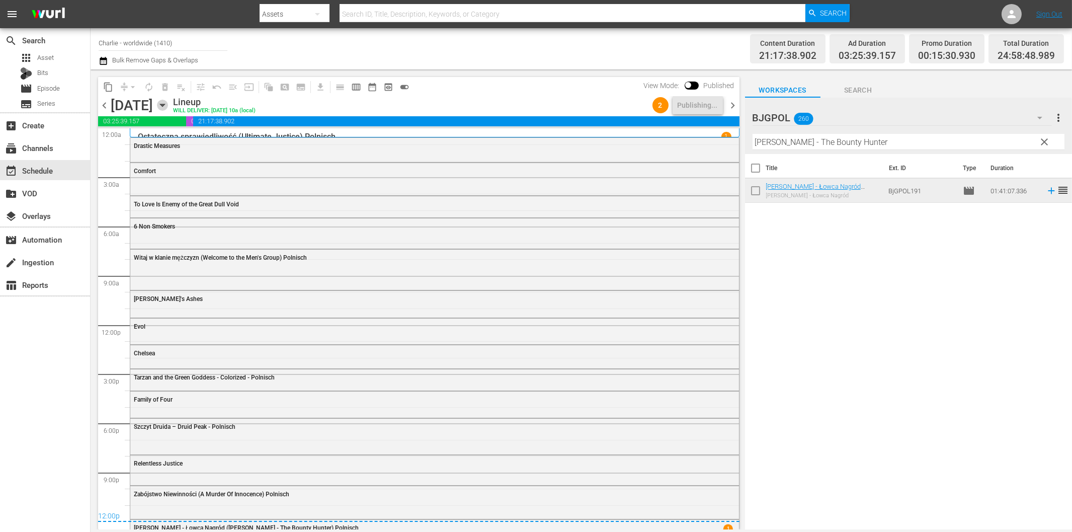
click at [165, 104] on icon "button" at bounding box center [162, 105] width 5 height 3
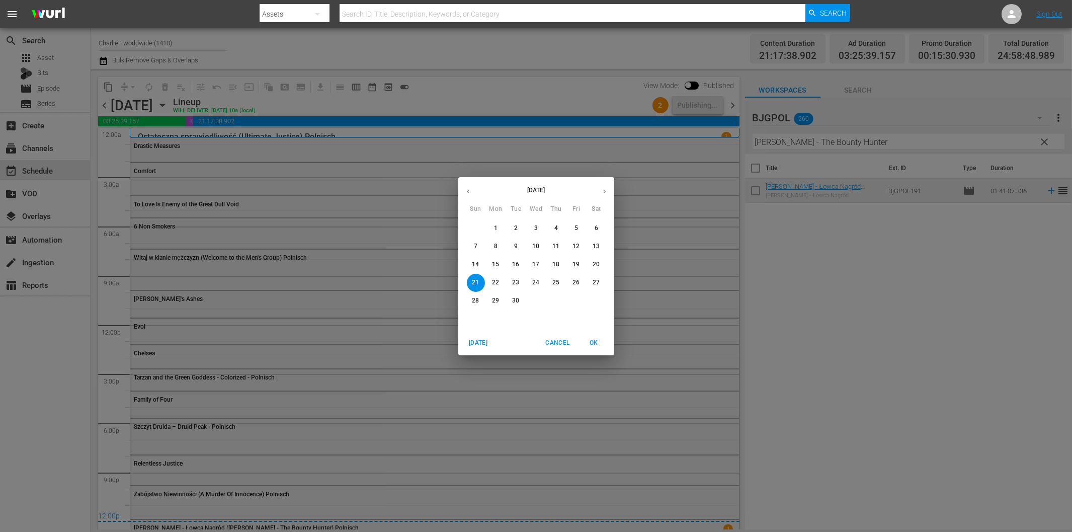
click at [499, 265] on p "15" at bounding box center [495, 264] width 7 height 9
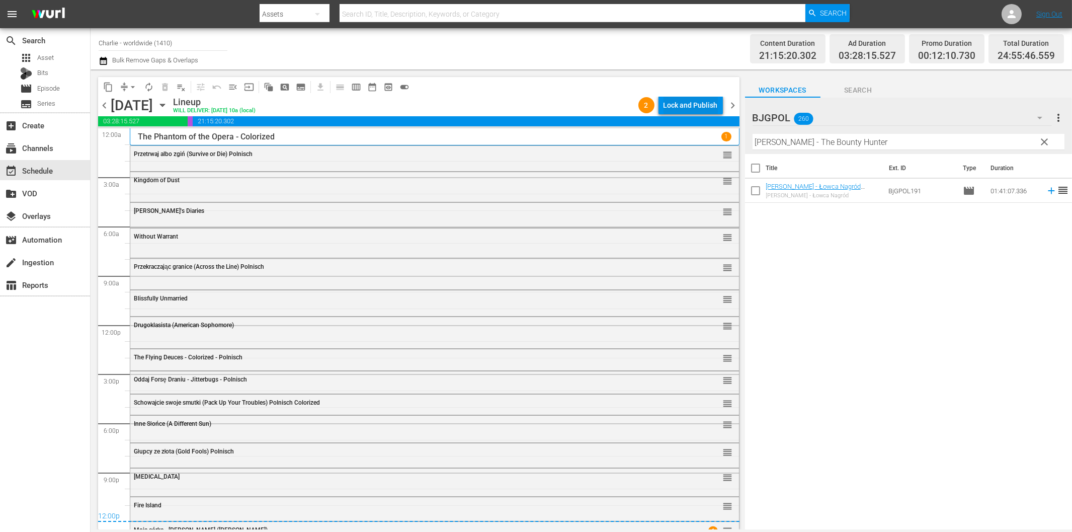
click at [701, 98] on div "Lock and Publish" at bounding box center [691, 105] width 54 height 18
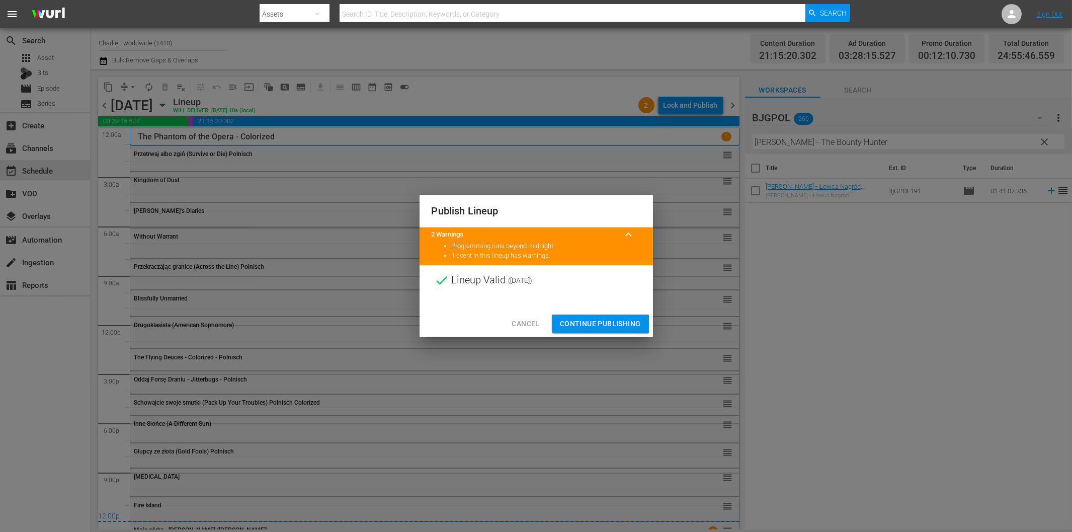
click at [585, 323] on span "Continue Publishing" at bounding box center [600, 323] width 81 height 13
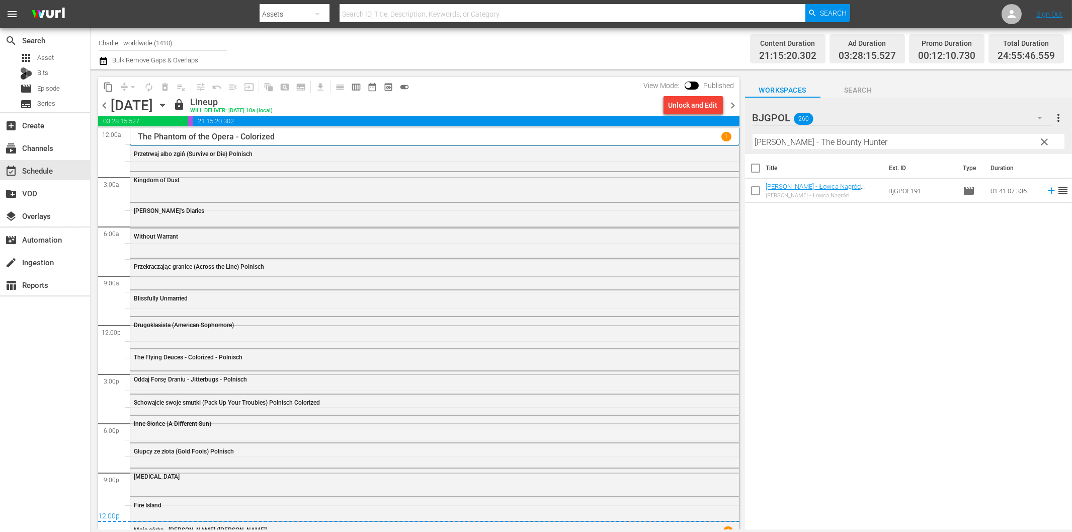
drag, startPoint x: 567, startPoint y: 55, endPoint x: 533, endPoint y: 56, distance: 33.7
click at [567, 55] on div "Channel Title Charlie - worldwide (1410) Bulk Remove Gaps & Overlaps" at bounding box center [362, 49] width 527 height 36
click at [67, 356] on div "search Search apps Asset Bits movie Episode subtitles Series add_box Create sub…" at bounding box center [45, 294] width 91 height 532
click at [357, 87] on span "calendar_view_week_outlined" at bounding box center [356, 87] width 10 height 10
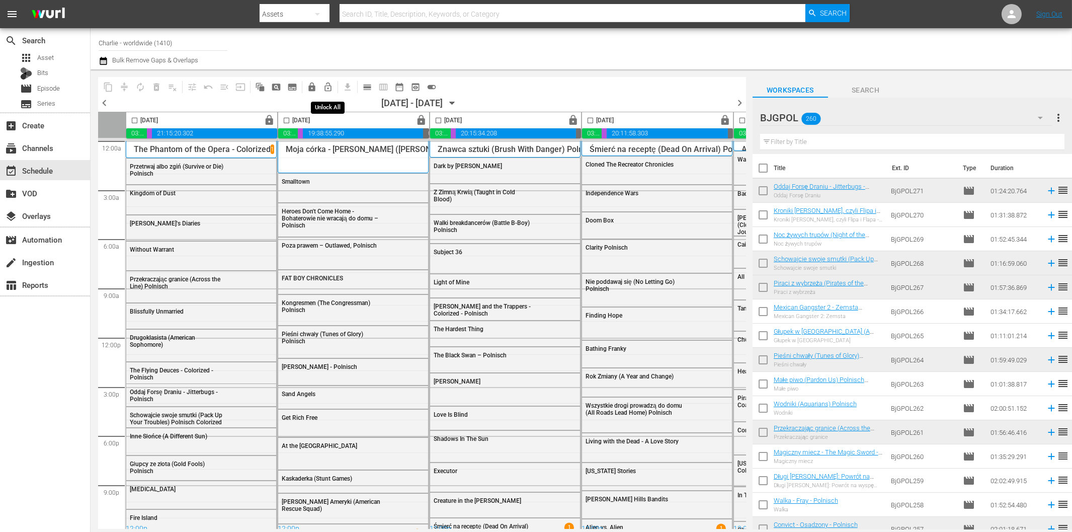
click at [329, 87] on span "lock_open_outlined" at bounding box center [328, 87] width 10 height 10
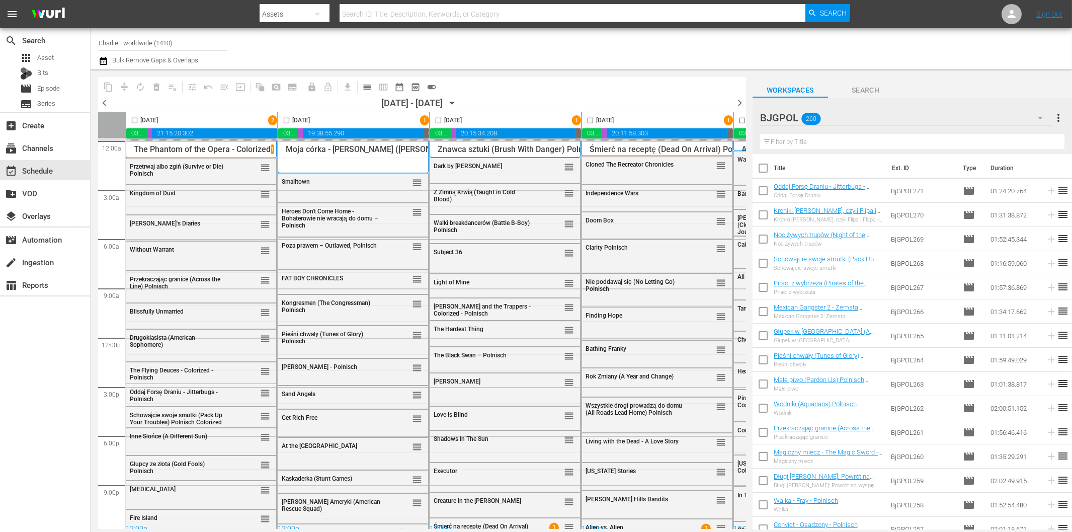
click at [135, 119] on input "checkbox" at bounding box center [135, 123] width 12 height 12
checkbox input "true"
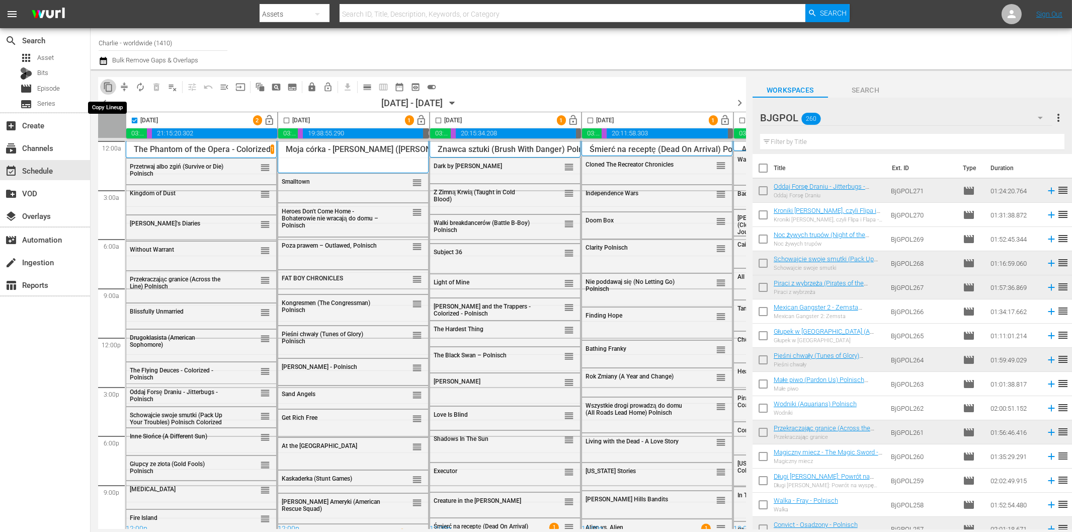
click at [107, 87] on span "content_copy" at bounding box center [108, 87] width 10 height 10
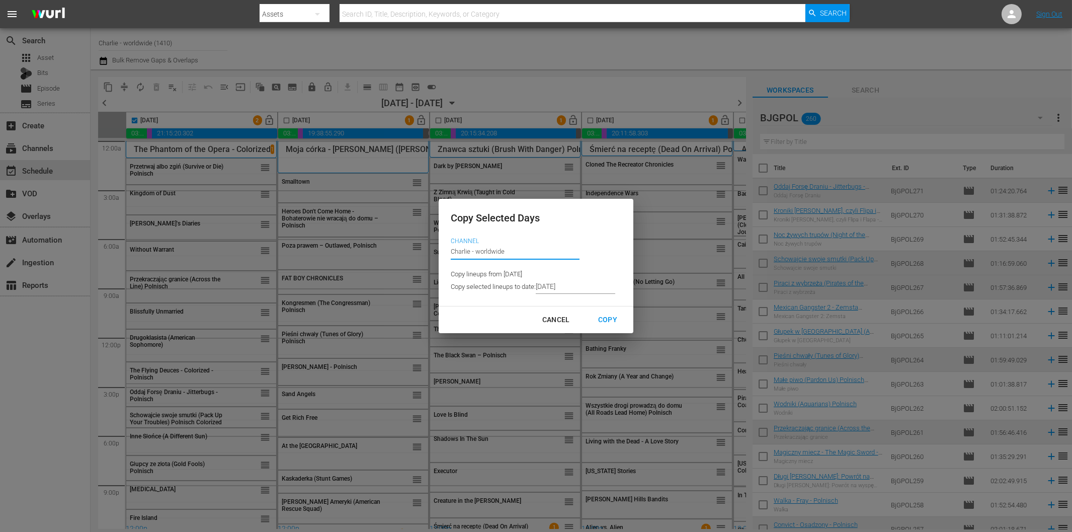
drag, startPoint x: 514, startPoint y: 248, endPoint x: 430, endPoint y: 245, distance: 83.6
click at [430, 245] on div "Copy Selected Days Channel Channel Title Charlie - worldwide Copy lineups from …" at bounding box center [536, 266] width 1072 height 532
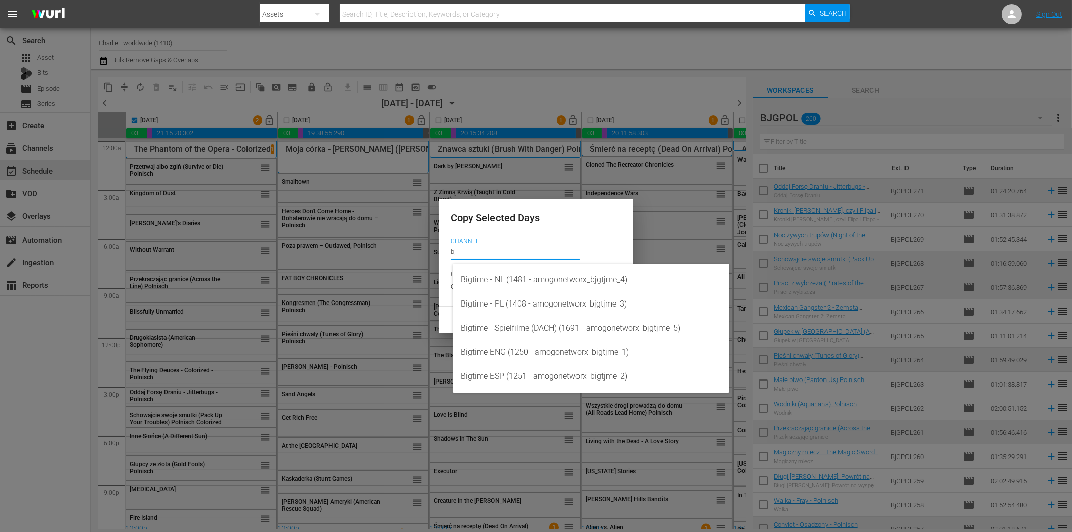
click at [515, 299] on div "Copy Selected Days Channel Channel Title bj Copy lineups from 2025-09-15 Copy s…" at bounding box center [536, 252] width 195 height 107
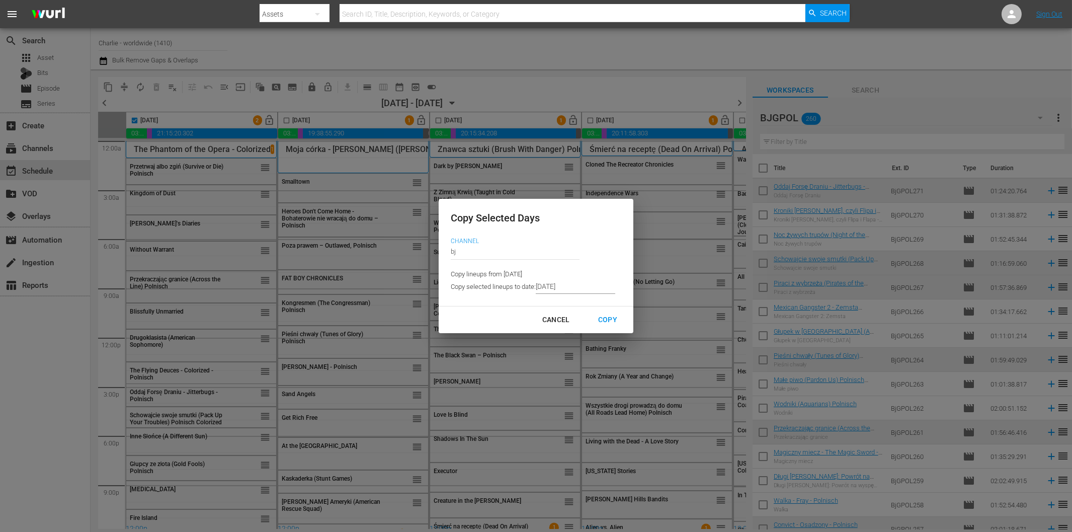
click at [485, 254] on input "bj" at bounding box center [515, 252] width 129 height 24
click at [469, 254] on input "b" at bounding box center [515, 252] width 129 height 24
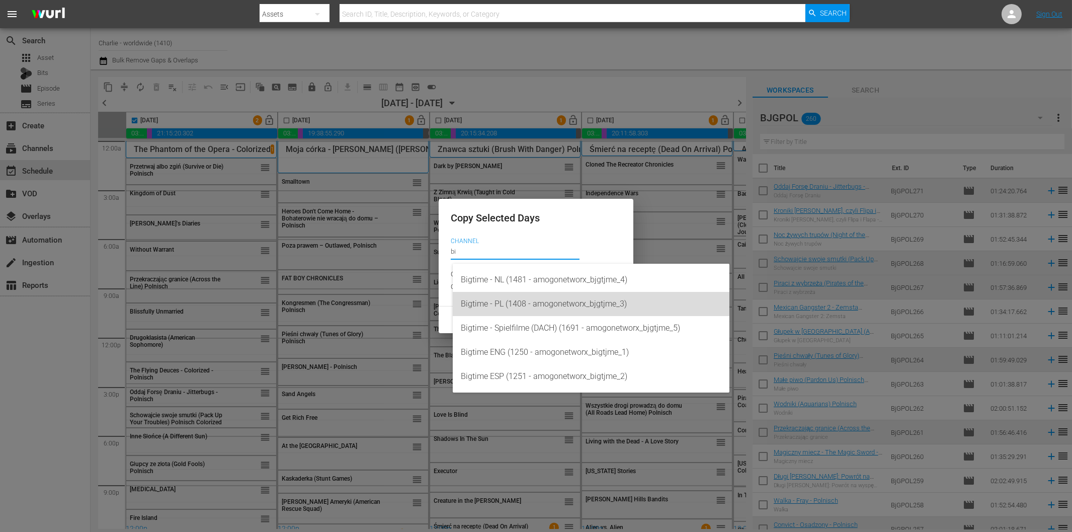
click at [498, 300] on div "Bigtime - PL (1408 - amogonetworx_bjgtjme_3)" at bounding box center [591, 304] width 261 height 24
type input "Bigtime - PL (1408 - amogonetworx_bjgtjme_3)"
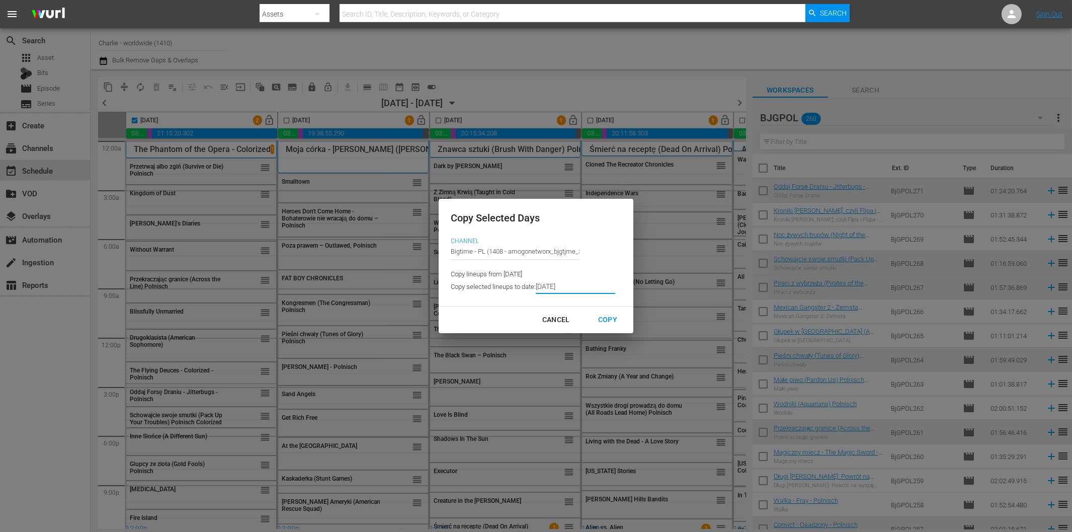
click at [581, 288] on input "[DATE]" at bounding box center [575, 286] width 79 height 15
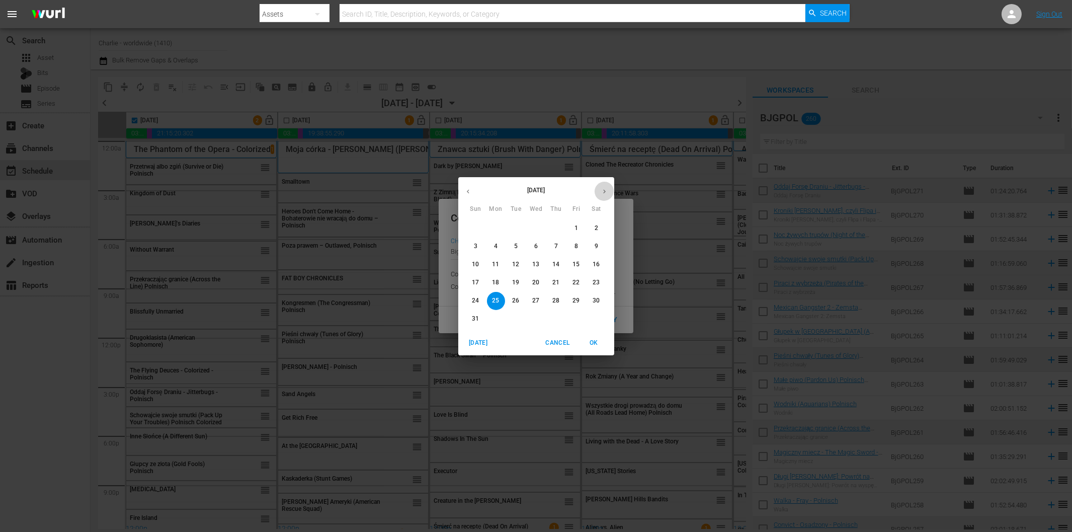
click at [603, 193] on icon "button" at bounding box center [605, 192] width 8 height 8
click at [497, 264] on p "15" at bounding box center [495, 264] width 7 height 9
type input "[DATE]"
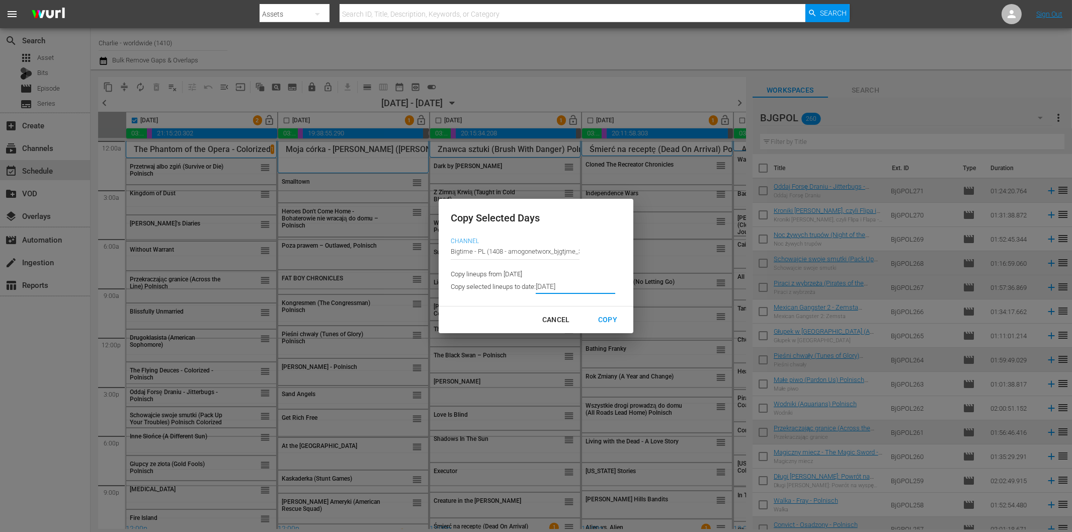
click at [611, 321] on div "Copy" at bounding box center [607, 319] width 35 height 13
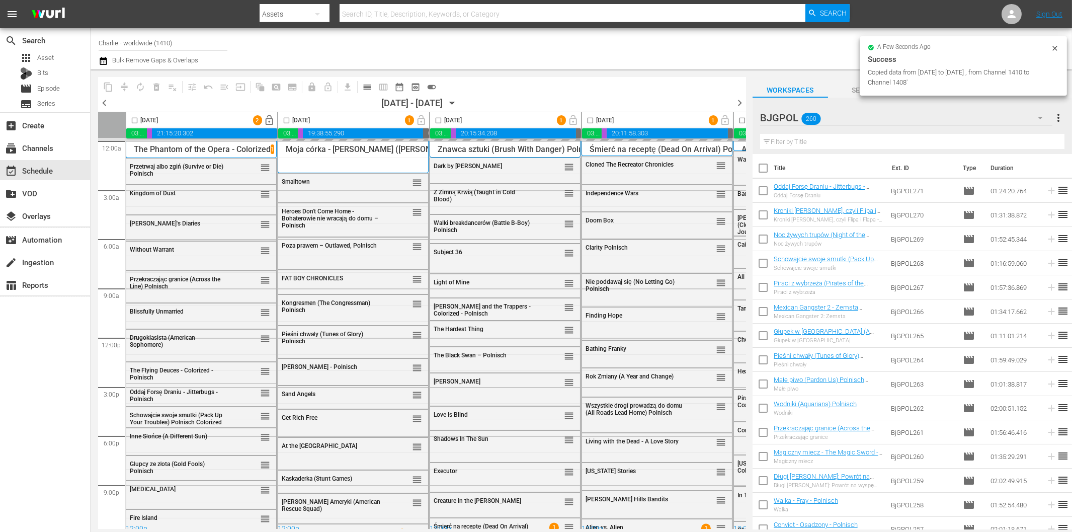
click at [132, 121] on input "checkbox" at bounding box center [135, 123] width 12 height 12
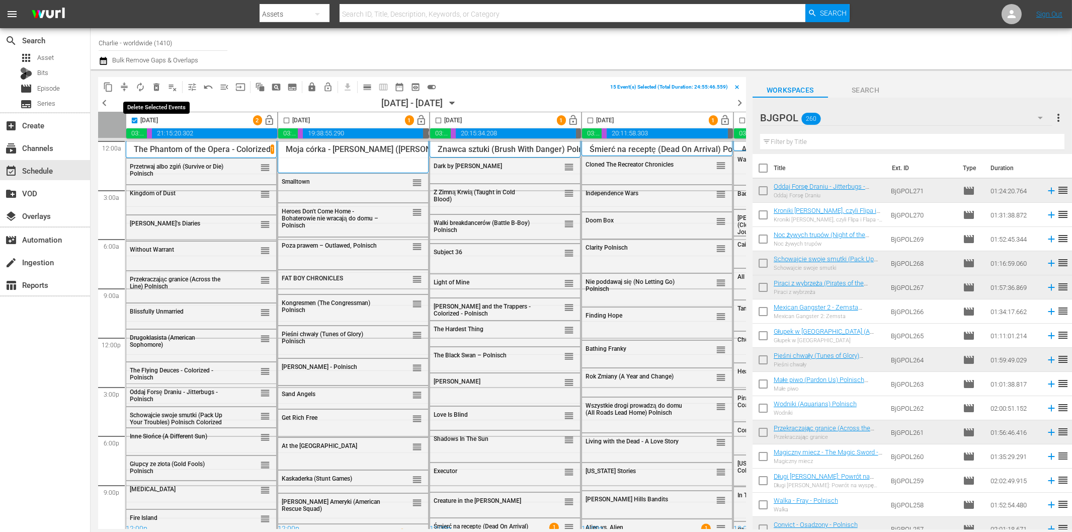
click at [156, 87] on span "delete_forever_outlined" at bounding box center [156, 87] width 10 height 10
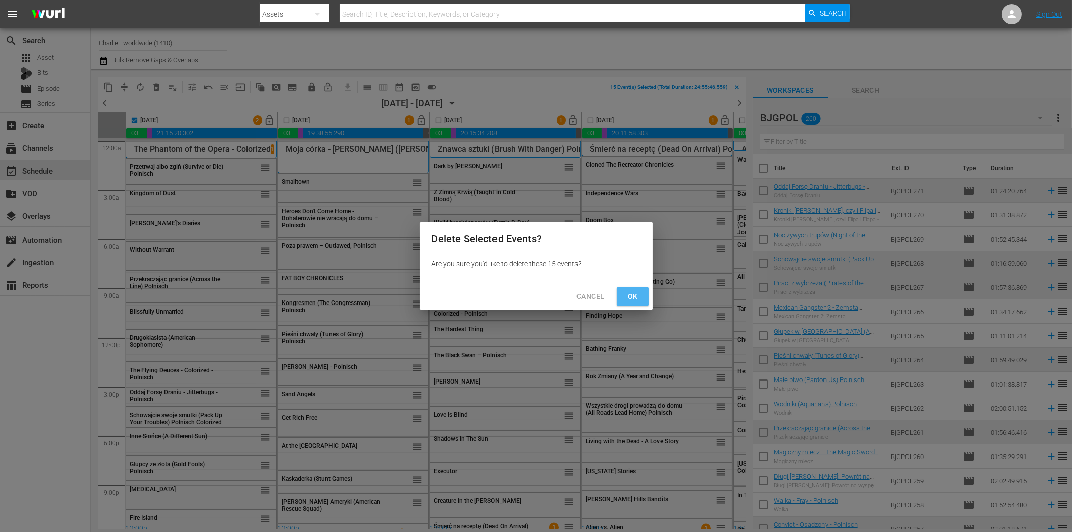
click at [638, 297] on span "Ok" at bounding box center [633, 296] width 16 height 13
checkbox input "false"
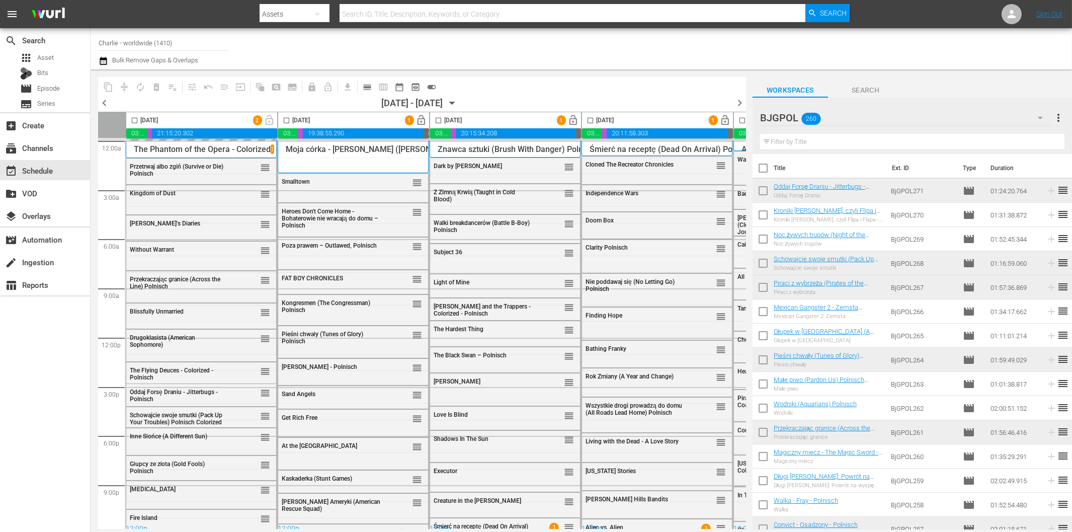
click at [288, 119] on input "checkbox" at bounding box center [287, 123] width 12 height 12
checkbox input "true"
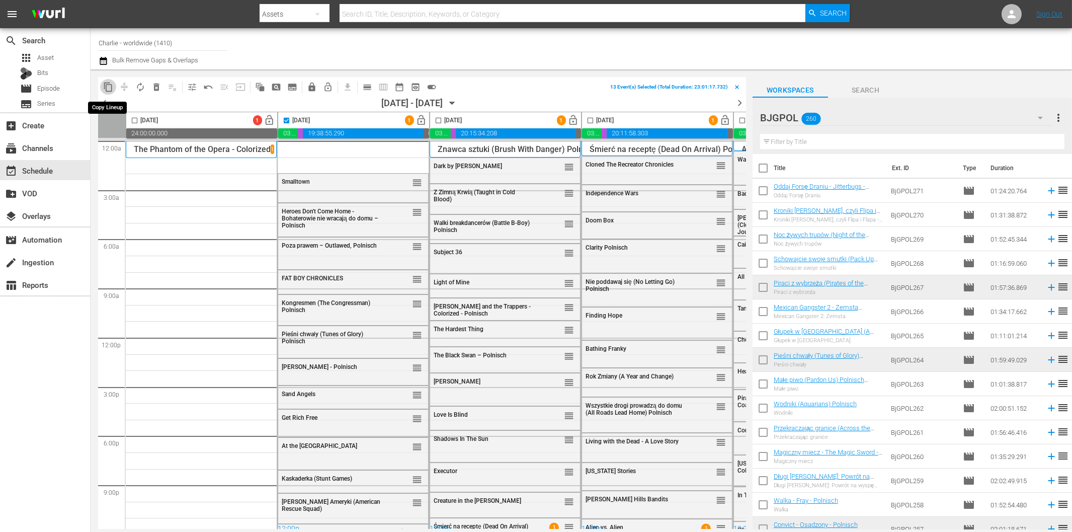
click at [107, 86] on span "content_copy" at bounding box center [108, 87] width 10 height 10
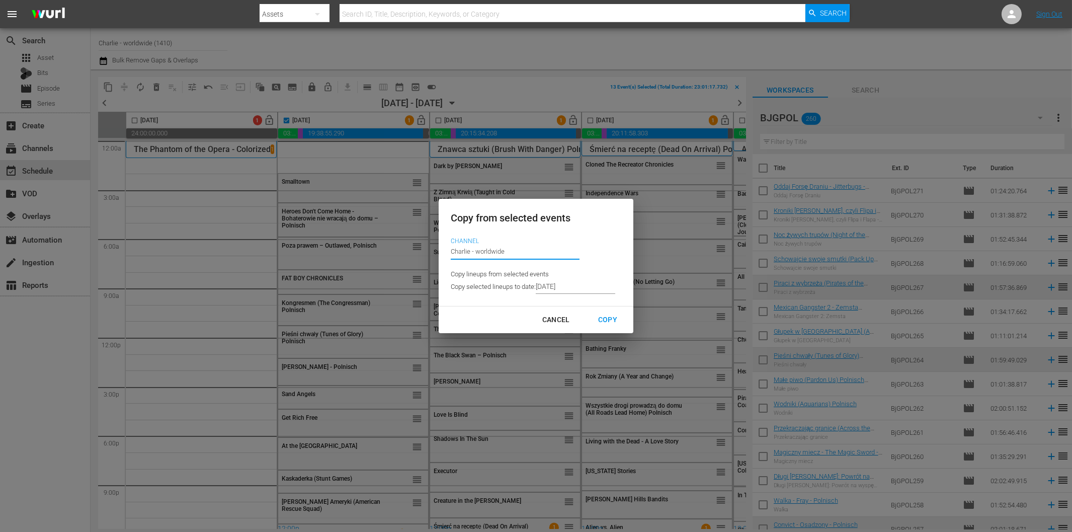
drag, startPoint x: 514, startPoint y: 253, endPoint x: 444, endPoint y: 252, distance: 70.0
click at [444, 252] on div "Copy from selected events Channel Channel Title Charlie - worldwide Copy lineup…" at bounding box center [536, 252] width 195 height 107
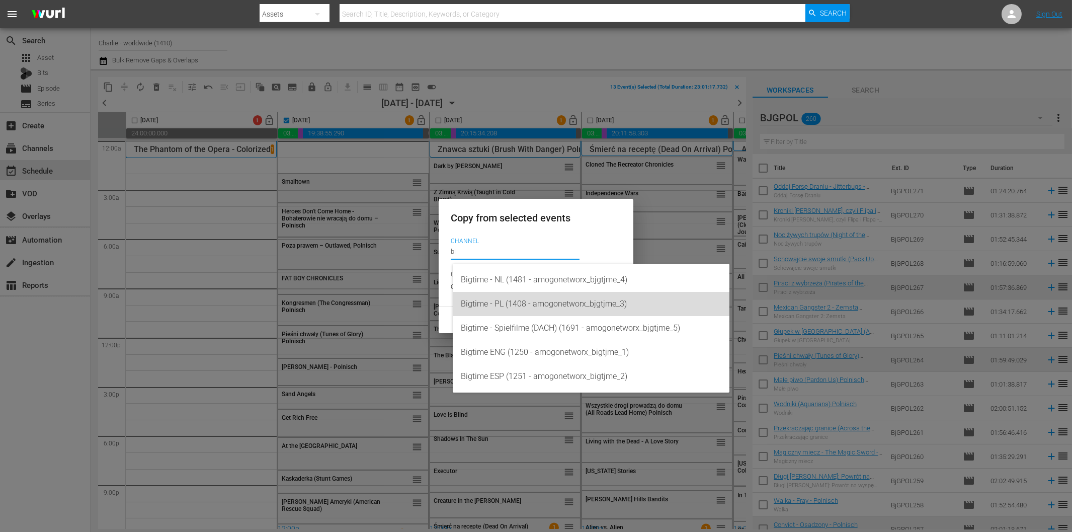
click at [521, 303] on div "Bigtime - PL (1408 - amogonetworx_bjgtjme_3)" at bounding box center [591, 304] width 261 height 24
type input "Bigtime - PL (1408 - amogonetworx_bjgtjme_3)"
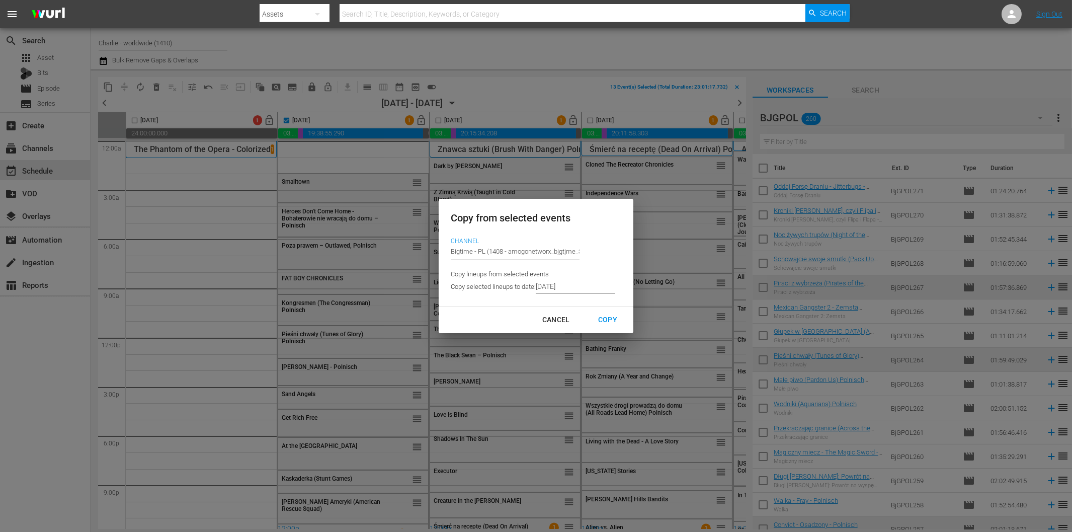
click at [573, 289] on input "[DATE]" at bounding box center [575, 286] width 79 height 15
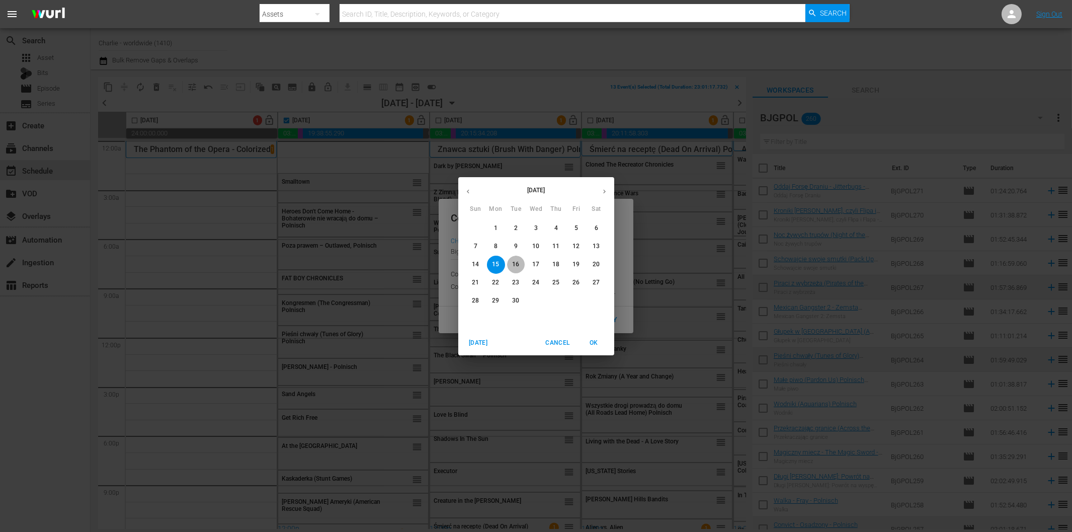
click at [517, 268] on p "16" at bounding box center [515, 264] width 7 height 9
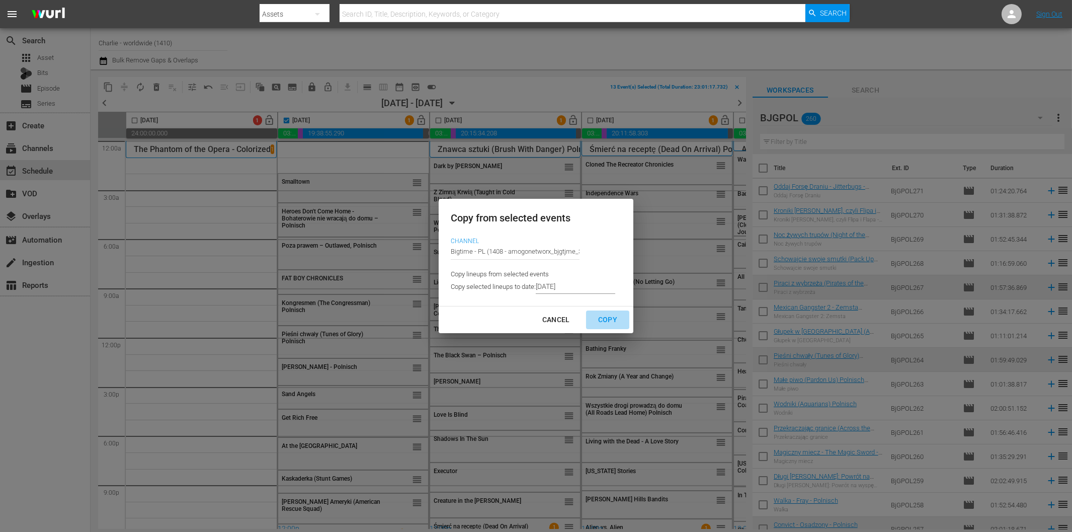
click at [605, 318] on div "Copy" at bounding box center [607, 319] width 35 height 13
type input "[DATE]"
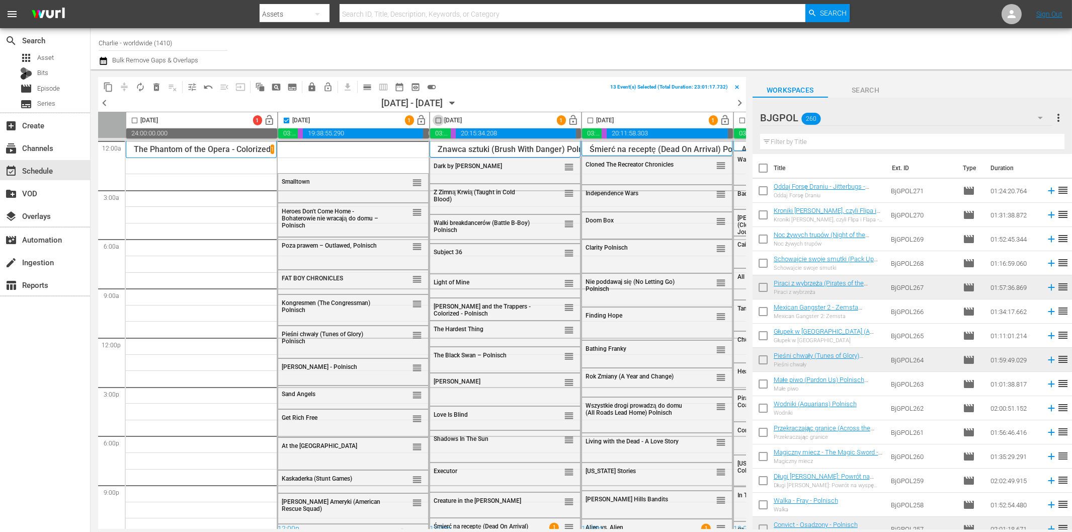
click at [439, 121] on input "checkbox" at bounding box center [439, 123] width 12 height 12
checkbox input "true"
click at [286, 121] on input "checkbox" at bounding box center [287, 123] width 12 height 12
checkbox input "false"
click at [107, 84] on span "content_copy" at bounding box center [108, 87] width 10 height 10
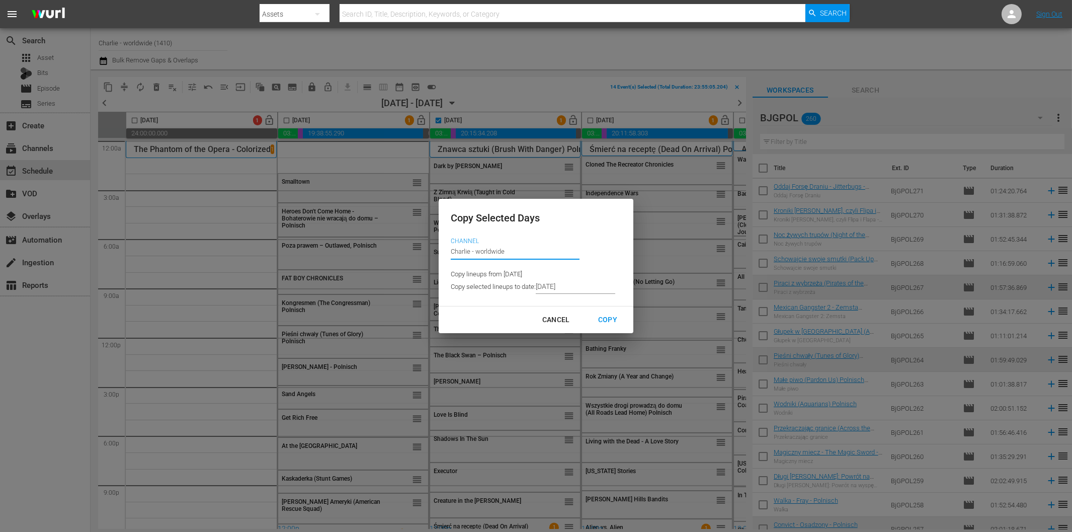
drag, startPoint x: 515, startPoint y: 252, endPoint x: 400, endPoint y: 242, distance: 115.1
click at [400, 242] on div "Copy Selected Days Channel Channel Title Charlie - worldwide Copy lineups from …" at bounding box center [536, 266] width 1072 height 532
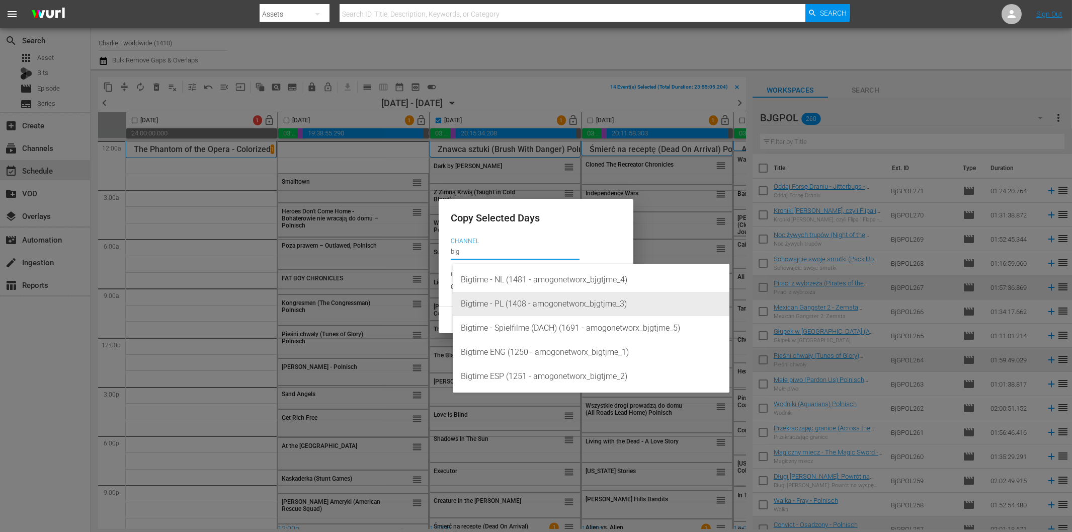
click at [509, 305] on div "Bigtime - PL (1408 - amogonetworx_bjgtjme_3)" at bounding box center [591, 304] width 261 height 24
type input "Bigtime - PL (1408 - amogonetworx_bjgtjme_3)"
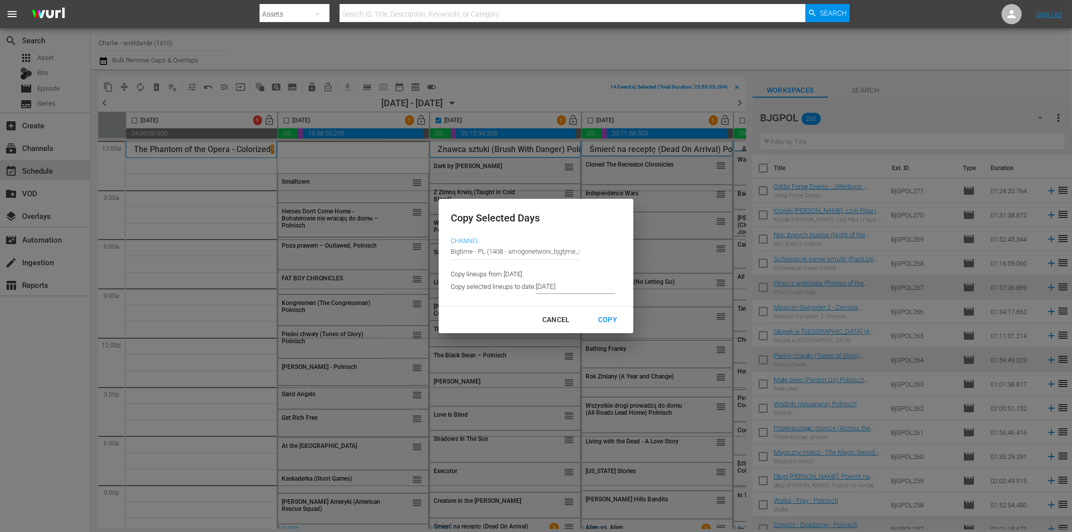
click at [561, 290] on input "[DATE]" at bounding box center [575, 286] width 79 height 15
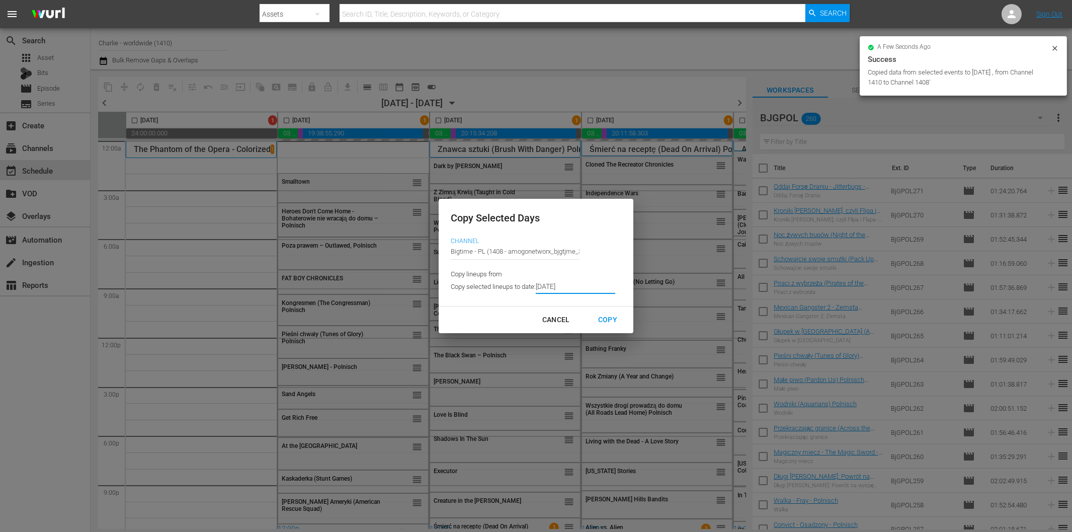
checkbox input "false"
click at [556, 287] on input "[DATE]" at bounding box center [575, 286] width 79 height 15
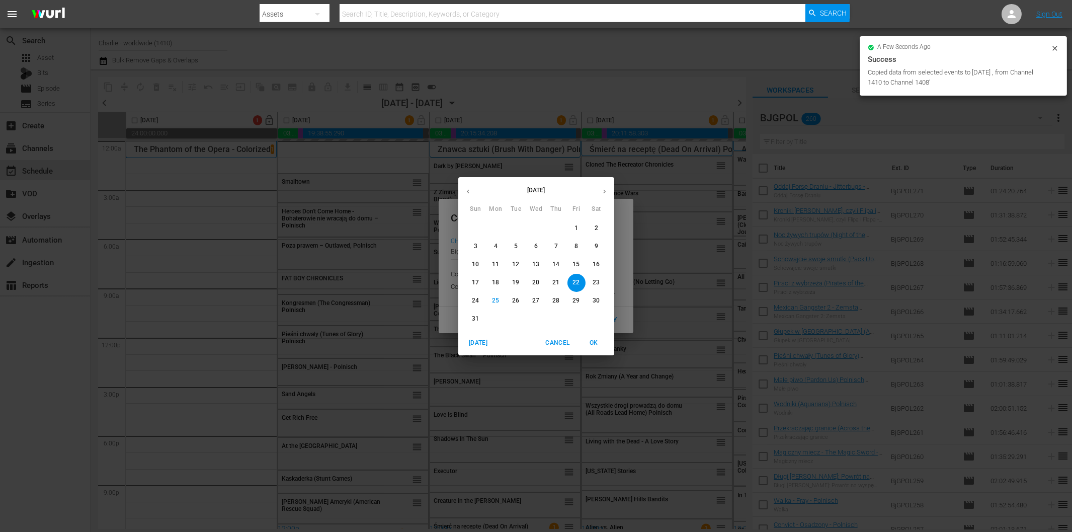
click at [606, 186] on button "button" at bounding box center [605, 192] width 20 height 20
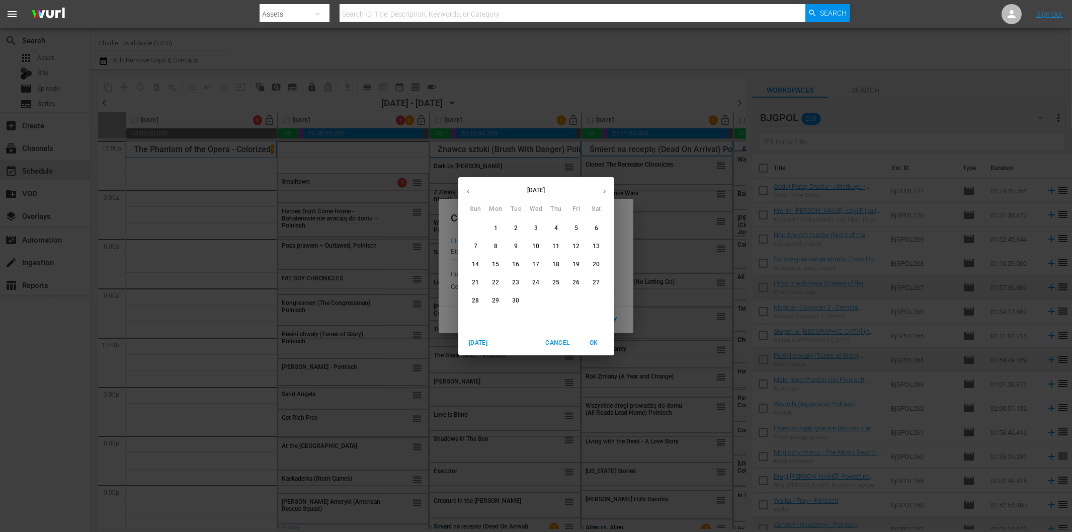
click at [536, 267] on p "17" at bounding box center [535, 264] width 7 height 9
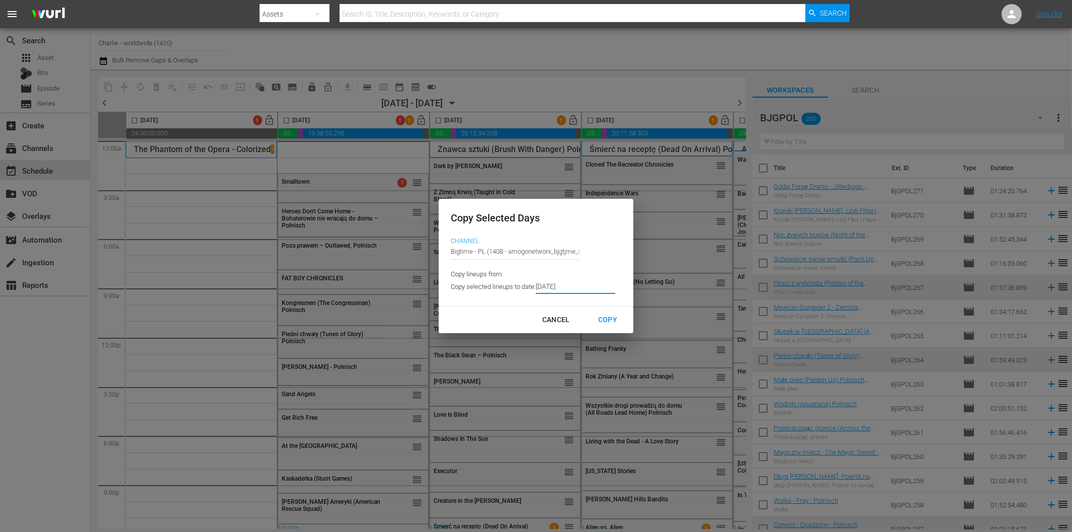
click at [606, 317] on div "Copy" at bounding box center [607, 319] width 35 height 13
type input "[DATE]"
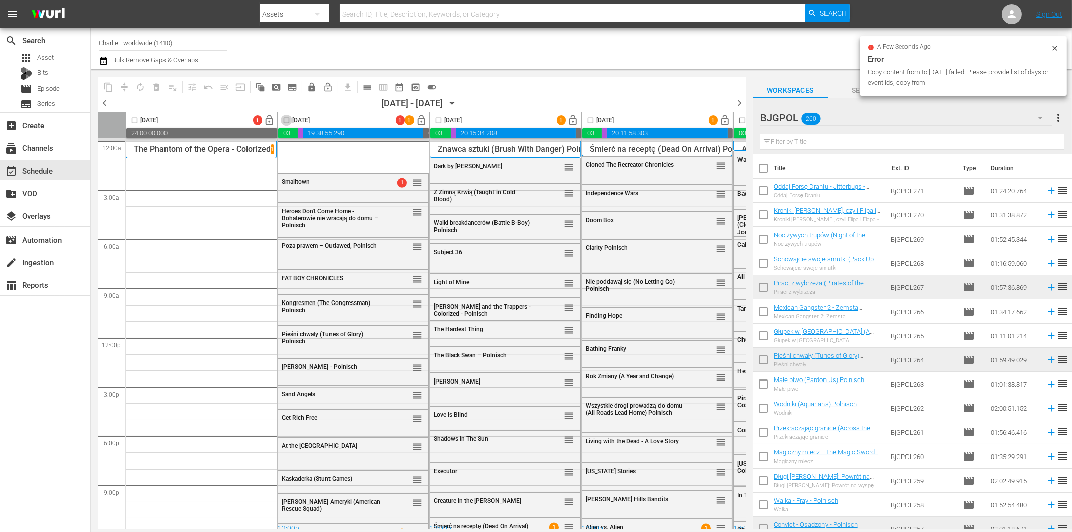
click at [288, 121] on input "checkbox" at bounding box center [287, 123] width 12 height 12
checkbox input "true"
click at [439, 121] on input "checkbox" at bounding box center [439, 123] width 12 height 12
click at [439, 119] on input "checkbox" at bounding box center [439, 123] width 12 height 12
checkbox input "false"
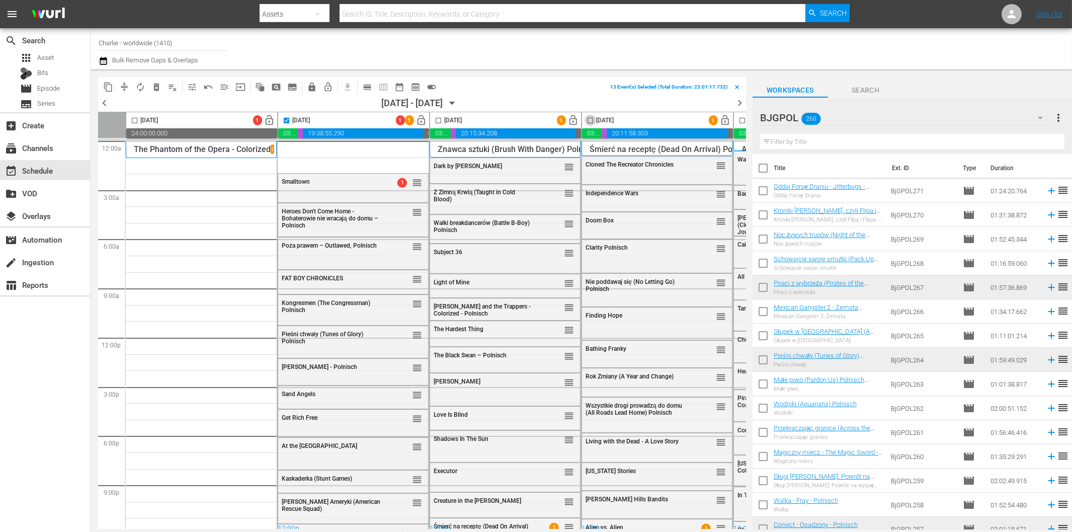
click at [593, 121] on input "checkbox" at bounding box center [591, 123] width 12 height 12
checkbox input "true"
click at [284, 120] on input "checkbox" at bounding box center [287, 123] width 12 height 12
checkbox input "false"
click at [108, 86] on span "content_copy" at bounding box center [108, 87] width 10 height 10
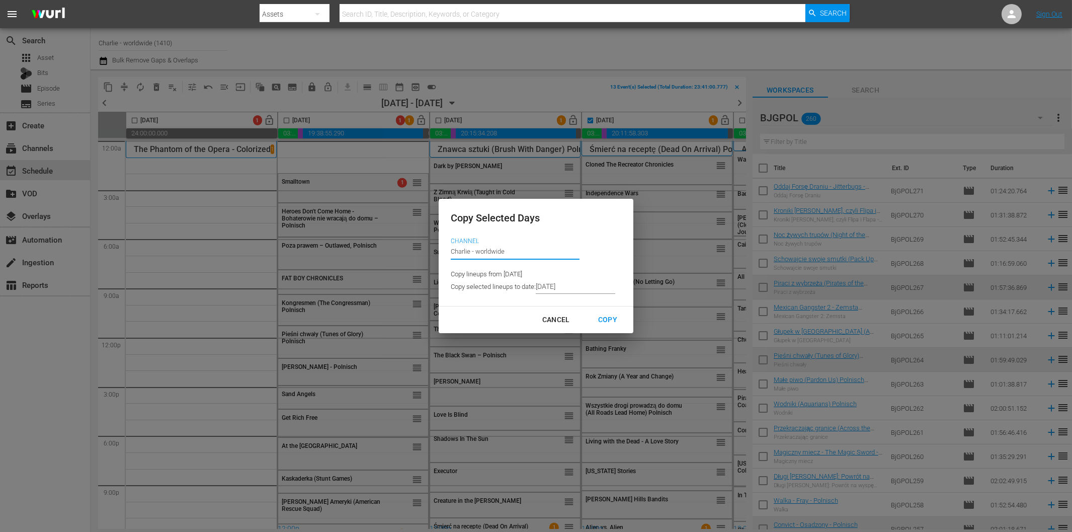
drag, startPoint x: 514, startPoint y: 250, endPoint x: 426, endPoint y: 250, distance: 87.6
click at [426, 250] on div "Copy Selected Days Channel Channel Title Charlie - worldwide Copy lineups from …" at bounding box center [536, 266] width 1072 height 532
drag, startPoint x: 572, startPoint y: 307, endPoint x: 562, endPoint y: 256, distance: 52.2
click at [572, 307] on div "Cancel Copy" at bounding box center [536, 319] width 195 height 27
click at [559, 250] on input "Bigtime - NL (1481 - amogonetworx_bjgtjme_4)" at bounding box center [515, 252] width 129 height 24
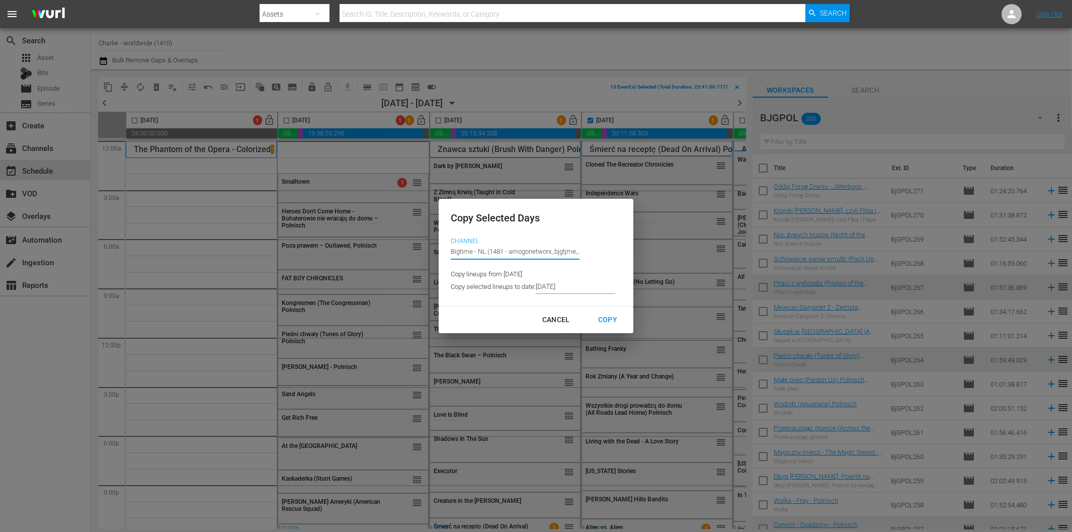
drag, startPoint x: 478, startPoint y: 250, endPoint x: 632, endPoint y: 257, distance: 154.2
click at [632, 257] on div "Copy Selected Days Channel Channel Title Bigtime - NL (1481 - amogonetworx_bjgt…" at bounding box center [536, 266] width 1072 height 532
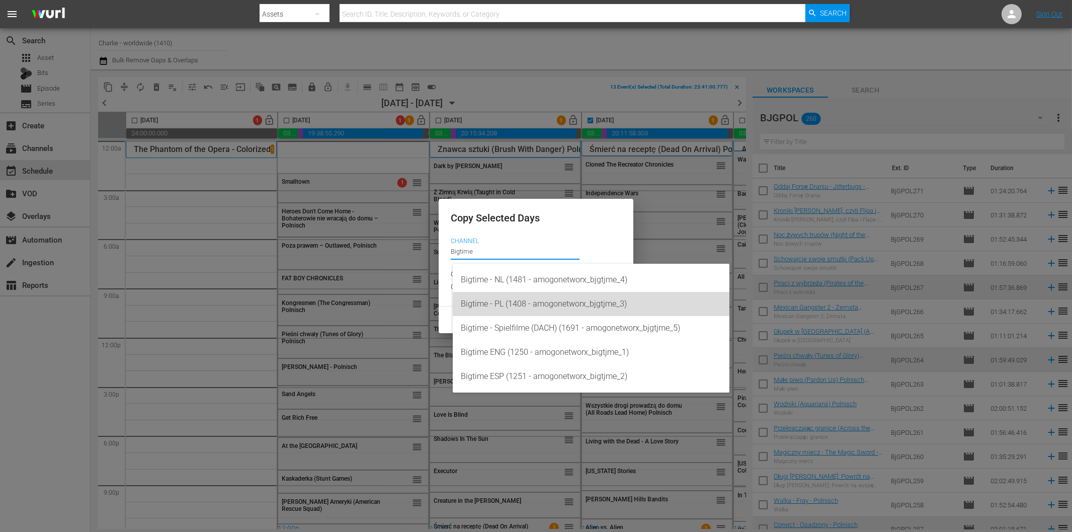
click at [556, 299] on div "Bigtime - PL (1408 - amogonetworx_bjgtjme_3)" at bounding box center [591, 304] width 261 height 24
type input "Bigtime - PL (1408 - amogonetworx_bjgtjme_3)"
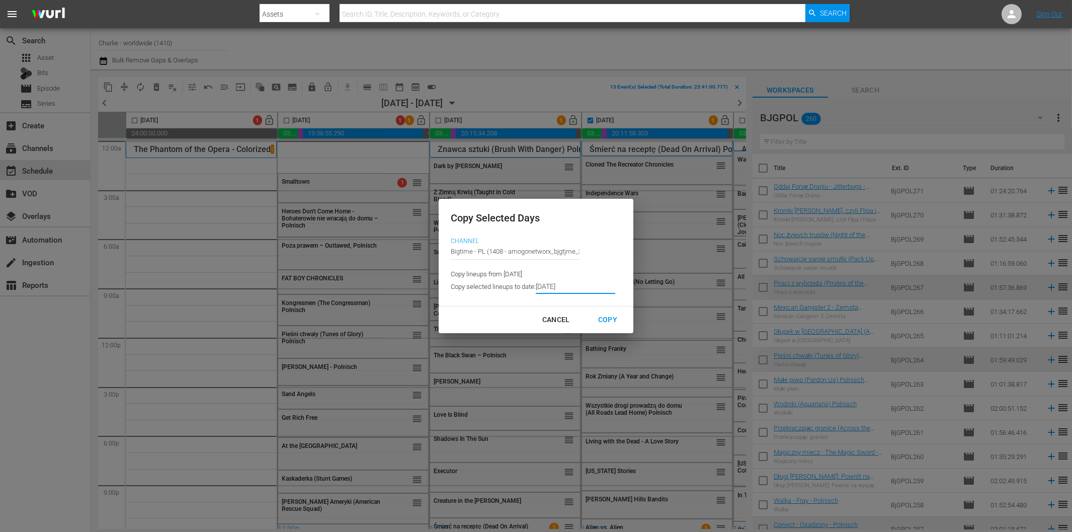
click at [565, 287] on input "[DATE]" at bounding box center [575, 286] width 79 height 15
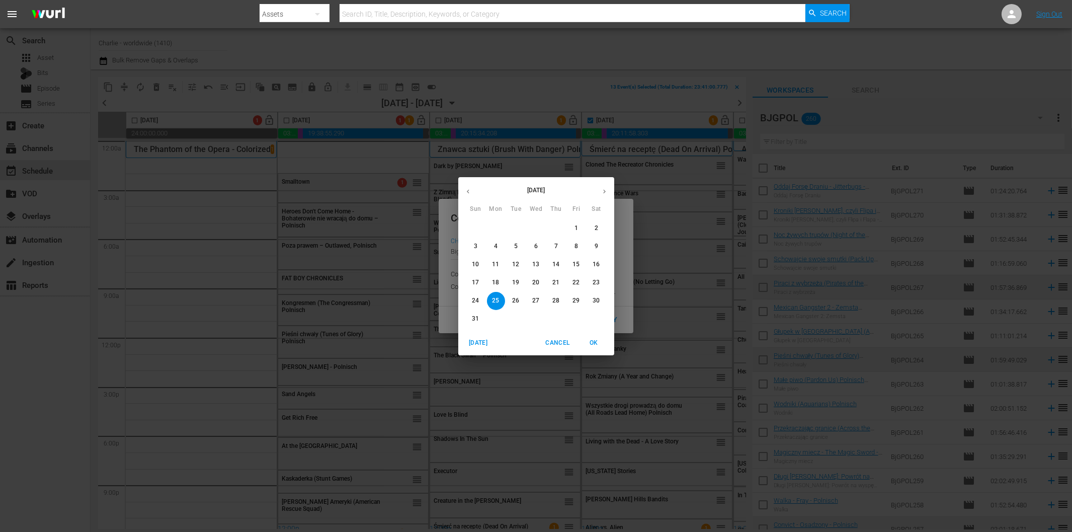
click at [604, 190] on icon "button" at bounding box center [604, 191] width 3 height 4
click at [557, 265] on p "18" at bounding box center [555, 264] width 7 height 9
type input "[DATE]"
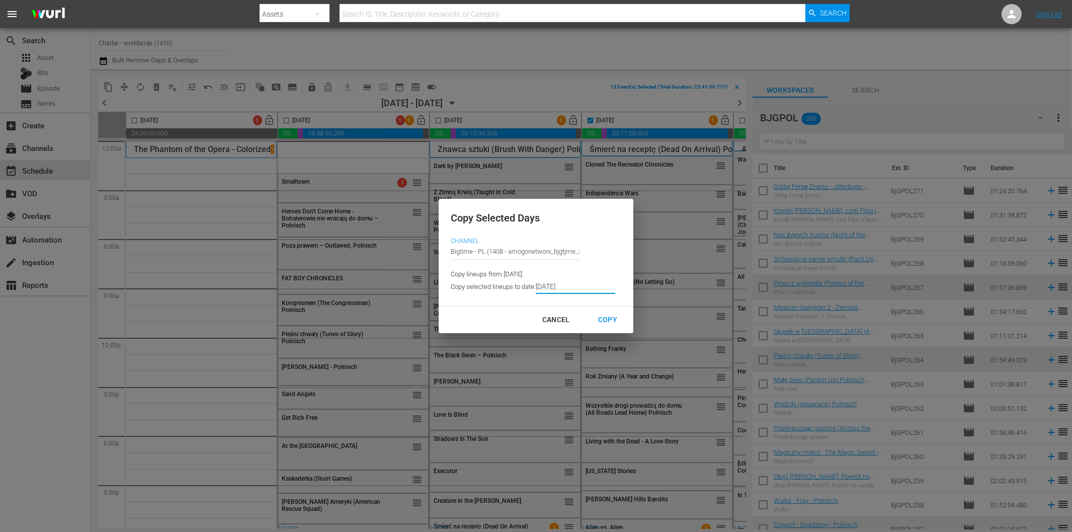
click at [604, 320] on div "Copy" at bounding box center [607, 319] width 35 height 13
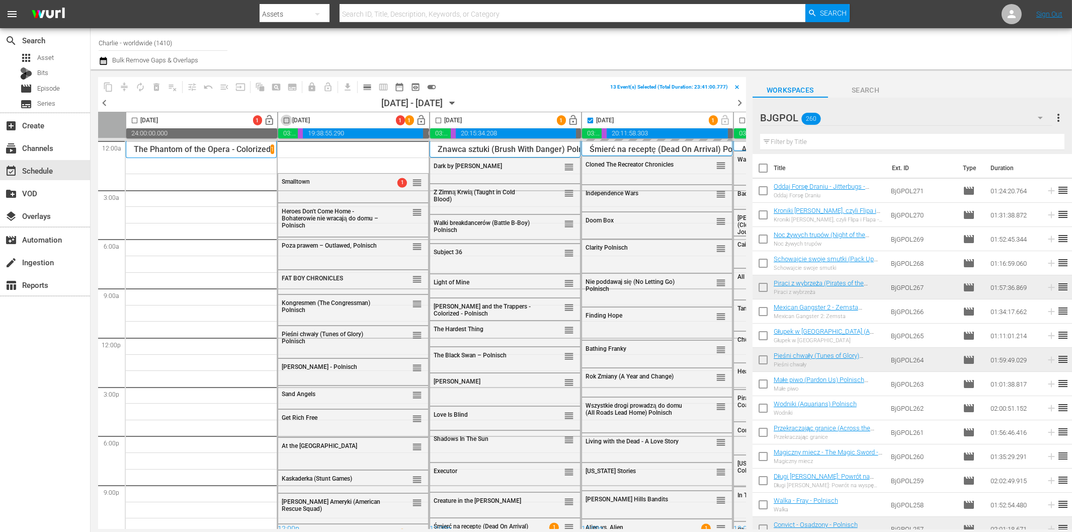
click at [286, 119] on input "checkbox" at bounding box center [287, 123] width 12 height 12
checkbox input "true"
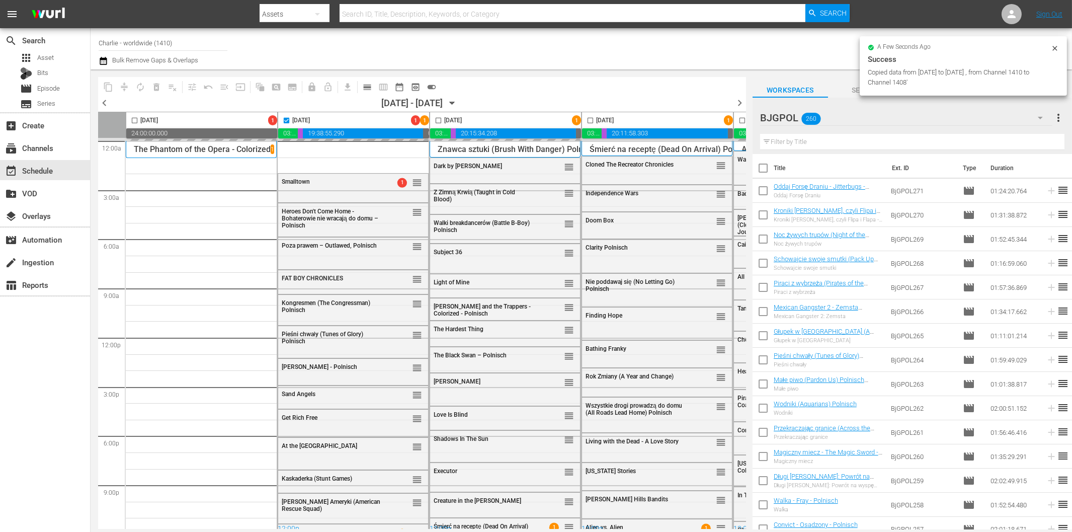
checkbox input "false"
click at [439, 119] on input "checkbox" at bounding box center [439, 123] width 12 height 12
checkbox input "true"
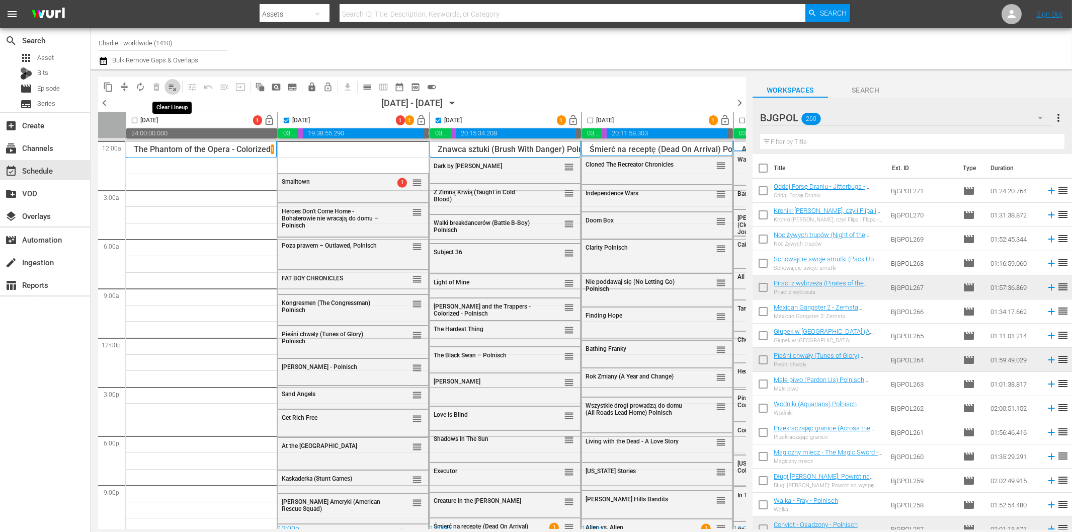
click at [170, 87] on span "playlist_remove_outlined" at bounding box center [173, 87] width 10 height 10
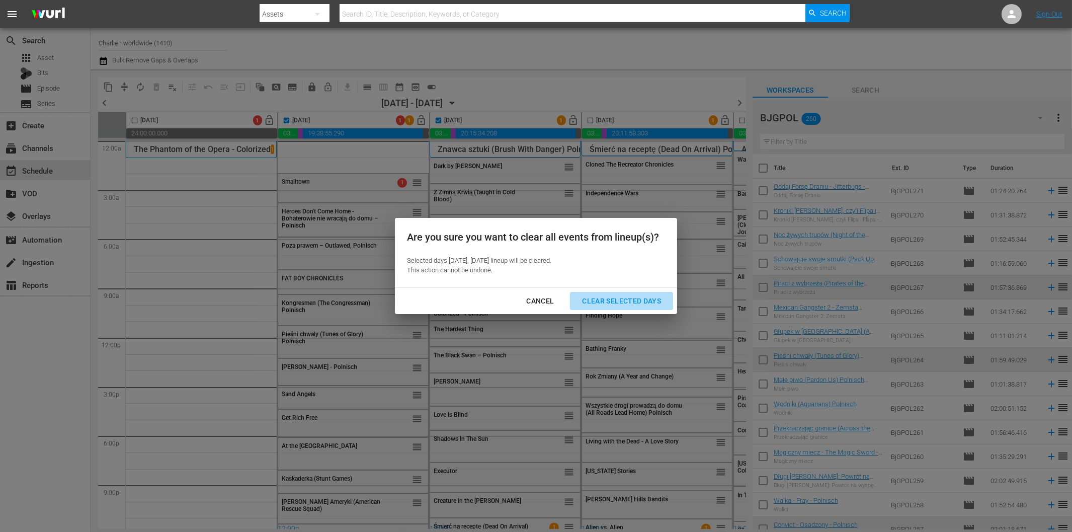
drag, startPoint x: 605, startPoint y: 299, endPoint x: 598, endPoint y: 298, distance: 7.1
click at [605, 299] on div "Clear Selected Days" at bounding box center [621, 301] width 95 height 13
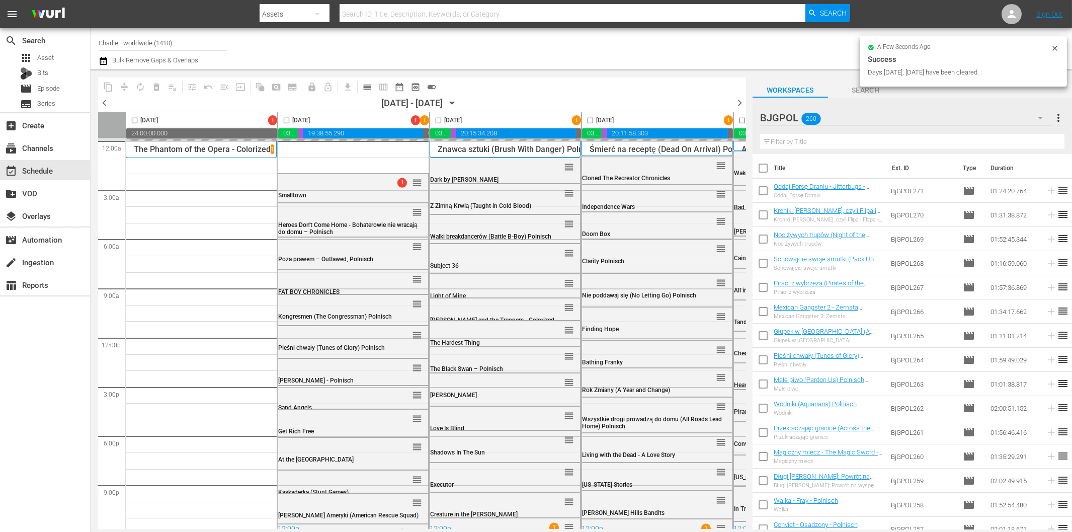
checkbox input "false"
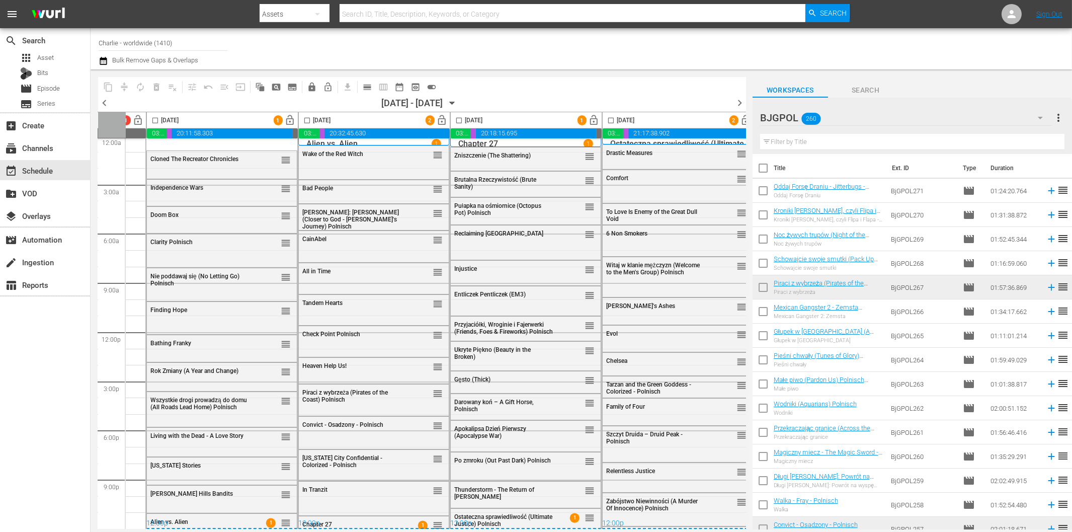
scroll to position [8, 434]
click at [310, 119] on input "checkbox" at bounding box center [309, 123] width 12 height 12
checkbox input "true"
click at [108, 84] on span "content_copy" at bounding box center [108, 87] width 10 height 10
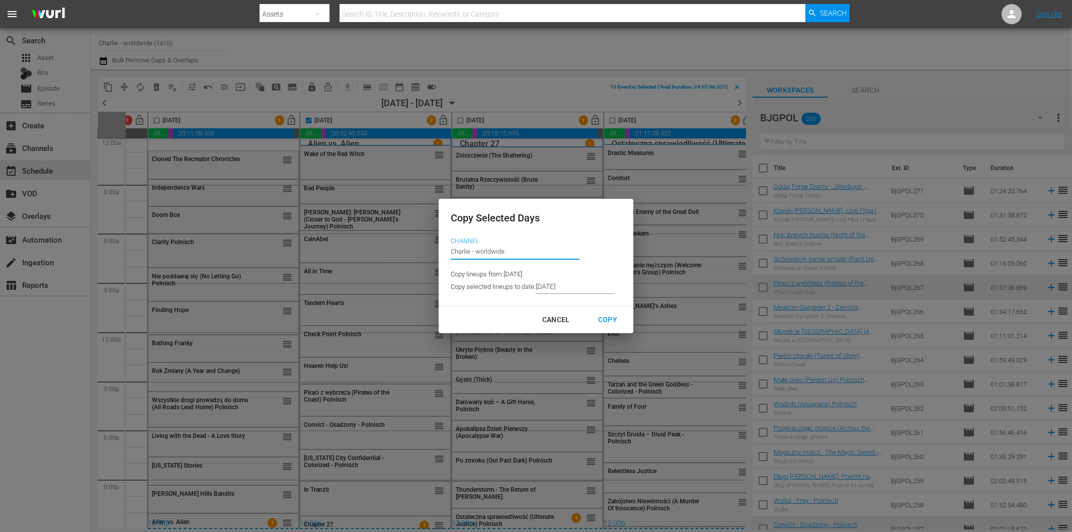
drag, startPoint x: 512, startPoint y: 254, endPoint x: 404, endPoint y: 257, distance: 108.7
click at [404, 257] on div "Copy Selected Days Channel Channel Title Charlie - worldwide Copy lineups from …" at bounding box center [536, 266] width 1072 height 532
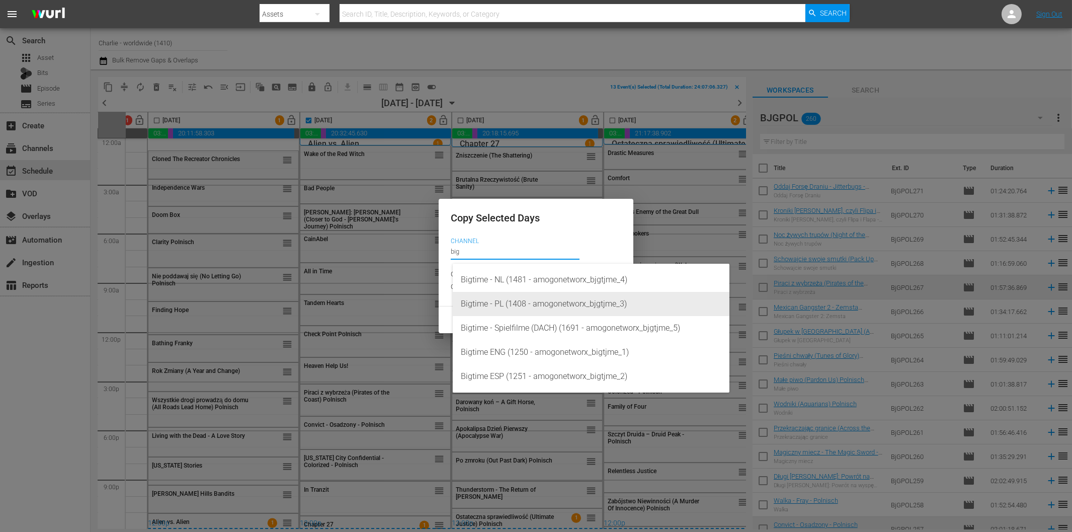
click at [520, 305] on div "Bigtime - PL (1408 - amogonetworx_bjgtjme_3)" at bounding box center [591, 304] width 261 height 24
type input "Bigtime - PL (1408 - amogonetworx_bjgtjme_3)"
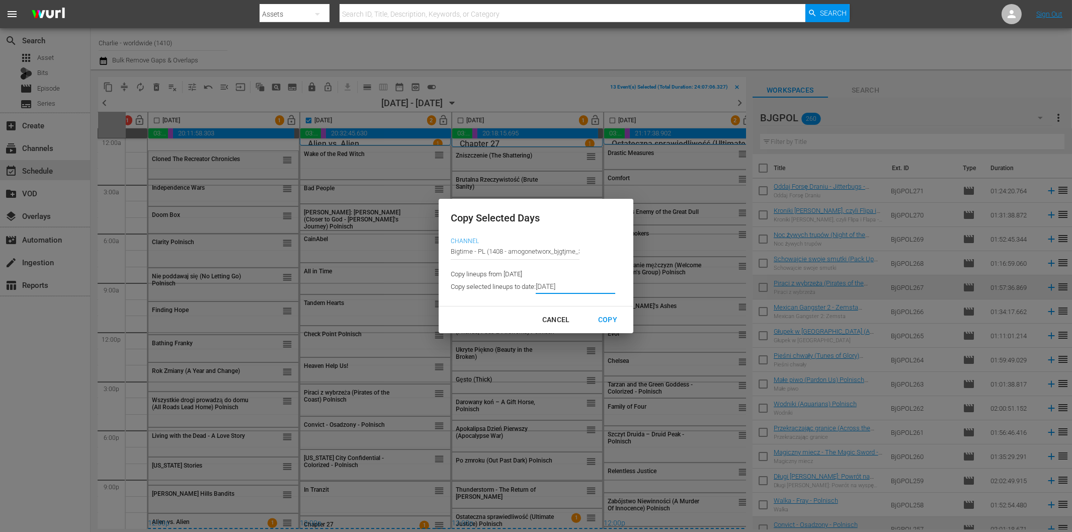
click at [578, 289] on input "[DATE]" at bounding box center [575, 286] width 79 height 15
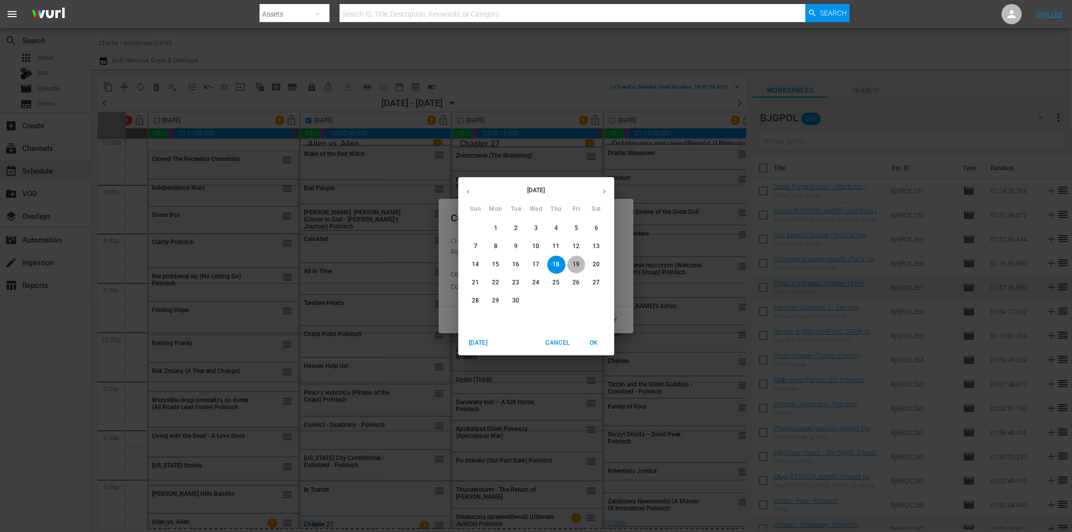
click at [574, 265] on p "19" at bounding box center [576, 264] width 7 height 9
type input "[DATE]"
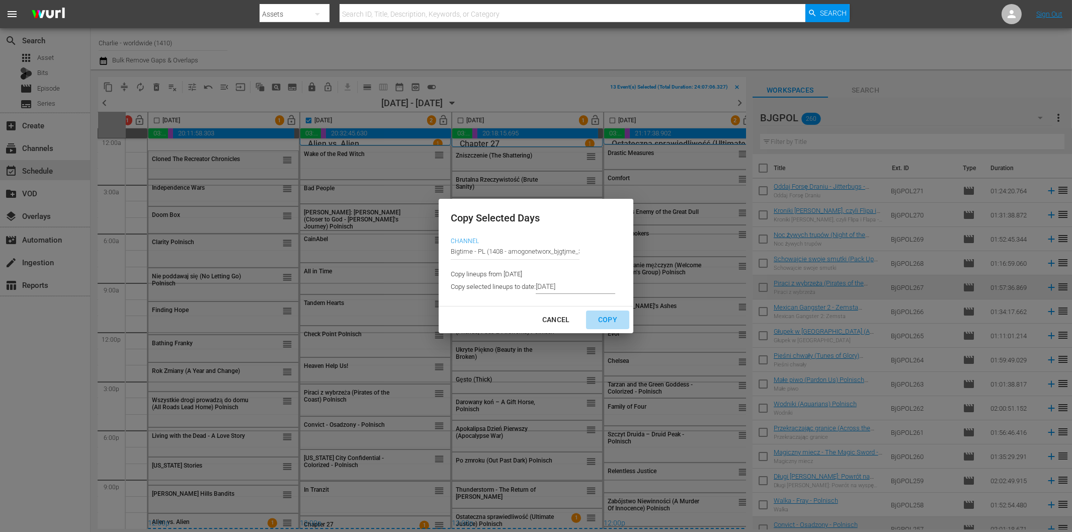
click at [608, 319] on div "Copy" at bounding box center [607, 319] width 35 height 13
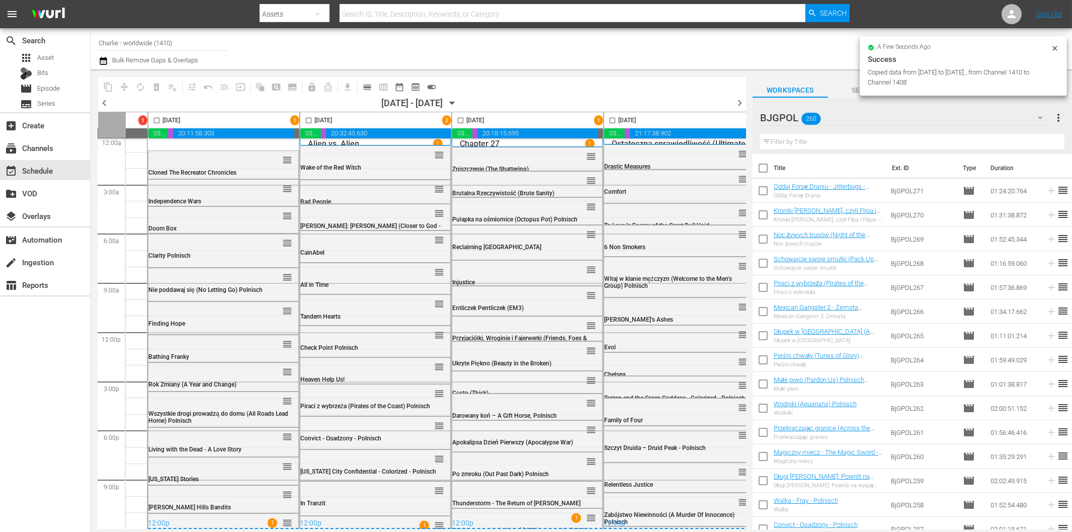
checkbox input "false"
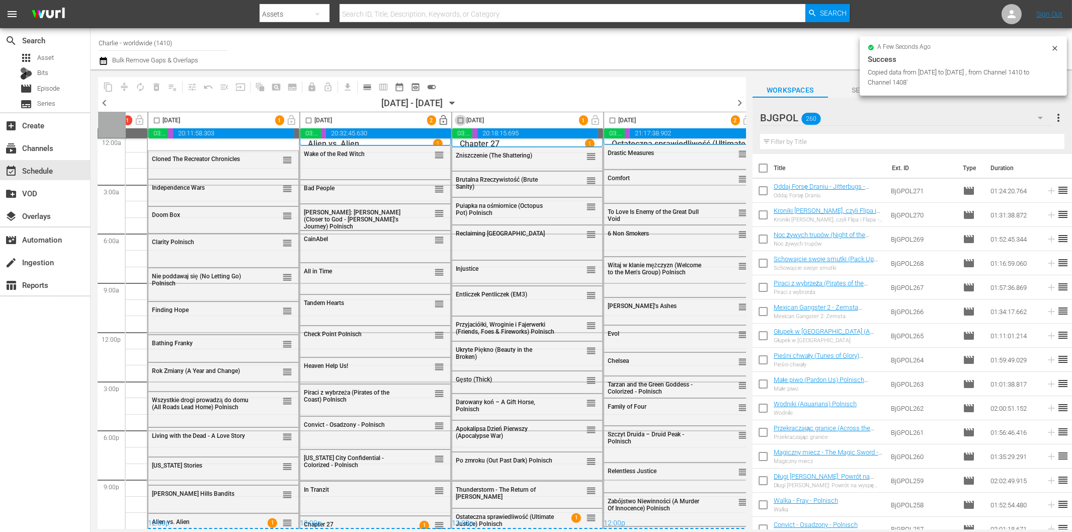
click at [461, 118] on input "checkbox" at bounding box center [461, 123] width 12 height 12
checkbox input "true"
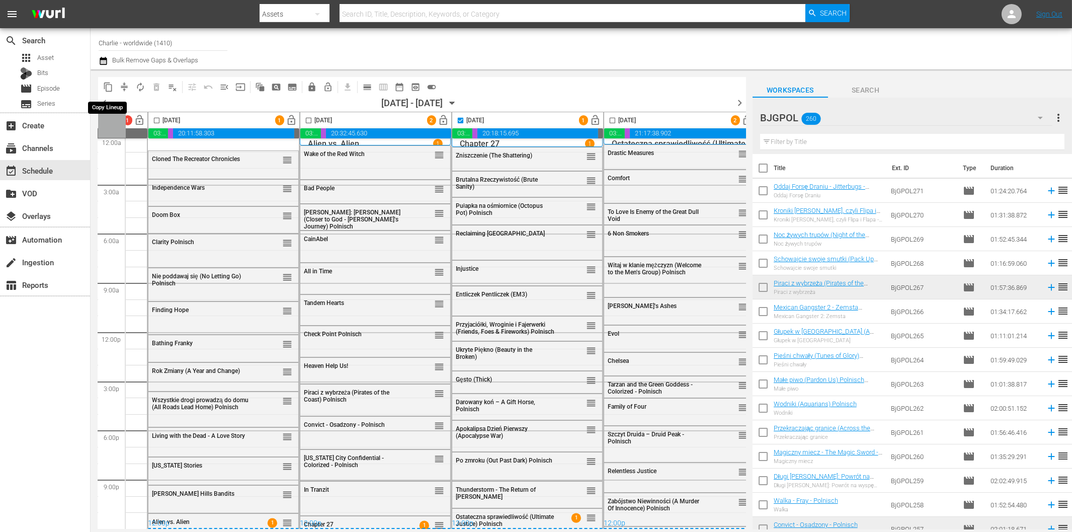
click at [108, 85] on span "content_copy" at bounding box center [108, 87] width 10 height 10
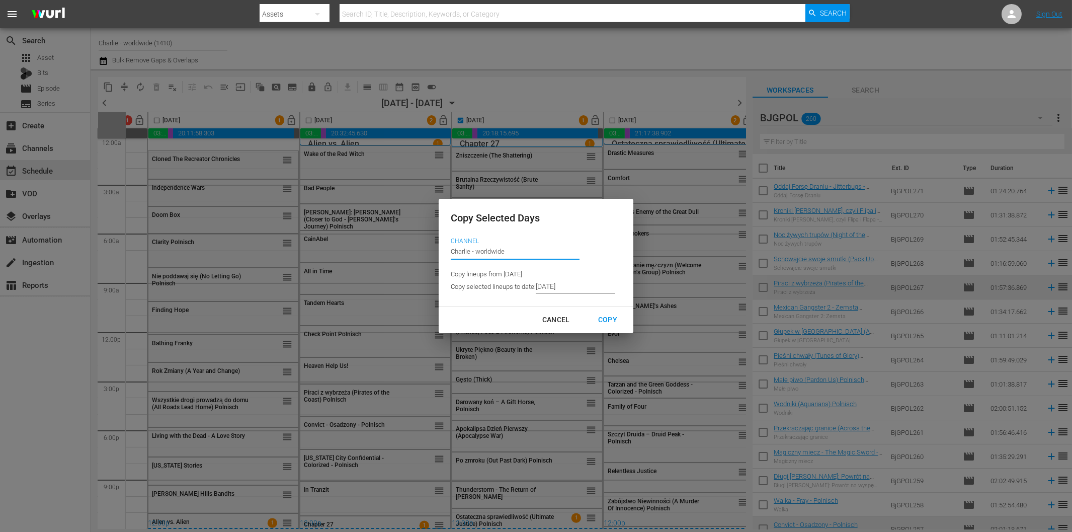
drag, startPoint x: 517, startPoint y: 253, endPoint x: 425, endPoint y: 245, distance: 92.9
click at [425, 245] on div "Copy Selected Days Channel Channel Title Charlie - worldwide Copy lineups from …" at bounding box center [536, 266] width 1072 height 532
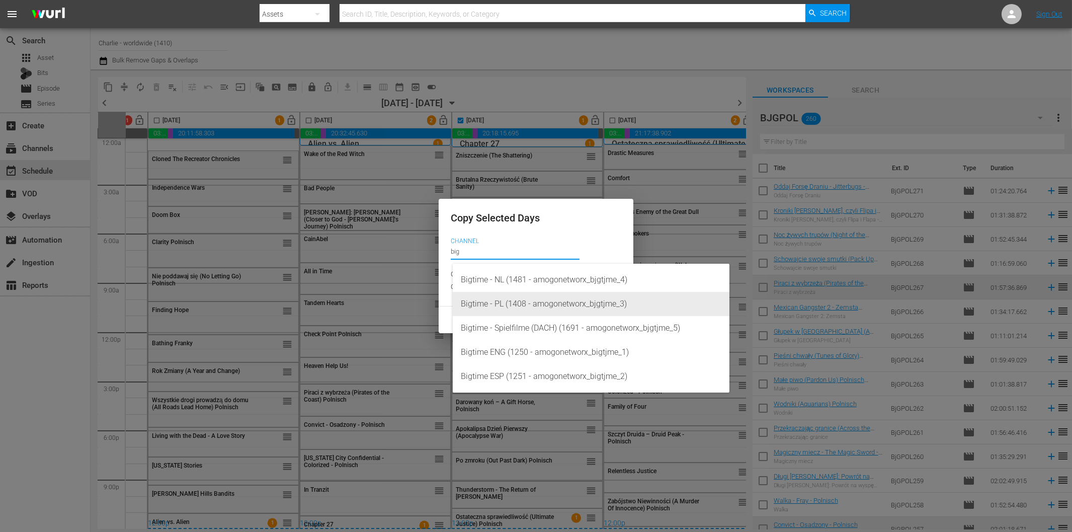
click at [527, 305] on div "Bigtime - PL (1408 - amogonetworx_bjgtjme_3)" at bounding box center [591, 304] width 261 height 24
type input "Bigtime - PL (1408 - amogonetworx_bjgtjme_3)"
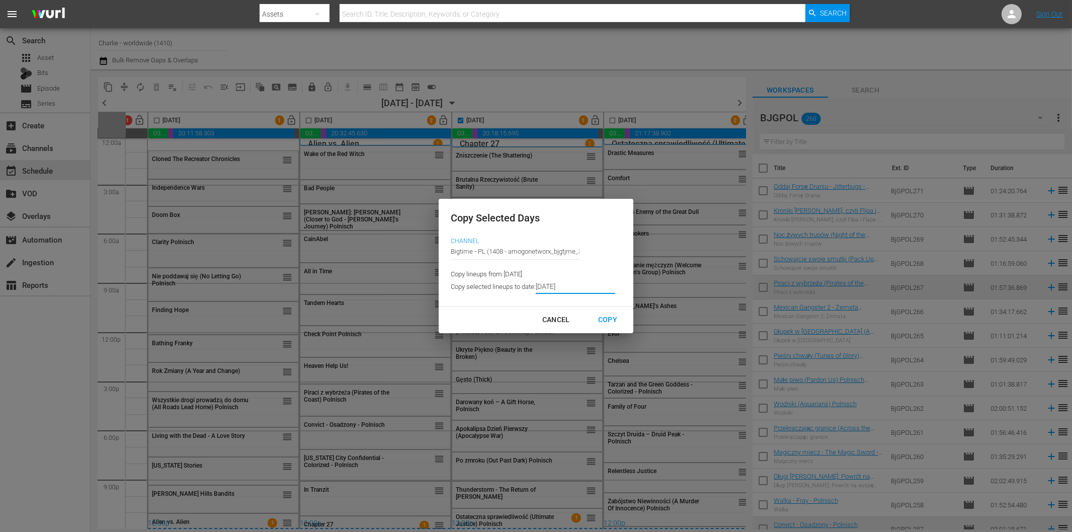
click at [567, 286] on input "[DATE]" at bounding box center [575, 286] width 79 height 15
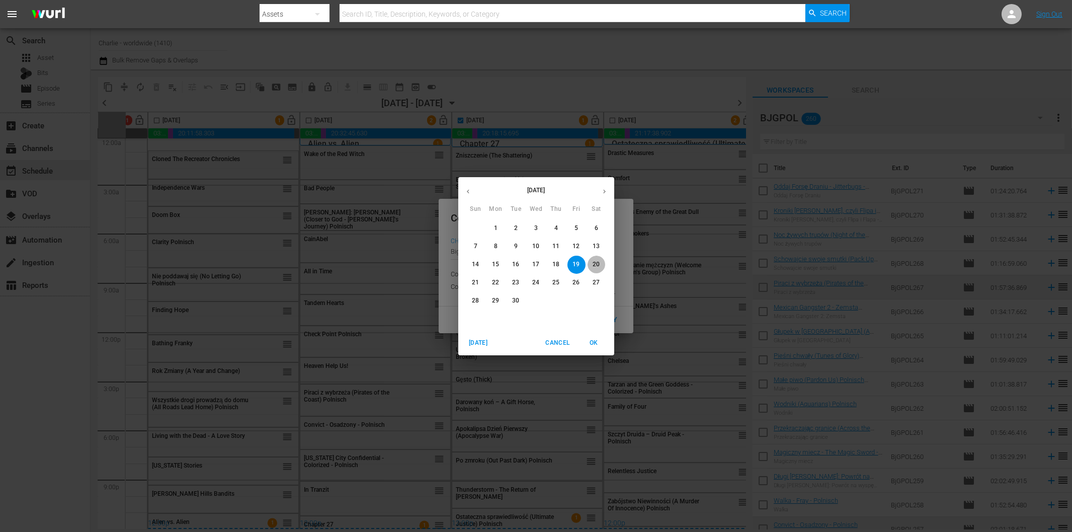
click at [597, 261] on p "20" at bounding box center [596, 264] width 7 height 9
type input "[DATE]"
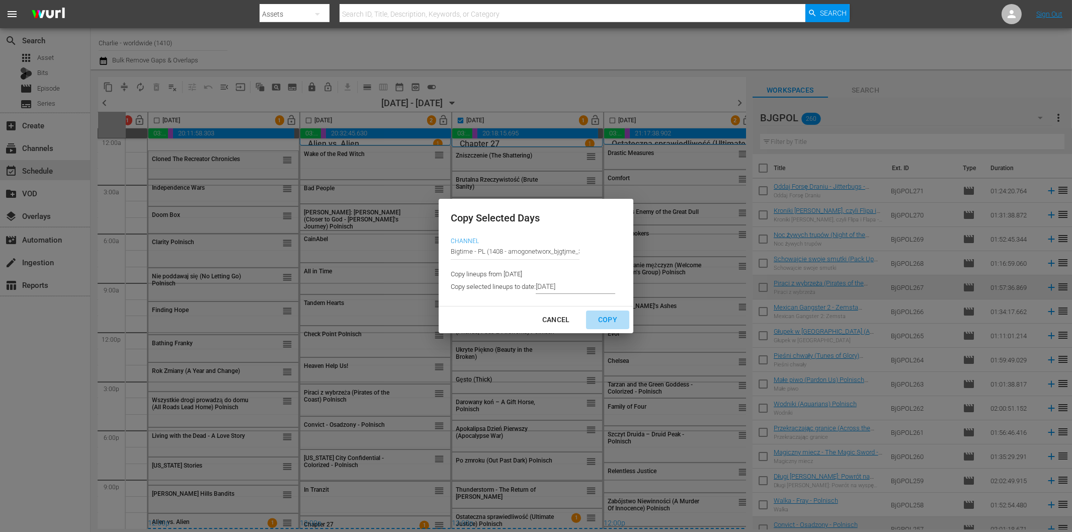
click at [605, 316] on div "Copy" at bounding box center [607, 319] width 35 height 13
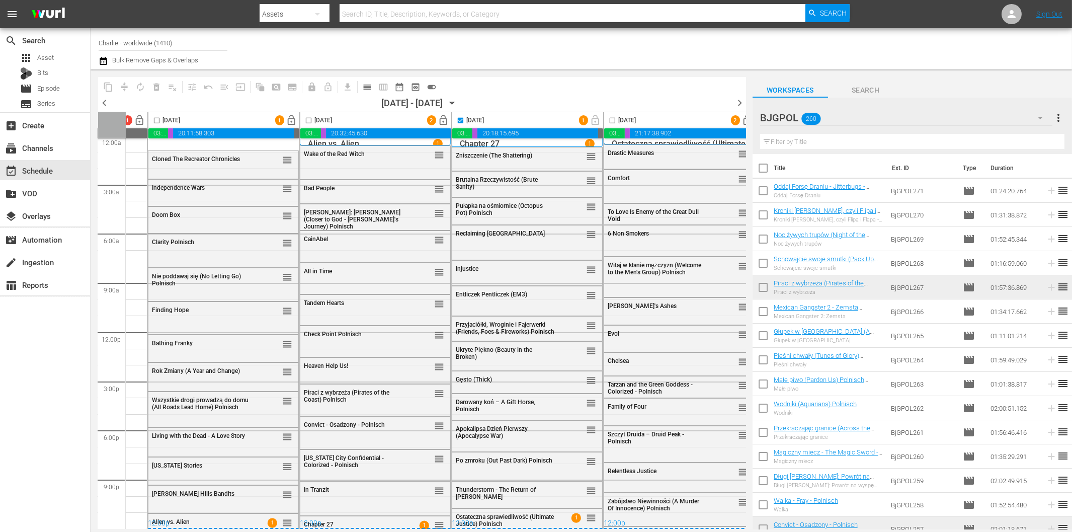
checkbox input "false"
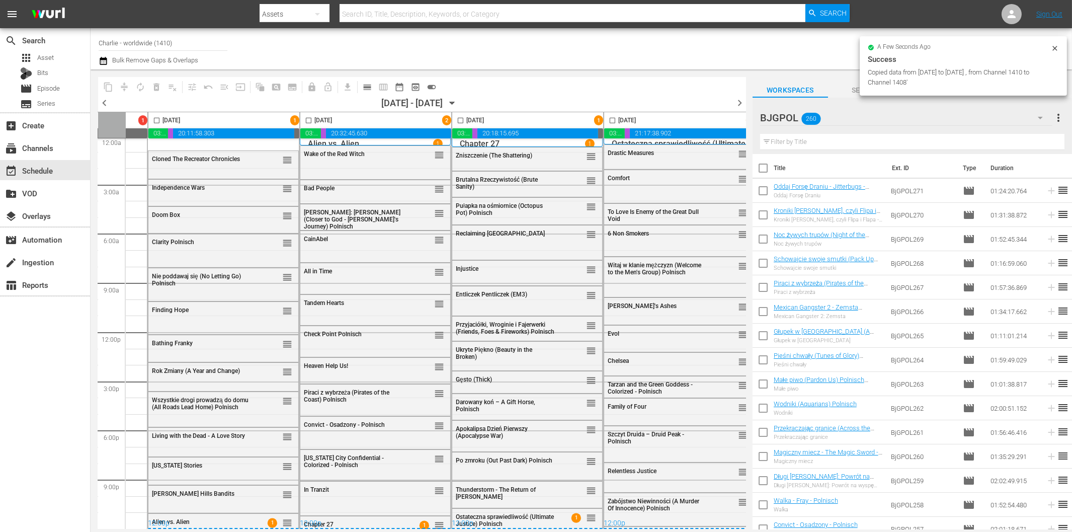
click at [613, 121] on input "checkbox" at bounding box center [613, 123] width 12 height 12
checkbox input "true"
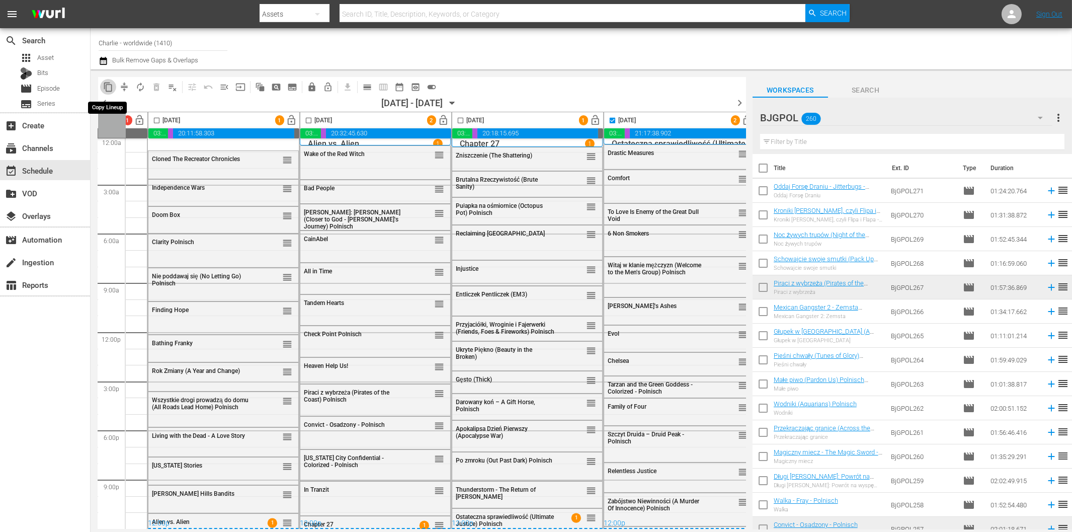
click at [106, 87] on span "content_copy" at bounding box center [108, 87] width 10 height 10
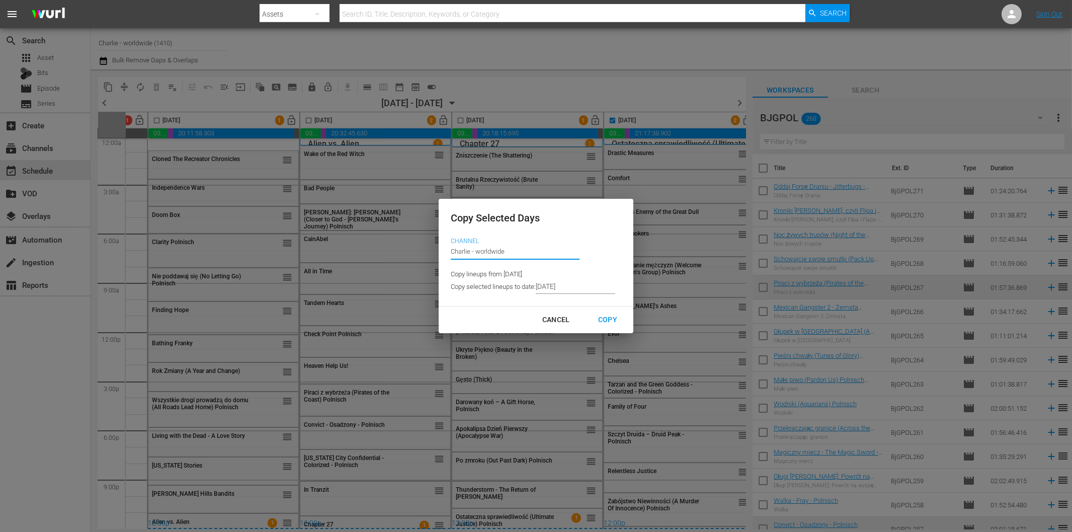
drag, startPoint x: 512, startPoint y: 247, endPoint x: 434, endPoint y: 246, distance: 78.0
click at [434, 246] on div "Copy Selected Days Channel Channel Title Charlie - worldwide Copy lineups from …" at bounding box center [536, 266] width 1072 height 532
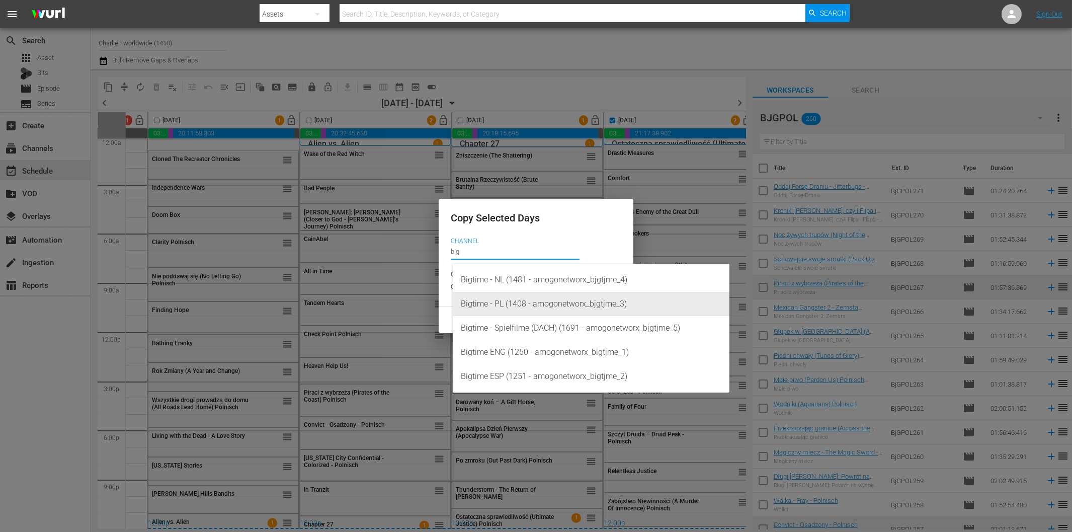
click at [518, 304] on div "Bigtime - PL (1408 - amogonetworx_bjgtjme_3)" at bounding box center [591, 304] width 261 height 24
type input "Bigtime - PL (1408 - amogonetworx_bjgtjme_3)"
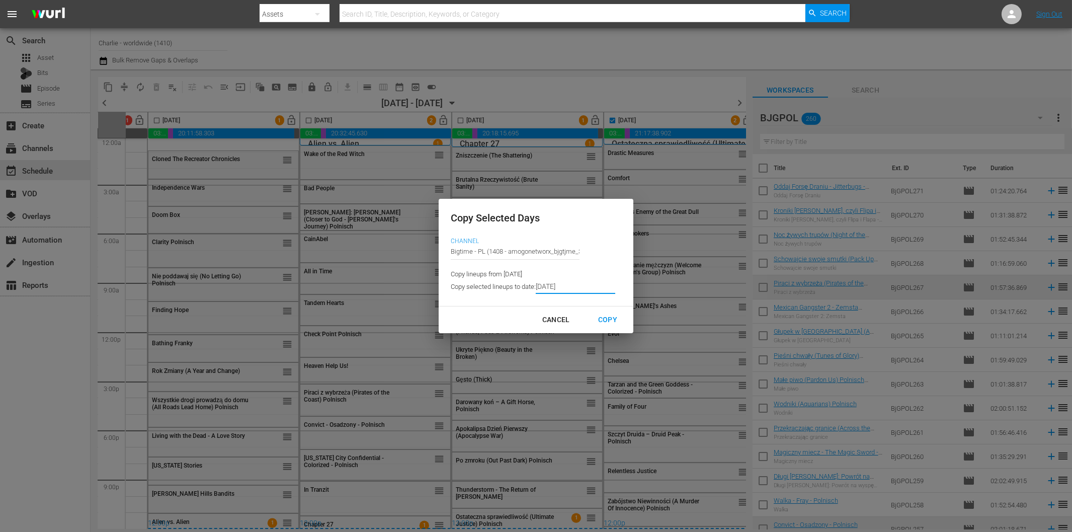
click at [573, 287] on input "[DATE]" at bounding box center [575, 286] width 79 height 15
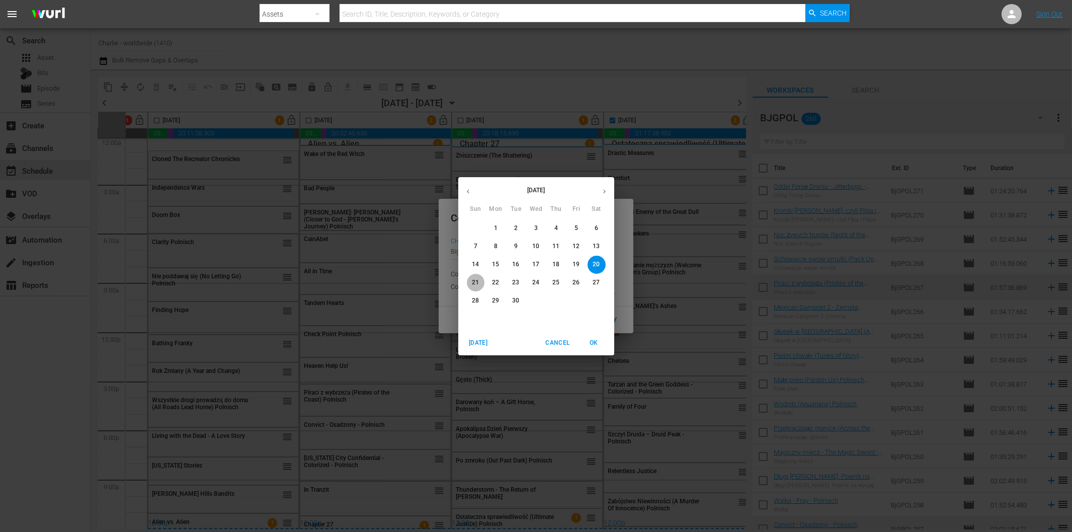
click at [473, 284] on p "21" at bounding box center [475, 282] width 7 height 9
type input "[DATE]"
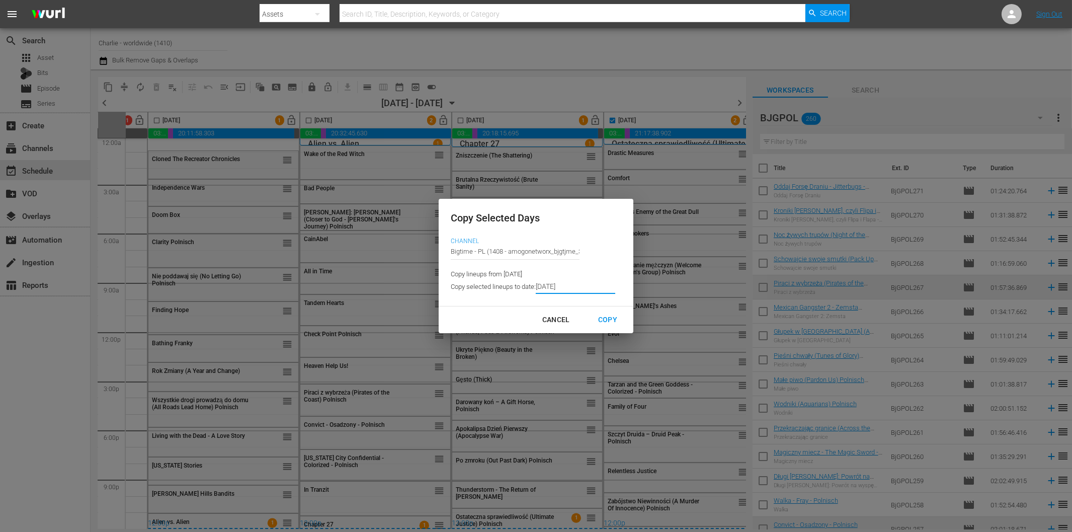
click at [606, 319] on div "Copy" at bounding box center [607, 319] width 35 height 13
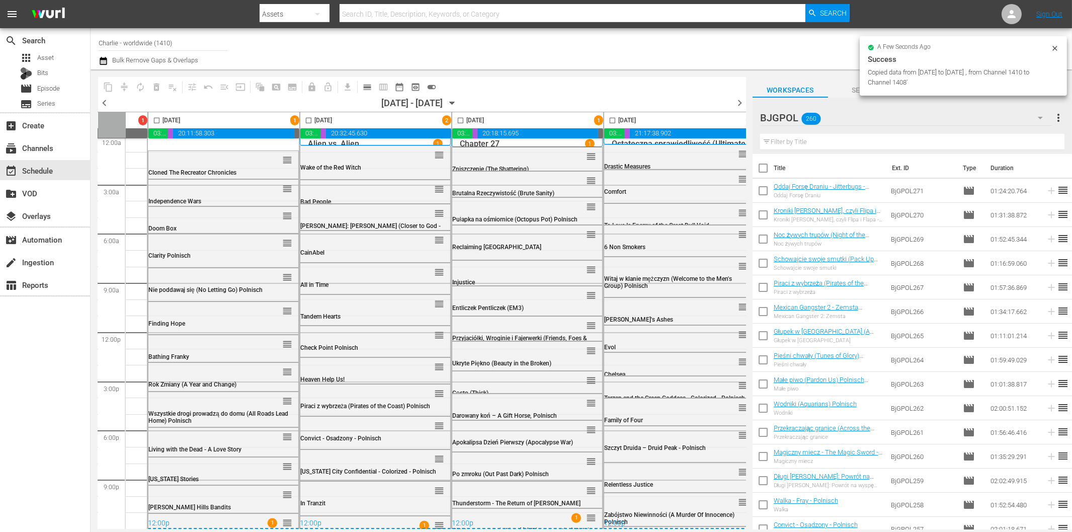
checkbox input "false"
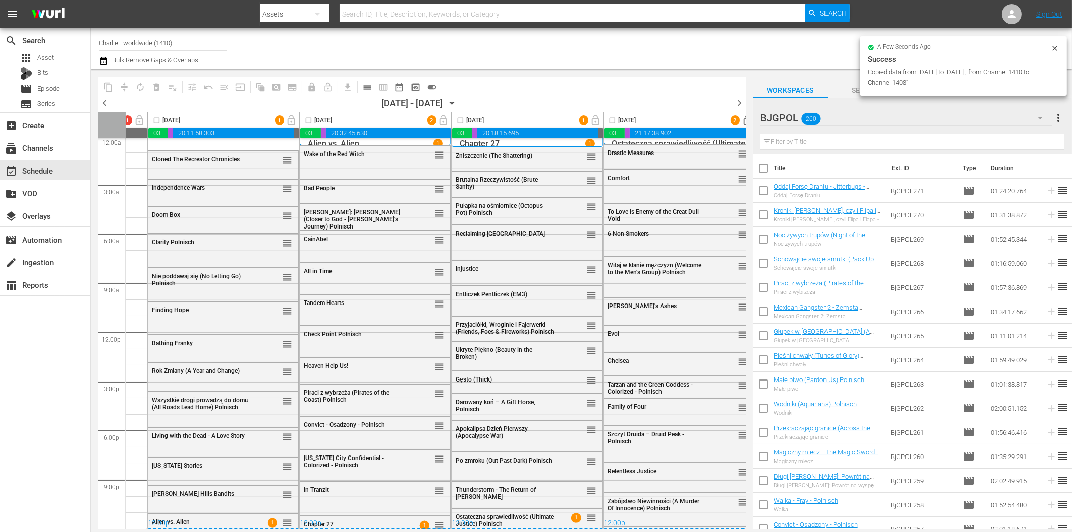
click at [156, 119] on input "checkbox" at bounding box center [157, 123] width 12 height 12
checkbox input "true"
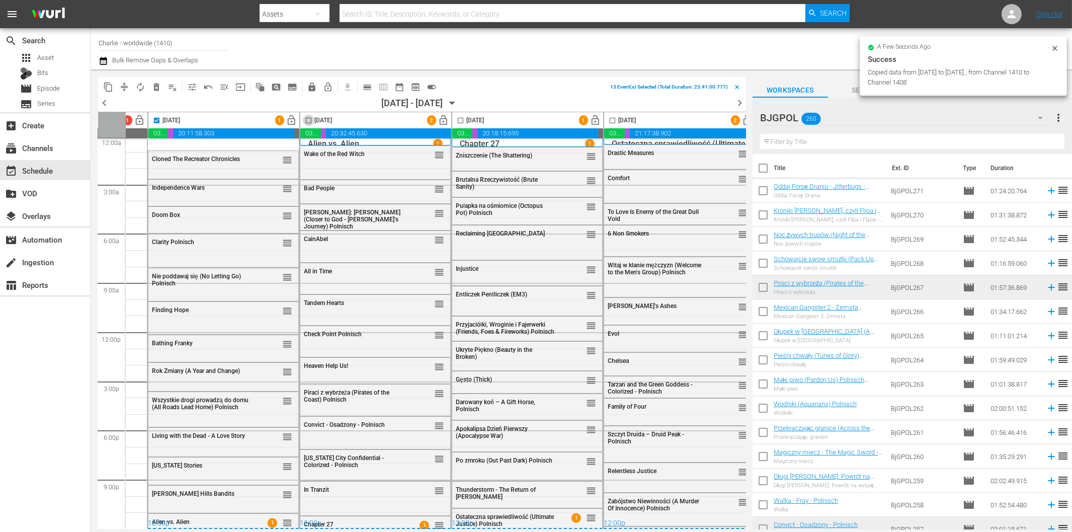
click at [309, 118] on input "checkbox" at bounding box center [309, 123] width 12 height 12
checkbox input "true"
click at [459, 116] on span at bounding box center [461, 121] width 12 height 12
click at [612, 119] on input "checkbox" at bounding box center [613, 123] width 12 height 12
checkbox input "true"
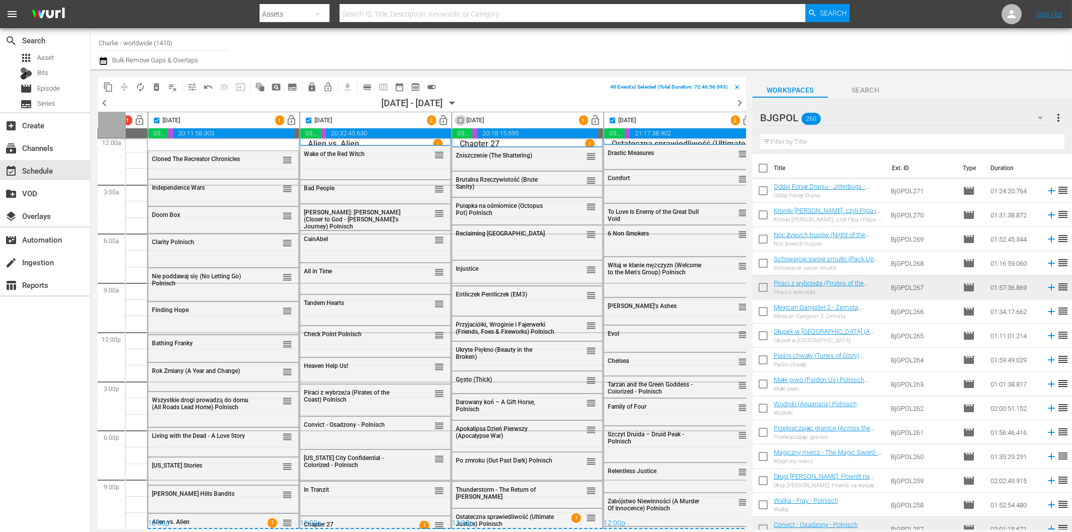
click at [459, 121] on input "checkbox" at bounding box center [461, 123] width 12 height 12
checkbox input "true"
click at [154, 86] on span "delete_forever_outlined" at bounding box center [156, 87] width 10 height 10
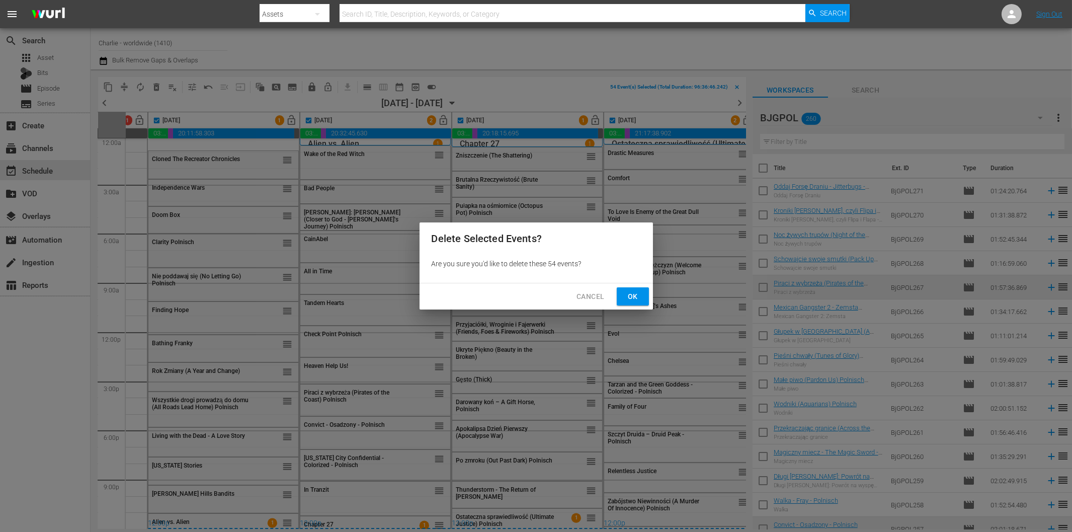
click at [632, 293] on span "Ok" at bounding box center [633, 296] width 16 height 13
checkbox input "false"
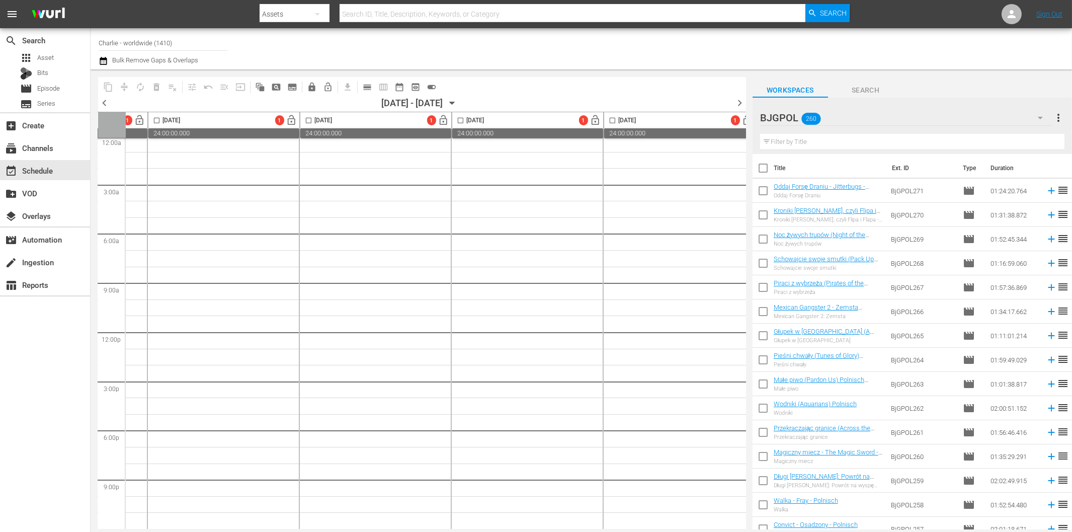
scroll to position [0, 434]
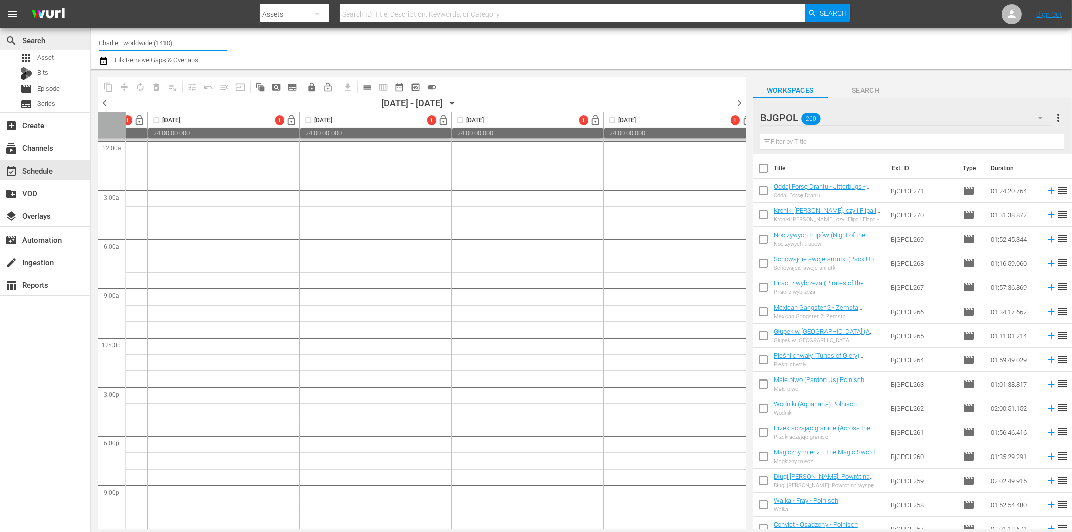
drag, startPoint x: 180, startPoint y: 43, endPoint x: 82, endPoint y: 42, distance: 98.1
click at [91, 0] on div "search Search apps Asset Bits movie Episode subtitles Series add_box Create sub…" at bounding box center [582, 0] width 982 height 0
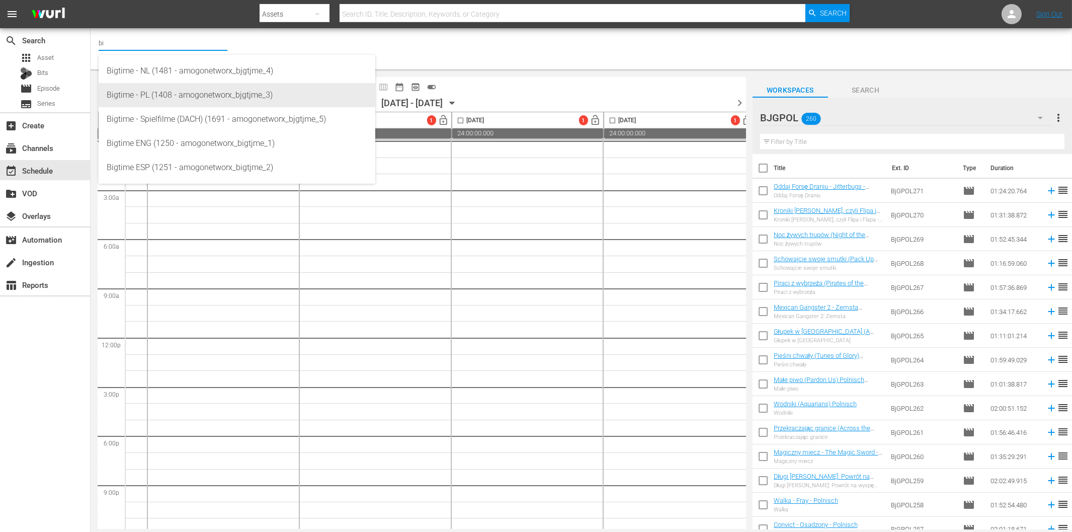
click at [180, 94] on div "Bigtime - PL (1408 - amogonetworx_bjgtjme_3)" at bounding box center [237, 95] width 261 height 24
type input "Bigtime - PL (1408 - amogonetworx_bjgtjme_3)"
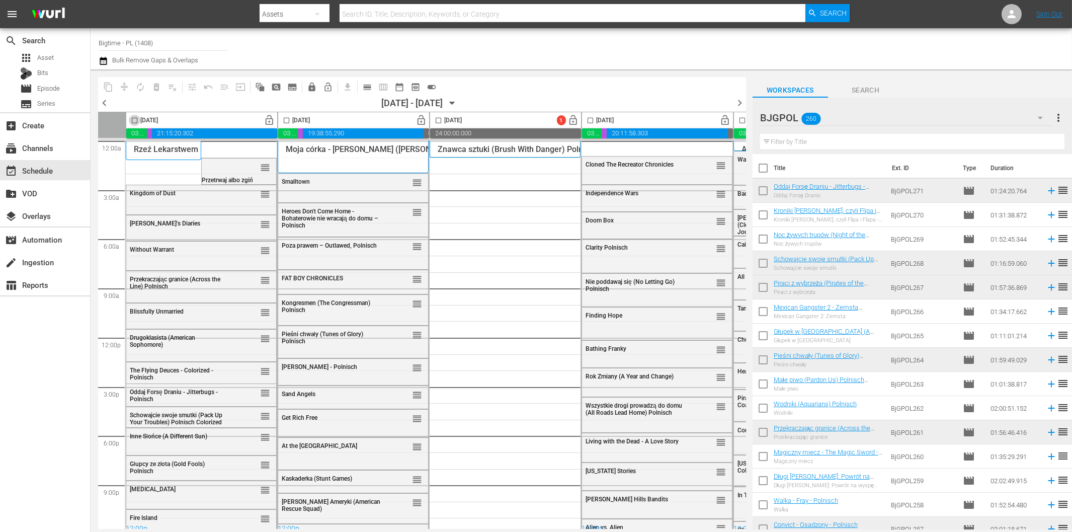
click at [136, 121] on input "checkbox" at bounding box center [135, 123] width 12 height 12
click at [127, 87] on span "compress" at bounding box center [124, 87] width 10 height 10
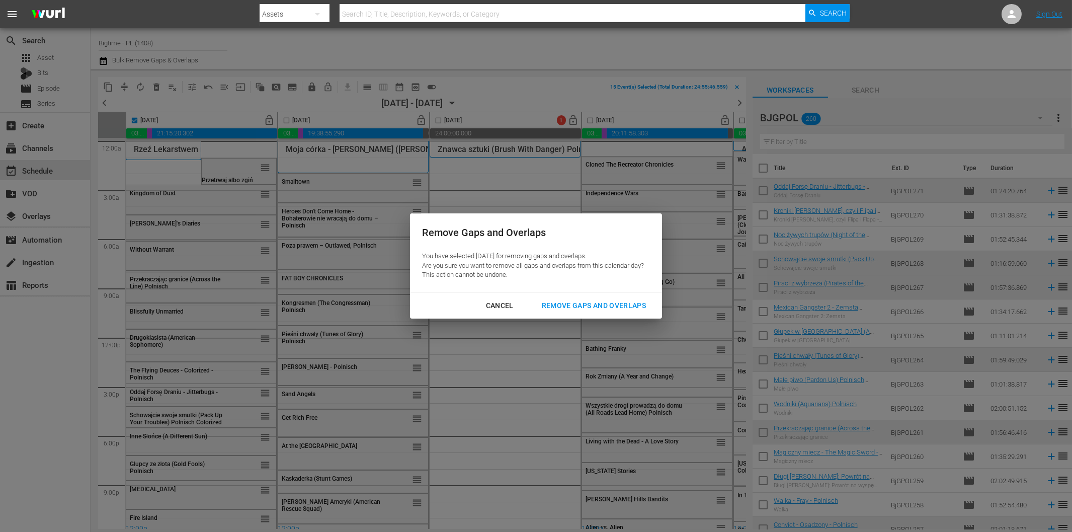
click at [606, 303] on div "Remove Gaps and Overlaps" at bounding box center [594, 305] width 120 height 13
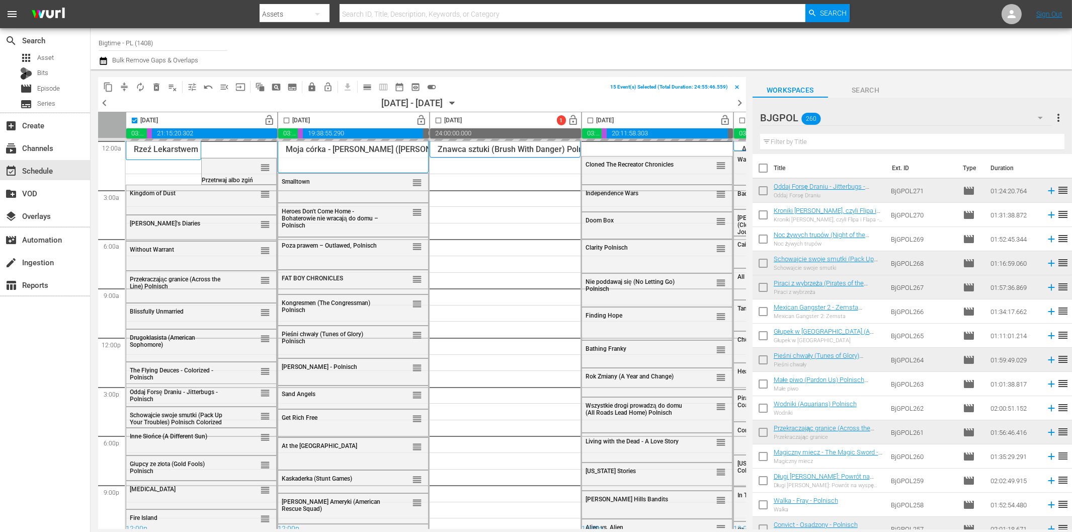
checkbox input "false"
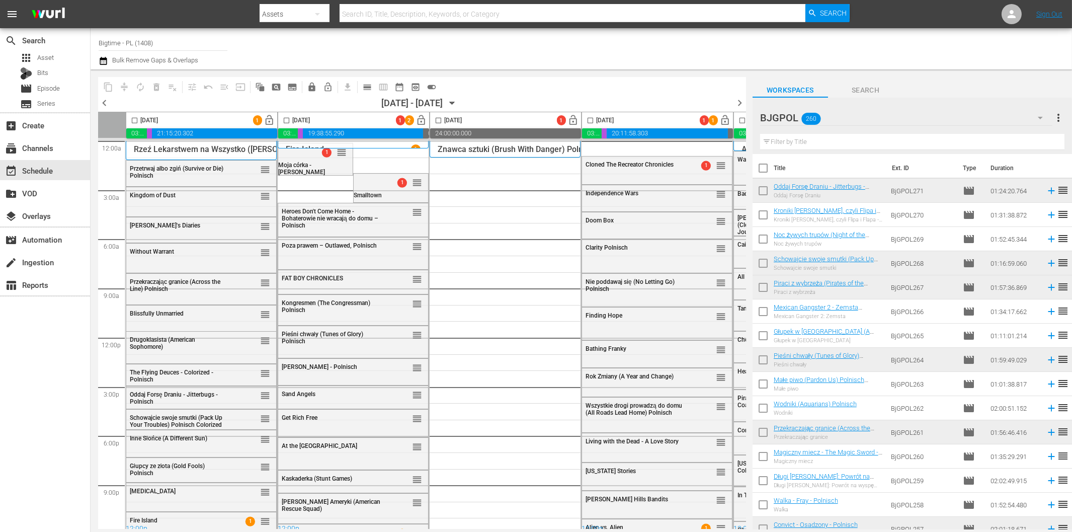
click at [286, 118] on input "checkbox" at bounding box center [287, 123] width 12 height 12
click at [125, 85] on span "compress" at bounding box center [124, 87] width 10 height 10
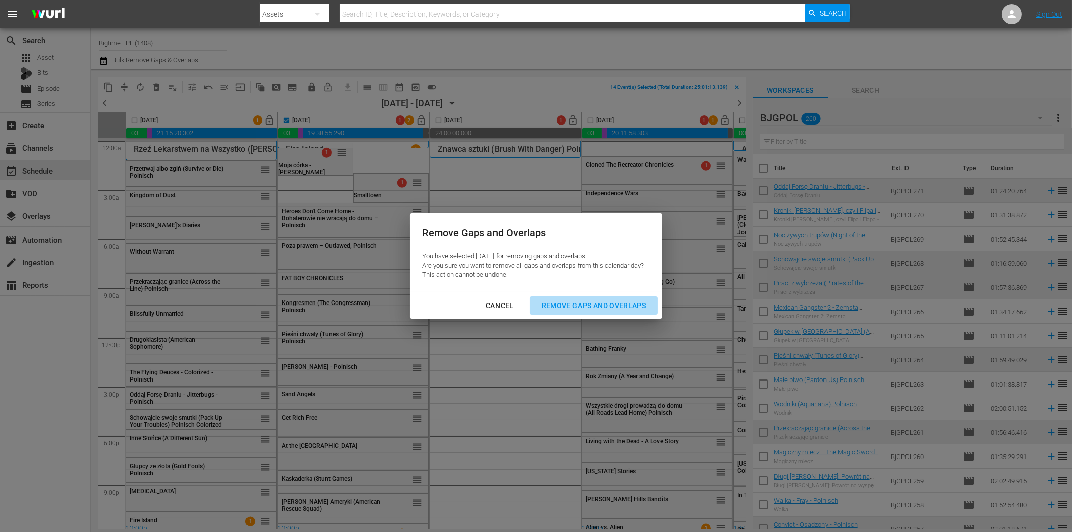
click at [581, 305] on div "Remove Gaps and Overlaps" at bounding box center [594, 305] width 120 height 13
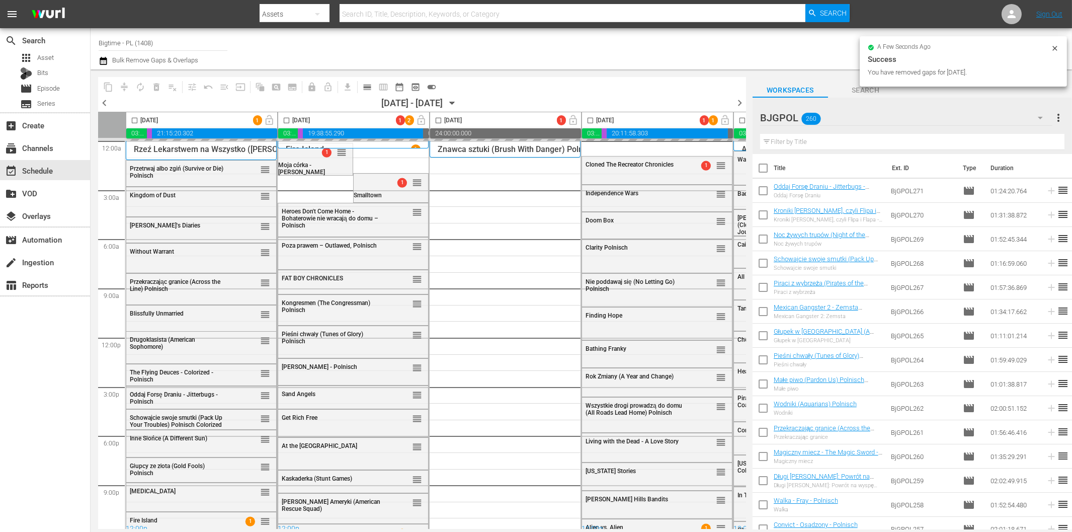
click at [286, 121] on input "checkbox" at bounding box center [287, 123] width 12 height 12
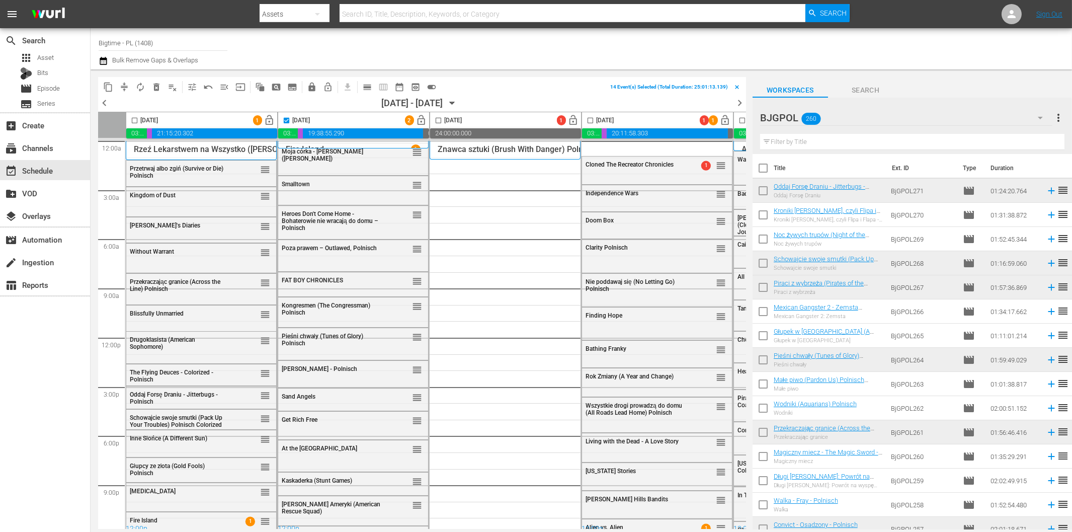
click at [286, 119] on input "checkbox" at bounding box center [287, 123] width 12 height 12
checkbox input "false"
click at [364, 87] on span "calendar_view_day_outlined" at bounding box center [367, 87] width 10 height 10
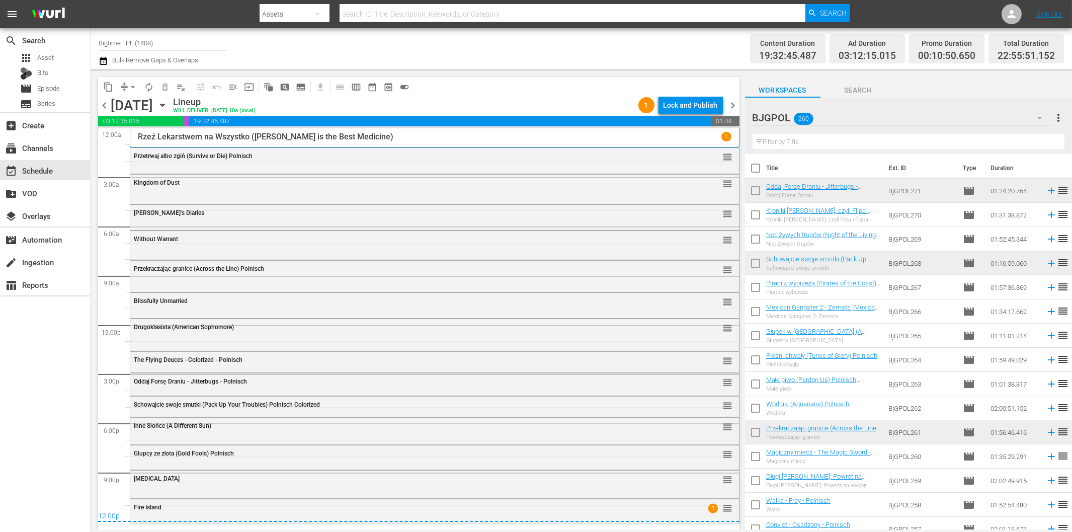
click at [683, 104] on div "Lock and Publish" at bounding box center [691, 105] width 54 height 18
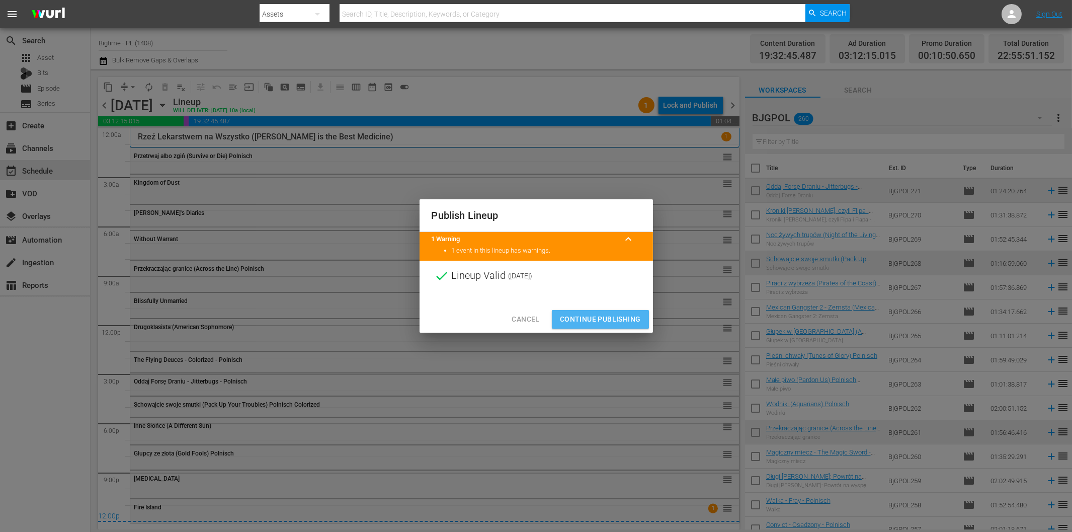
click at [617, 321] on span "Continue Publishing" at bounding box center [600, 319] width 81 height 13
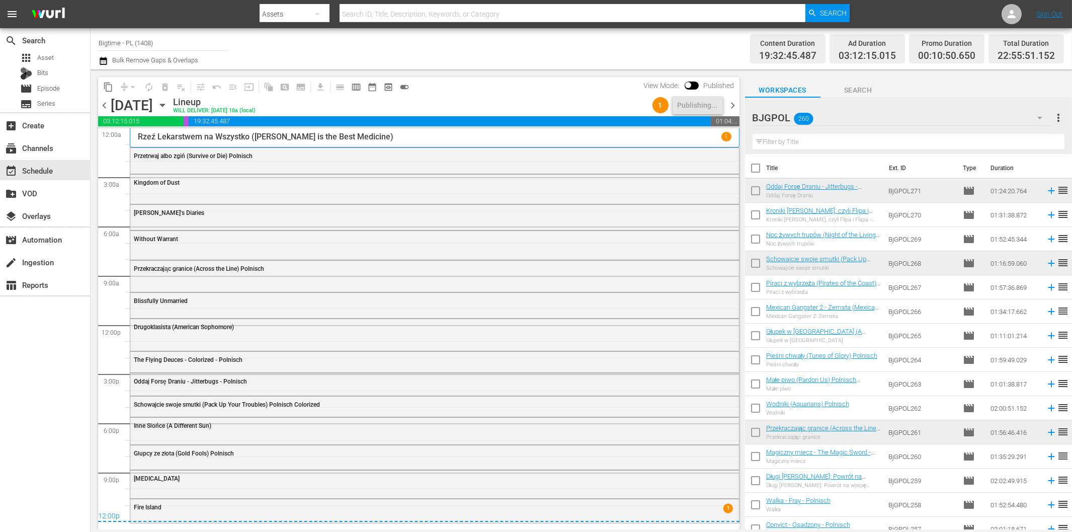
click at [736, 99] on span "chevron_right" at bounding box center [733, 105] width 13 height 13
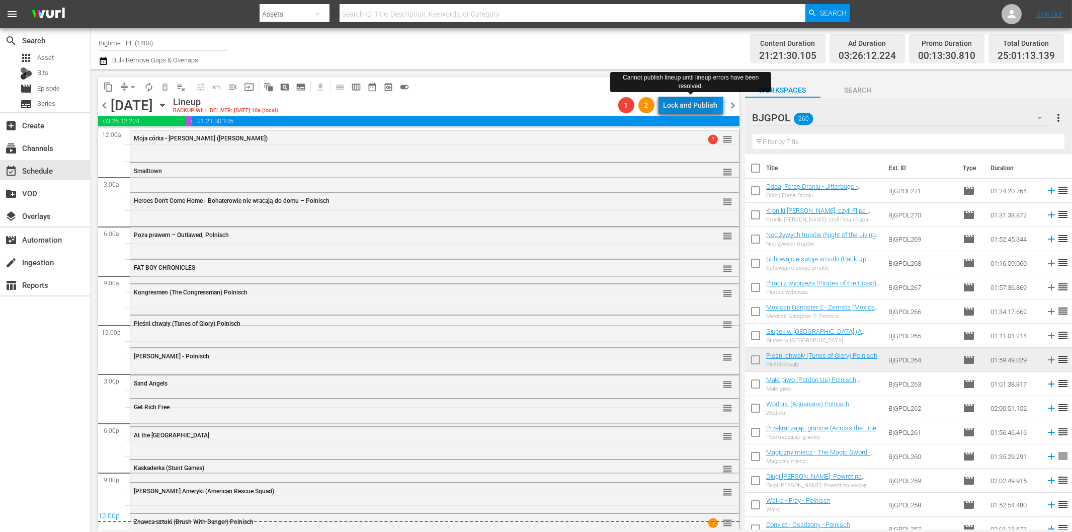
click at [685, 106] on div "Lock and Publish" at bounding box center [691, 105] width 54 height 18
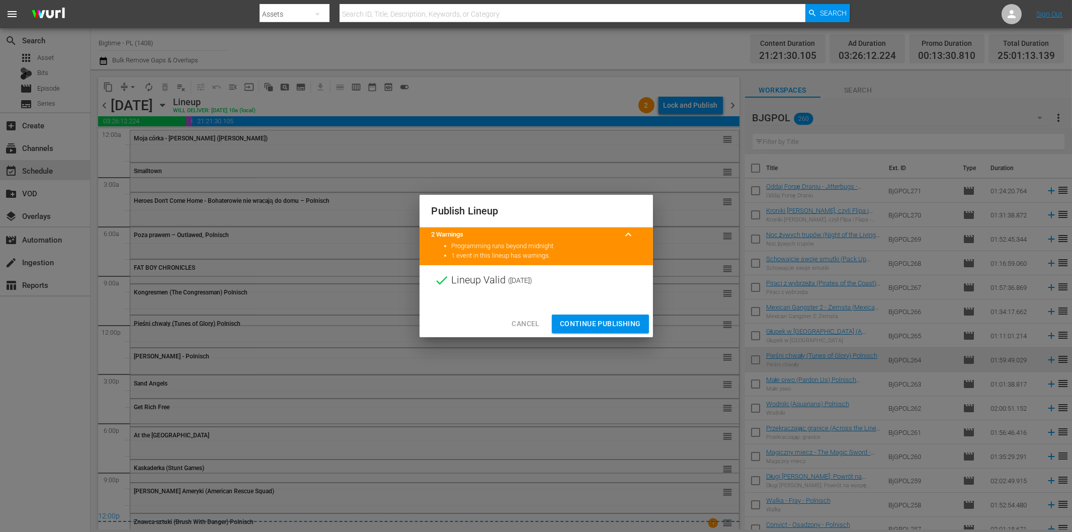
click at [619, 322] on span "Continue Publishing" at bounding box center [600, 323] width 81 height 13
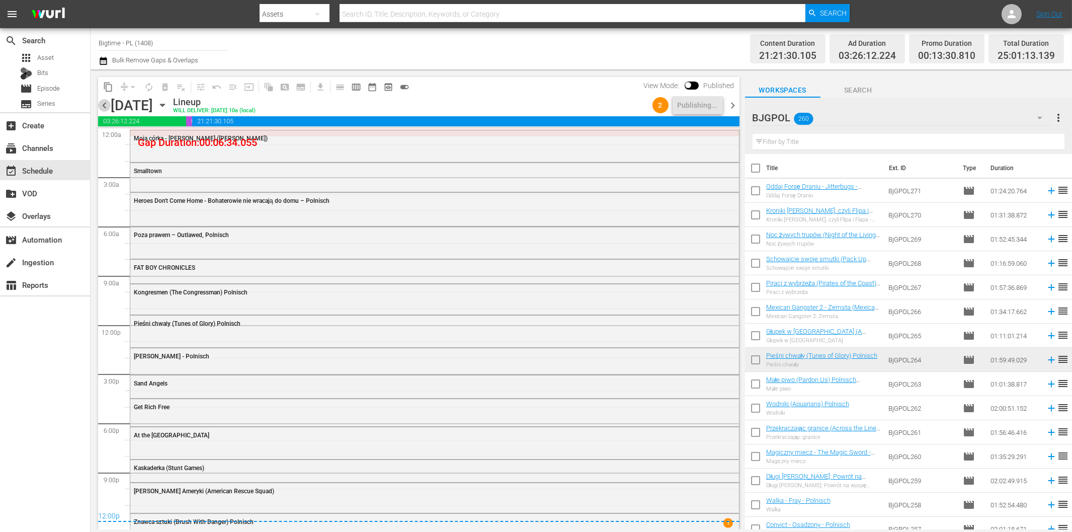
click at [106, 108] on span "chevron_left" at bounding box center [104, 105] width 13 height 13
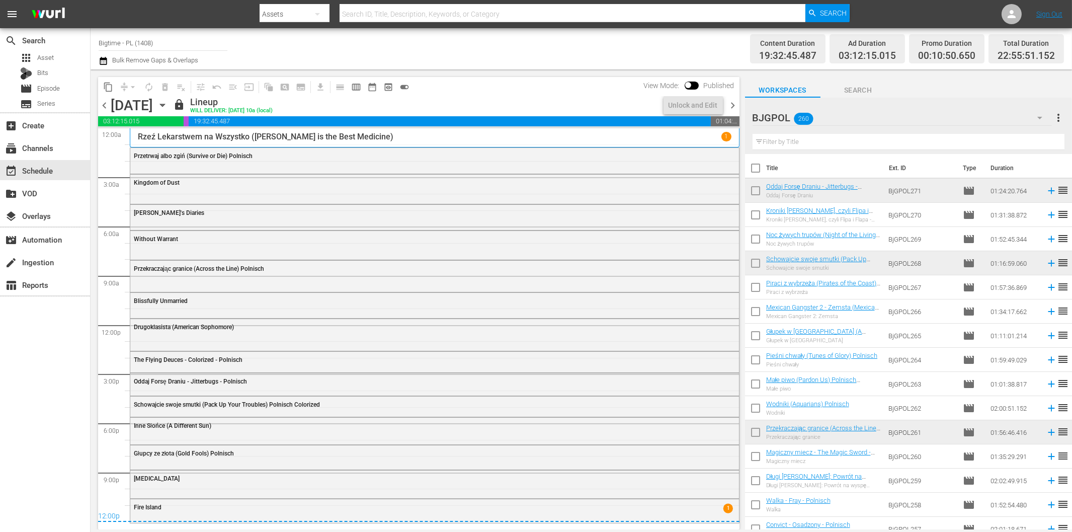
click at [734, 102] on span "chevron_right" at bounding box center [733, 105] width 13 height 13
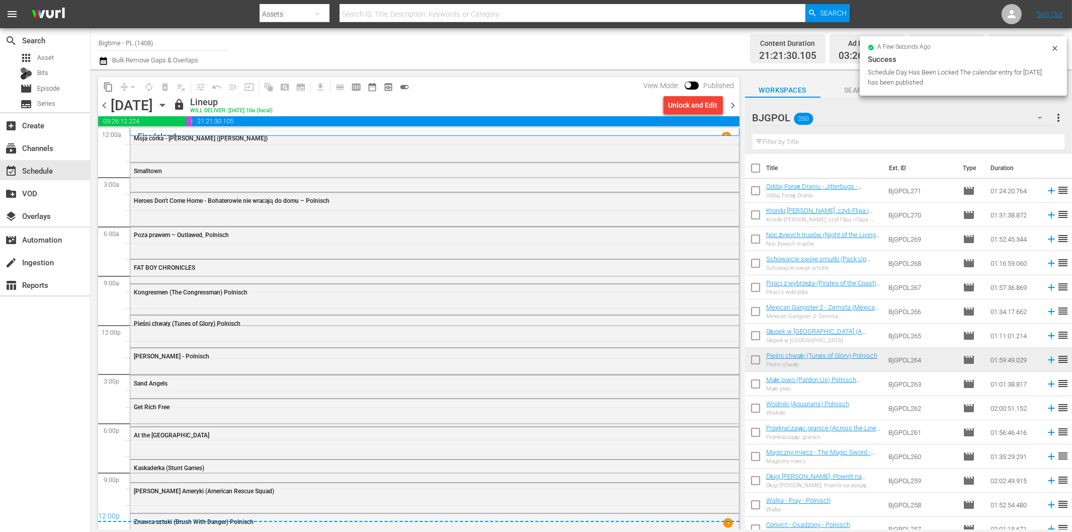
click at [734, 102] on span "chevron_right" at bounding box center [733, 105] width 13 height 13
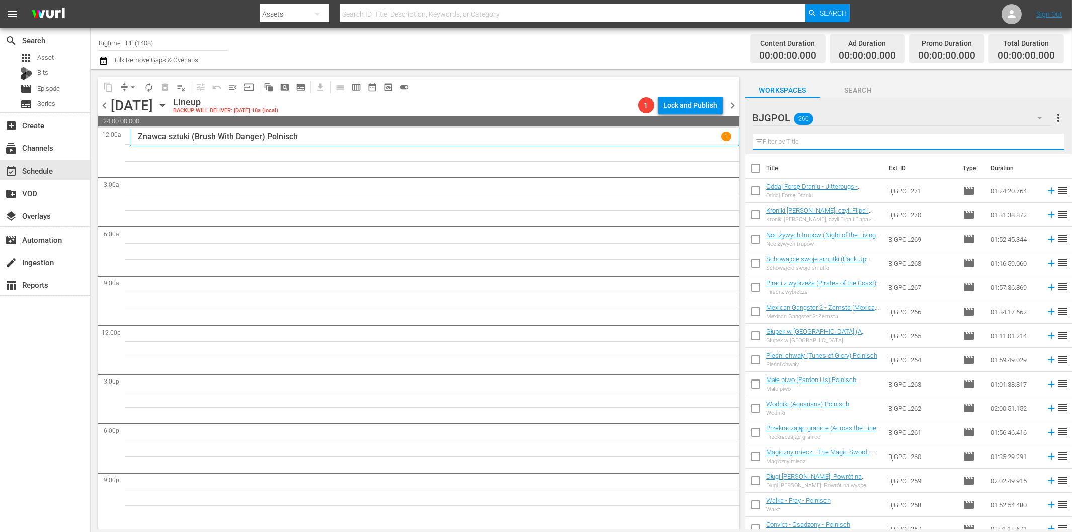
click at [809, 143] on input "text" at bounding box center [909, 142] width 312 height 16
paste input "Dark by [PERSON_NAME]"
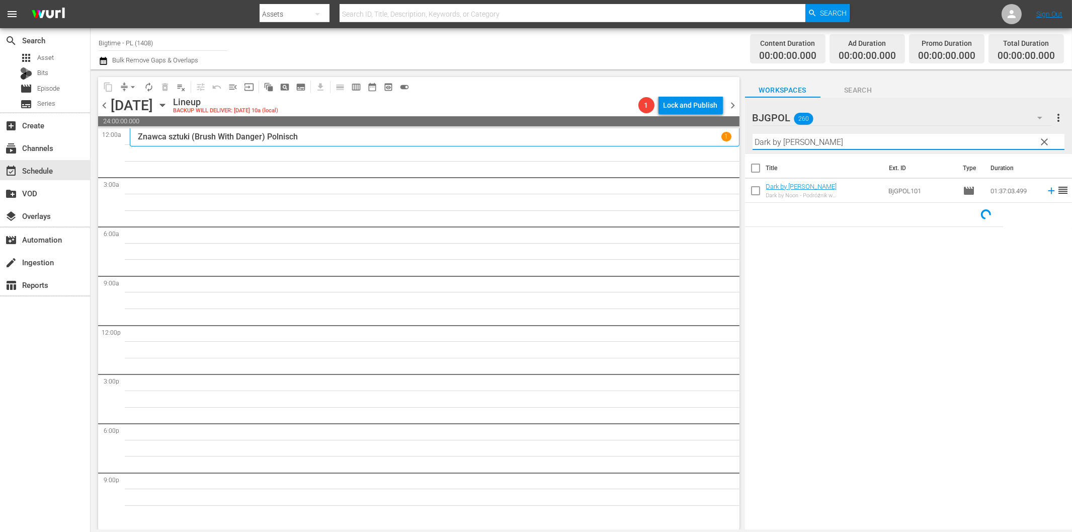
click at [1048, 190] on icon at bounding box center [1051, 191] width 7 height 7
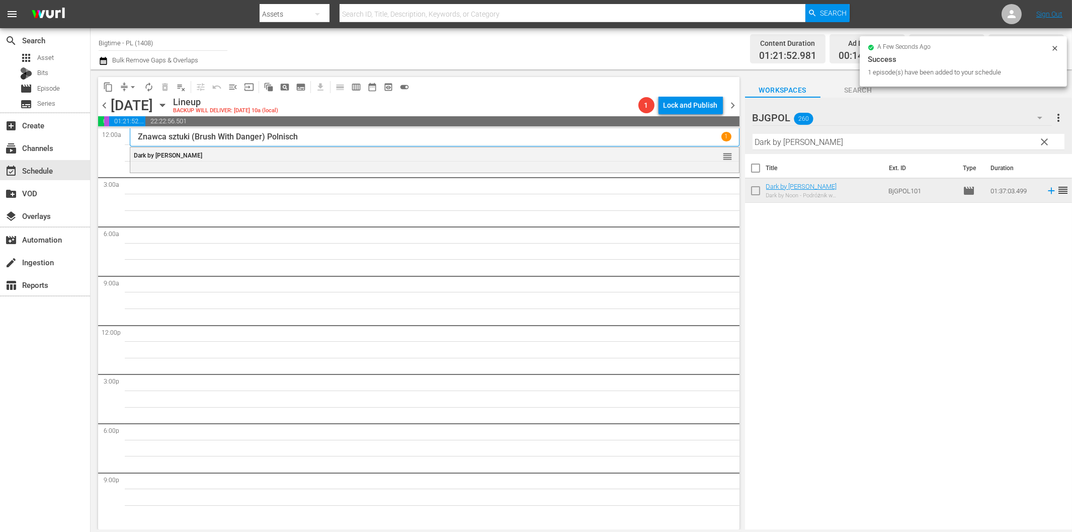
click at [803, 143] on input "Dark by [PERSON_NAME]" at bounding box center [909, 142] width 312 height 16
paste input "Taught In Cold Blood"
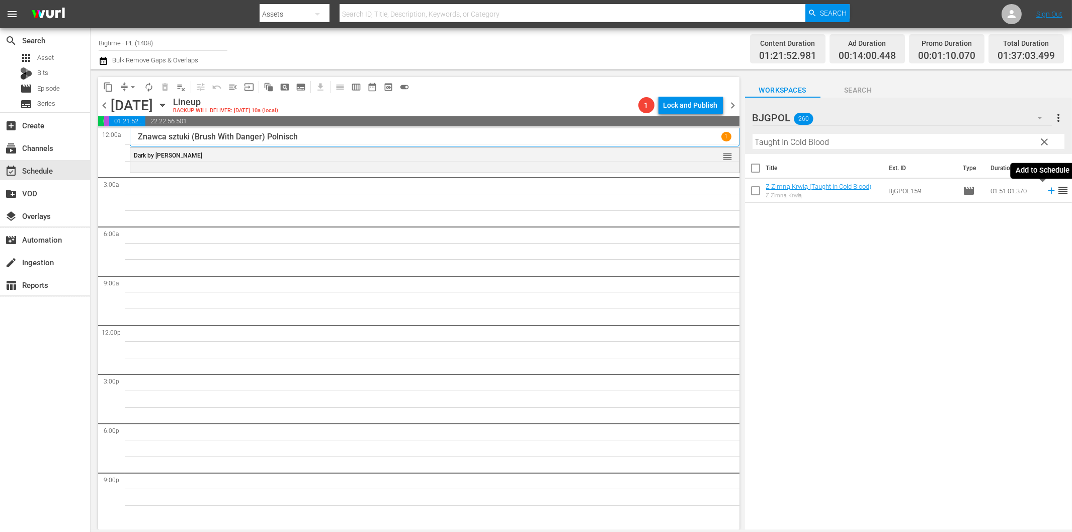
click at [1046, 192] on icon at bounding box center [1051, 190] width 11 height 11
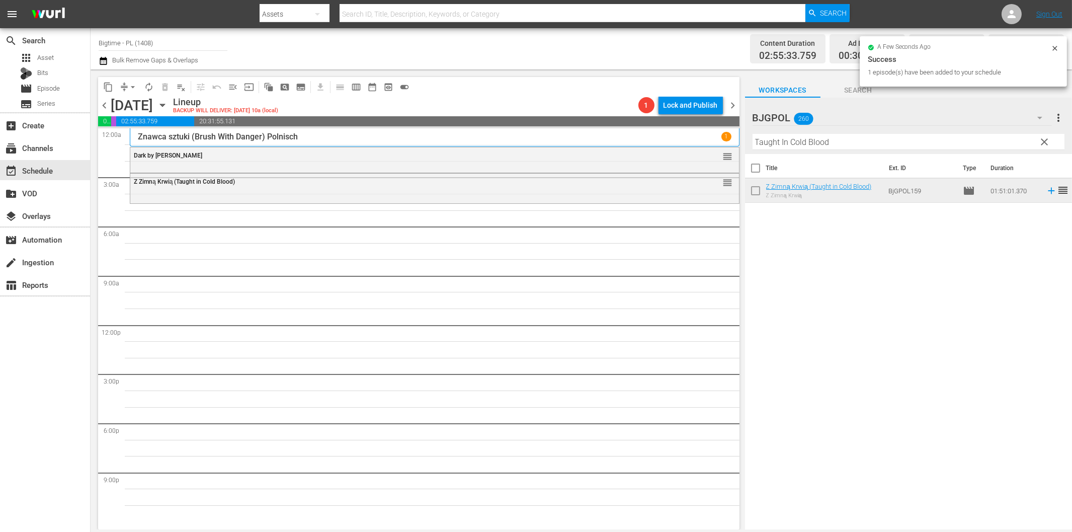
click at [801, 143] on input "Taught In Cold Blood" at bounding box center [909, 142] width 312 height 16
paste input "Battle B-Boy"
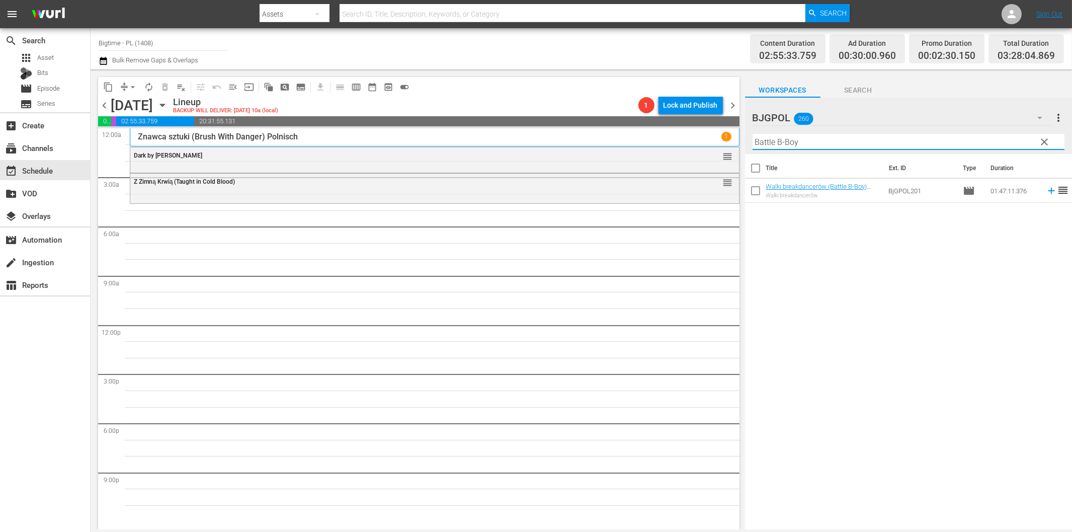
click at [1046, 189] on icon at bounding box center [1051, 190] width 11 height 11
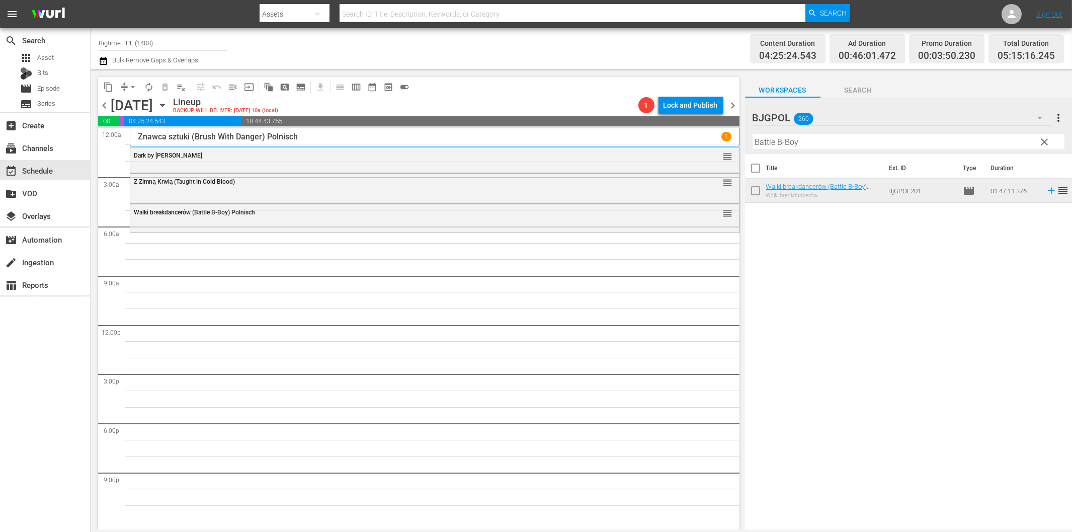
click at [802, 145] on input "Battle B-Boy" at bounding box center [909, 142] width 312 height 16
paste input "Subject 36"
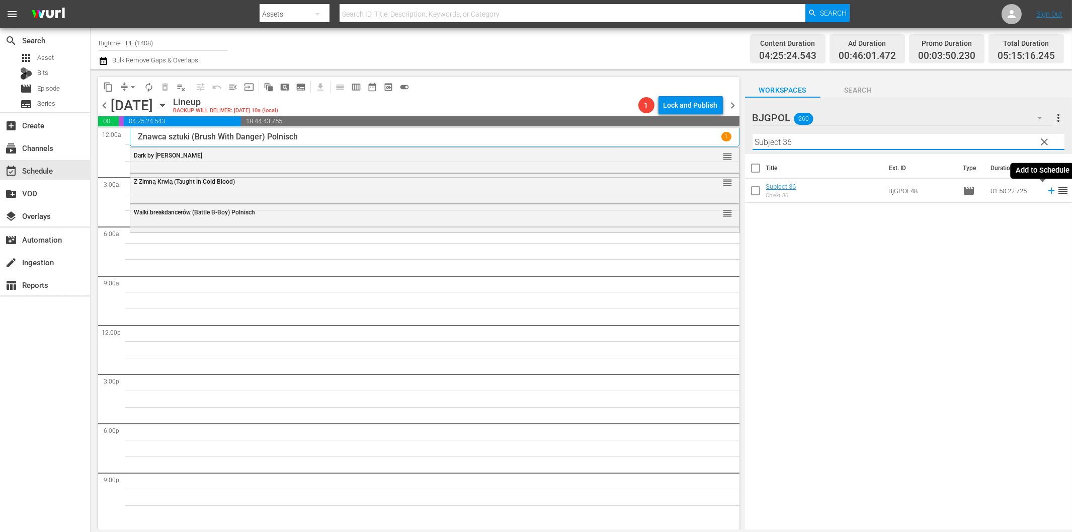
click at [1046, 189] on icon at bounding box center [1051, 190] width 11 height 11
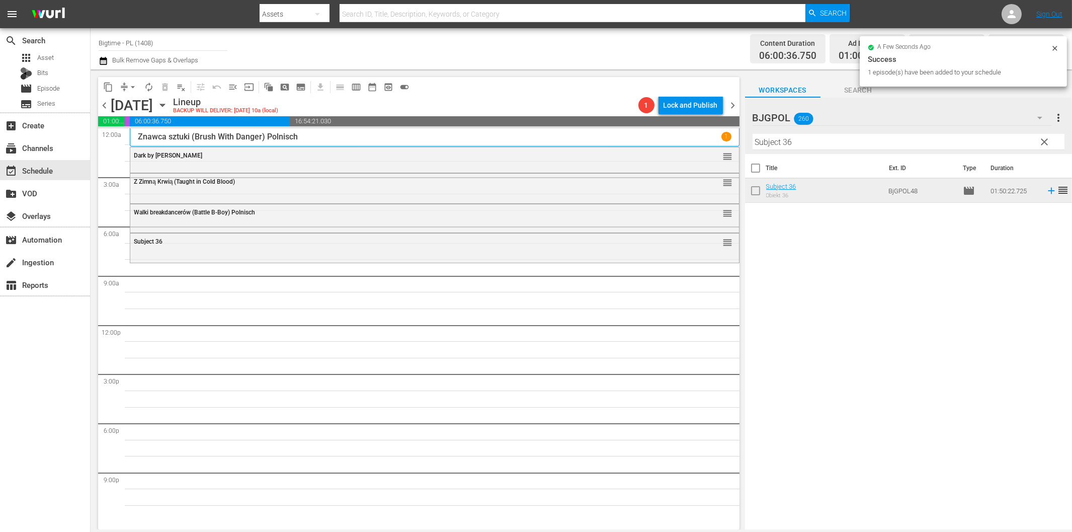
click at [783, 142] on input "Subject 36" at bounding box center [909, 142] width 312 height 16
paste input "Light of Mine"
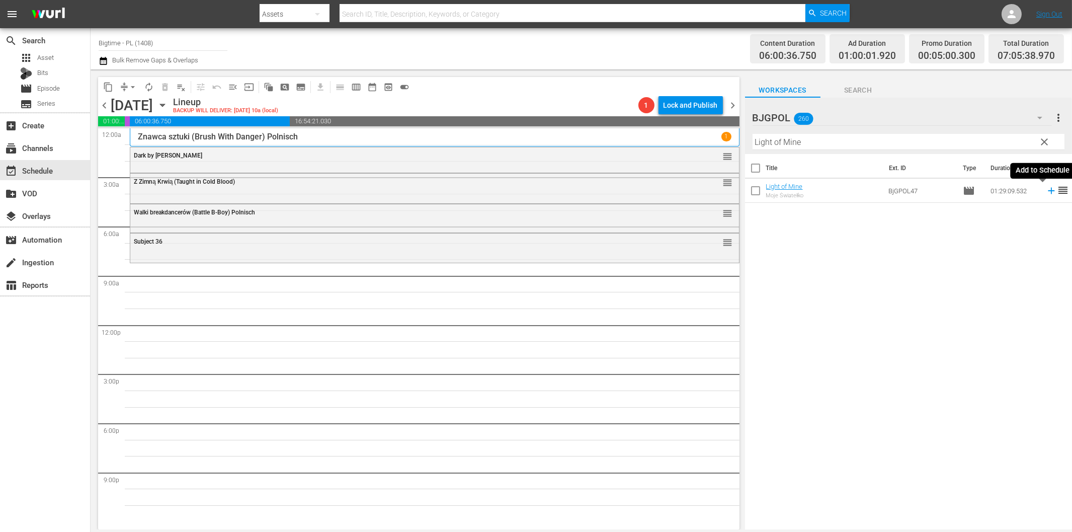
click at [1046, 190] on icon at bounding box center [1051, 190] width 11 height 11
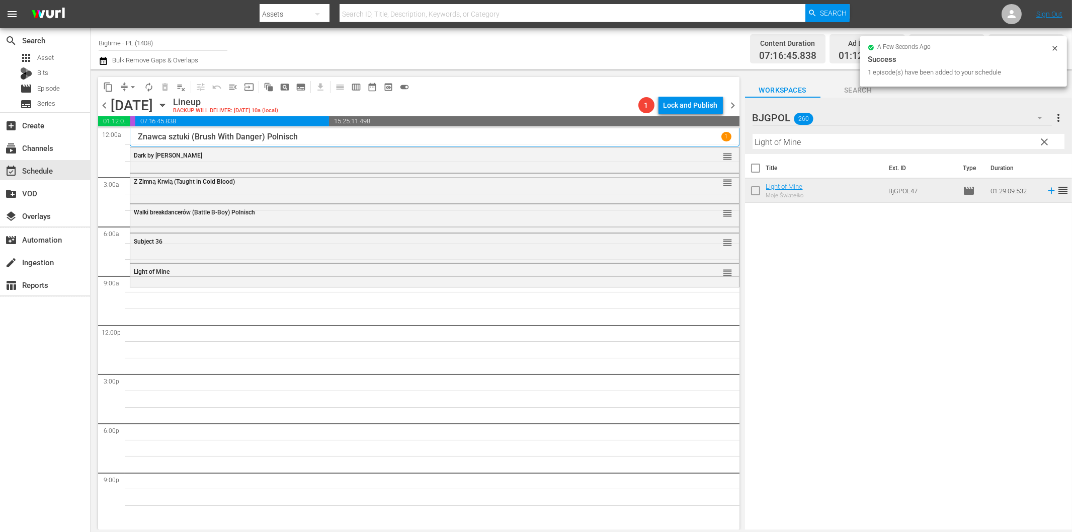
click at [898, 143] on input "Light of Mine" at bounding box center [909, 142] width 312 height 16
paste input "[PERSON_NAME] and the Trappers"
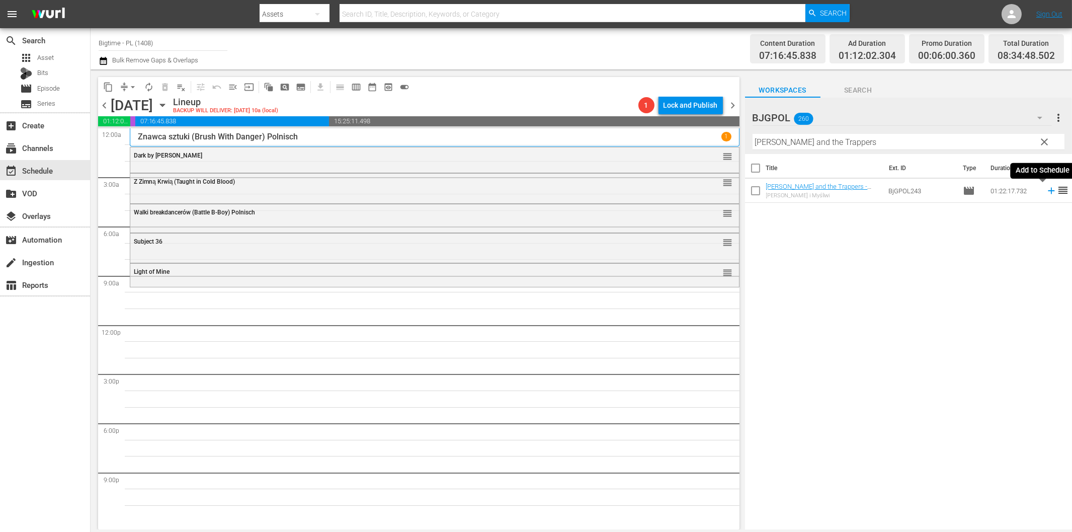
click at [1046, 188] on icon at bounding box center [1051, 190] width 11 height 11
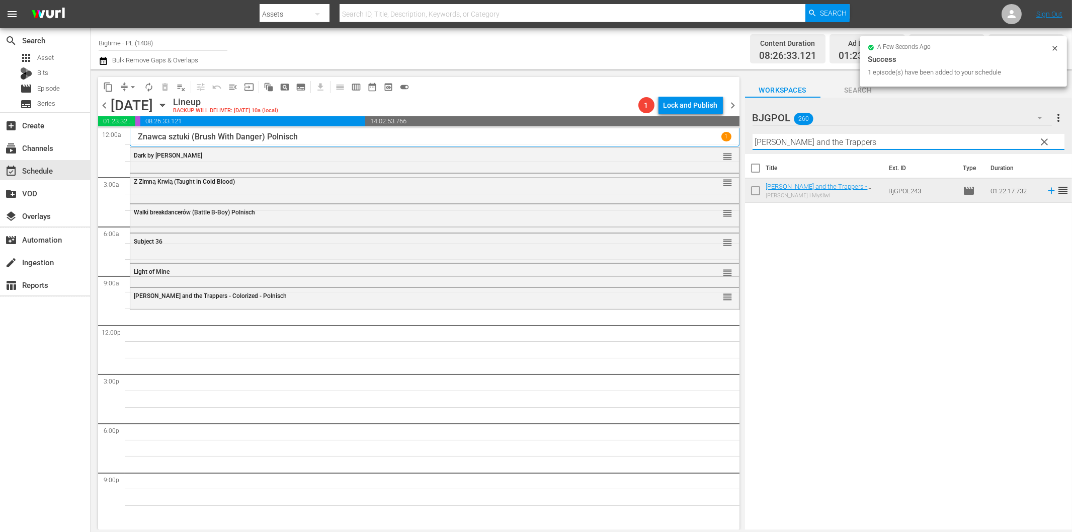
click at [845, 144] on input "[PERSON_NAME] and the Trappers" at bounding box center [909, 142] width 312 height 16
paste input "he Hardest Thing"
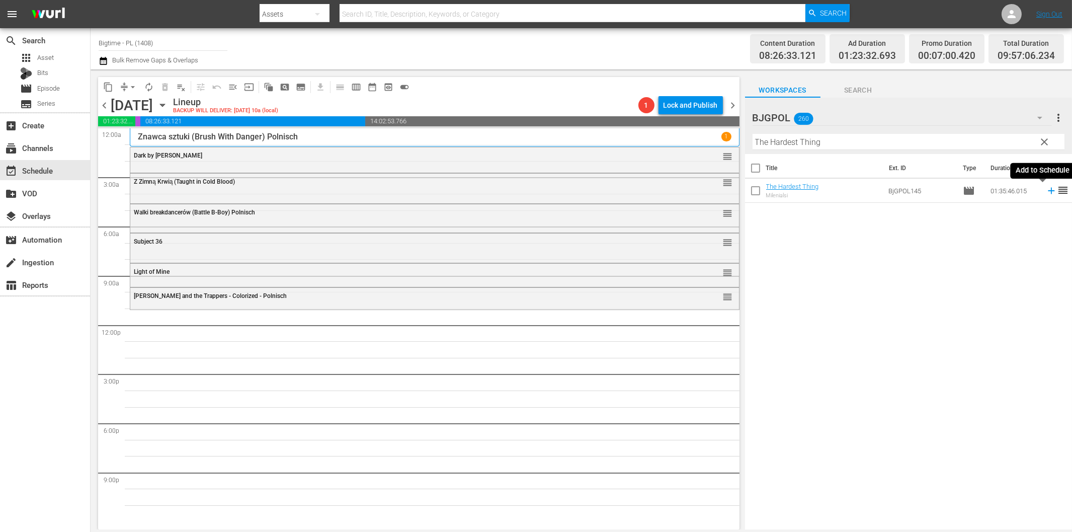
click at [1046, 193] on icon at bounding box center [1051, 190] width 11 height 11
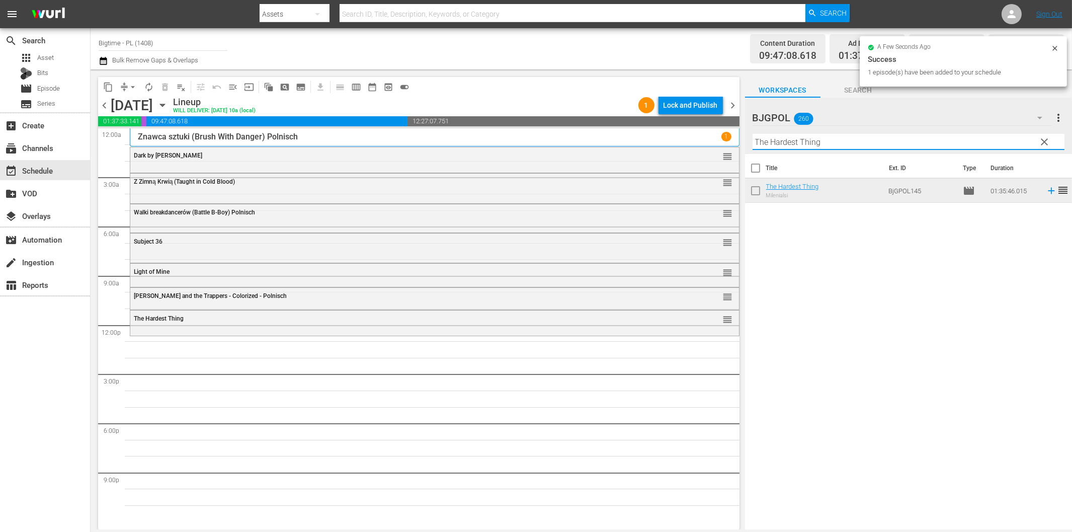
click at [786, 144] on input "The Hardest Thing" at bounding box center [909, 142] width 312 height 16
paste input "Black Swan"
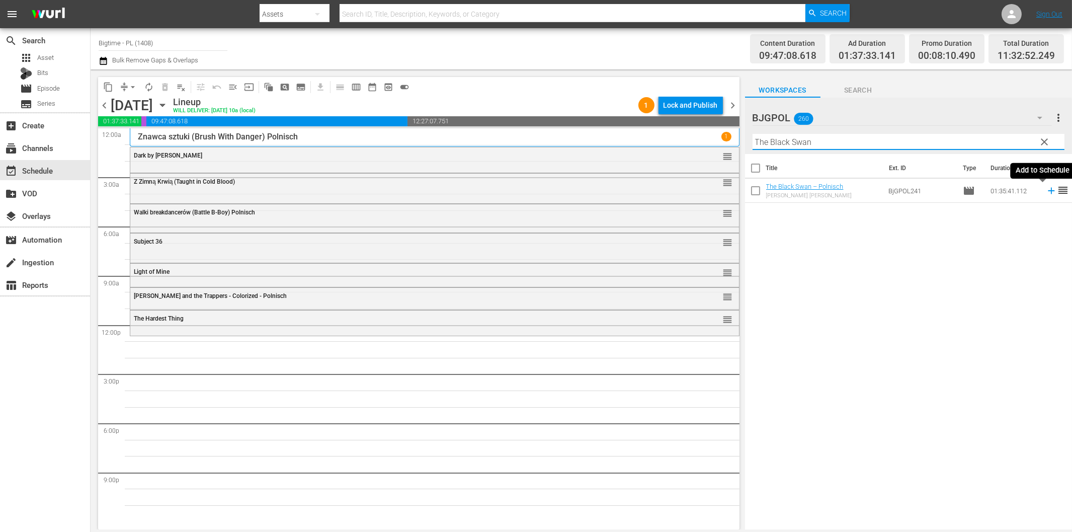
drag, startPoint x: 1041, startPoint y: 189, endPoint x: 1031, endPoint y: 193, distance: 9.9
click at [1046, 189] on icon at bounding box center [1051, 190] width 11 height 11
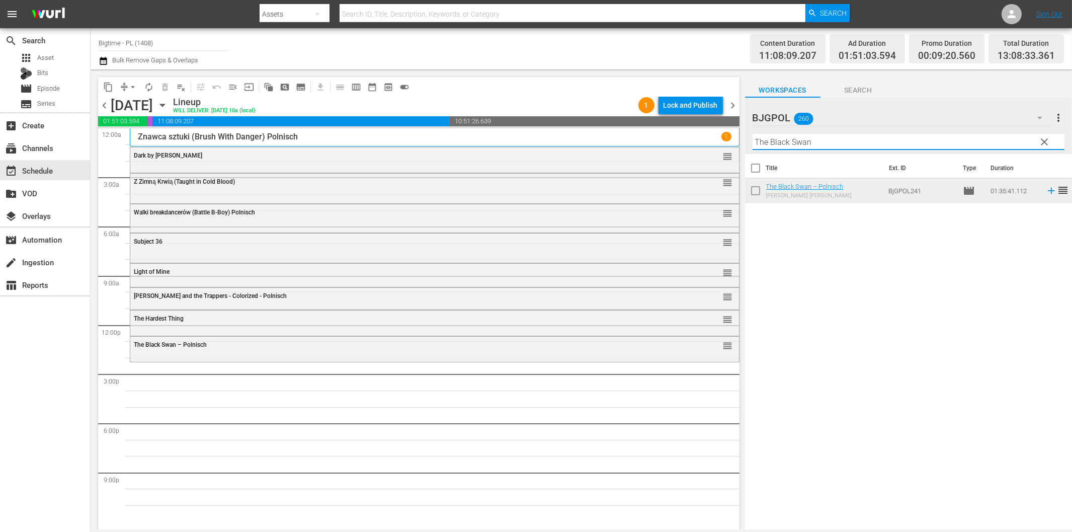
click at [848, 144] on input "The Black Swan" at bounding box center [909, 142] width 312 height 16
paste input "[PERSON_NAME]"
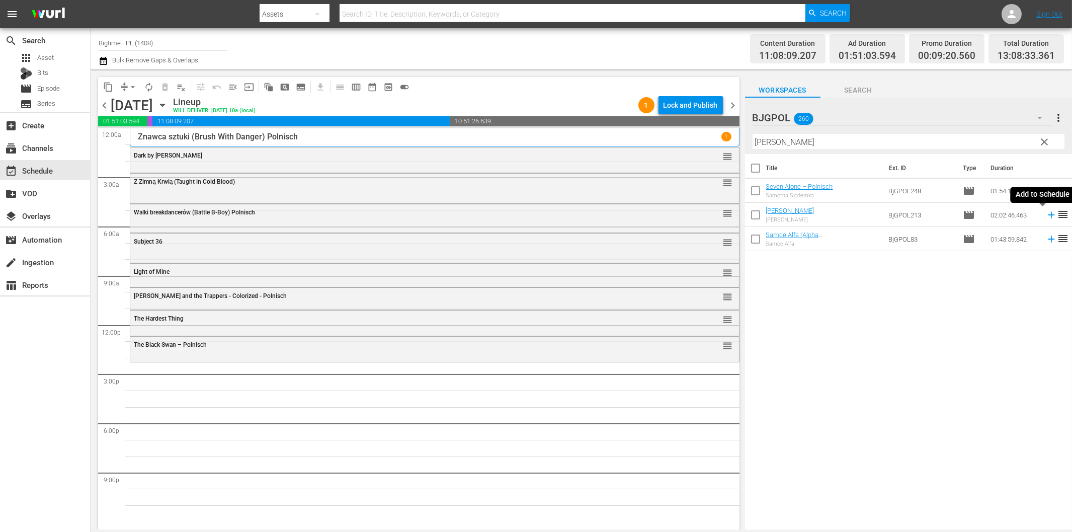
click at [1046, 216] on icon at bounding box center [1051, 214] width 11 height 11
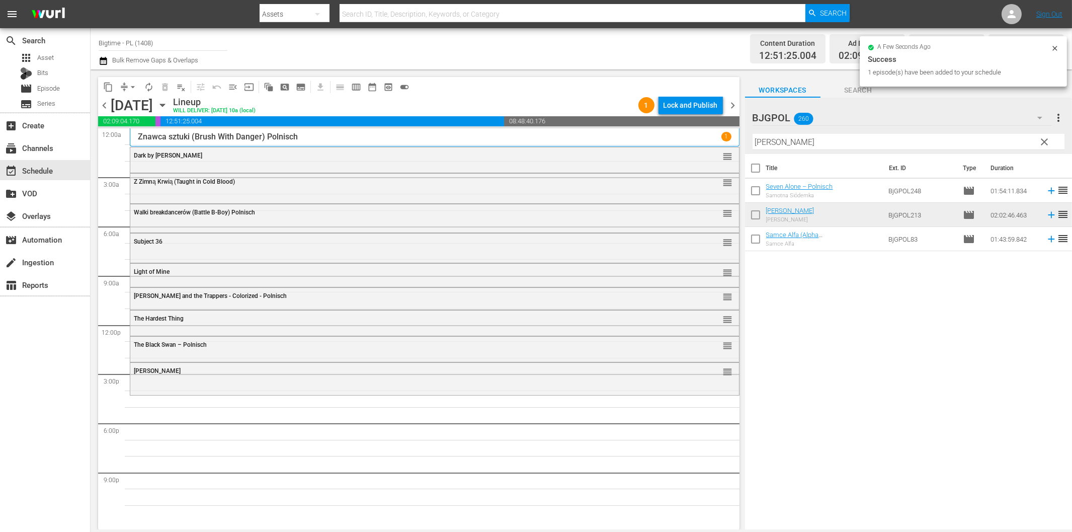
click at [789, 144] on input "[PERSON_NAME]" at bounding box center [909, 142] width 312 height 16
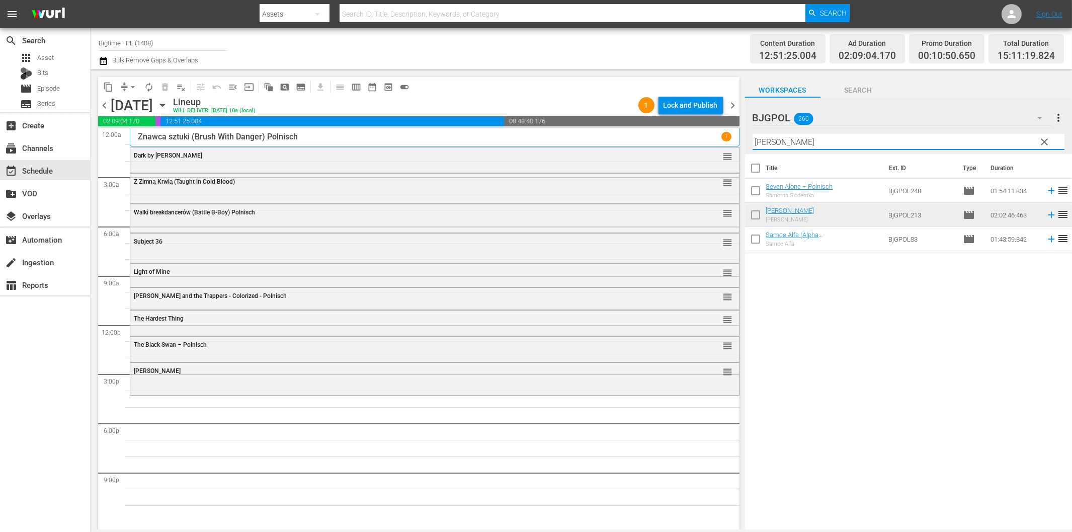
paste input "Love Is Blind"
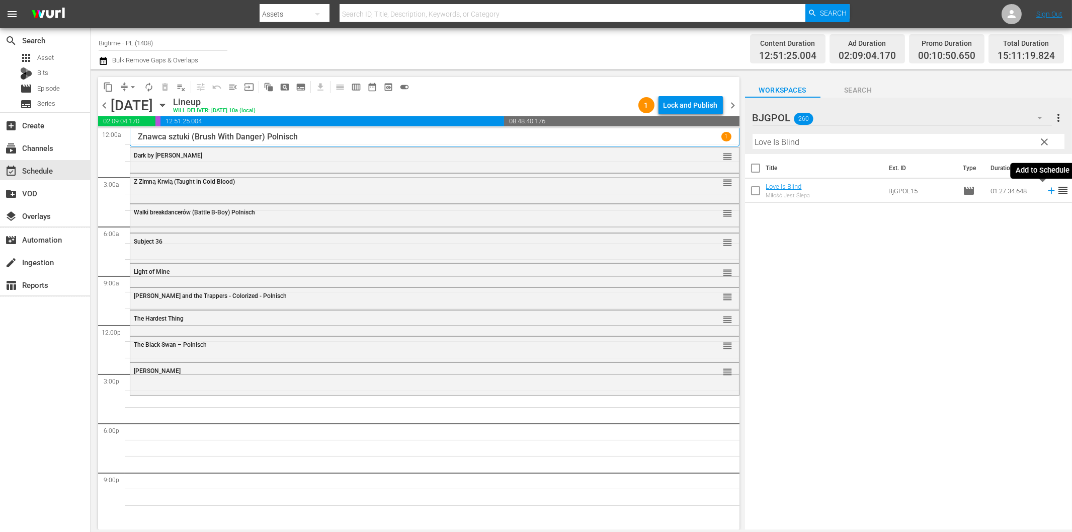
click at [1048, 192] on icon at bounding box center [1051, 191] width 7 height 7
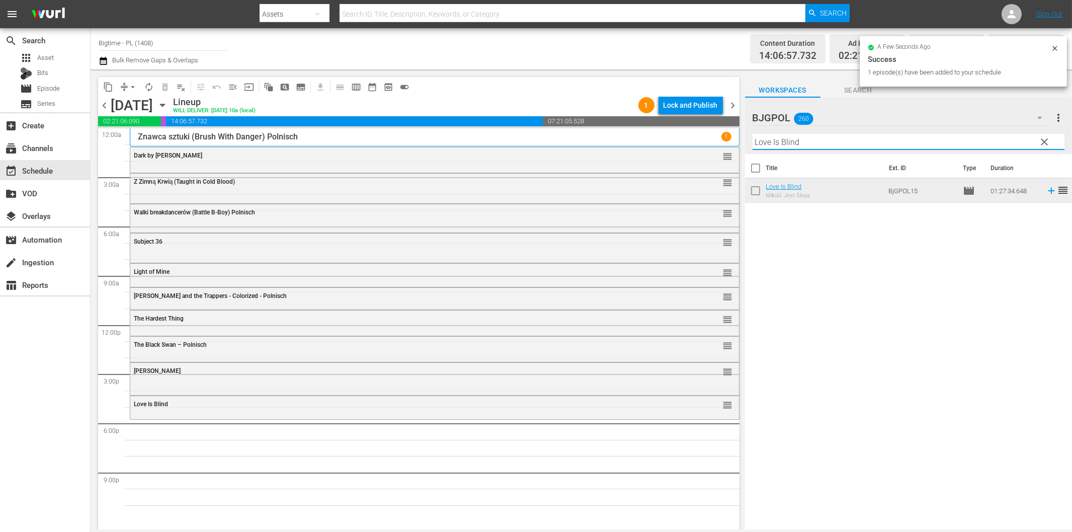
click at [831, 141] on input "Love Is Blind" at bounding box center [909, 142] width 312 height 16
paste input "Shadows In The Sun"
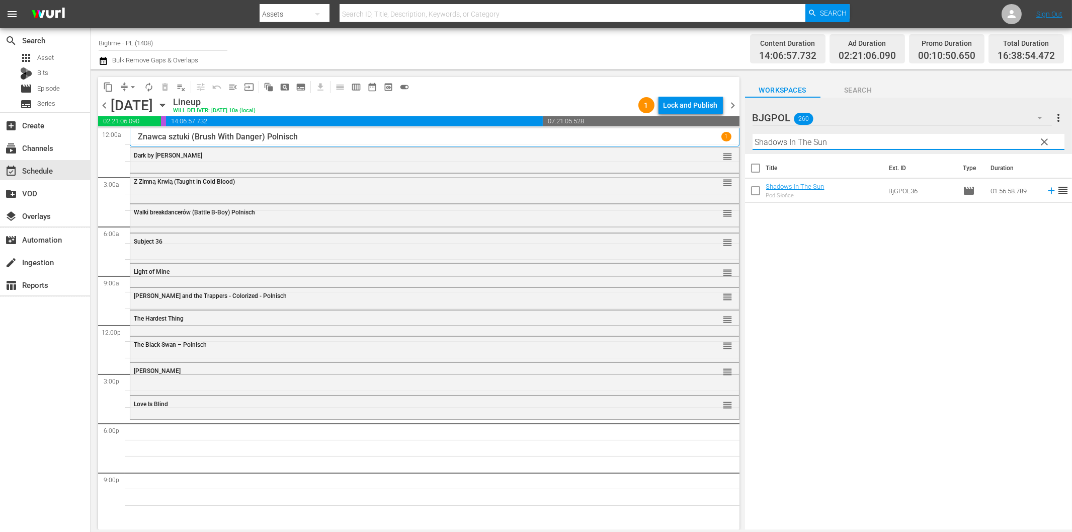
click at [1048, 188] on icon at bounding box center [1051, 191] width 7 height 7
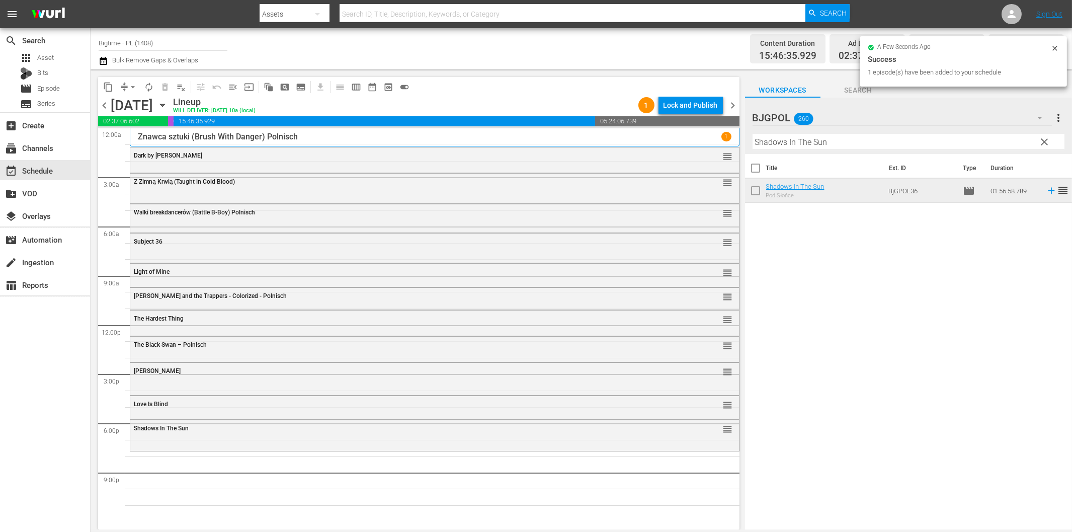
click at [831, 140] on input "Shadows In The Sun" at bounding box center [909, 142] width 312 height 16
paste input "Executor"
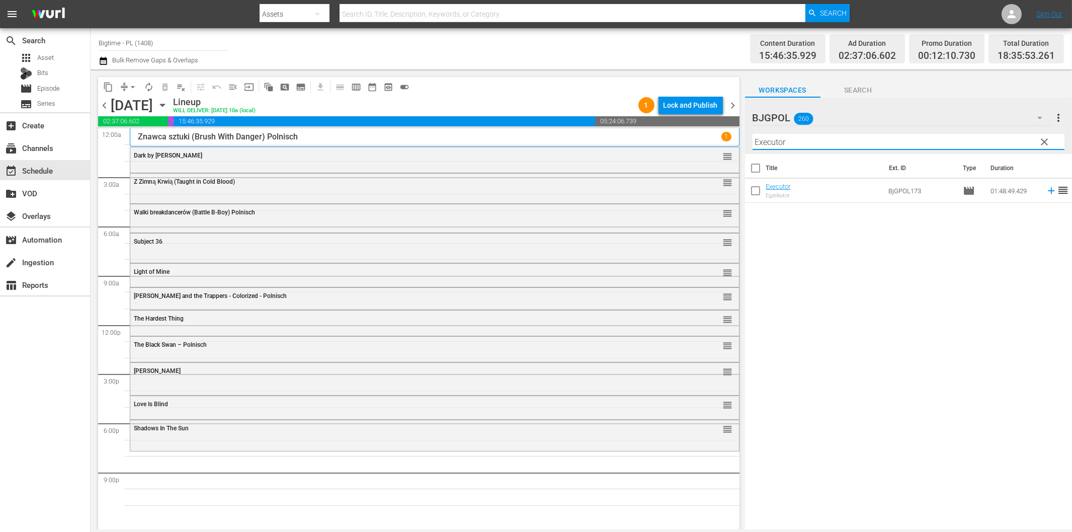
drag, startPoint x: 1044, startPoint y: 192, endPoint x: 1037, endPoint y: 193, distance: 6.6
click at [1046, 192] on icon at bounding box center [1051, 190] width 11 height 11
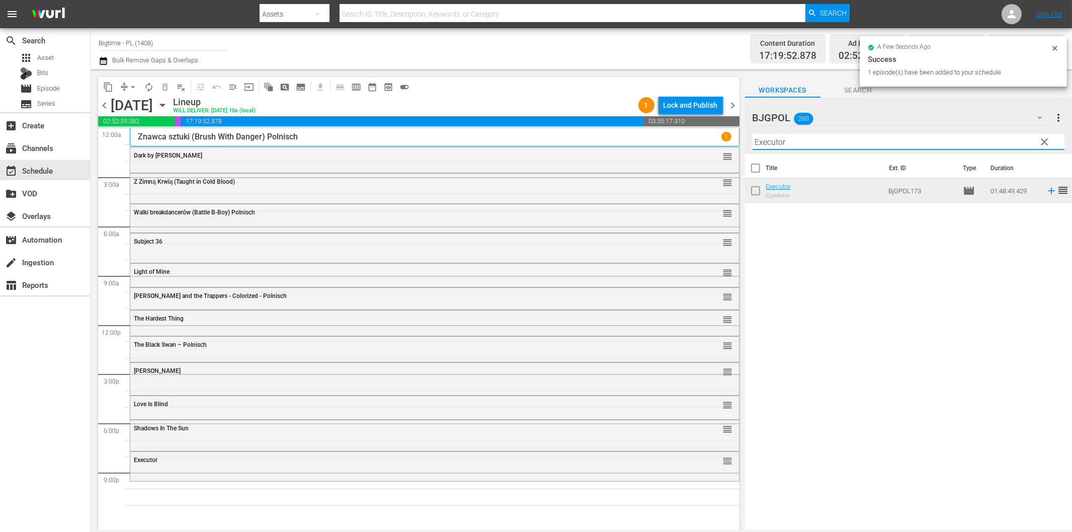
click at [768, 144] on input "Executor" at bounding box center [909, 142] width 312 height 16
paste input "Creature in the [PERSON_NAME]"
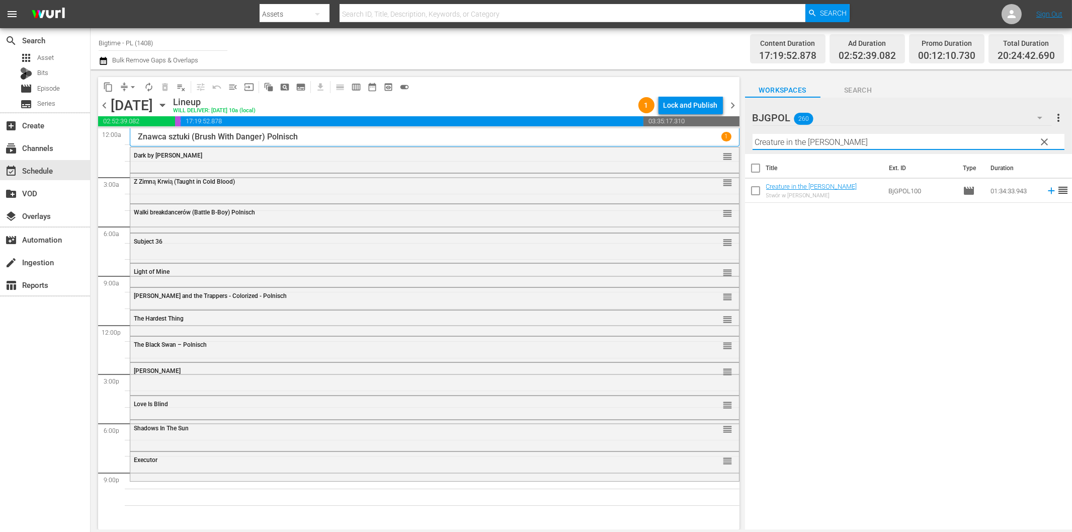
click at [1048, 191] on icon at bounding box center [1051, 191] width 7 height 7
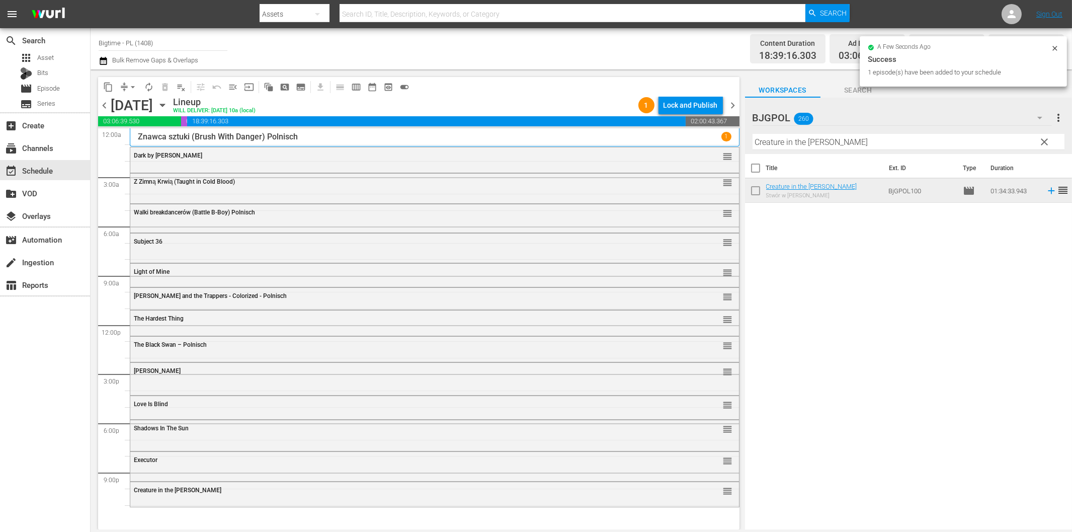
click at [997, 145] on input "Creature in the [PERSON_NAME]" at bounding box center [909, 142] width 312 height 16
paste input "Dead On Arrival"
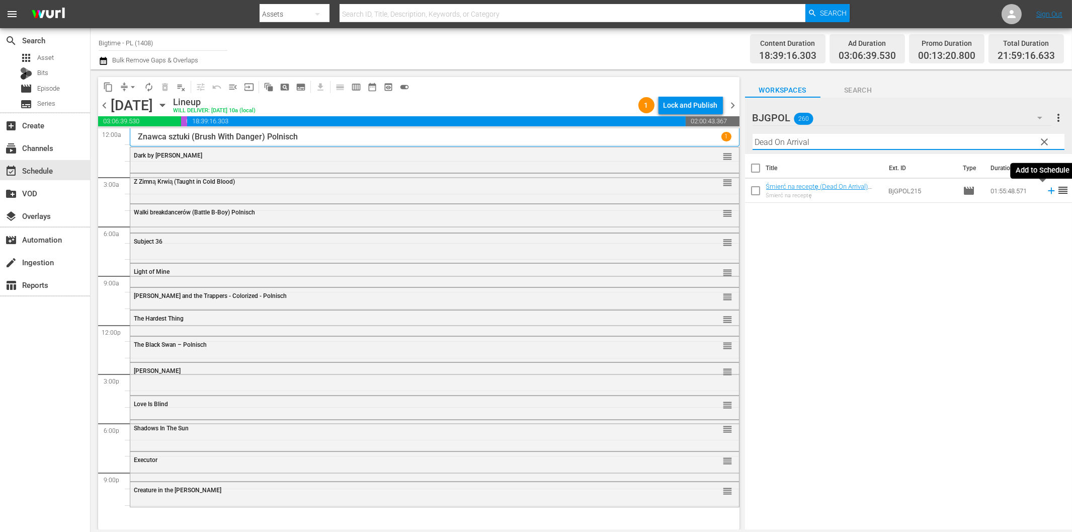
type input "Dead On Arrival"
click at [1048, 194] on icon at bounding box center [1051, 191] width 7 height 7
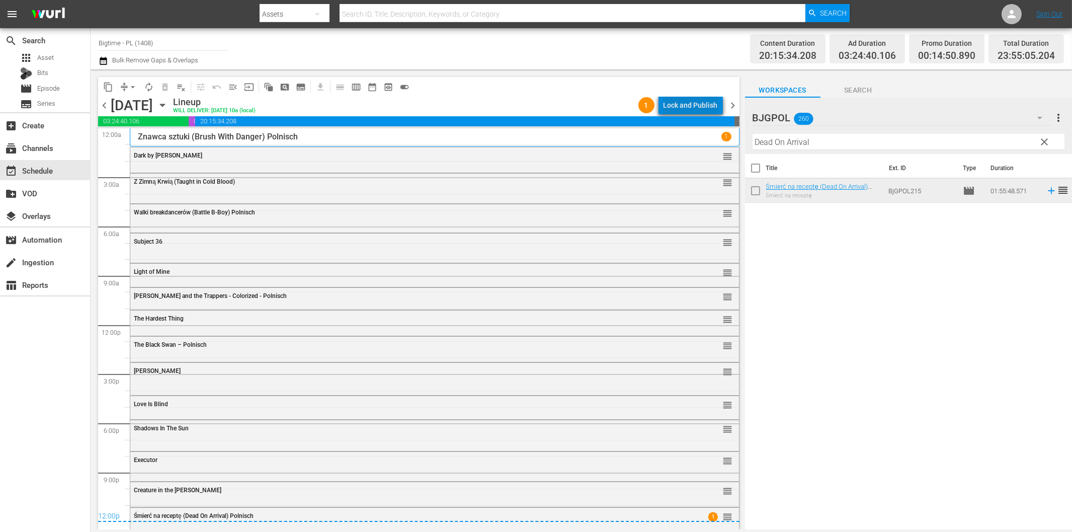
click at [696, 108] on div "Lock and Publish" at bounding box center [691, 105] width 54 height 18
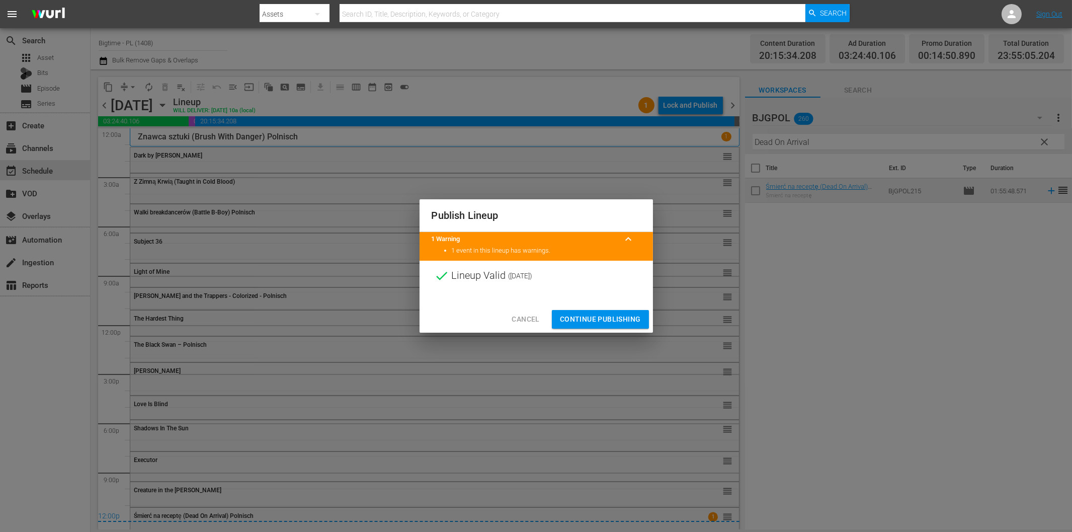
click at [614, 316] on span "Continue Publishing" at bounding box center [600, 319] width 81 height 13
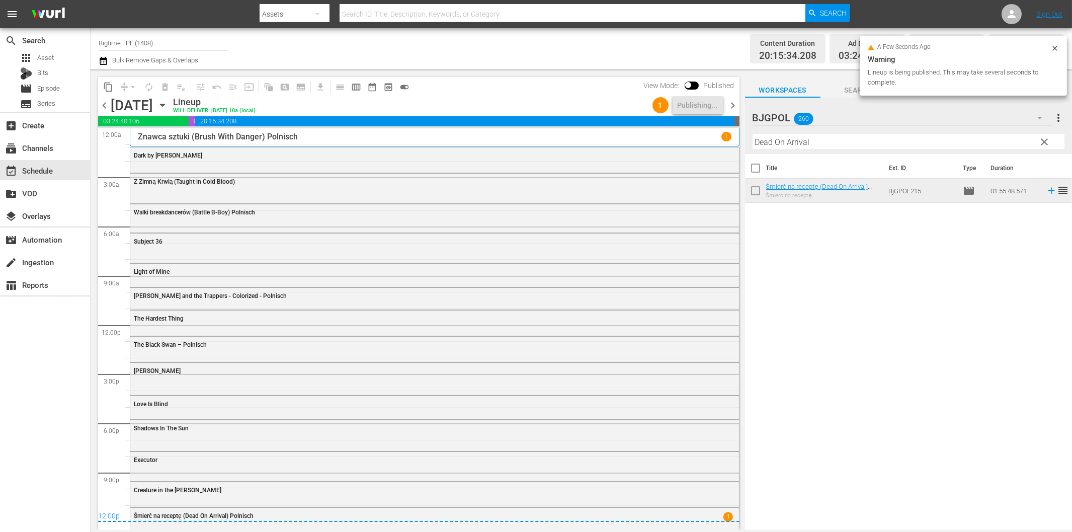
click at [733, 103] on span "chevron_right" at bounding box center [733, 105] width 13 height 13
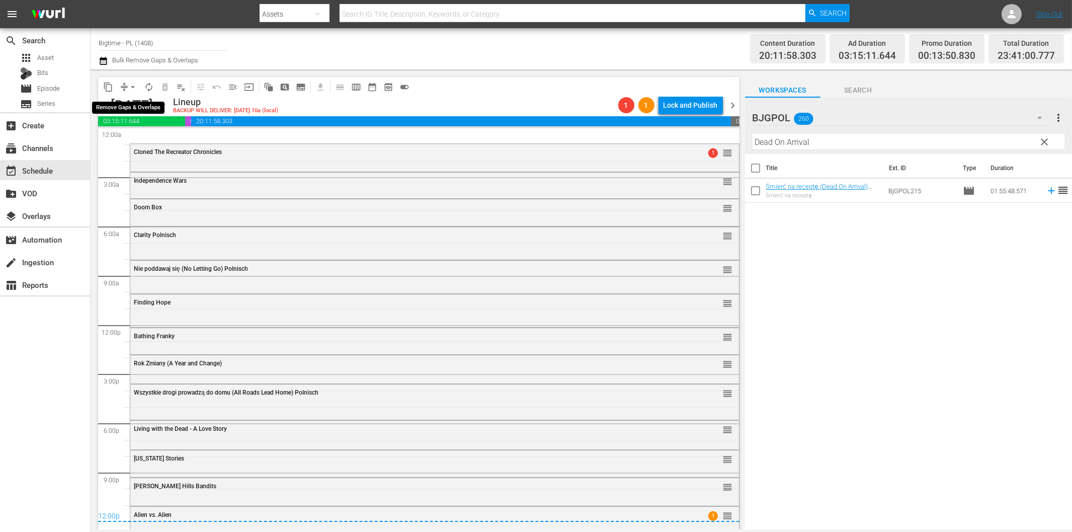
click at [133, 88] on span "arrow_drop_down" at bounding box center [133, 87] width 10 height 10
click at [149, 123] on li "Align to First Episode" at bounding box center [133, 123] width 83 height 17
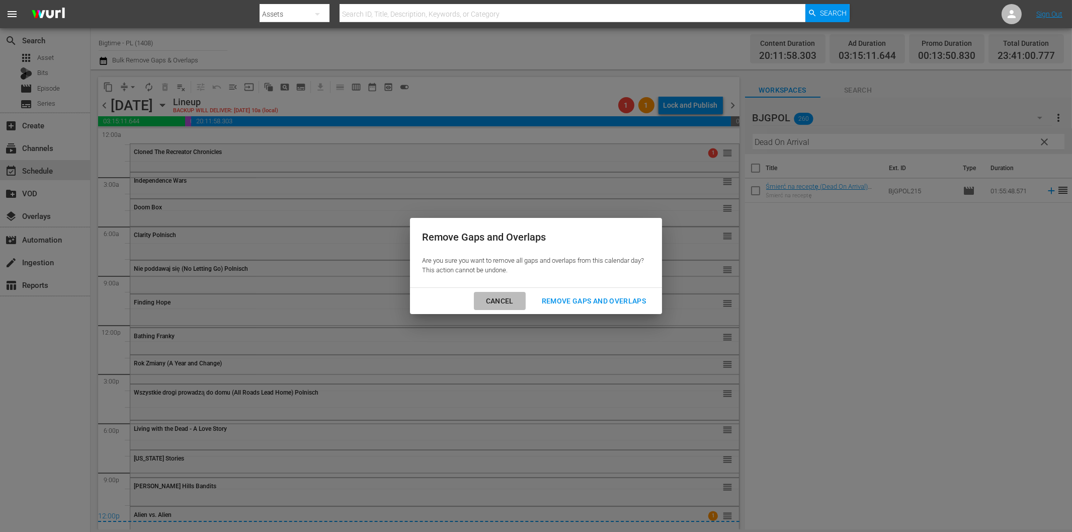
drag, startPoint x: 499, startPoint y: 298, endPoint x: 373, endPoint y: 255, distance: 133.7
click at [499, 298] on div "Cancel" at bounding box center [500, 301] width 44 height 13
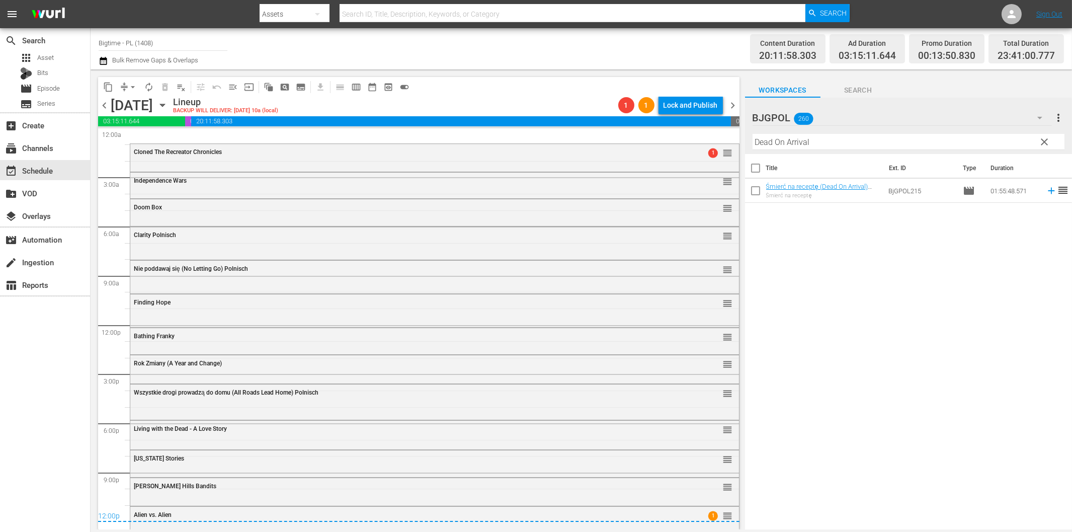
click at [124, 92] on button "compress" at bounding box center [124, 87] width 16 height 16
click at [131, 82] on span "arrow_drop_down" at bounding box center [133, 87] width 10 height 10
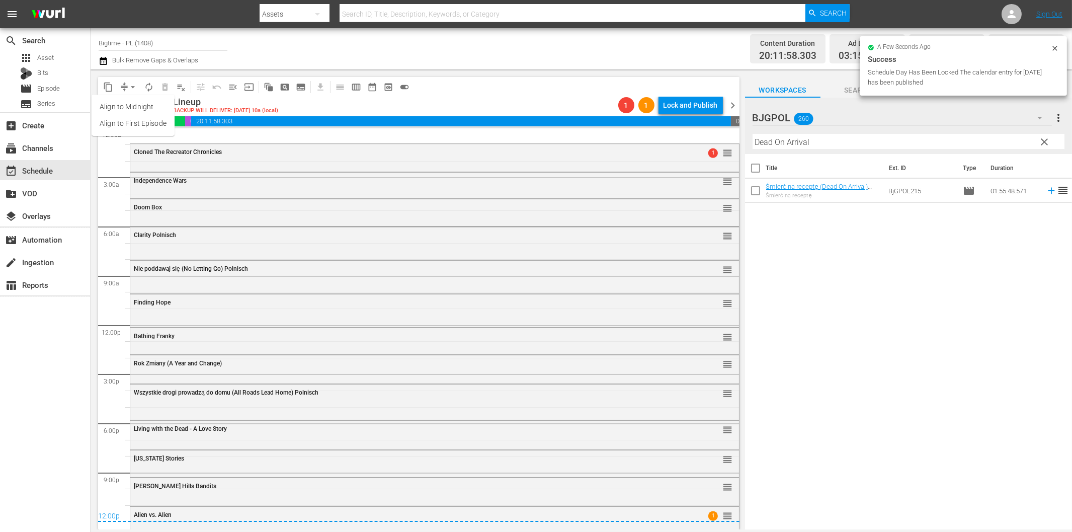
click at [509, 52] on div "Channel Title Bigtime - PL (1408) Bulk Remove Gaps & Overlaps" at bounding box center [362, 49] width 527 height 36
click at [105, 108] on span "chevron_left" at bounding box center [104, 105] width 13 height 13
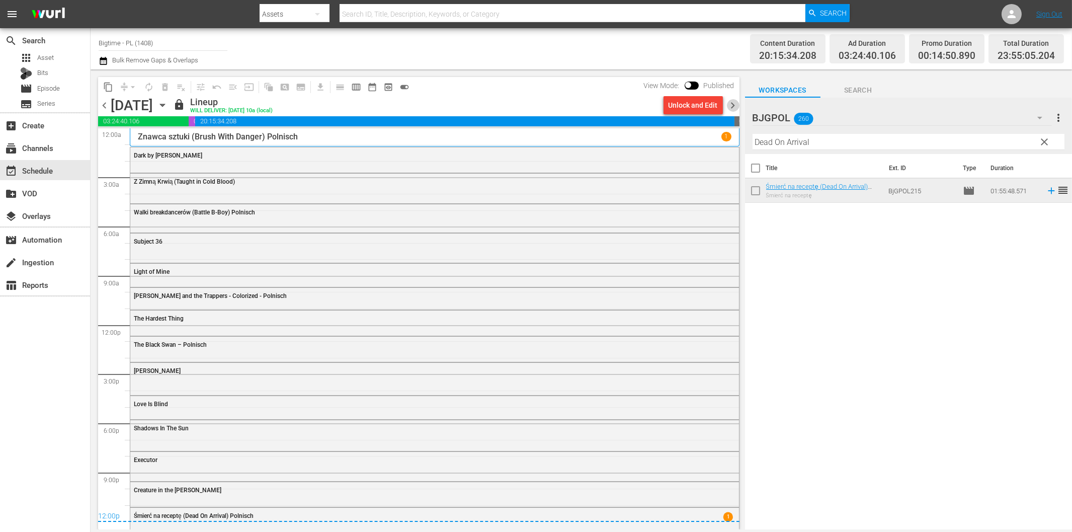
click at [733, 102] on span "chevron_right" at bounding box center [733, 105] width 13 height 13
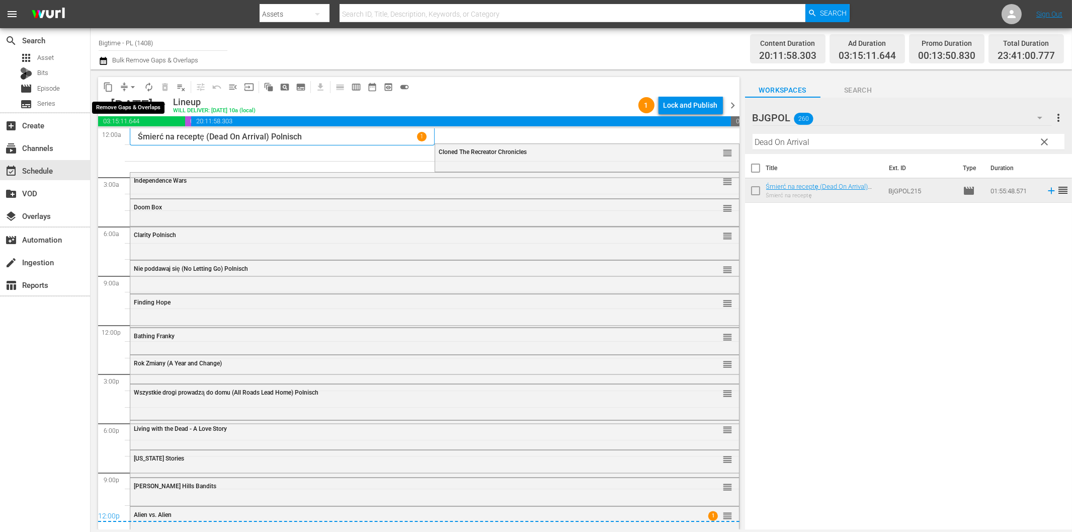
click at [131, 90] on span "arrow_drop_down" at bounding box center [133, 87] width 10 height 10
click at [148, 140] on li "Align to End of Previous Day" at bounding box center [134, 140] width 106 height 17
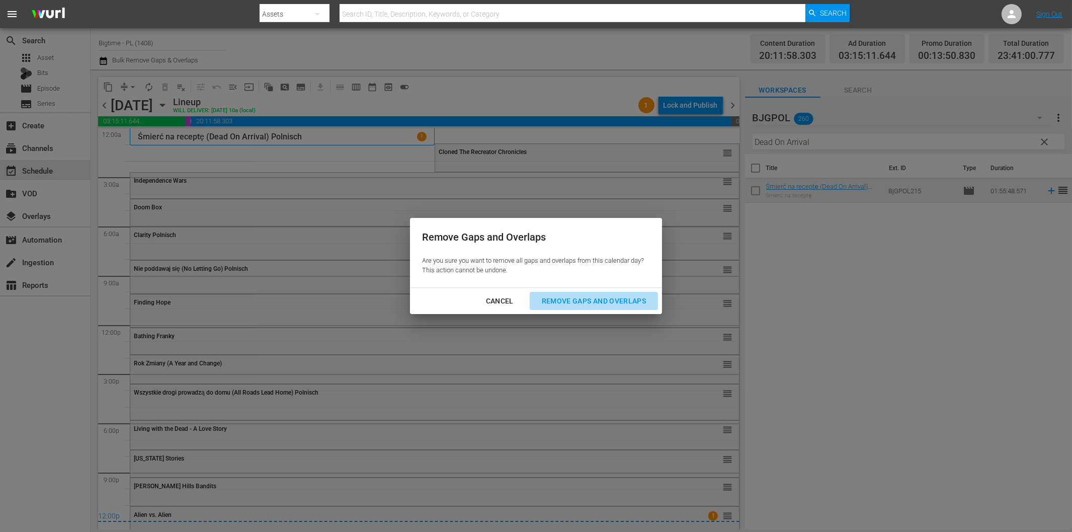
click at [574, 295] on div "Remove Gaps and Overlaps" at bounding box center [594, 301] width 120 height 13
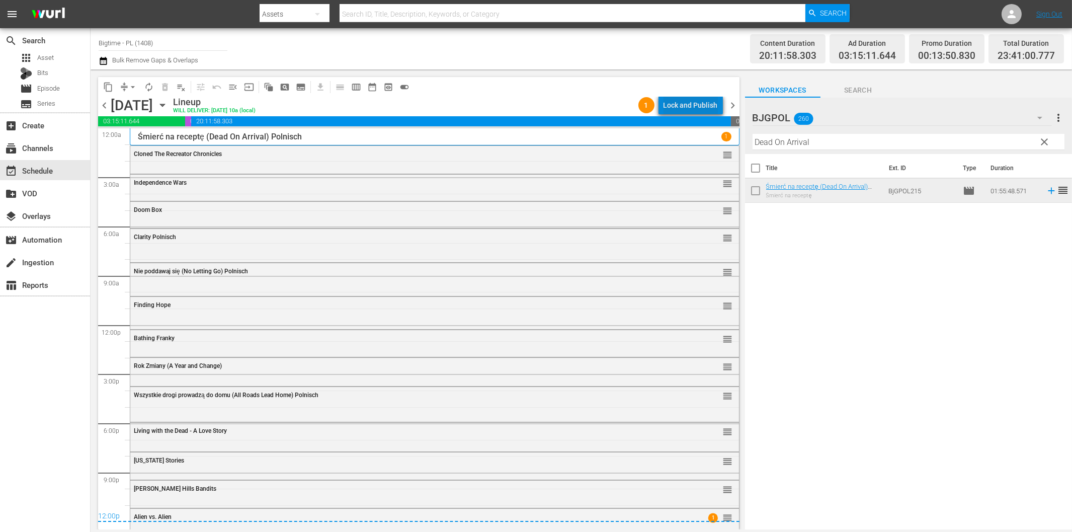
click at [696, 106] on div "Lock and Publish" at bounding box center [691, 105] width 54 height 18
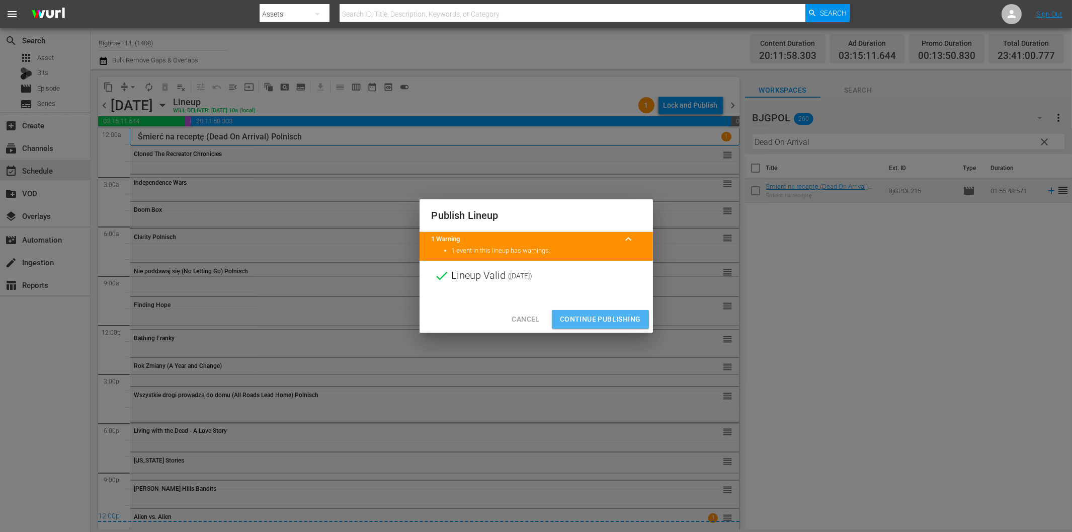
click at [622, 317] on span "Continue Publishing" at bounding box center [600, 319] width 81 height 13
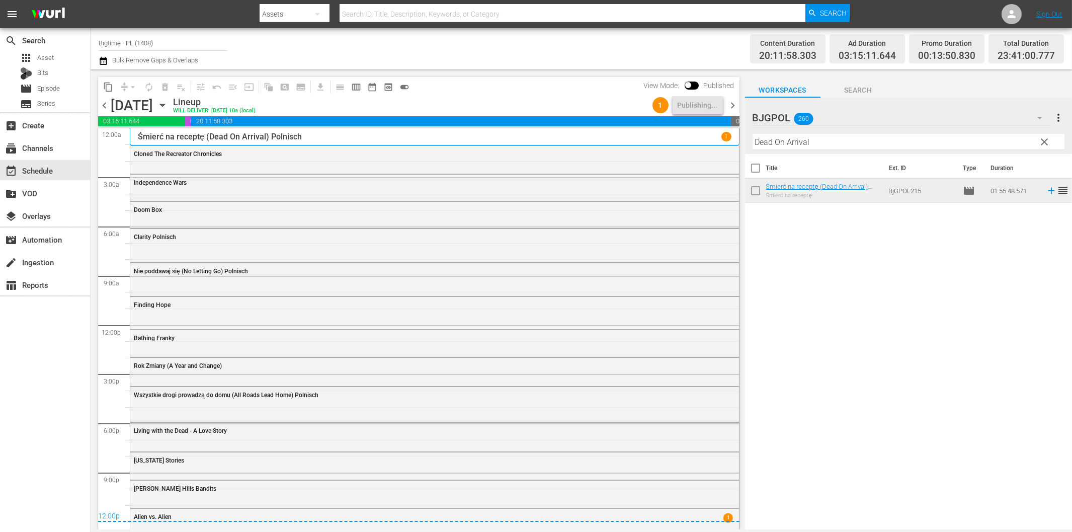
click at [735, 104] on span "chevron_right" at bounding box center [733, 105] width 13 height 13
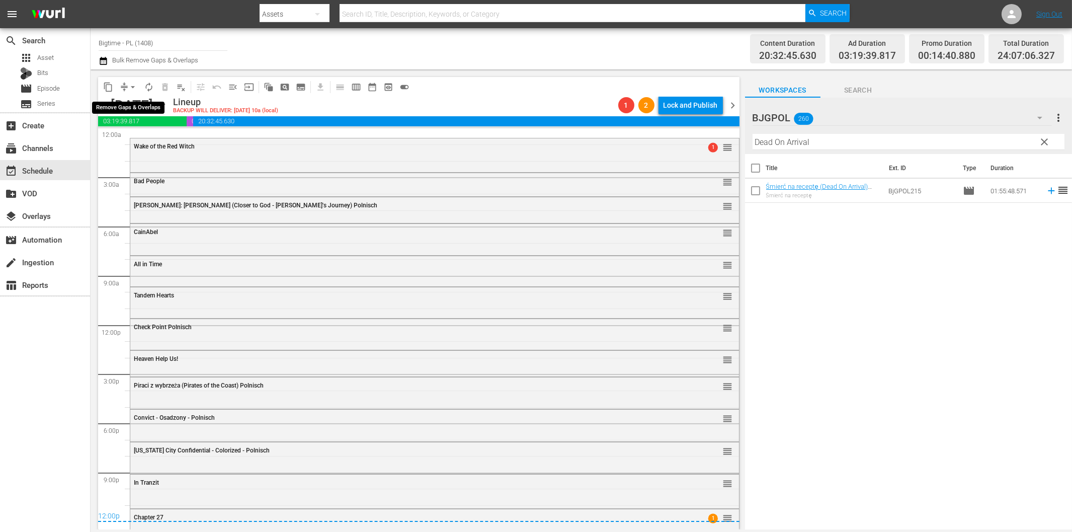
click at [131, 89] on span "arrow_drop_down" at bounding box center [133, 87] width 10 height 10
drag, startPoint x: 259, startPoint y: 52, endPoint x: 206, endPoint y: 66, distance: 54.2
click at [257, 52] on div "Channel Title Bigtime - PL (1408) Bulk Remove Gaps & Overlaps" at bounding box center [362, 49] width 527 height 36
click at [105, 104] on span "chevron_left" at bounding box center [104, 105] width 13 height 13
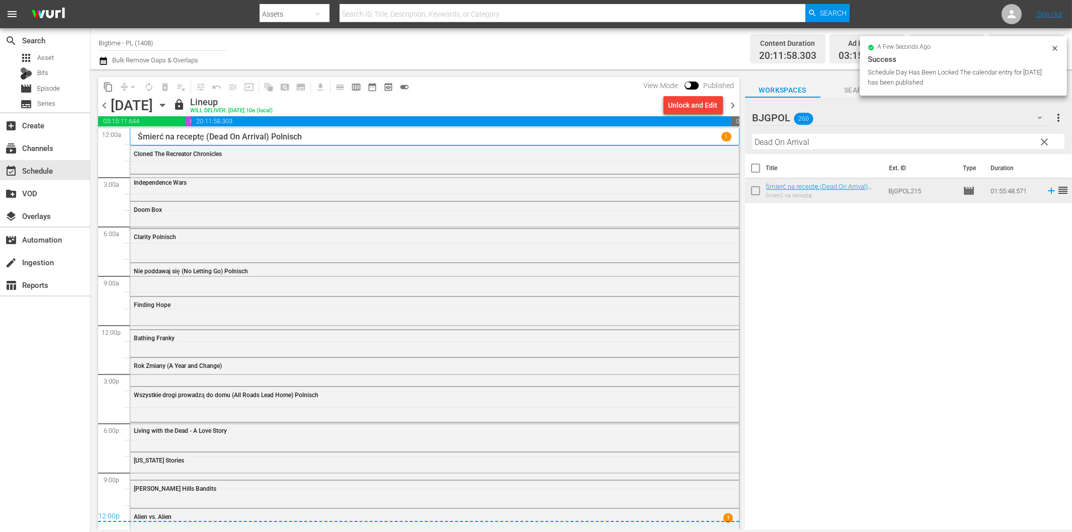
click at [734, 104] on span "chevron_right" at bounding box center [733, 105] width 13 height 13
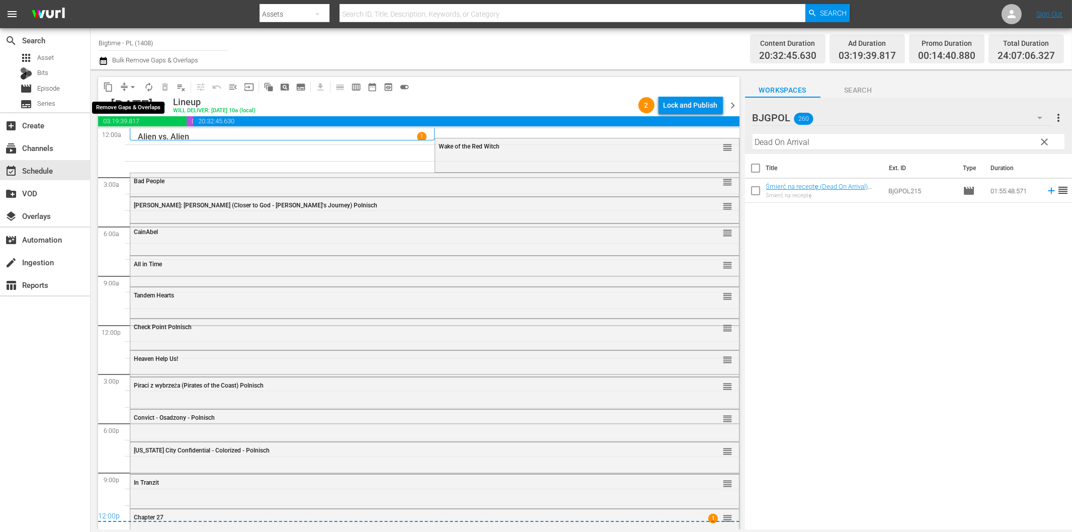
click at [128, 88] on span "arrow_drop_down" at bounding box center [133, 87] width 10 height 10
click at [142, 138] on li "Align to End of Previous Day" at bounding box center [134, 140] width 106 height 17
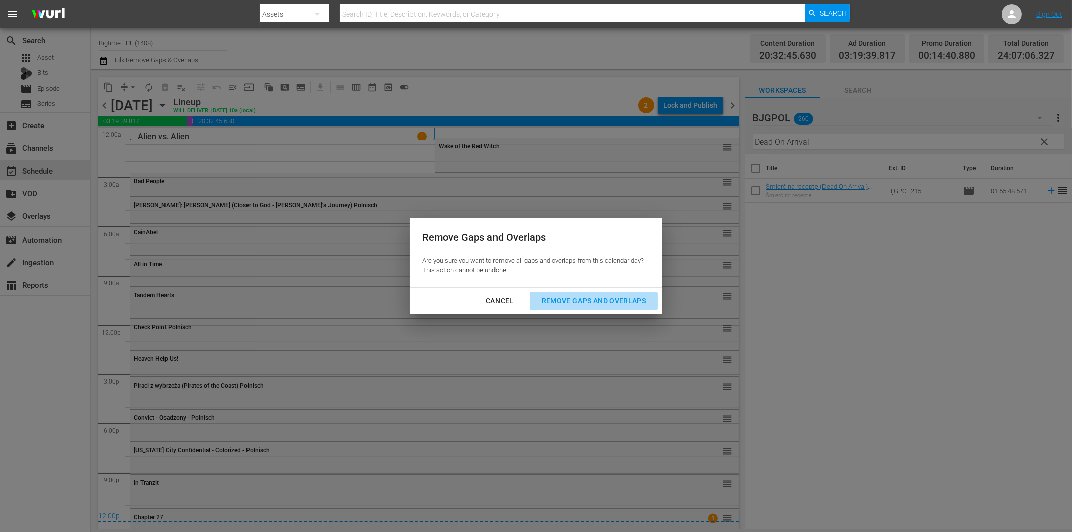
click at [567, 297] on div "Remove Gaps and Overlaps" at bounding box center [594, 301] width 120 height 13
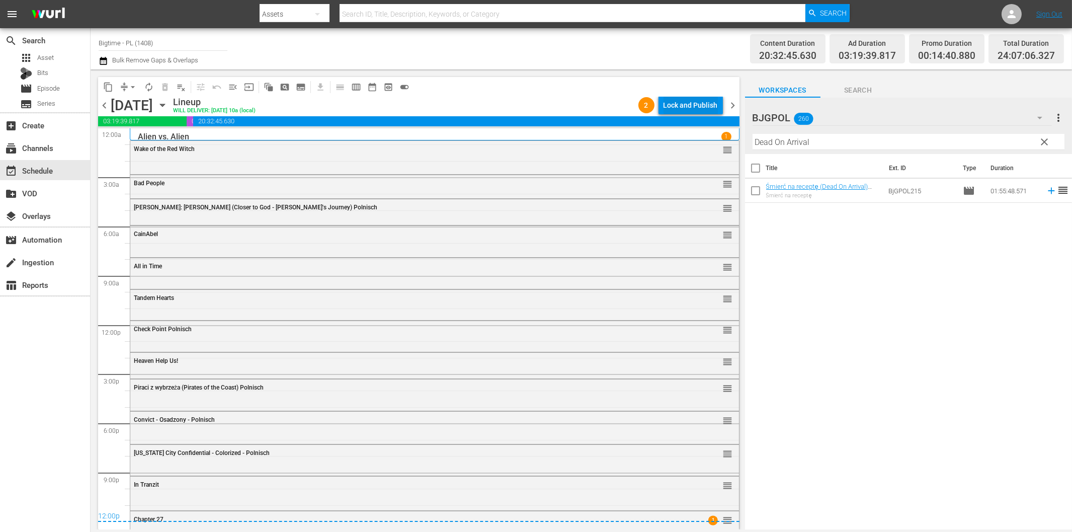
click at [675, 102] on div "Lock and Publish" at bounding box center [691, 105] width 54 height 18
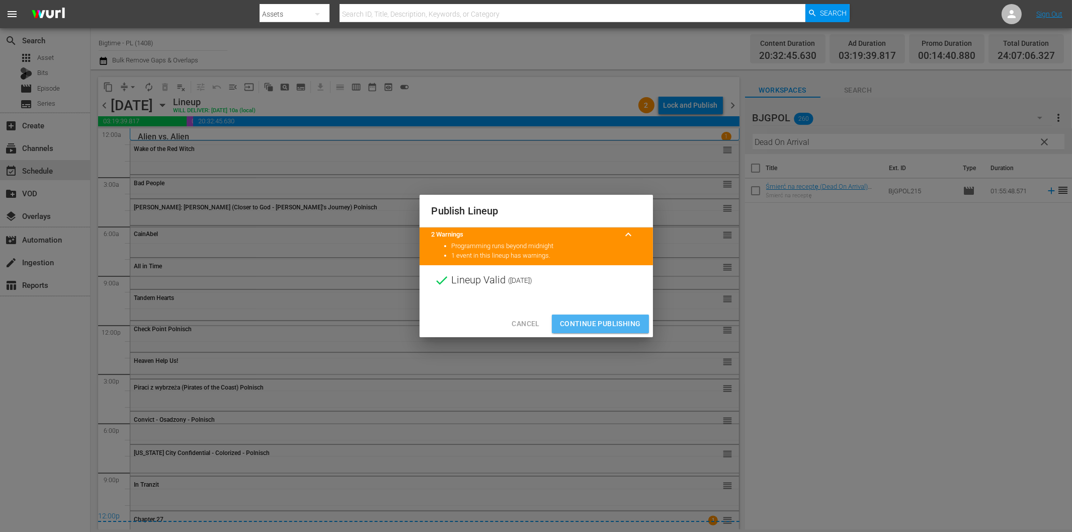
click at [626, 322] on span "Continue Publishing" at bounding box center [600, 323] width 81 height 13
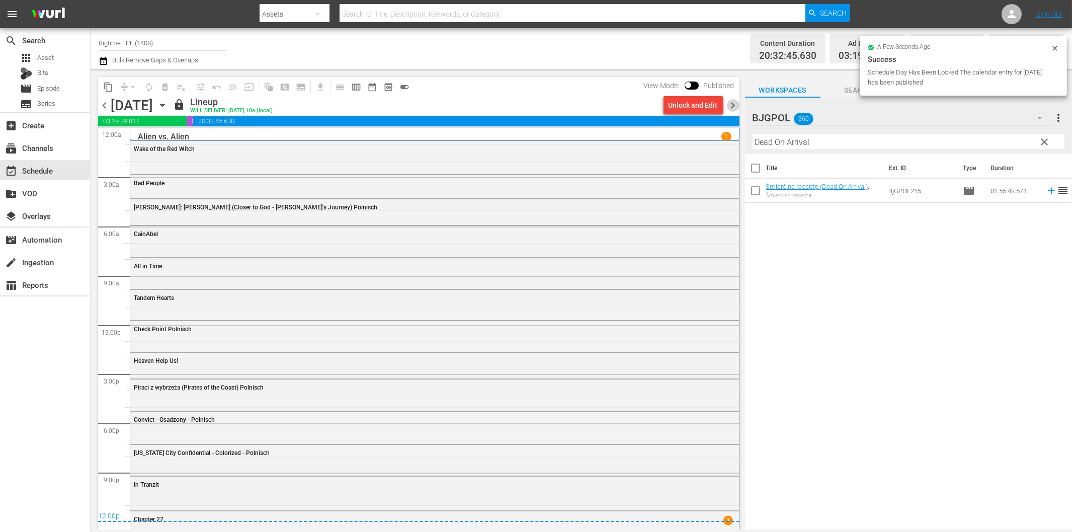
click at [732, 104] on span "chevron_right" at bounding box center [733, 105] width 13 height 13
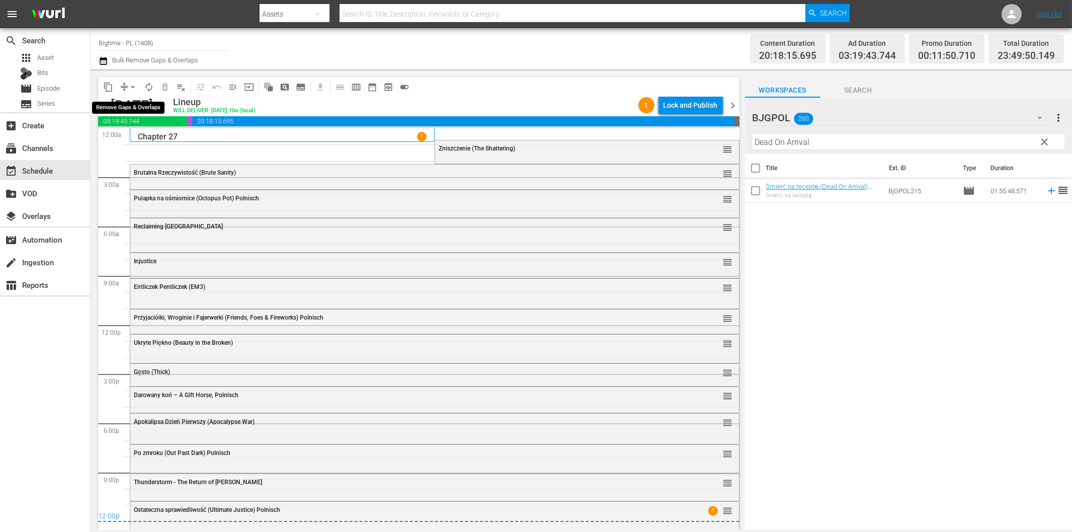
click at [125, 86] on button "arrow_drop_down" at bounding box center [133, 87] width 16 height 16
click at [129, 139] on li "Align to End of Previous Day" at bounding box center [134, 140] width 106 height 17
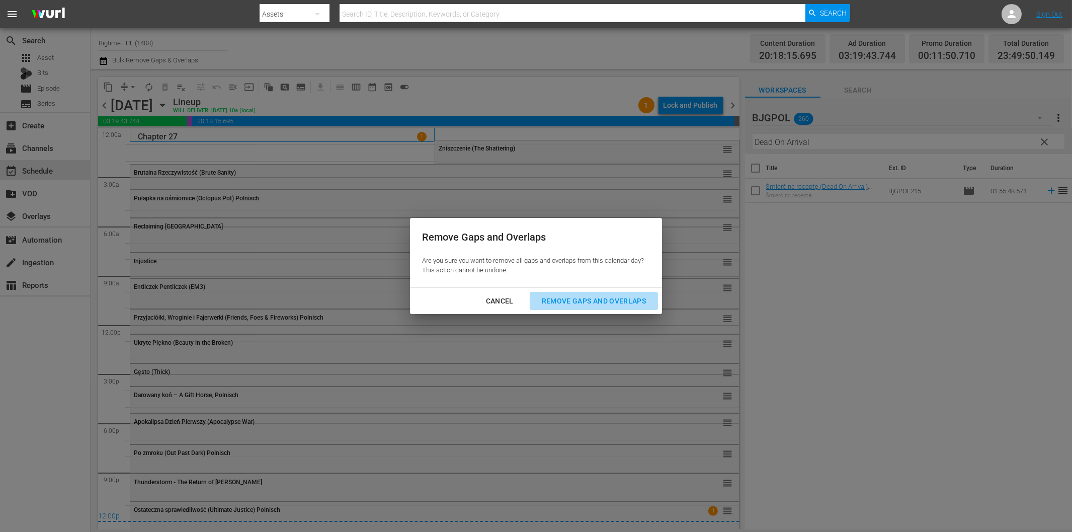
click at [590, 302] on div "Remove Gaps and Overlaps" at bounding box center [594, 301] width 120 height 13
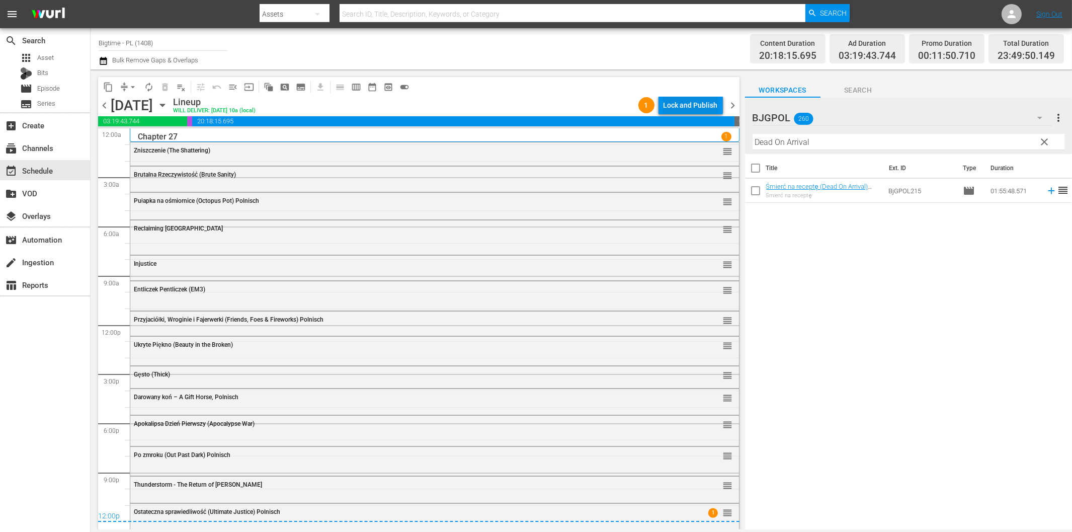
click at [674, 108] on div "Lock and Publish" at bounding box center [691, 105] width 54 height 18
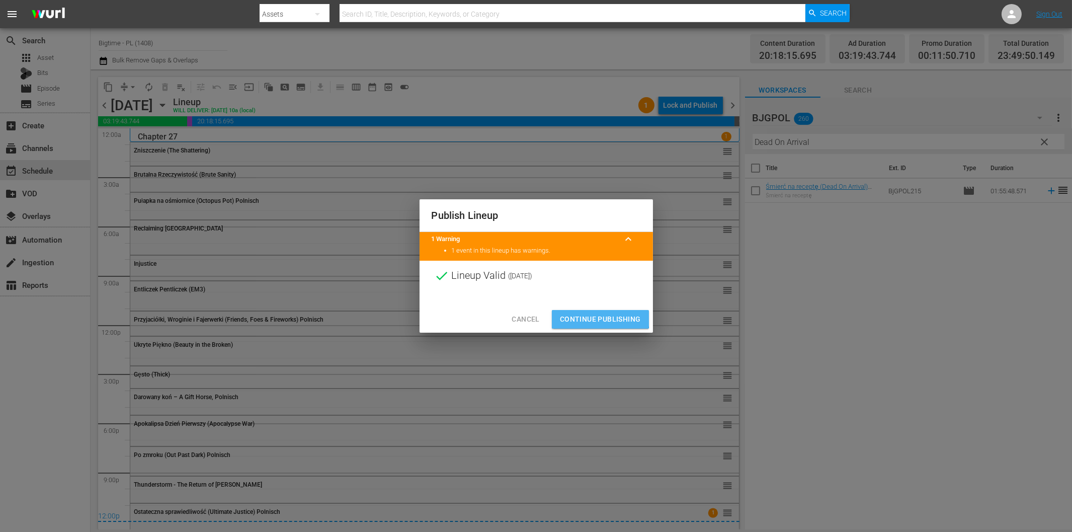
click at [594, 313] on span "Continue Publishing" at bounding box center [600, 319] width 81 height 13
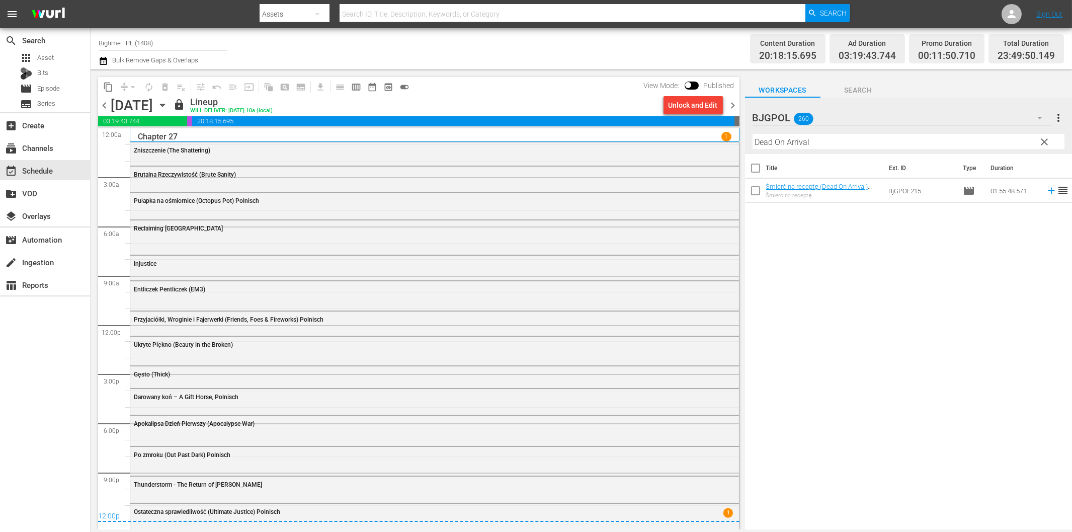
click at [738, 101] on div "content_copy compress arrow_drop_down autorenew_outlined delete_forever_outline…" at bounding box center [417, 299] width 652 height 460
click at [737, 101] on span "chevron_right" at bounding box center [733, 105] width 13 height 13
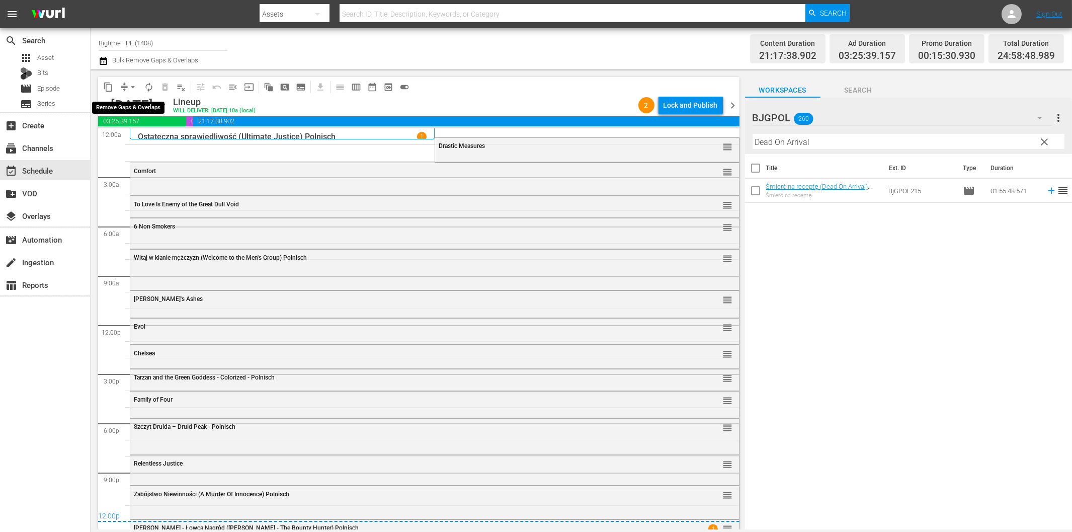
click at [131, 87] on span "arrow_drop_down" at bounding box center [133, 87] width 10 height 10
click at [158, 140] on li "Align to End of Previous Day" at bounding box center [134, 140] width 106 height 17
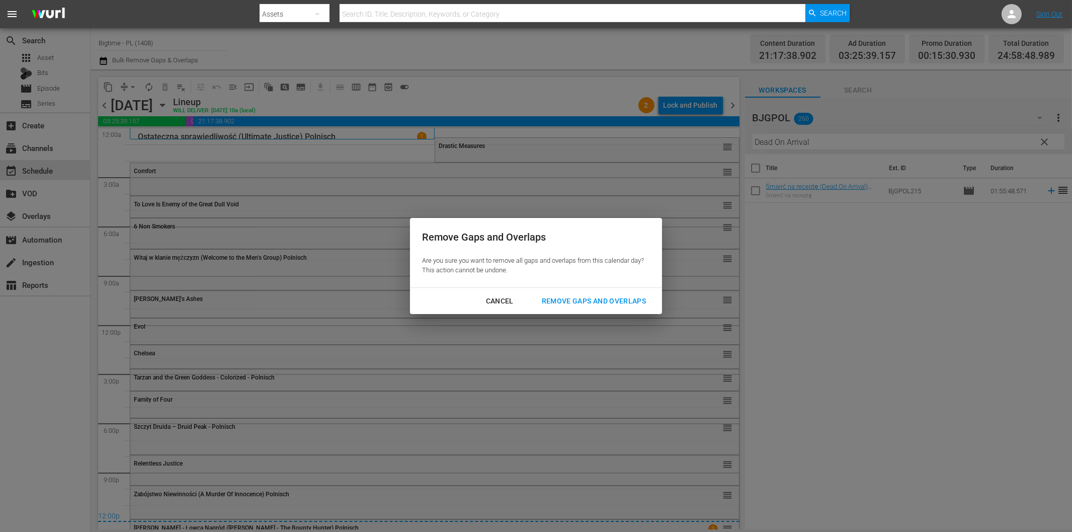
click at [580, 297] on div "Remove Gaps and Overlaps" at bounding box center [594, 301] width 120 height 13
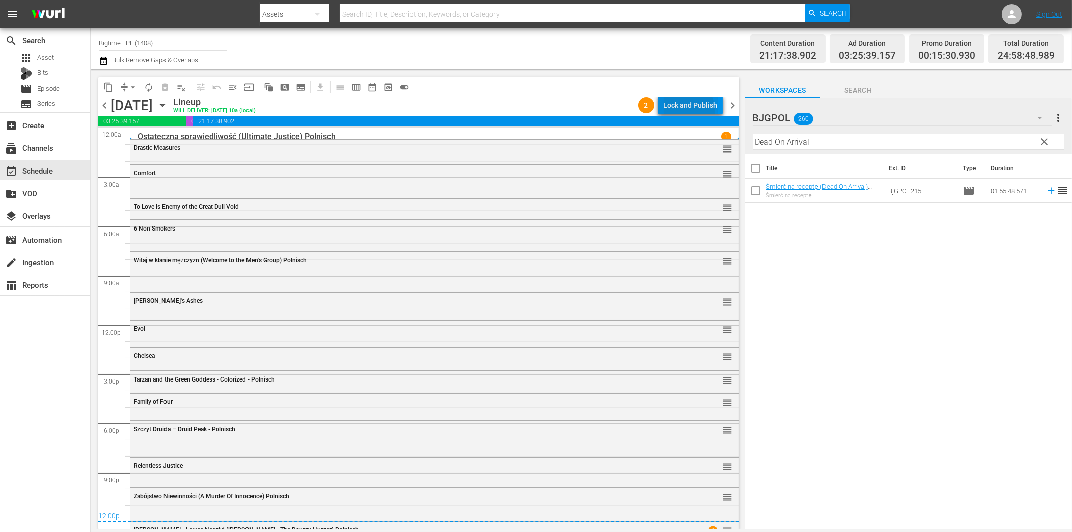
click at [685, 112] on div "Lock and Publish" at bounding box center [691, 105] width 54 height 18
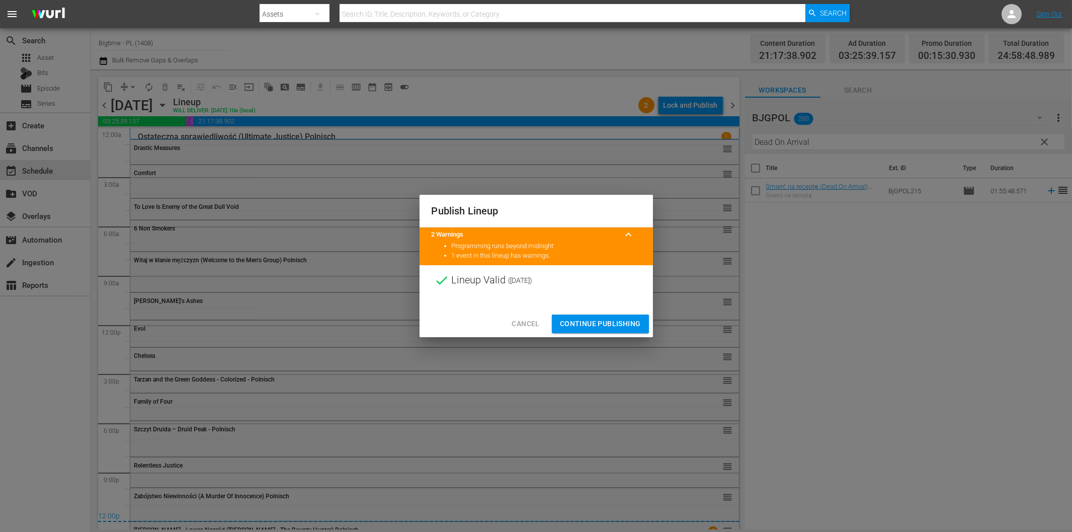
click at [634, 323] on span "Continue Publishing" at bounding box center [600, 323] width 81 height 13
